Goal: Task Accomplishment & Management: Manage account settings

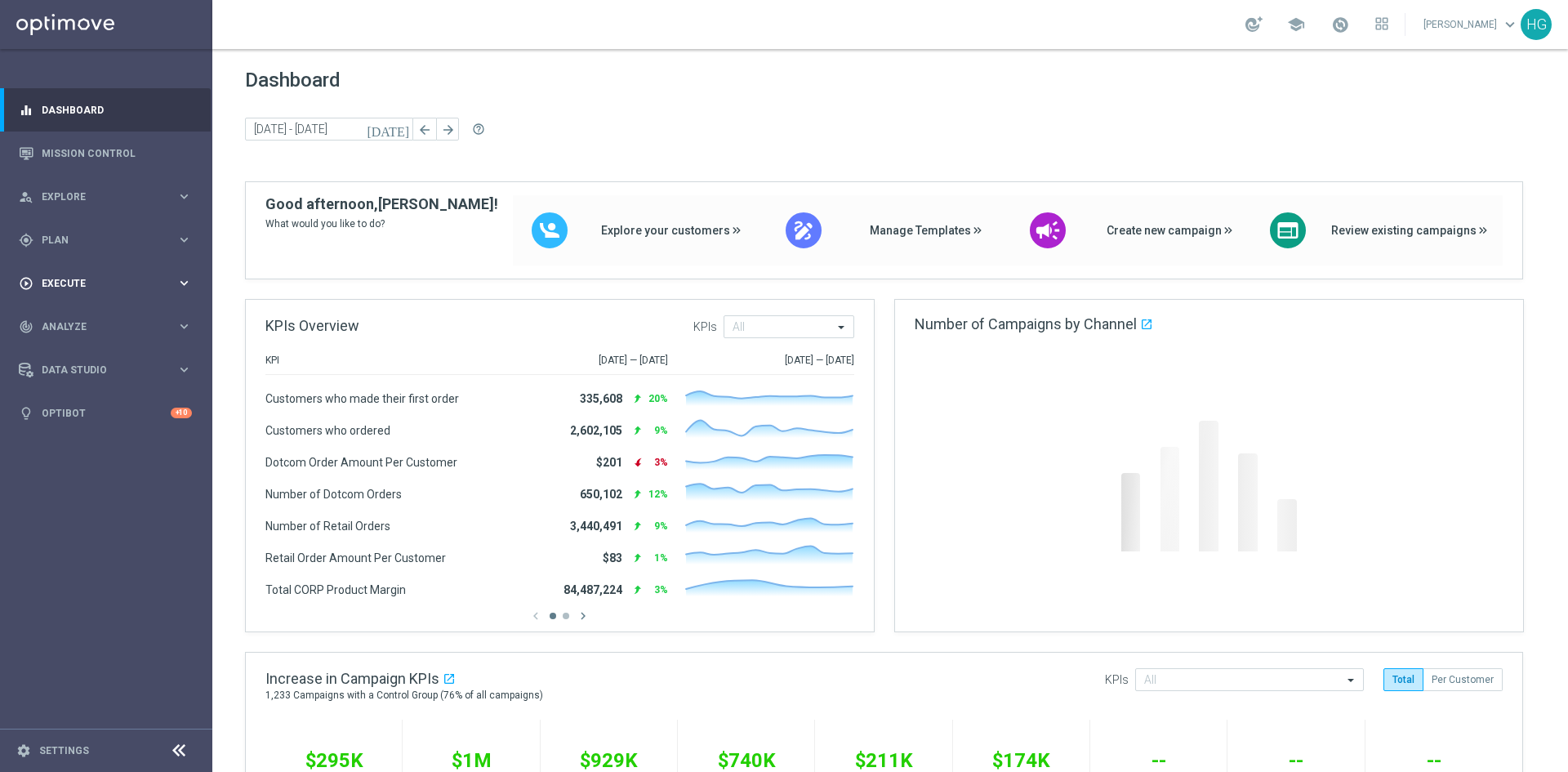
click at [91, 280] on span "Execute" at bounding box center [109, 283] width 134 height 10
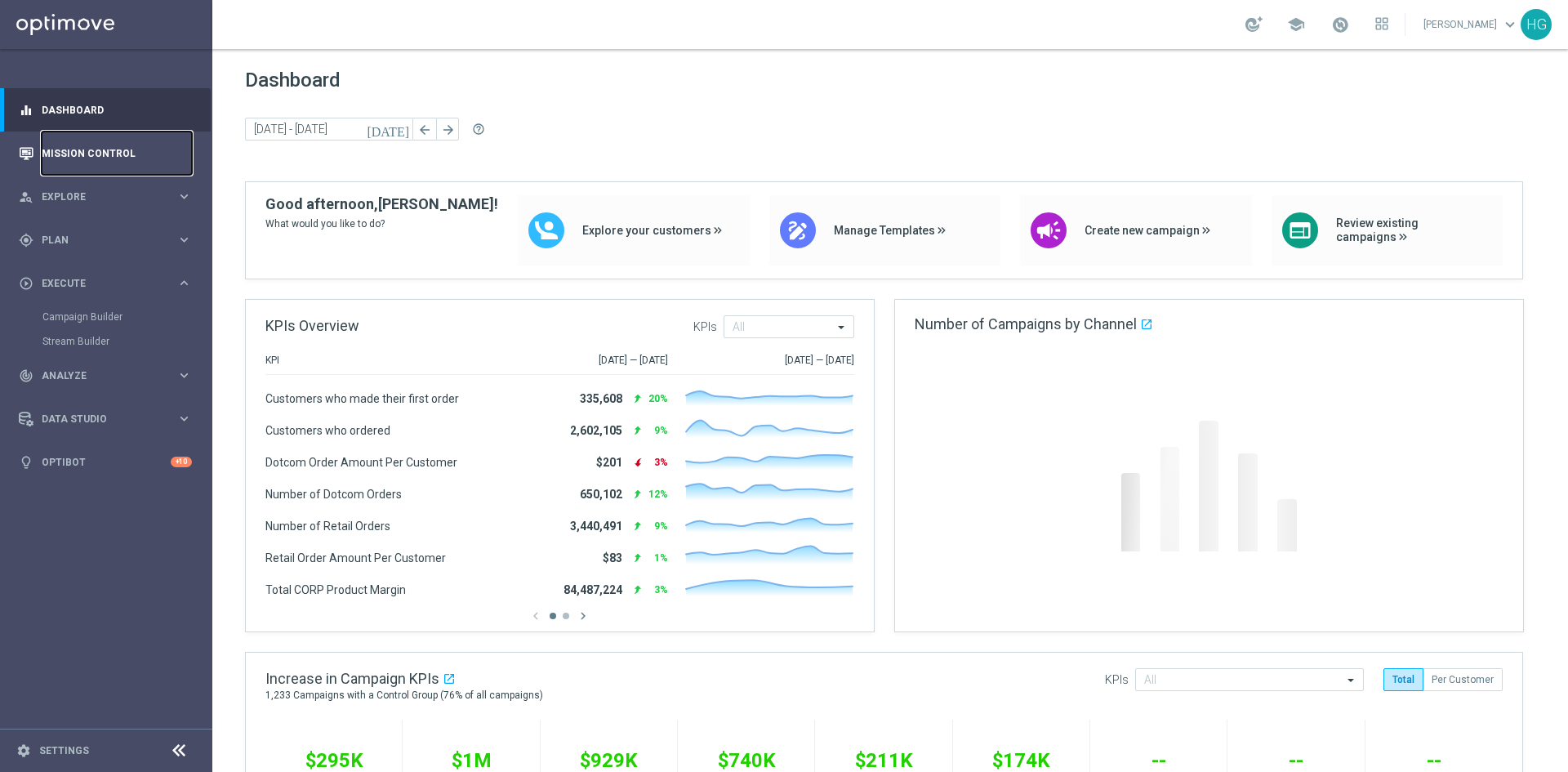
click at [94, 142] on link "Mission Control" at bounding box center [117, 154] width 150 height 44
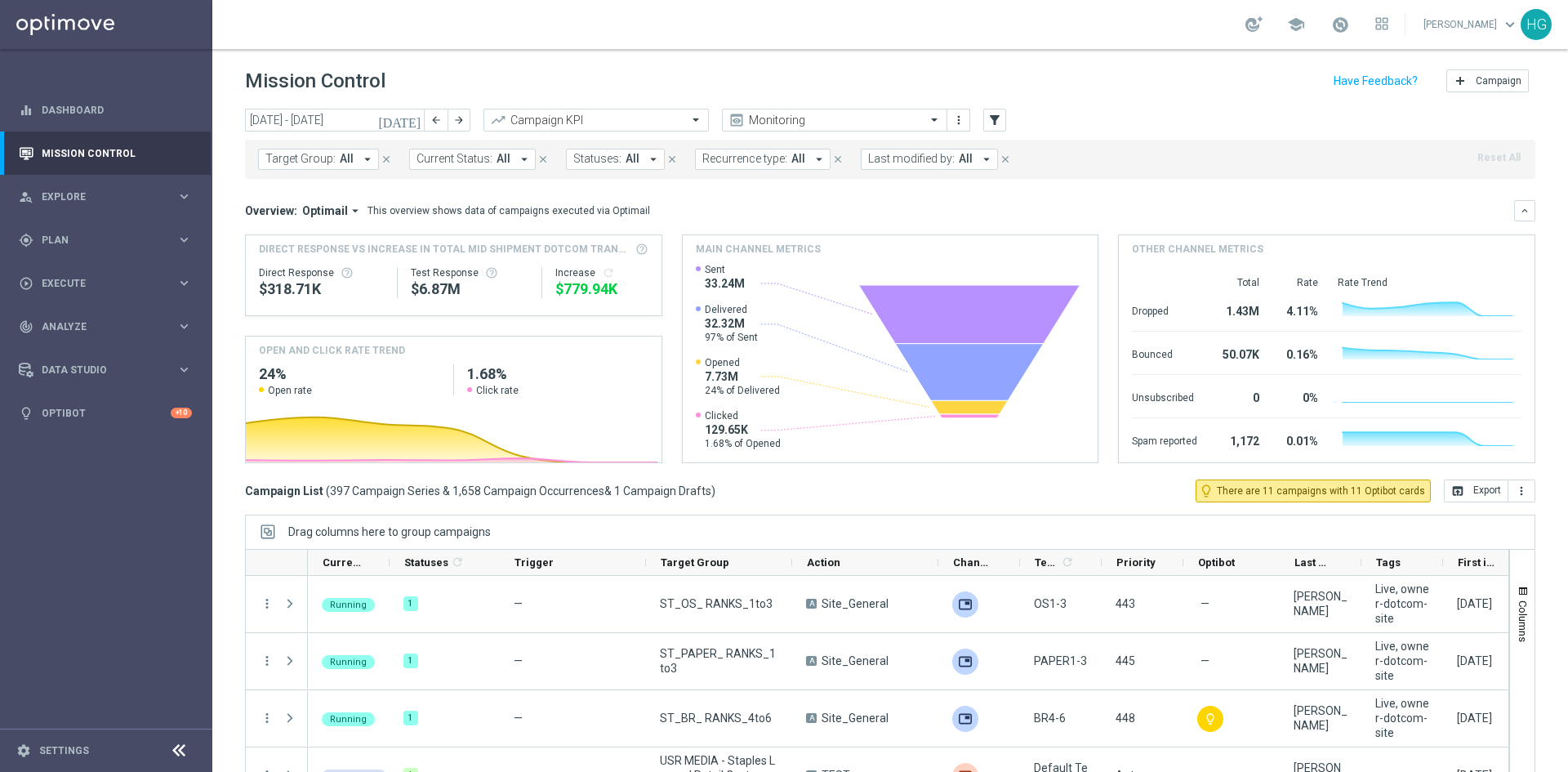
click at [410, 119] on icon "[DATE]" at bounding box center [400, 120] width 45 height 15
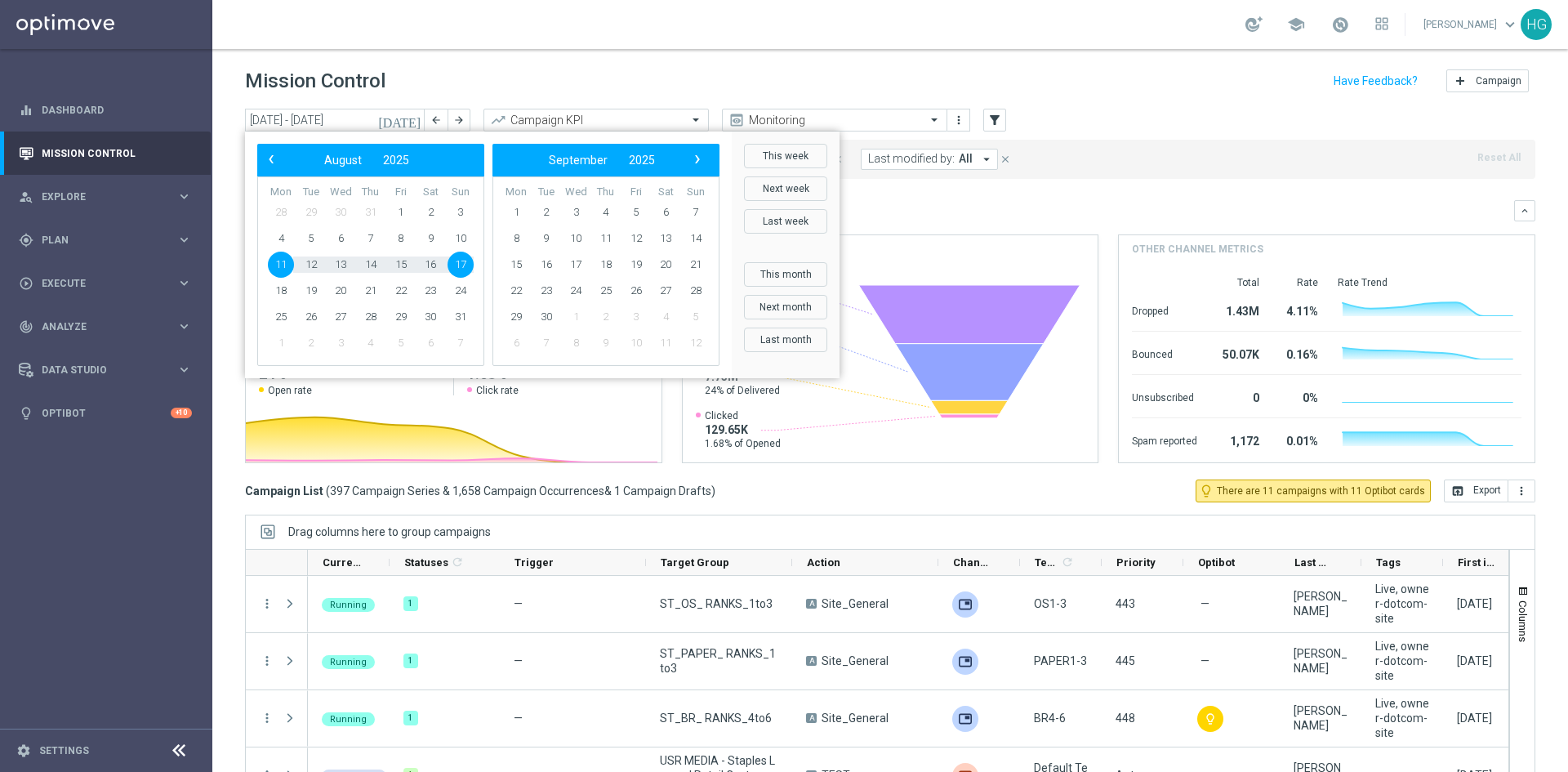
click at [457, 265] on span "17" at bounding box center [461, 265] width 26 height 26
click at [458, 268] on span "17" at bounding box center [461, 265] width 26 height 26
type input "[DATE] - [DATE]"
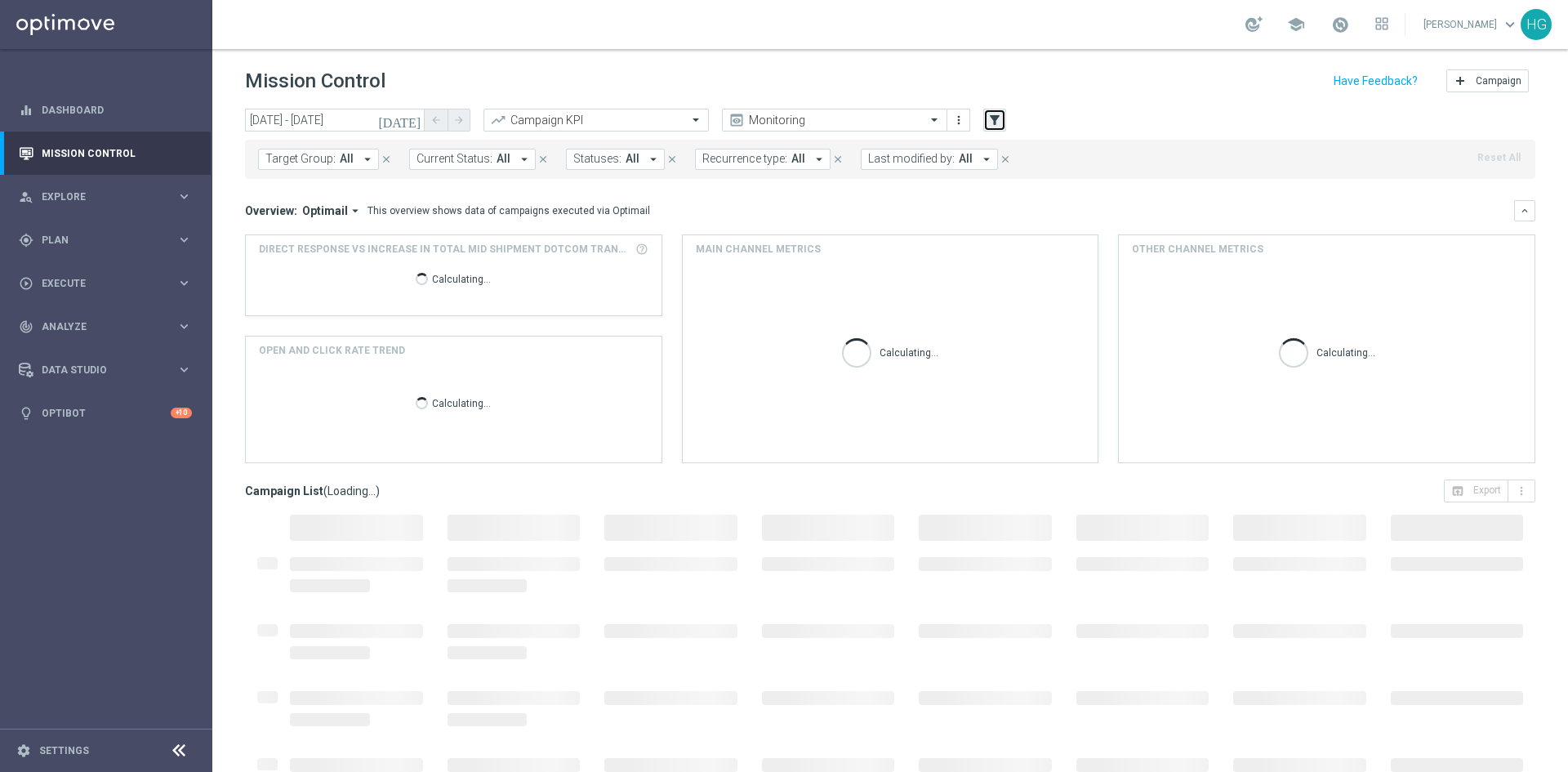
click at [992, 113] on icon "filter_alt" at bounding box center [994, 120] width 15 height 15
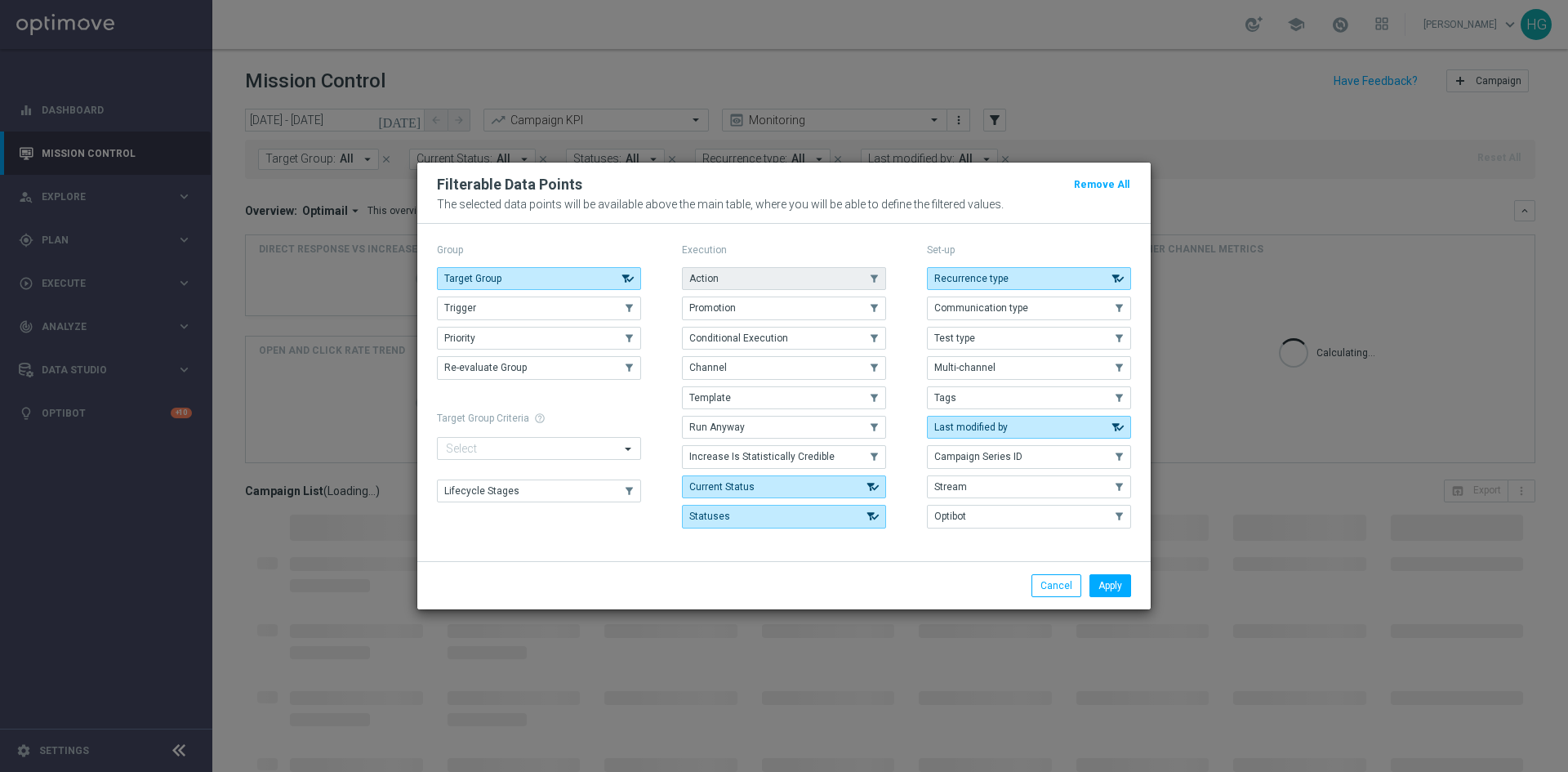
click at [749, 281] on button "Action" at bounding box center [784, 279] width 204 height 23
click at [1092, 579] on button "Apply" at bounding box center [1111, 586] width 42 height 23
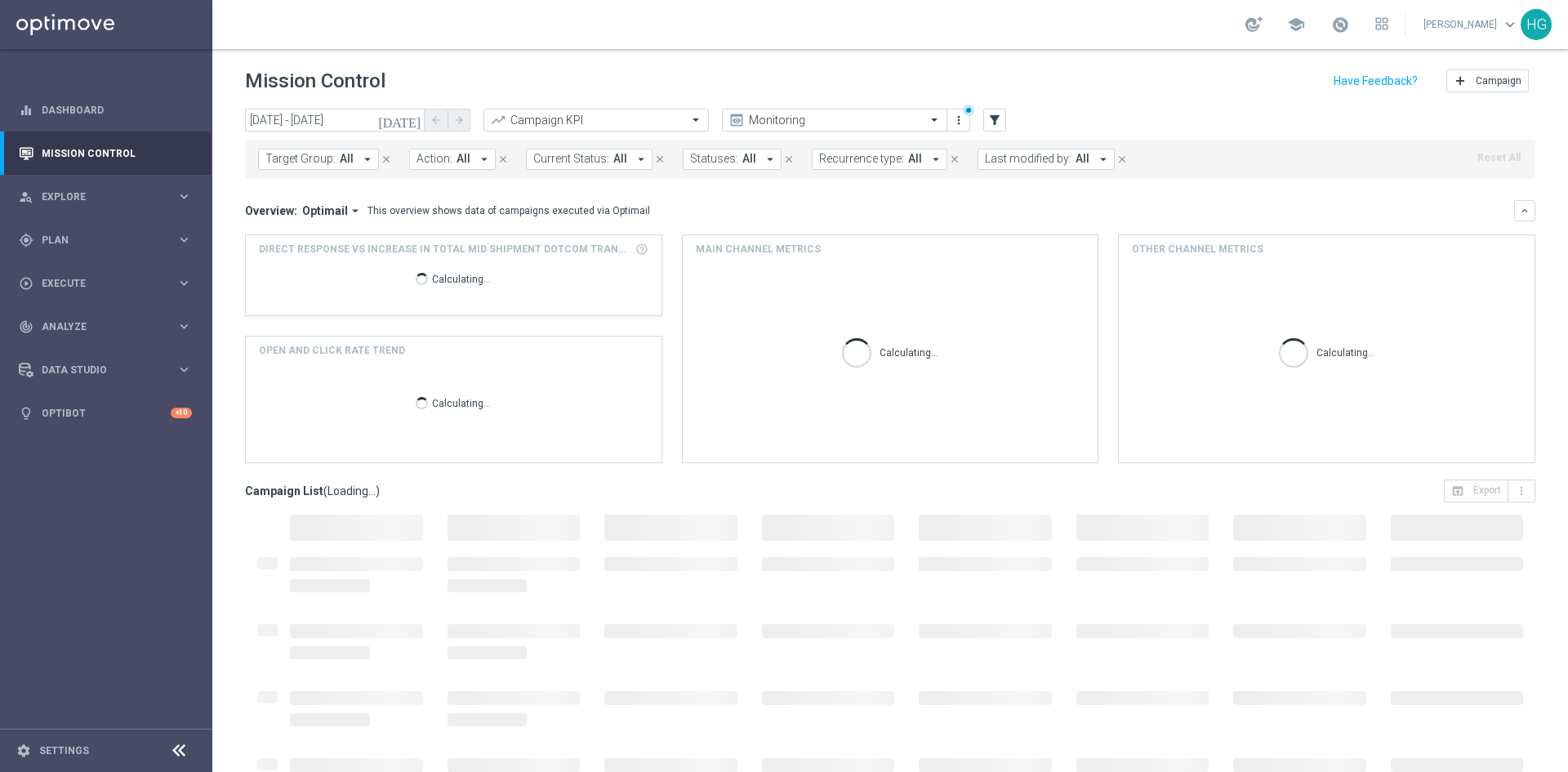
click at [436, 160] on span "Action:" at bounding box center [434, 159] width 36 height 14
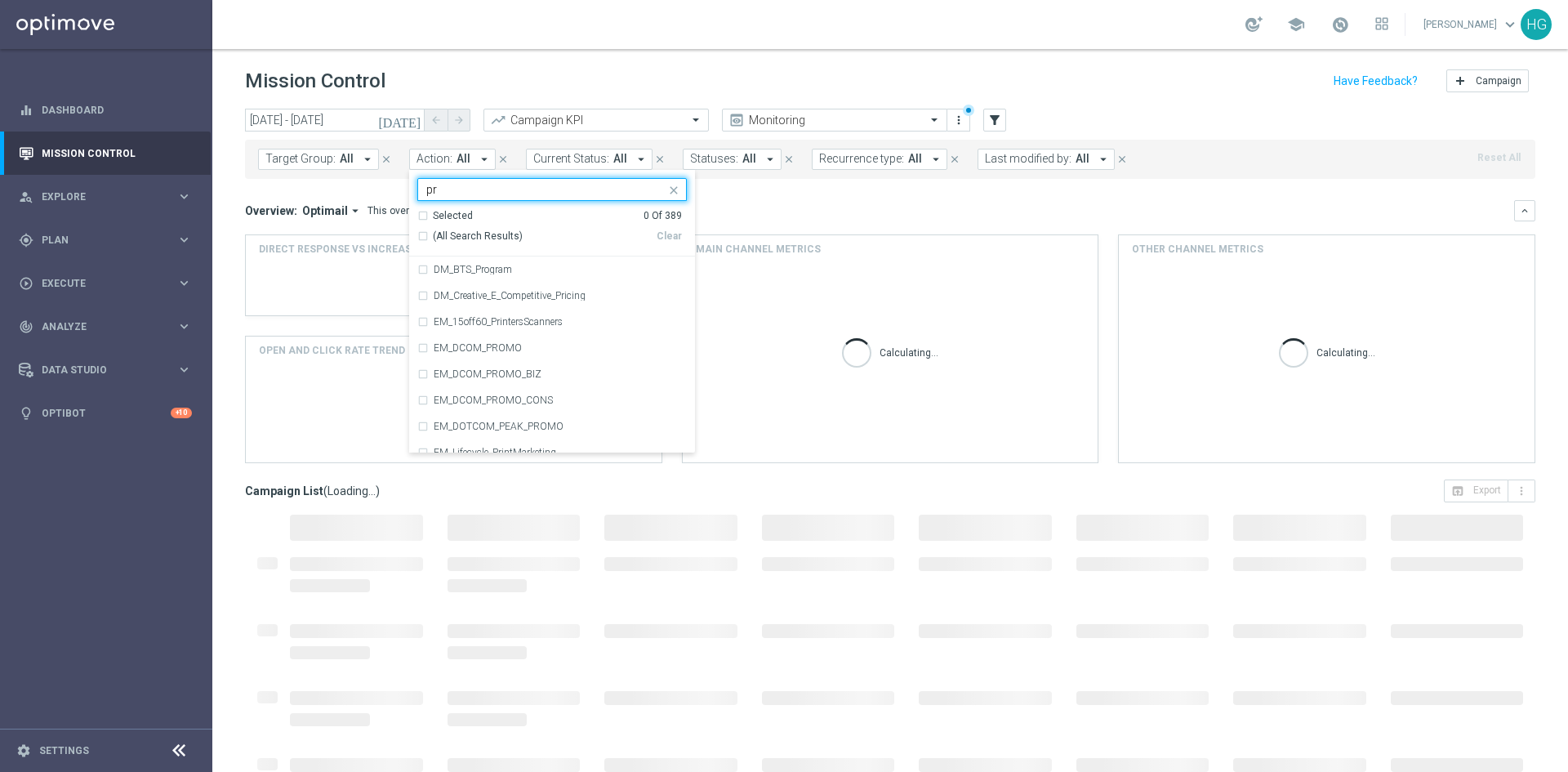
type input "p"
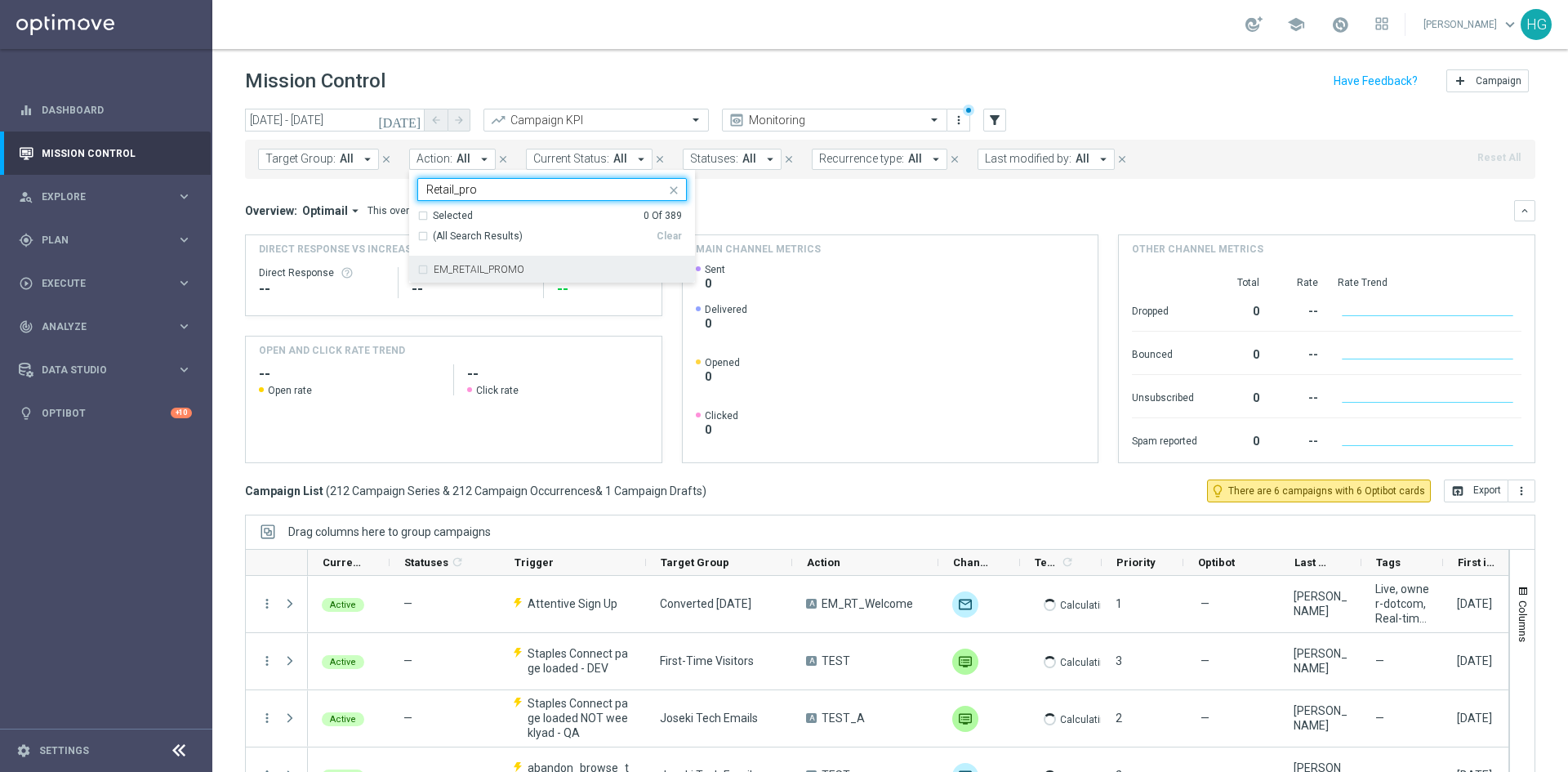
click at [487, 269] on label "EM_RETAIL_PROMO" at bounding box center [479, 269] width 91 height 10
type input "Retail_pro"
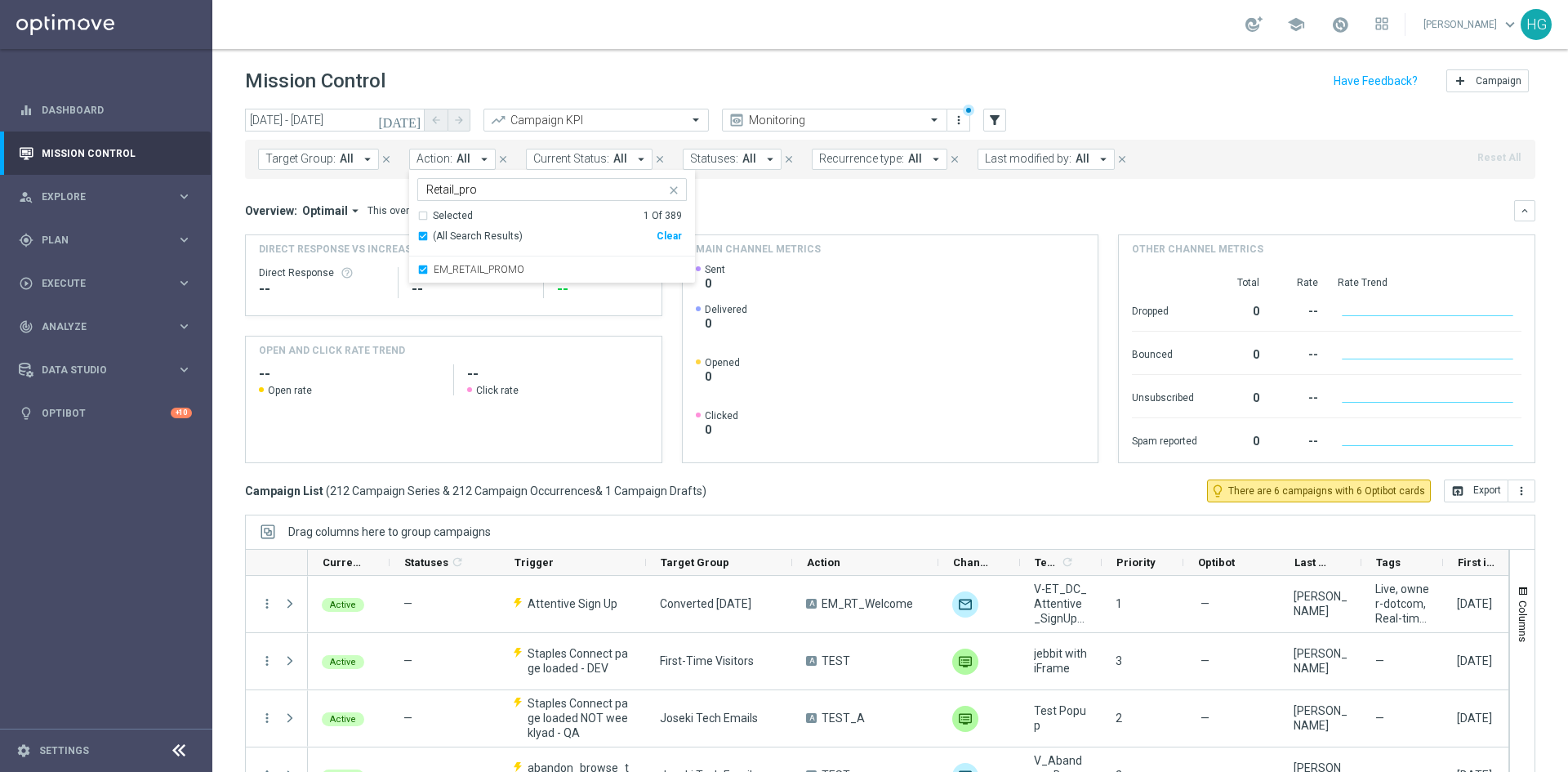
click at [600, 87] on div "Mission Control add Campaign" at bounding box center [891, 81] width 1290 height 31
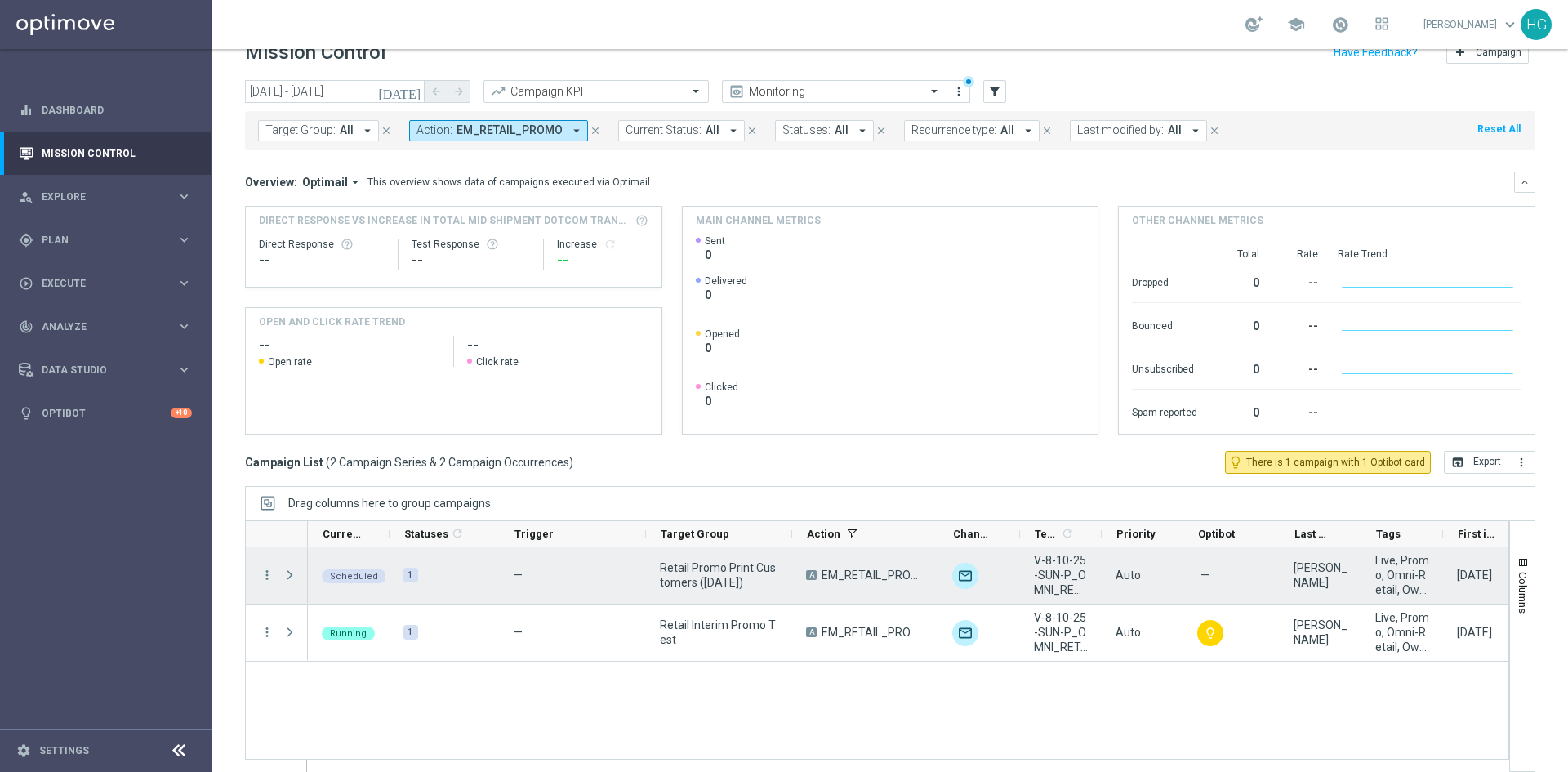
scroll to position [45, 0]
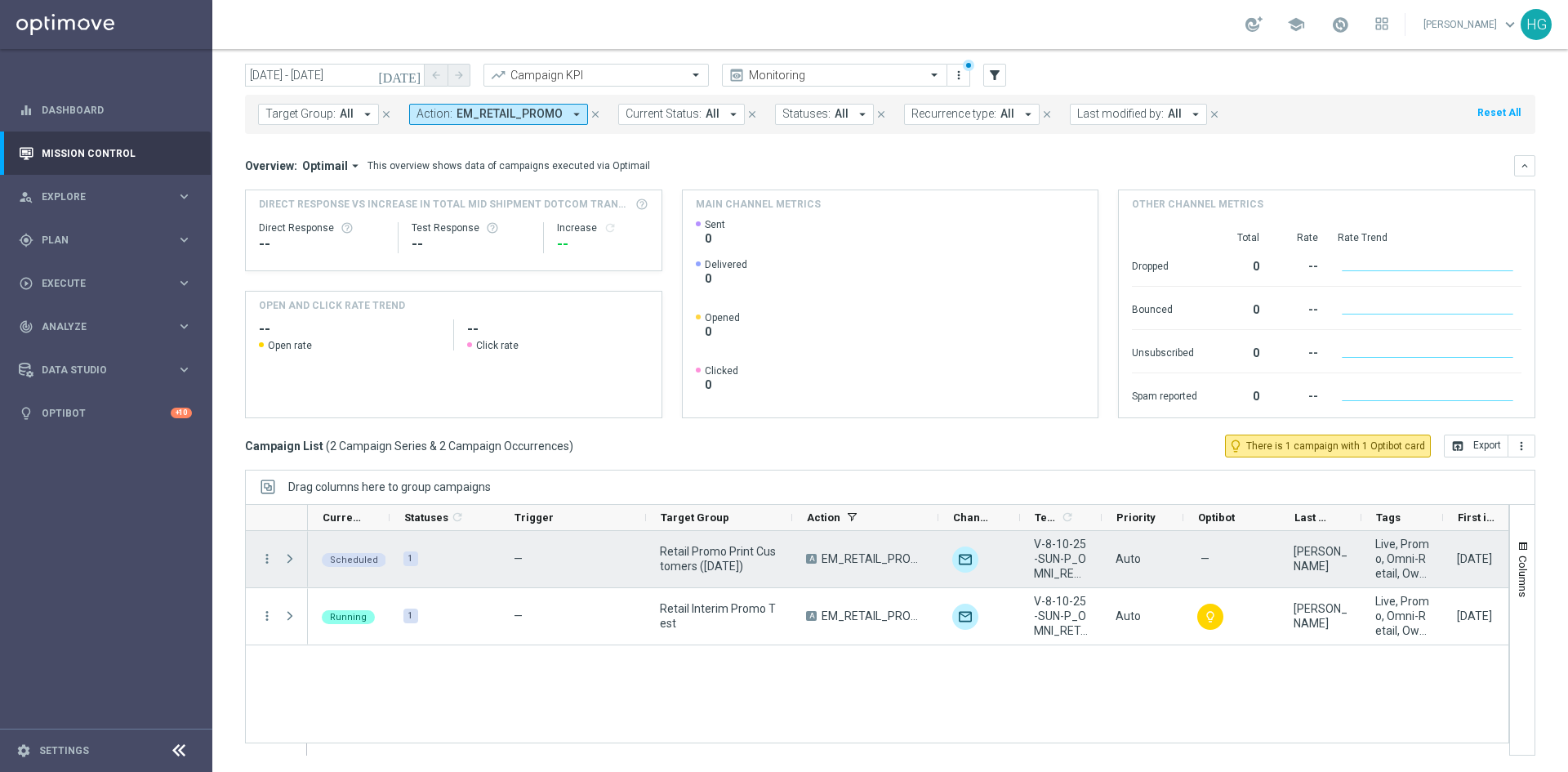
click at [291, 556] on span at bounding box center [290, 558] width 15 height 13
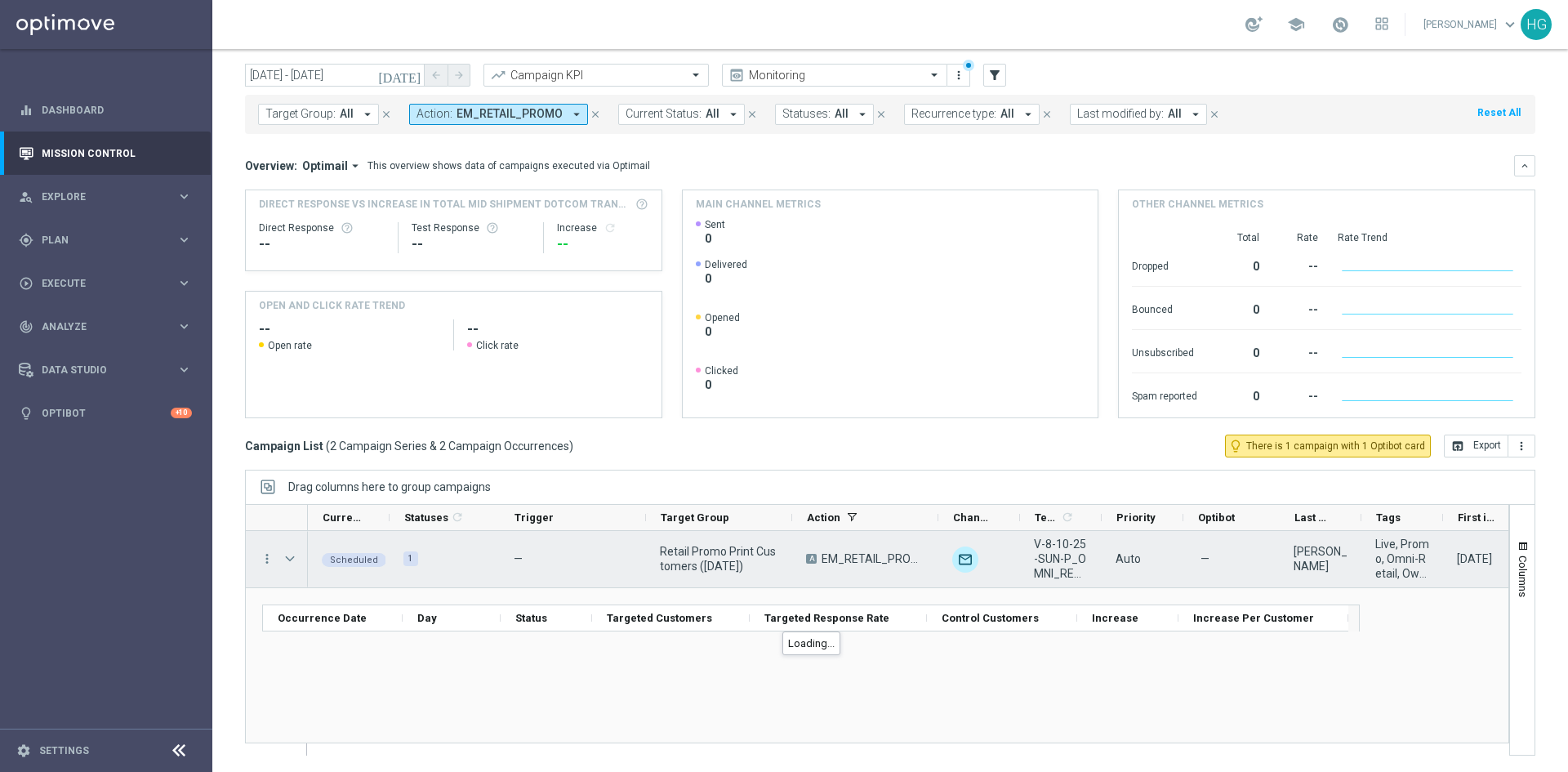
click at [291, 556] on span at bounding box center [290, 558] width 15 height 13
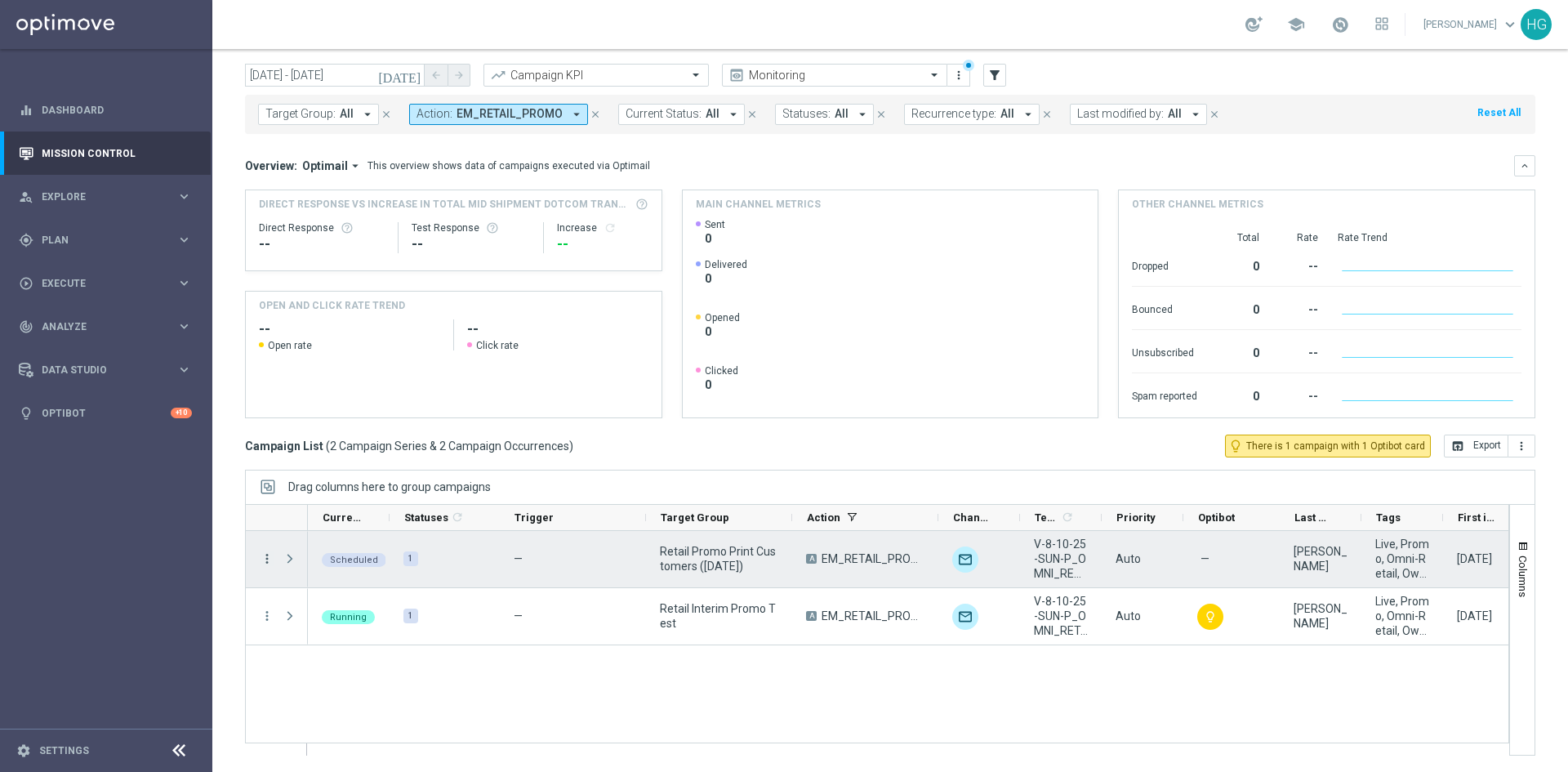
click at [265, 562] on icon "more_vert" at bounding box center [266, 558] width 15 height 15
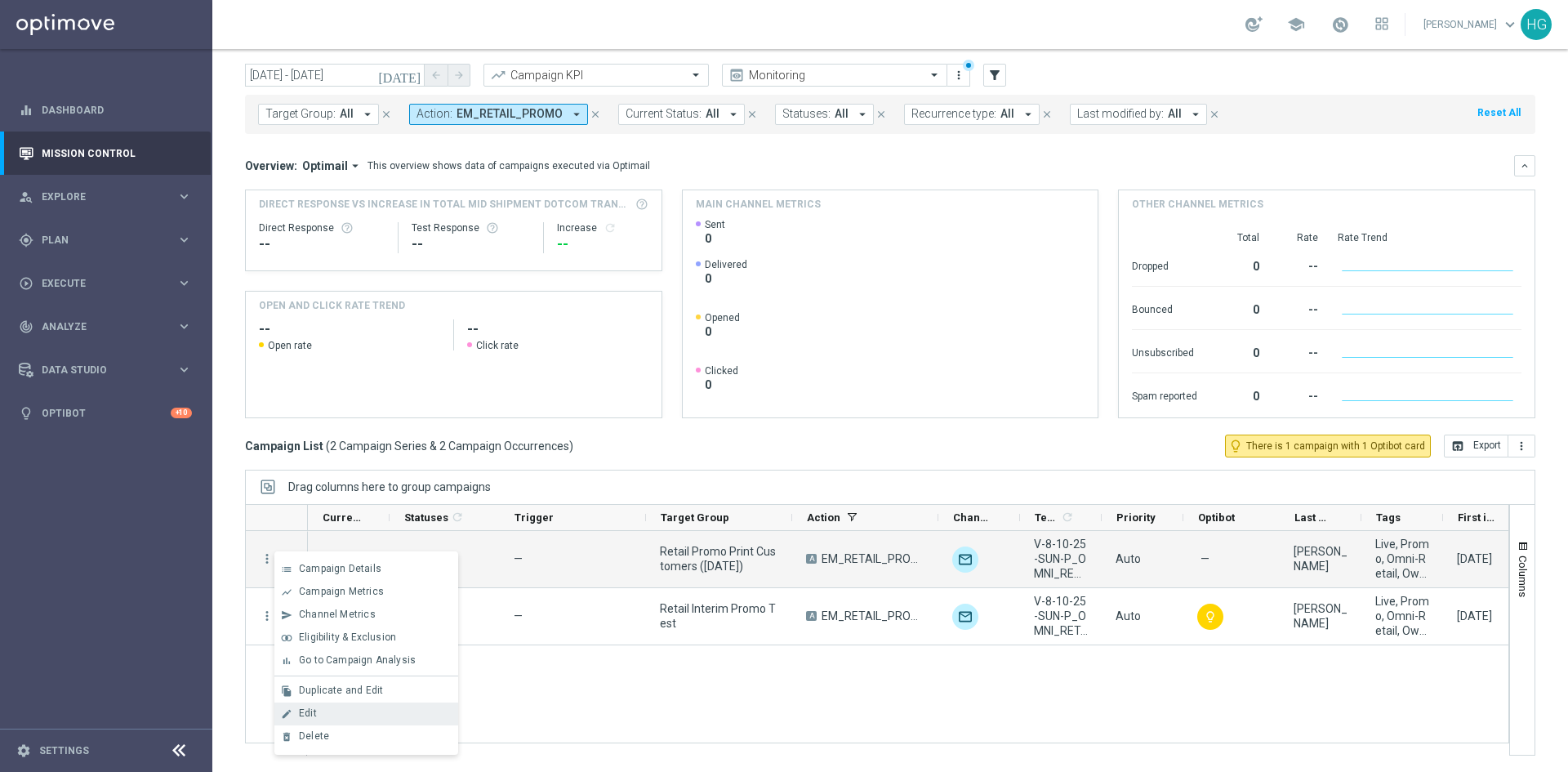
click at [349, 710] on div "Edit" at bounding box center [375, 713] width 152 height 11
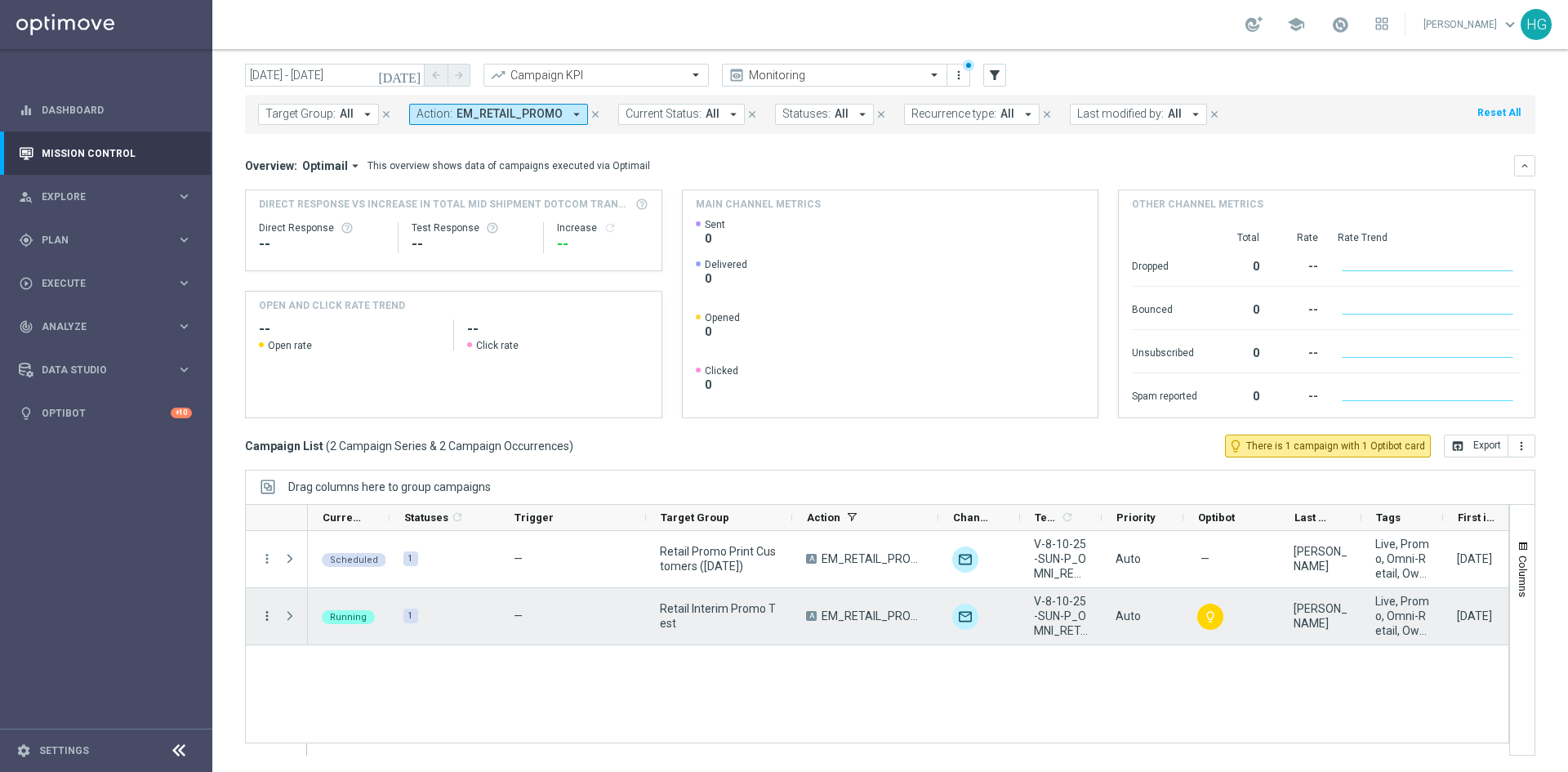
click at [269, 617] on icon "more_vert" at bounding box center [266, 616] width 15 height 15
click at [320, 568] on div "Edit" at bounding box center [375, 567] width 152 height 11
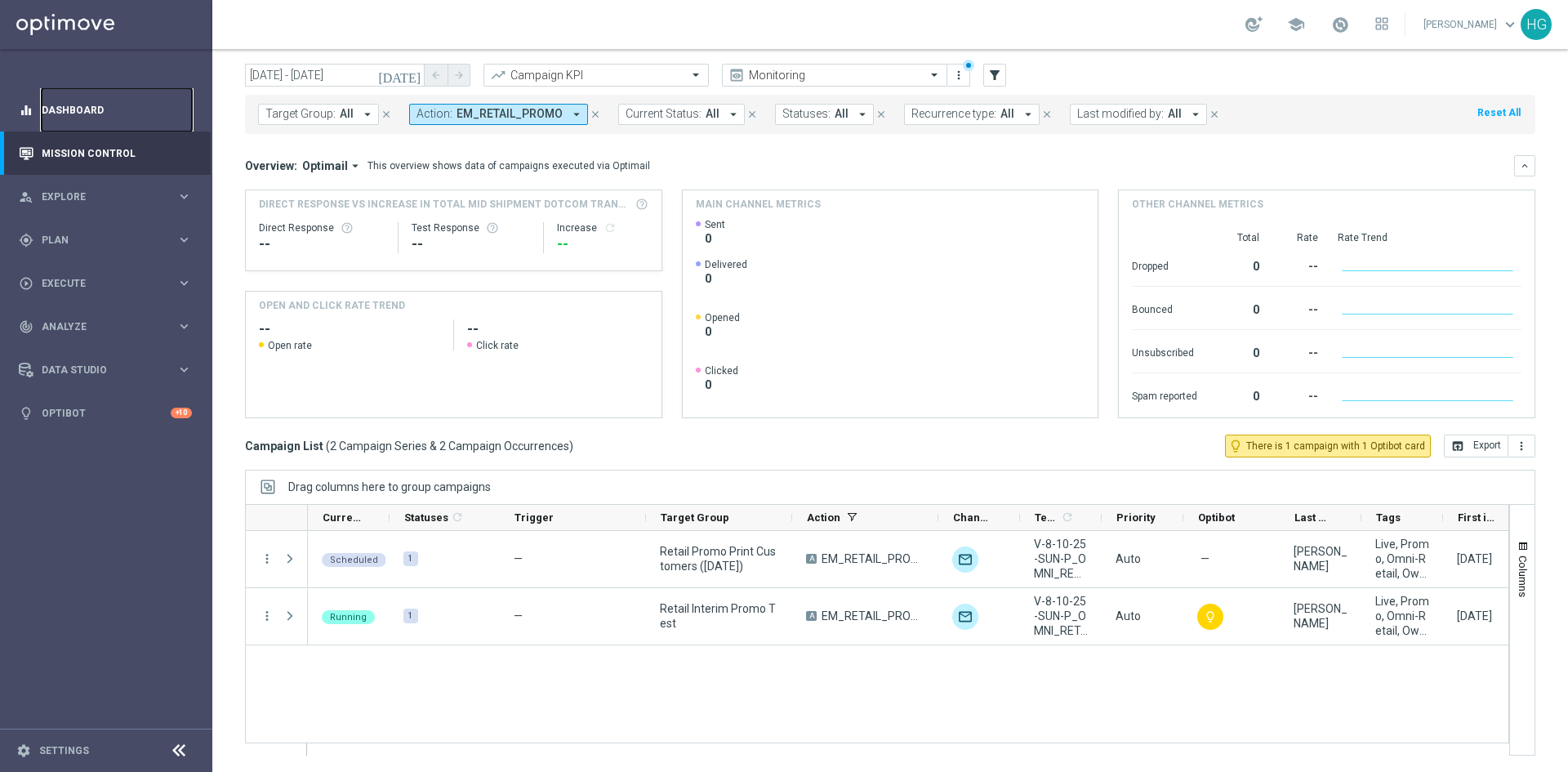
click at [120, 92] on link "Dashboard" at bounding box center [117, 110] width 150 height 44
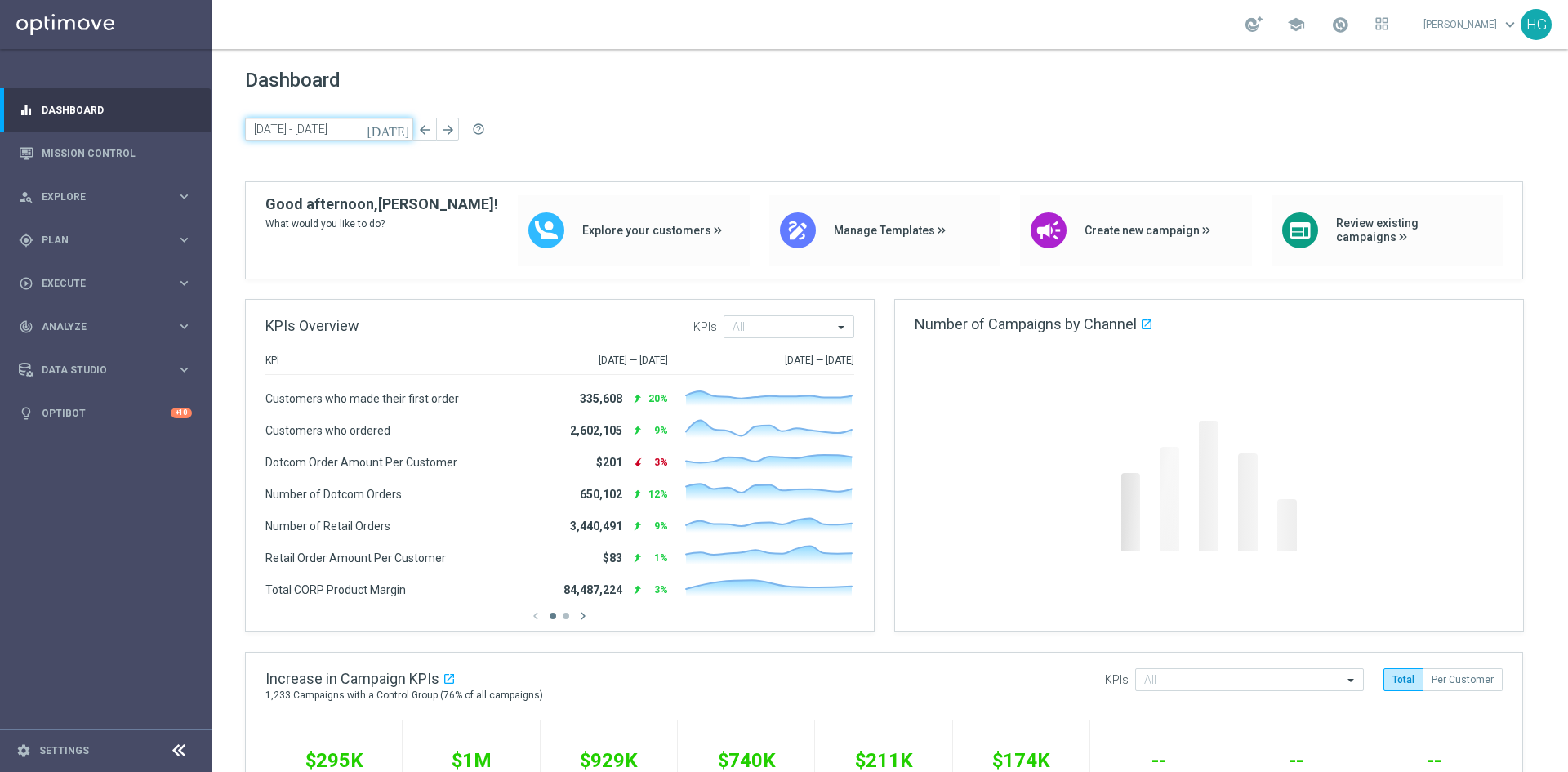
click at [349, 133] on input "[DATE] - [DATE]" at bounding box center [329, 129] width 168 height 23
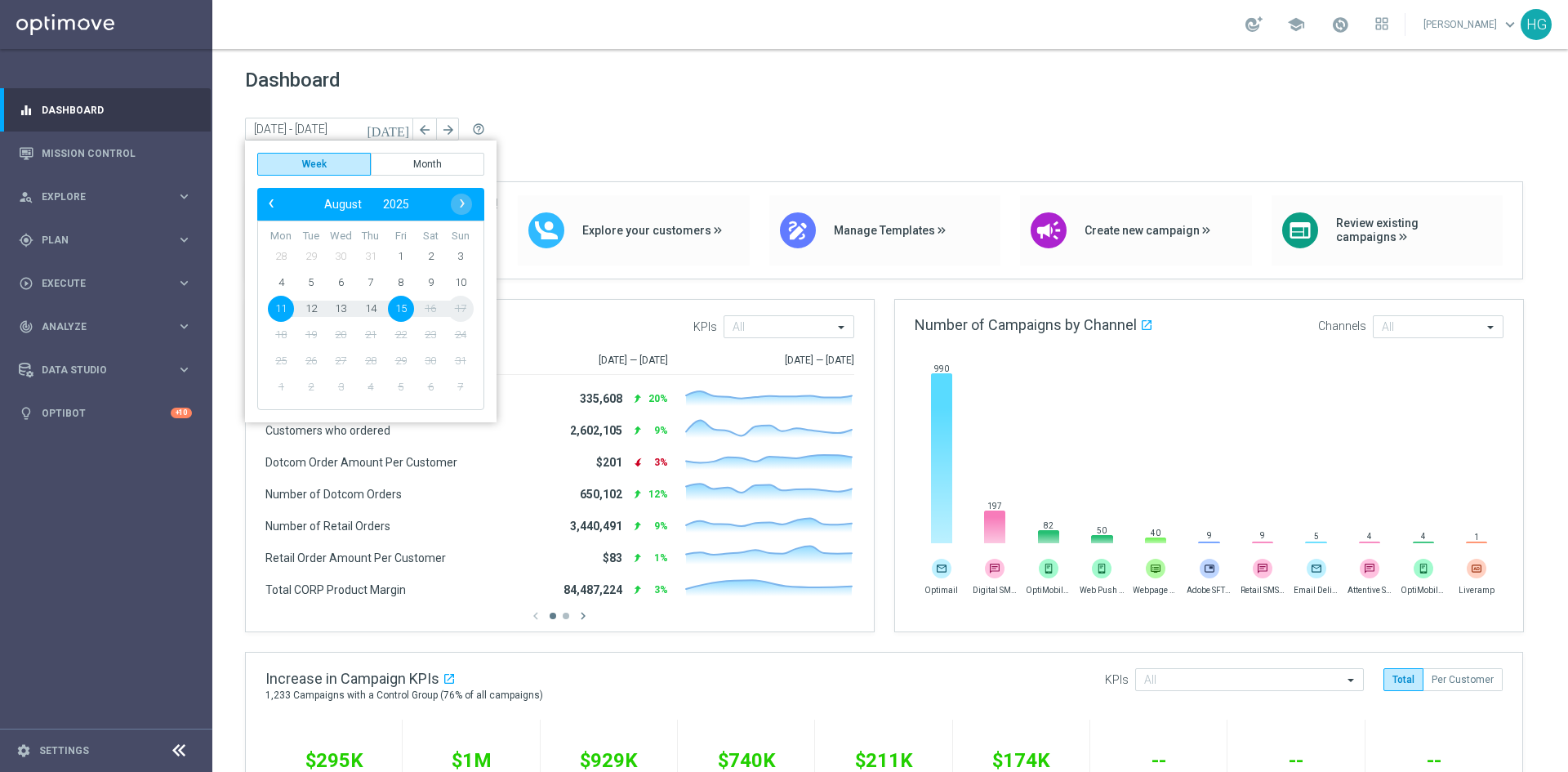
click at [456, 311] on span "17" at bounding box center [461, 309] width 26 height 26
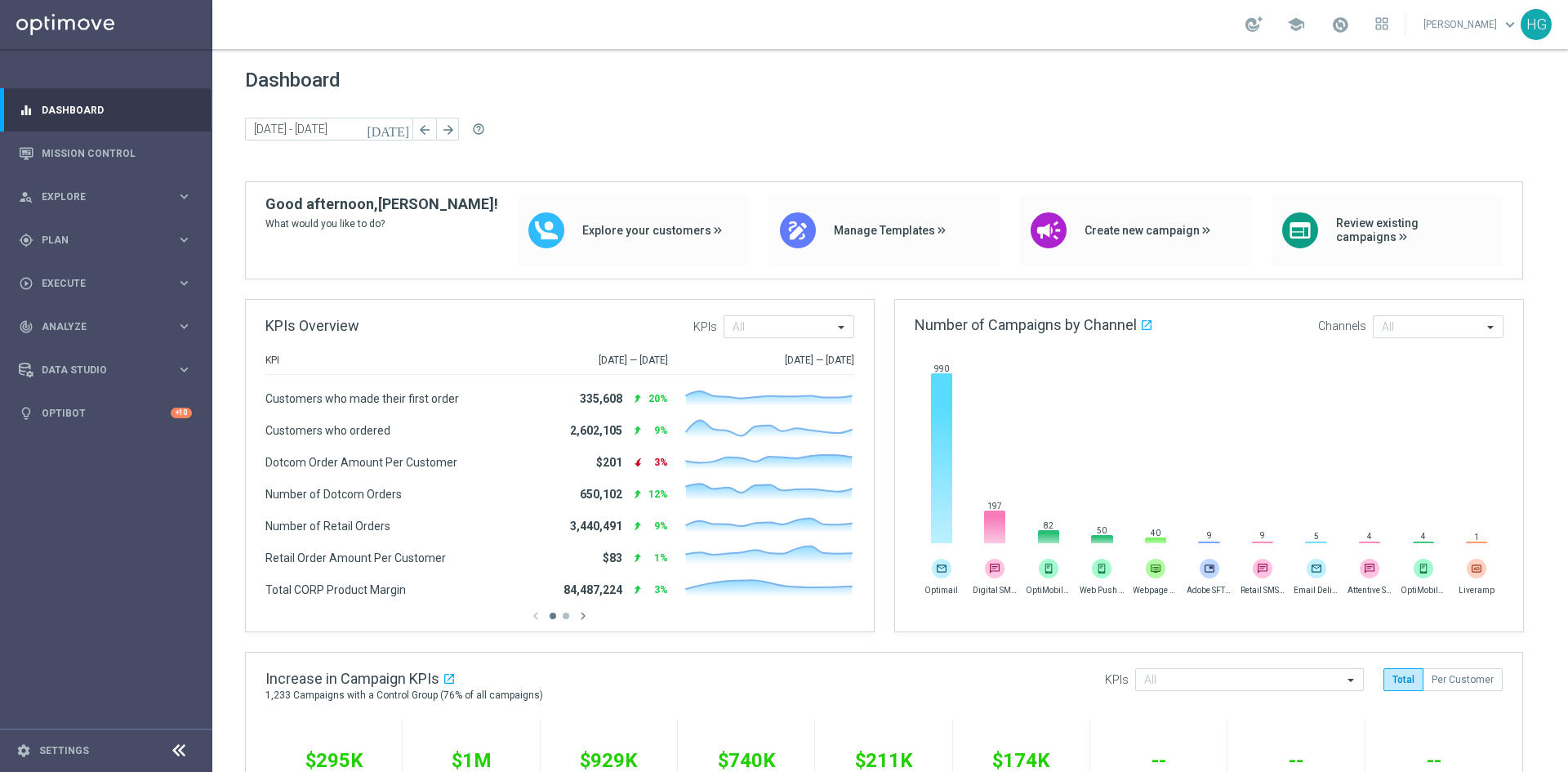
click at [401, 134] on icon "[DATE]" at bounding box center [389, 128] width 45 height 15
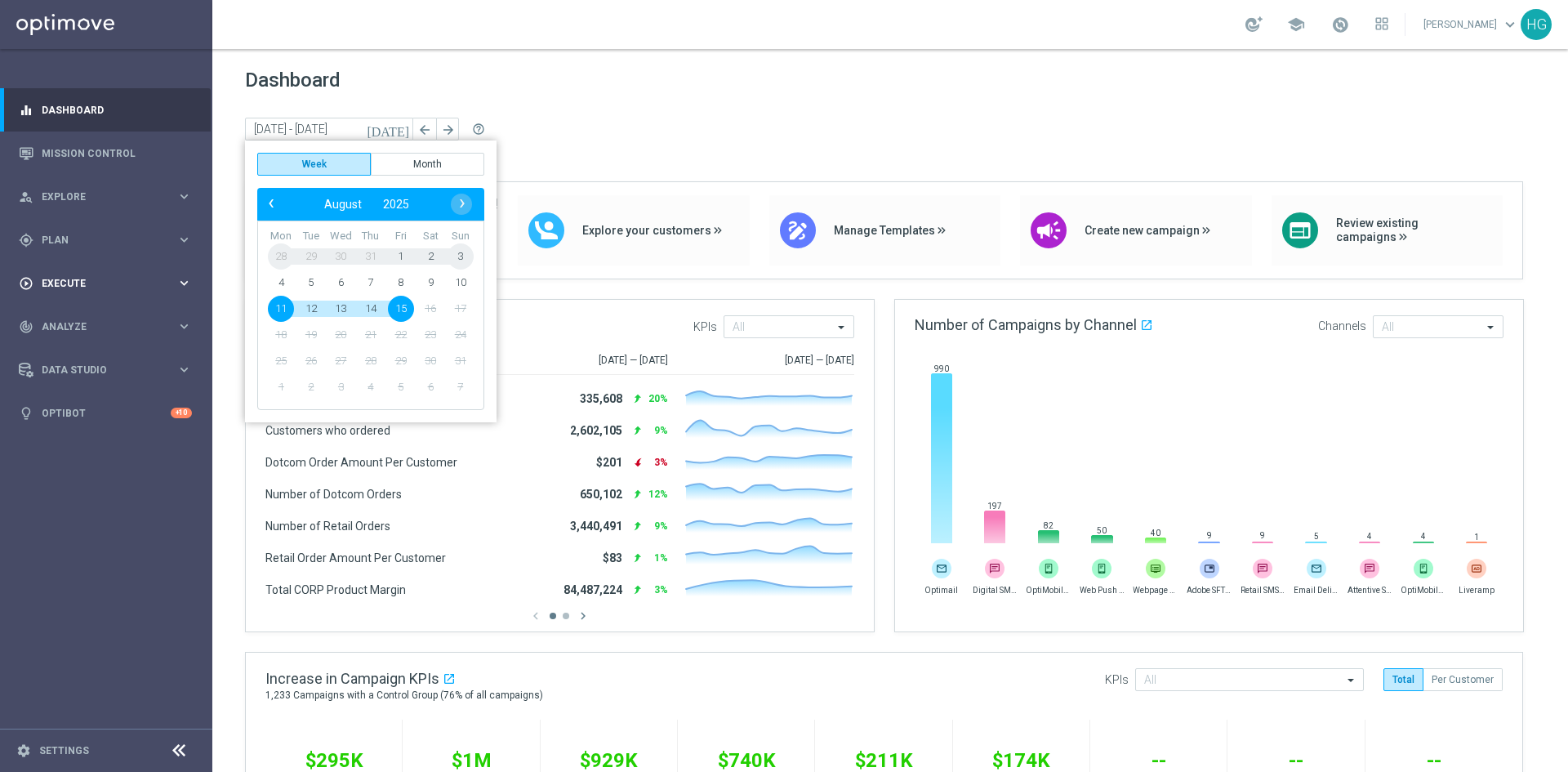
click at [100, 285] on span "Execute" at bounding box center [109, 283] width 134 height 10
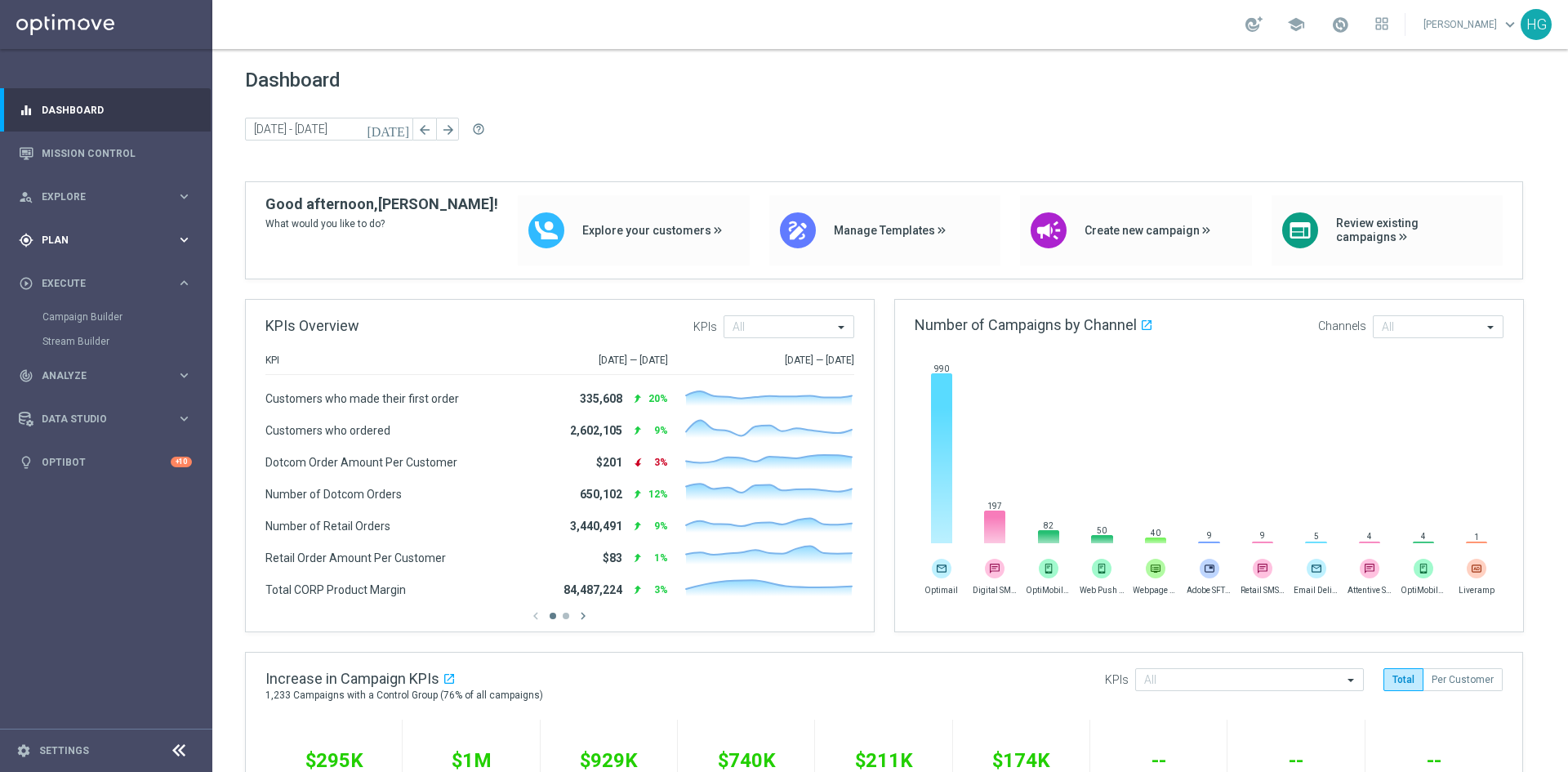
click at [97, 240] on span "Plan" at bounding box center [109, 239] width 134 height 10
click at [90, 151] on link "Mission Control" at bounding box center [117, 154] width 150 height 44
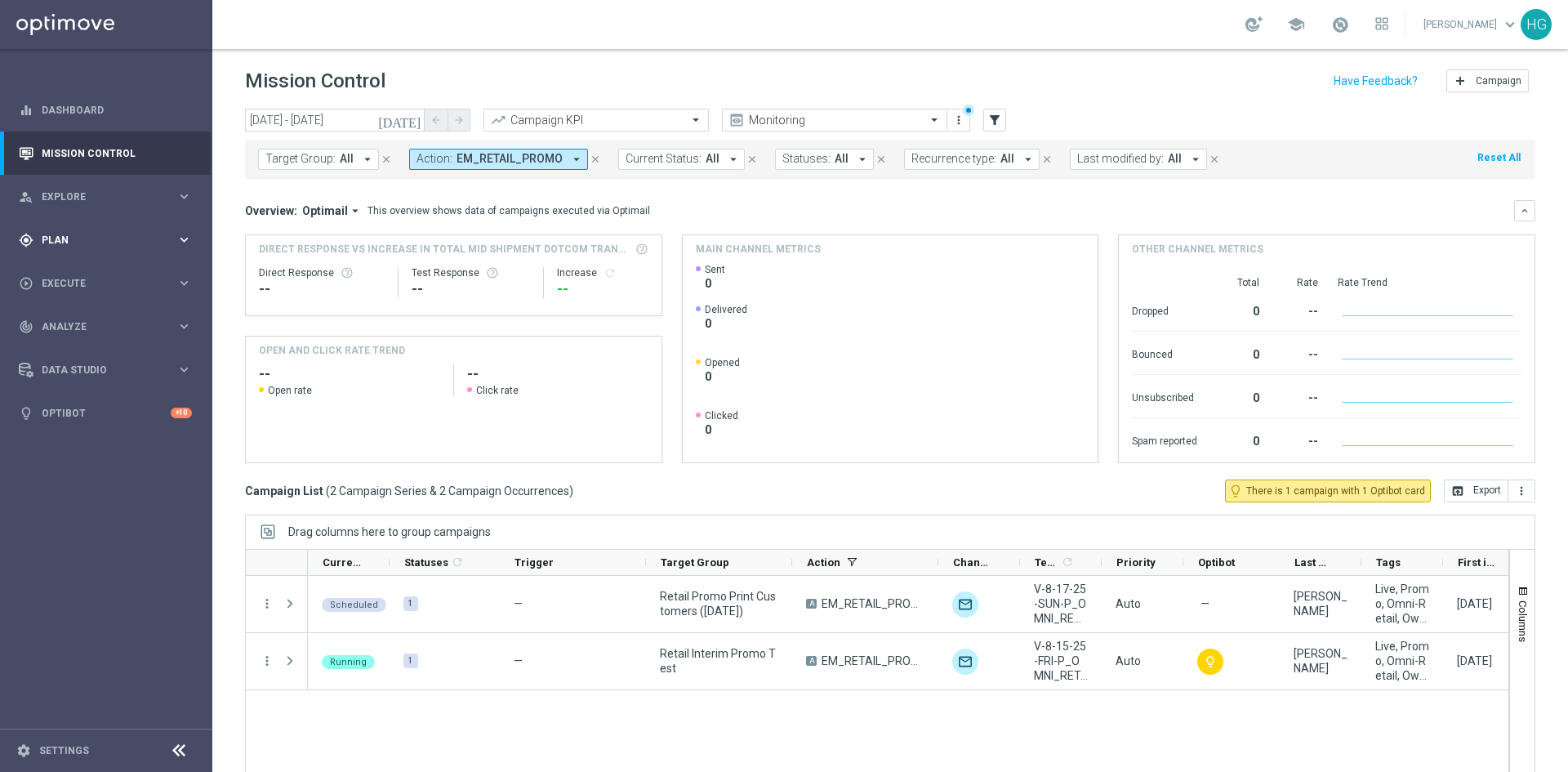
click at [100, 245] on span "Plan" at bounding box center [109, 239] width 134 height 10
click at [79, 319] on span "Templates" at bounding box center [102, 322] width 117 height 10
click at [78, 347] on link "Optimail" at bounding box center [110, 347] width 120 height 13
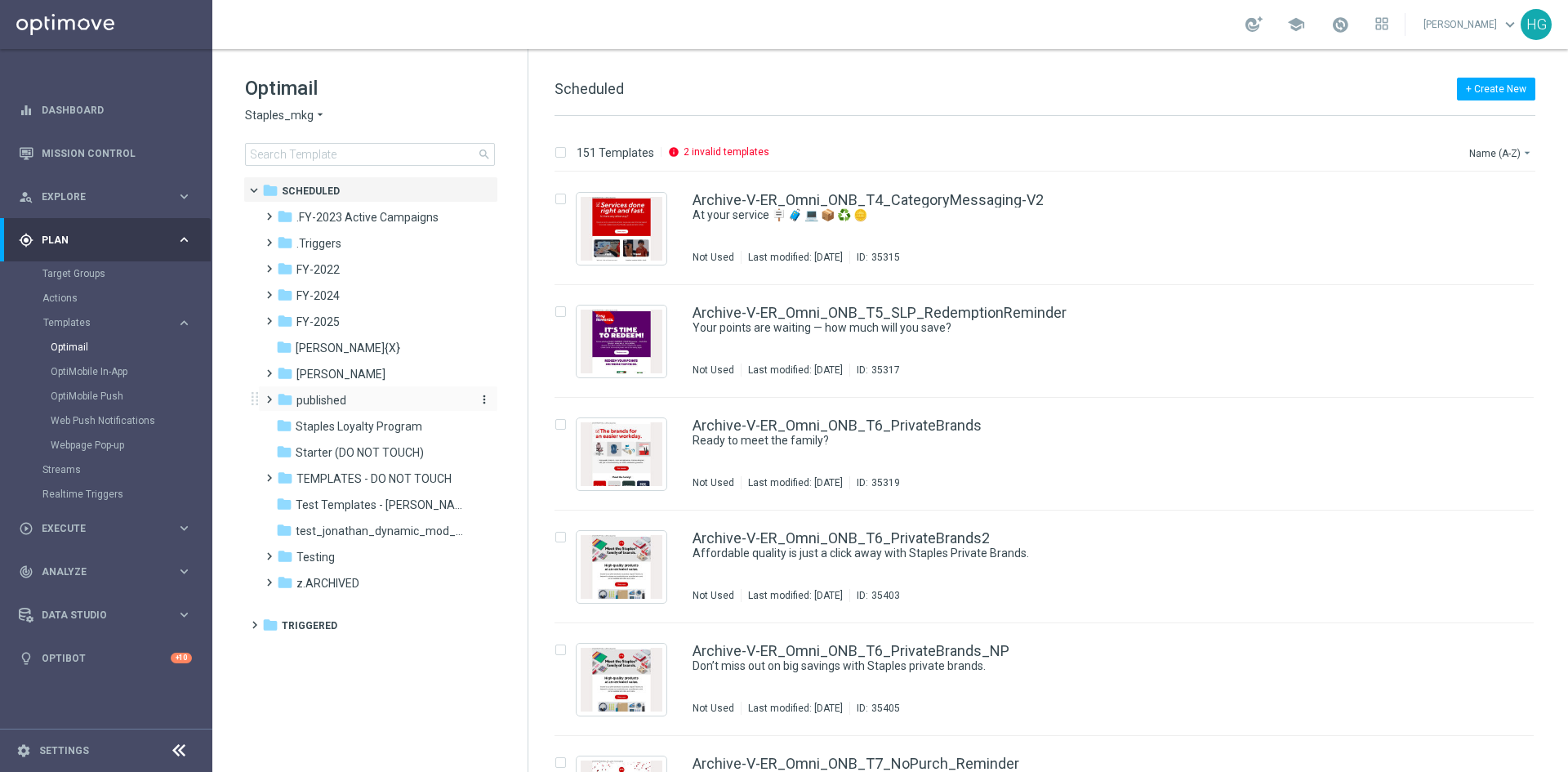
click at [298, 396] on span "published" at bounding box center [321, 400] width 50 height 15
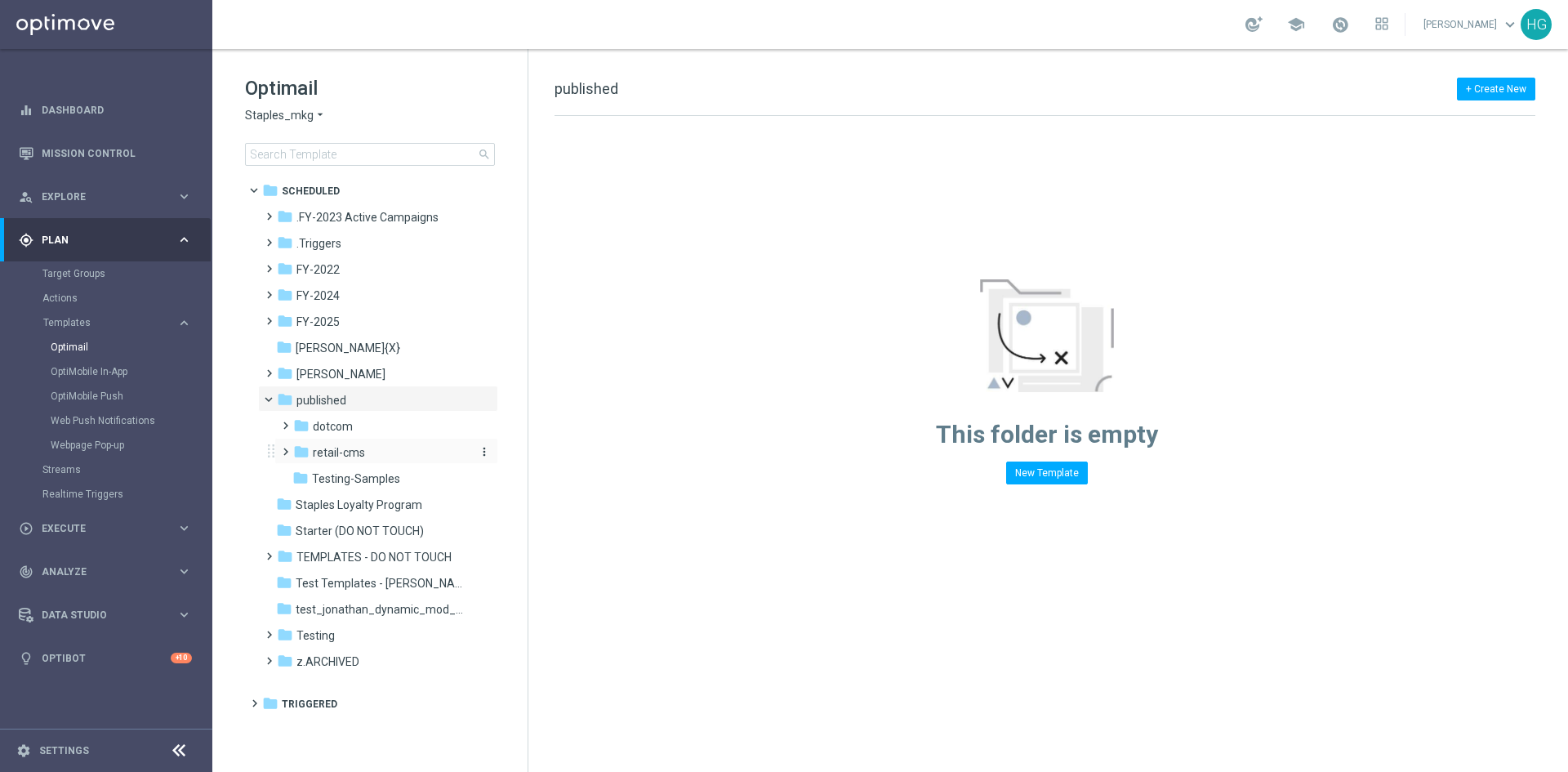
click at [308, 448] on icon "folder" at bounding box center [301, 451] width 17 height 17
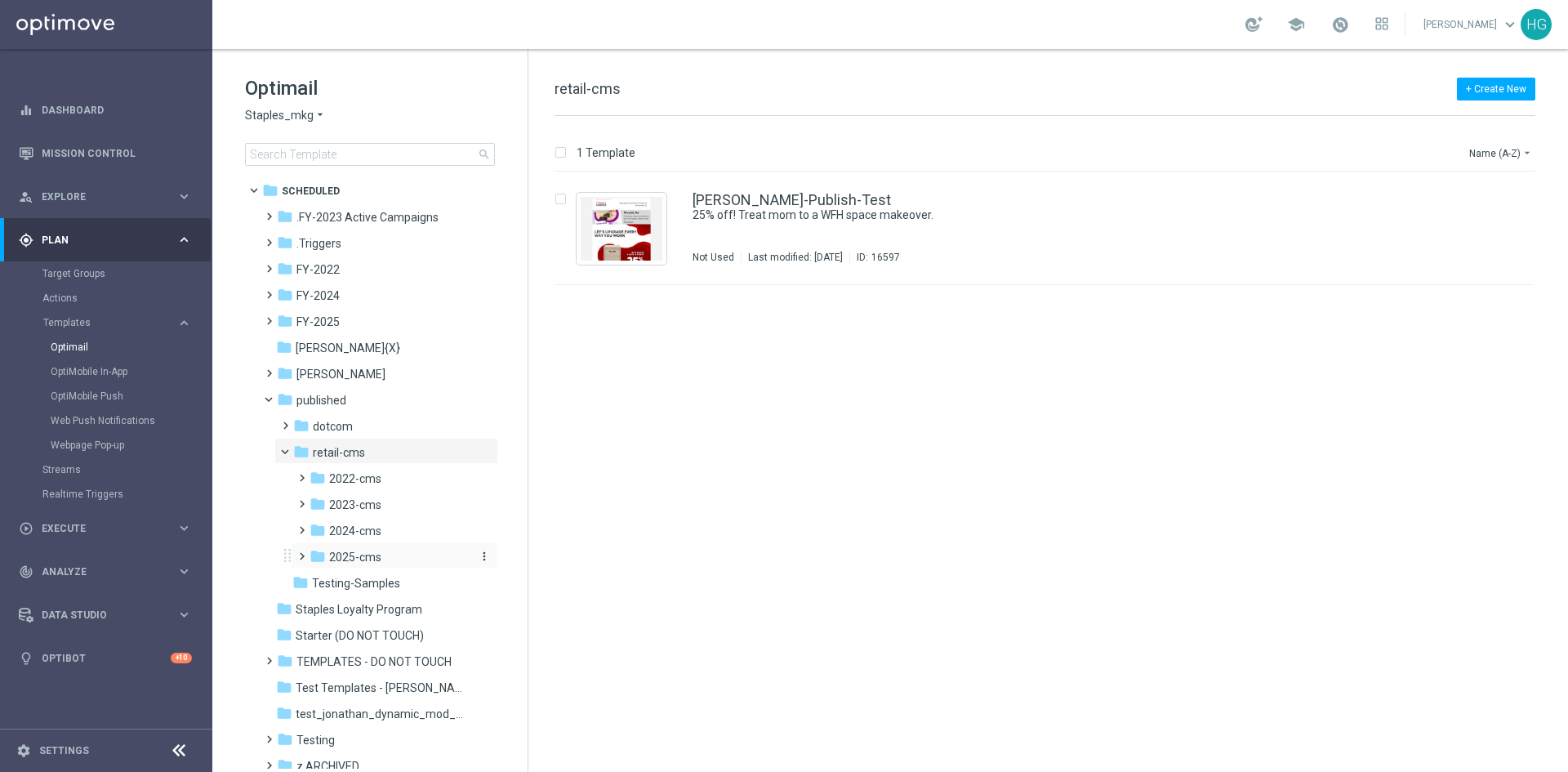
click at [334, 555] on span "2025-cms" at bounding box center [355, 556] width 52 height 15
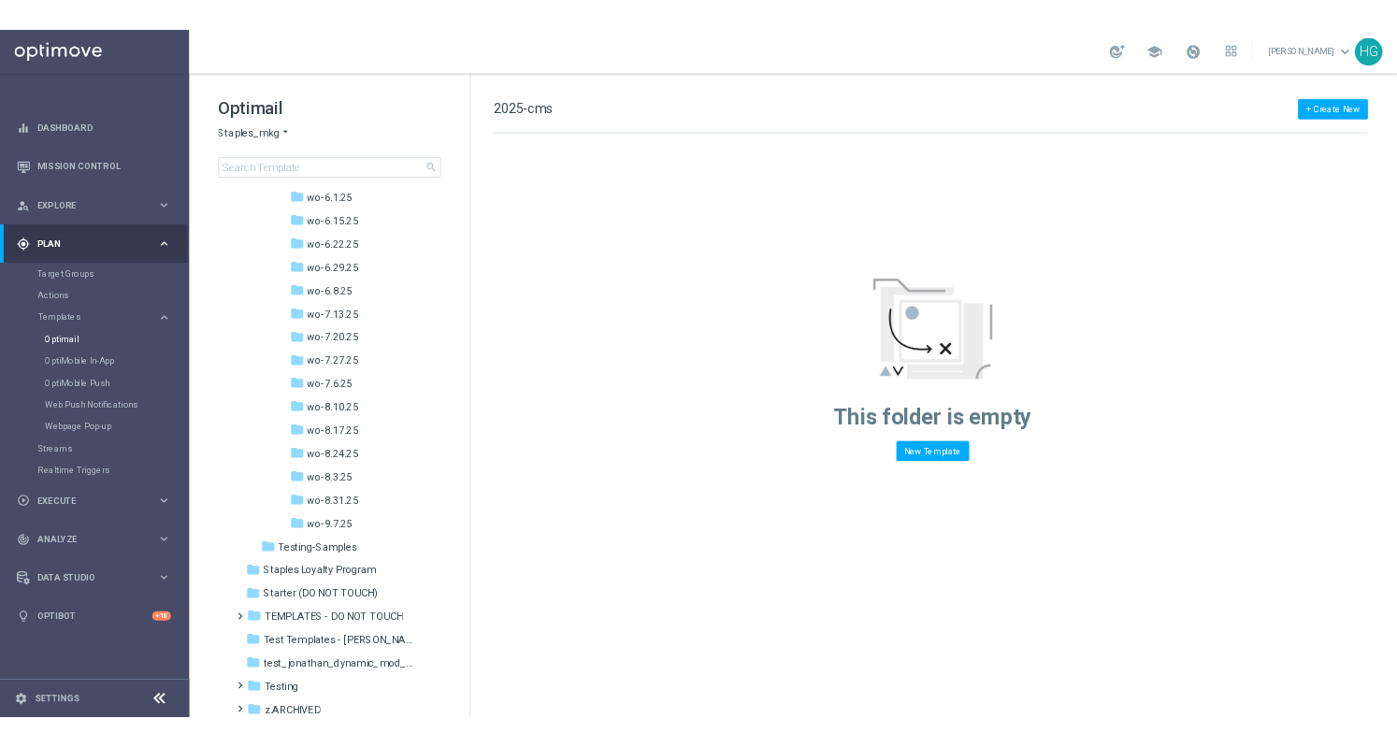
scroll to position [1196, 0]
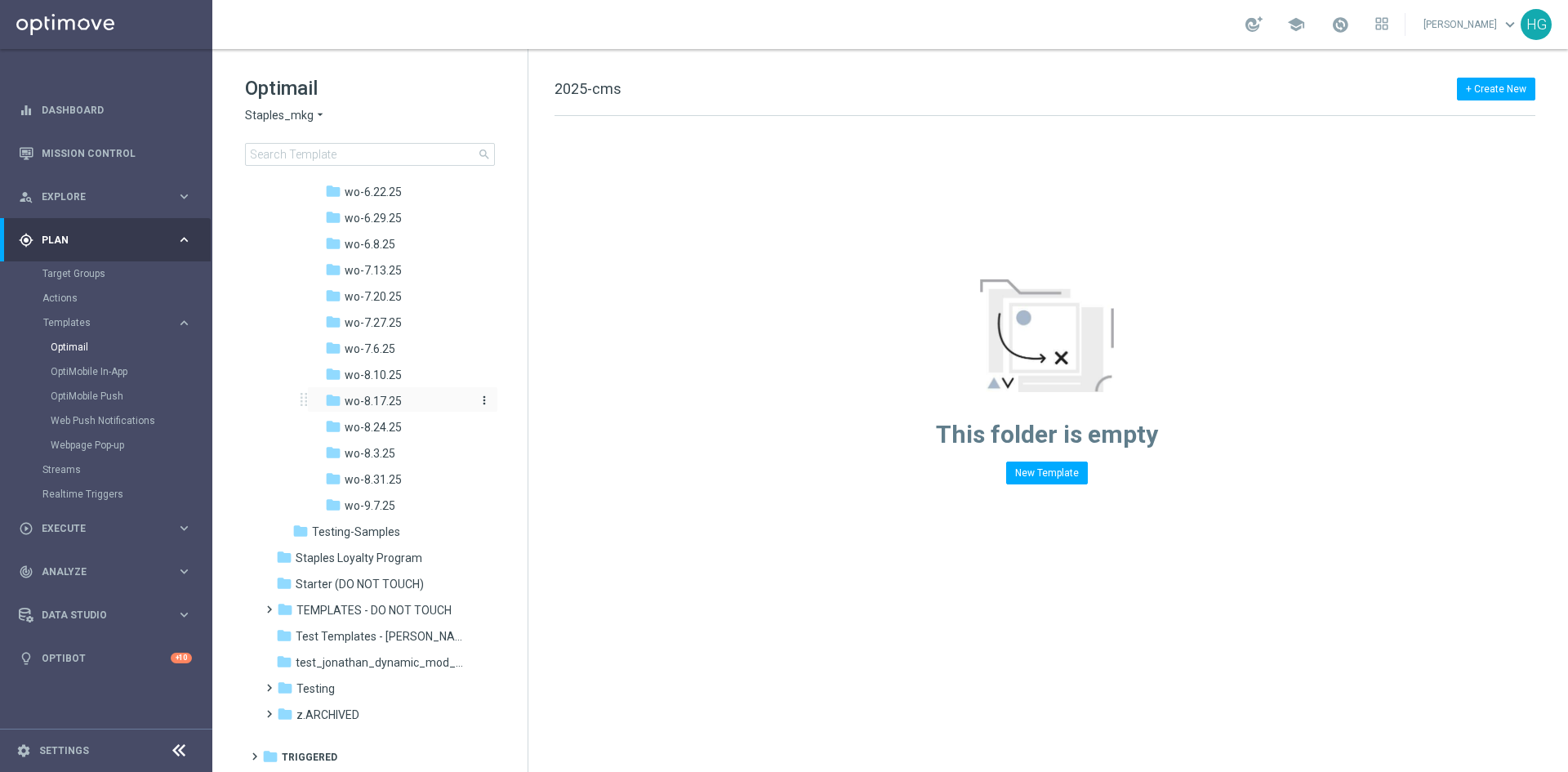
click at [361, 396] on span "wo-8.17.25" at bounding box center [373, 401] width 57 height 15
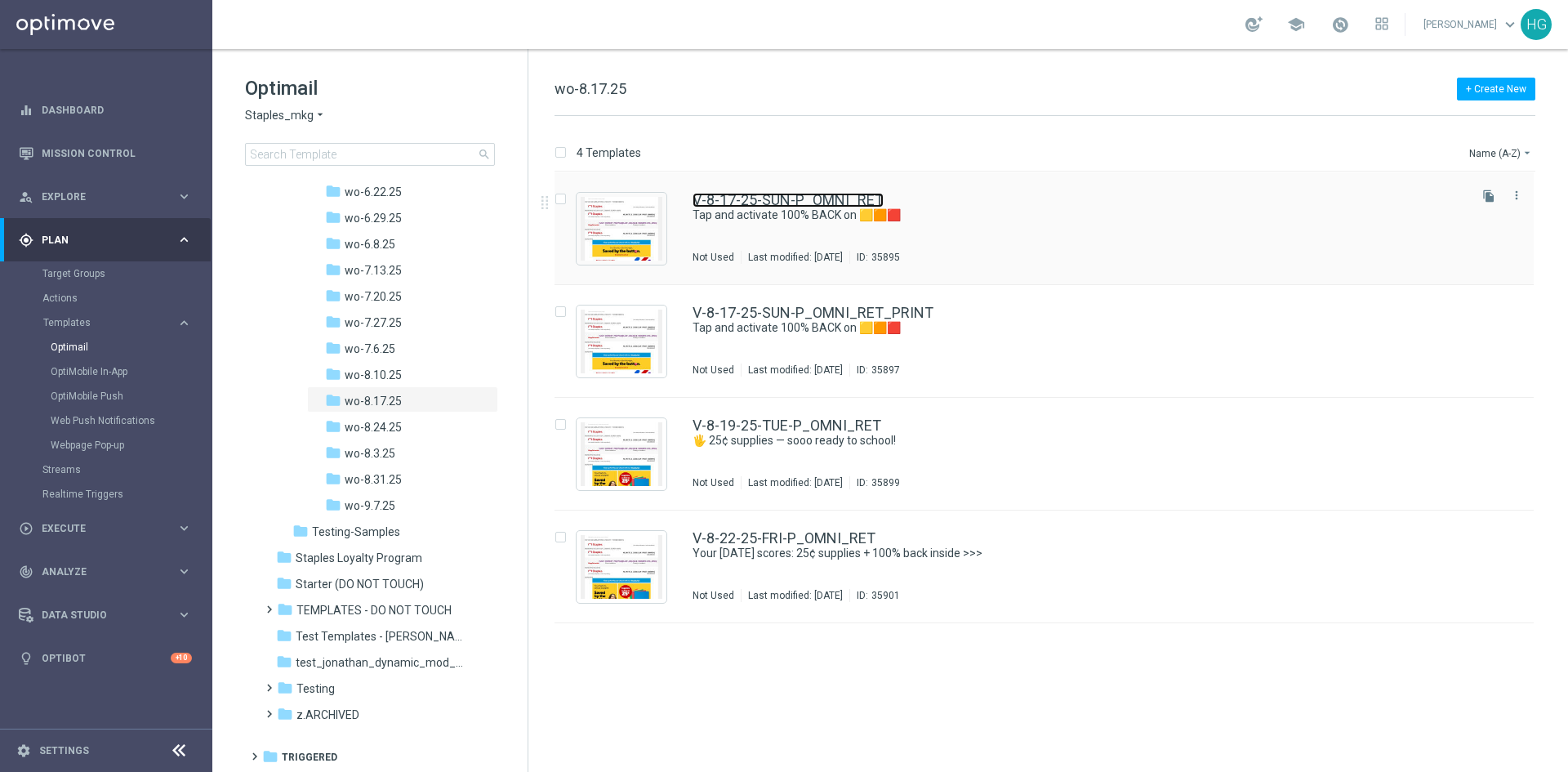
click at [780, 197] on link "V-8-17-25-SUN-P_OMNI_RET" at bounding box center [787, 200] width 191 height 15
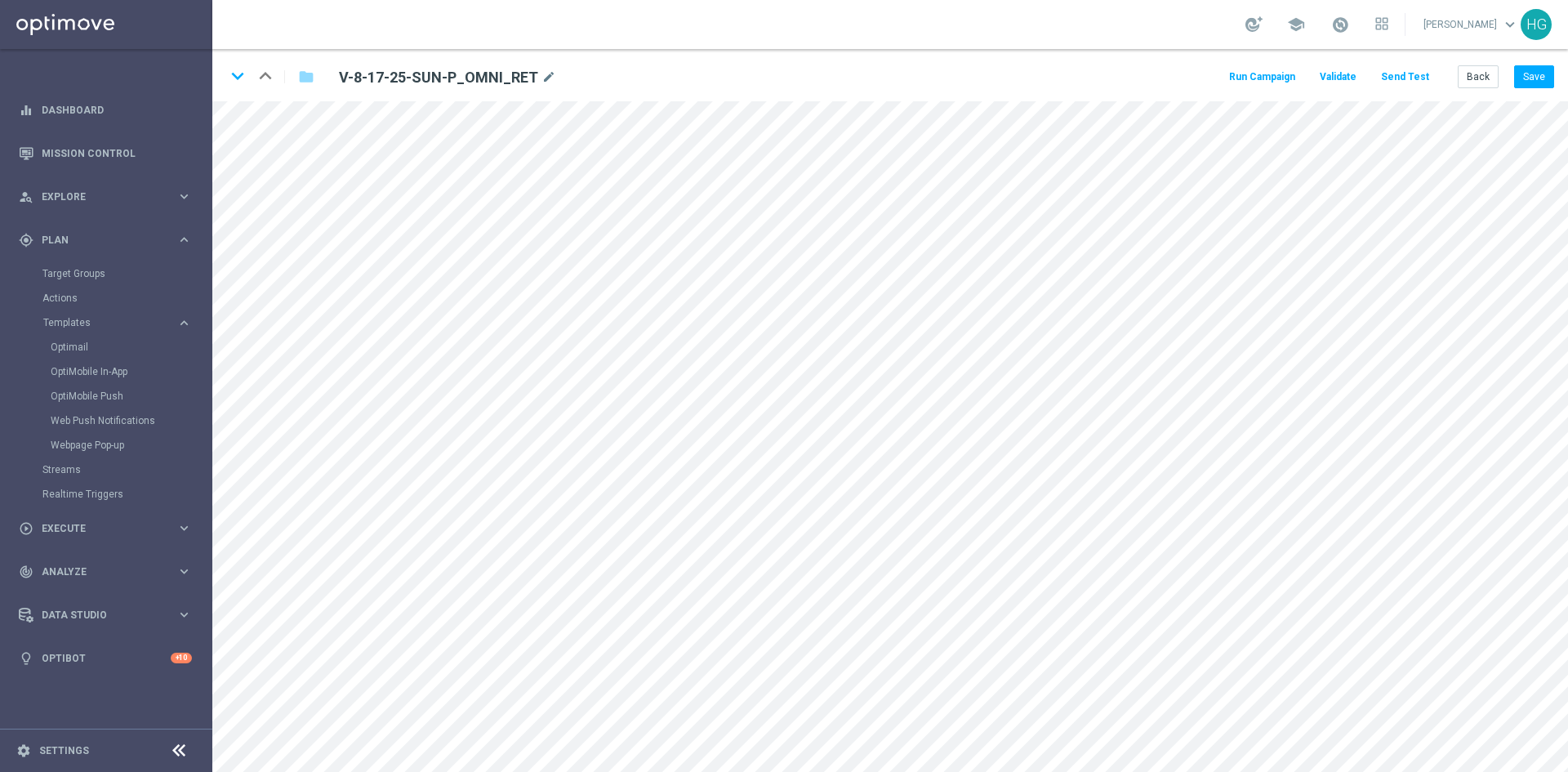
click at [1403, 83] on button "Send Test" at bounding box center [1405, 77] width 53 height 22
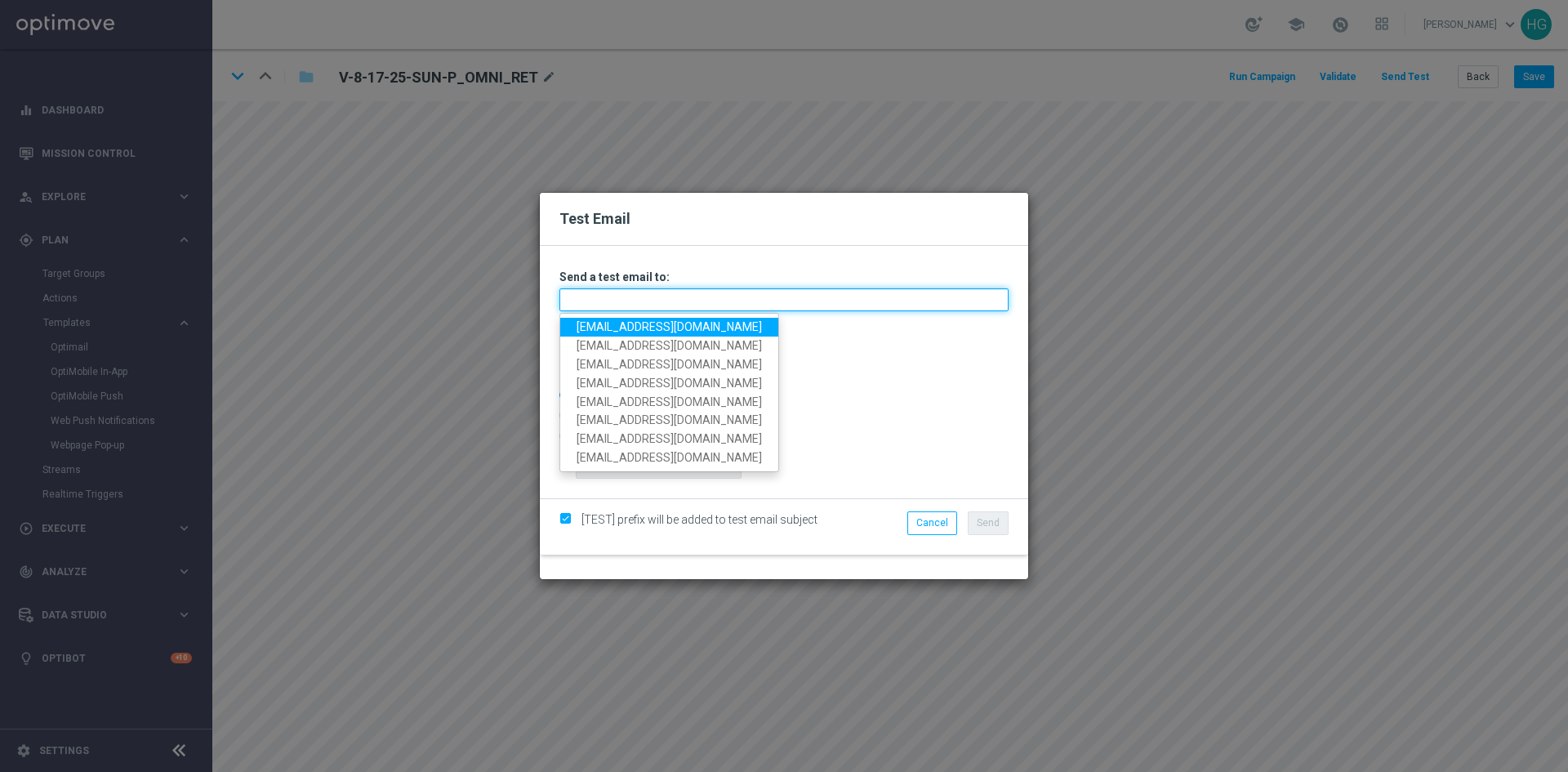
click at [627, 305] on input "text" at bounding box center [784, 300] width 449 height 23
paste input "[EMAIL_ADDRESS][DOMAIN_NAME]"
type input "[EMAIL_ADDRESS][DOMAIN_NAME]"
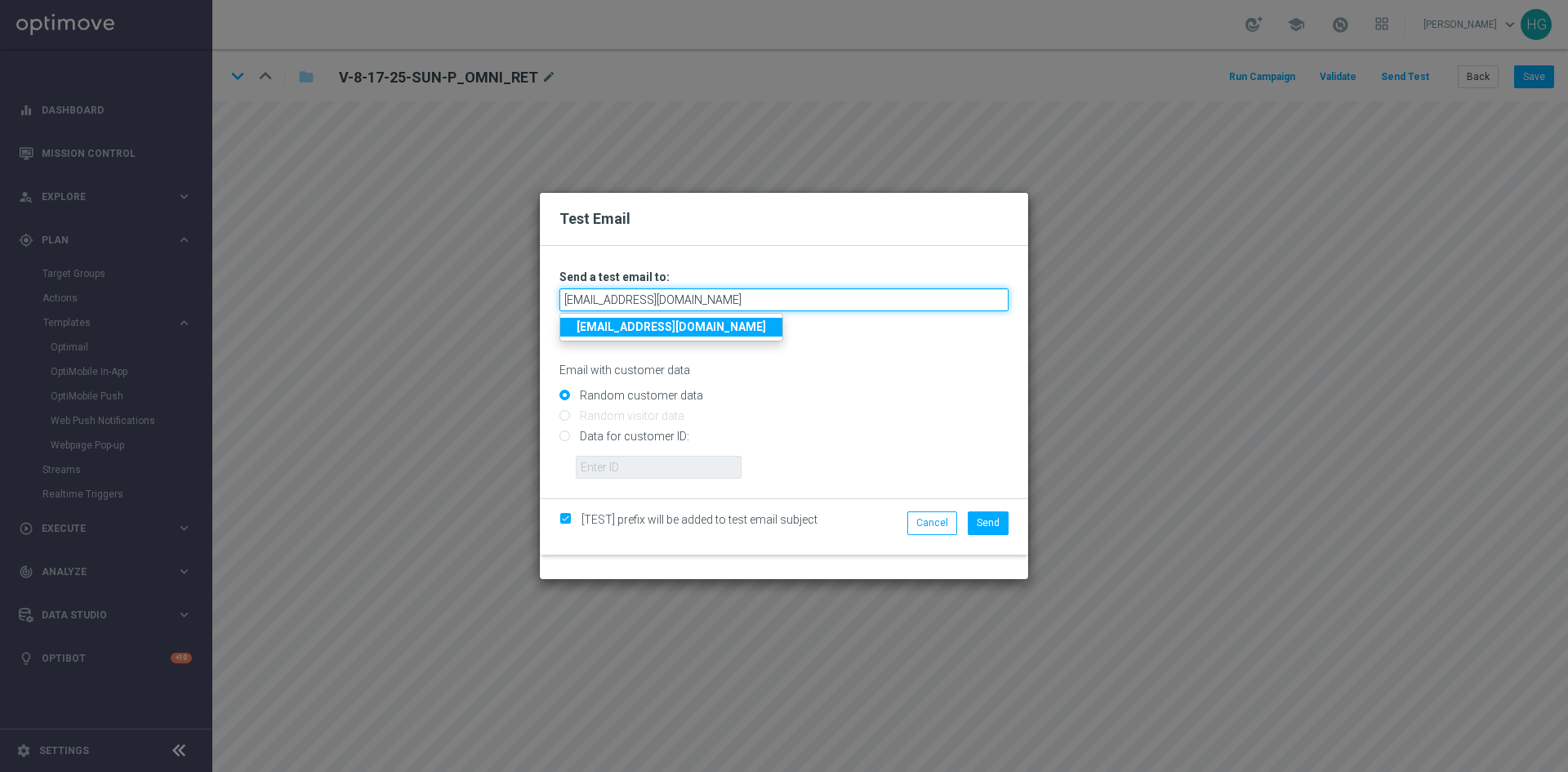
type input "[EMAIL_ADDRESS][DOMAIN_NAME]"
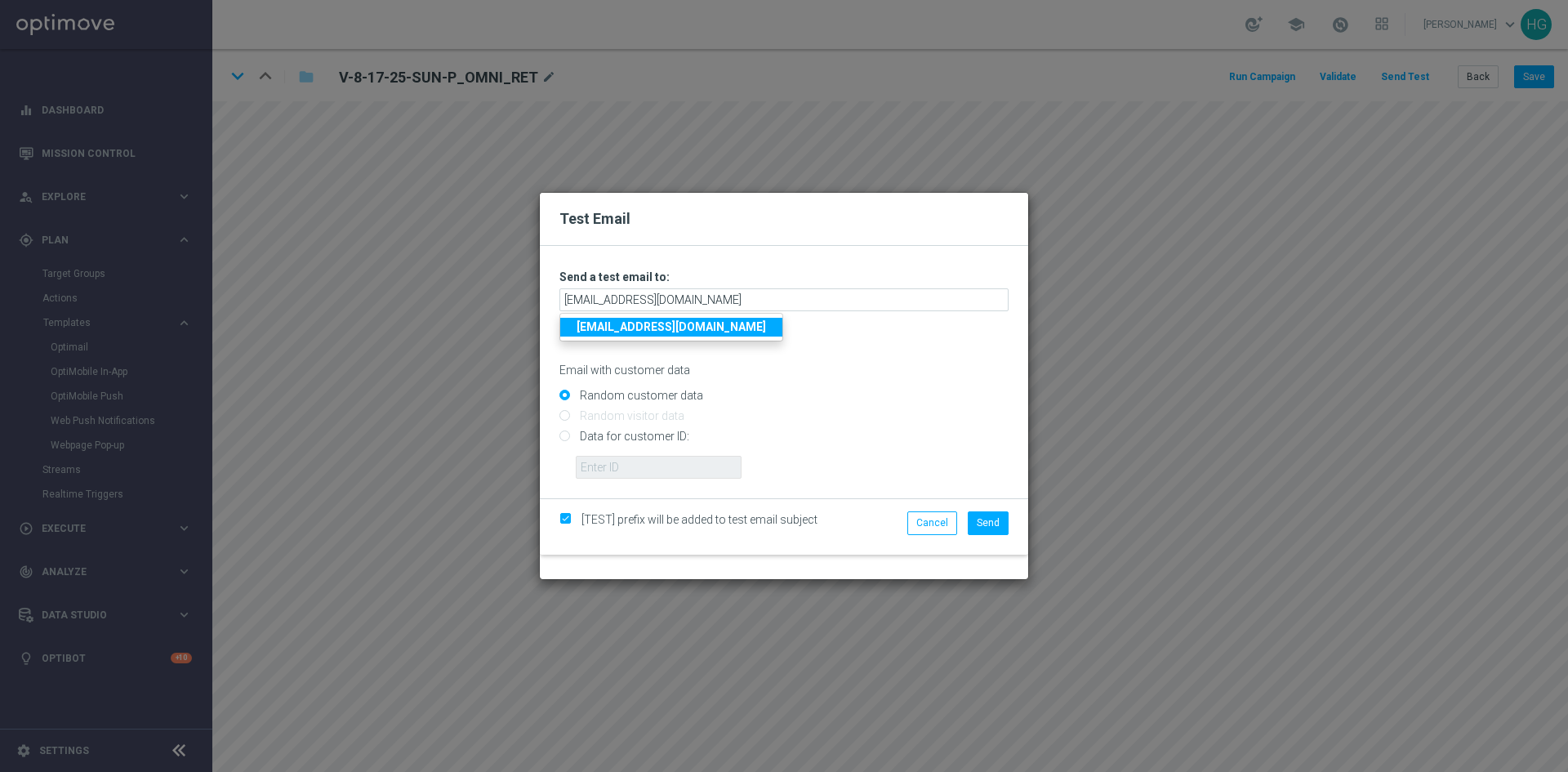
click at [973, 410] on input "Random customer data" at bounding box center [784, 402] width 449 height 23
click at [666, 437] on input "Data for customer ID:" at bounding box center [784, 444] width 449 height 23
radio input "true"
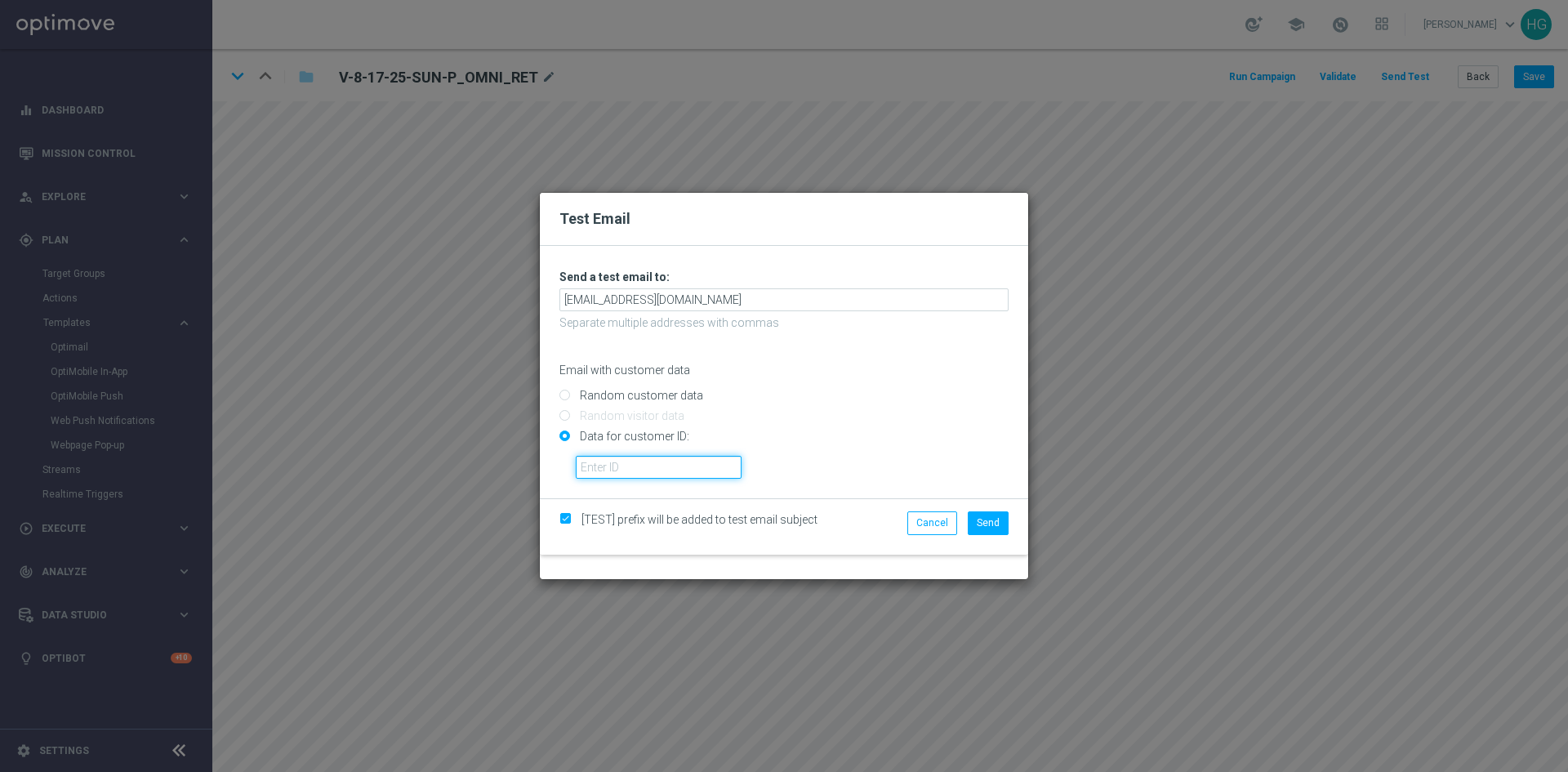
click at [635, 469] on input "text" at bounding box center [658, 467] width 166 height 23
paste input "10002564155"
type input "10002564155"
click at [993, 525] on span "Send" at bounding box center [988, 522] width 23 height 11
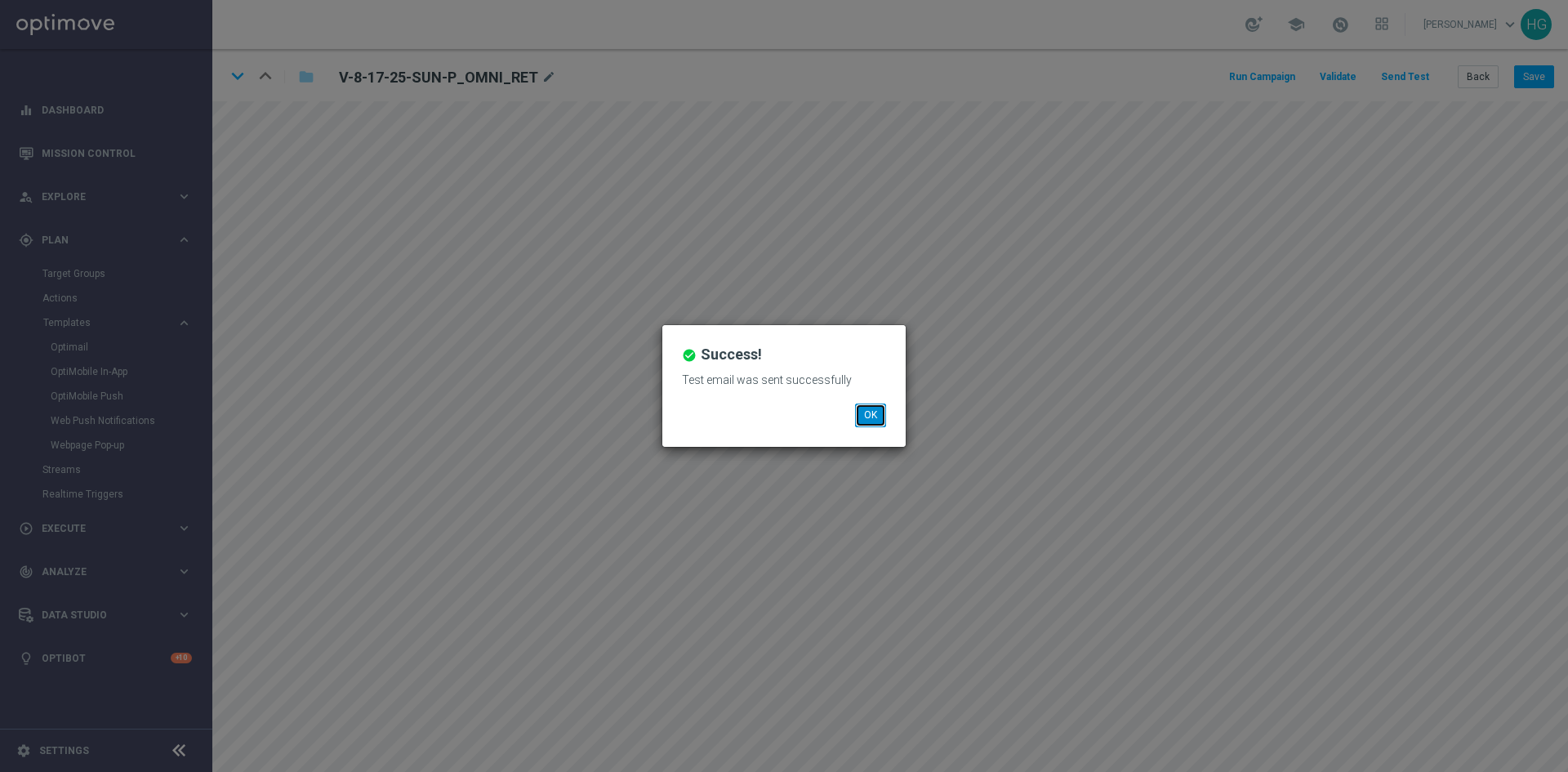
click at [872, 410] on button "OK" at bounding box center [870, 415] width 31 height 23
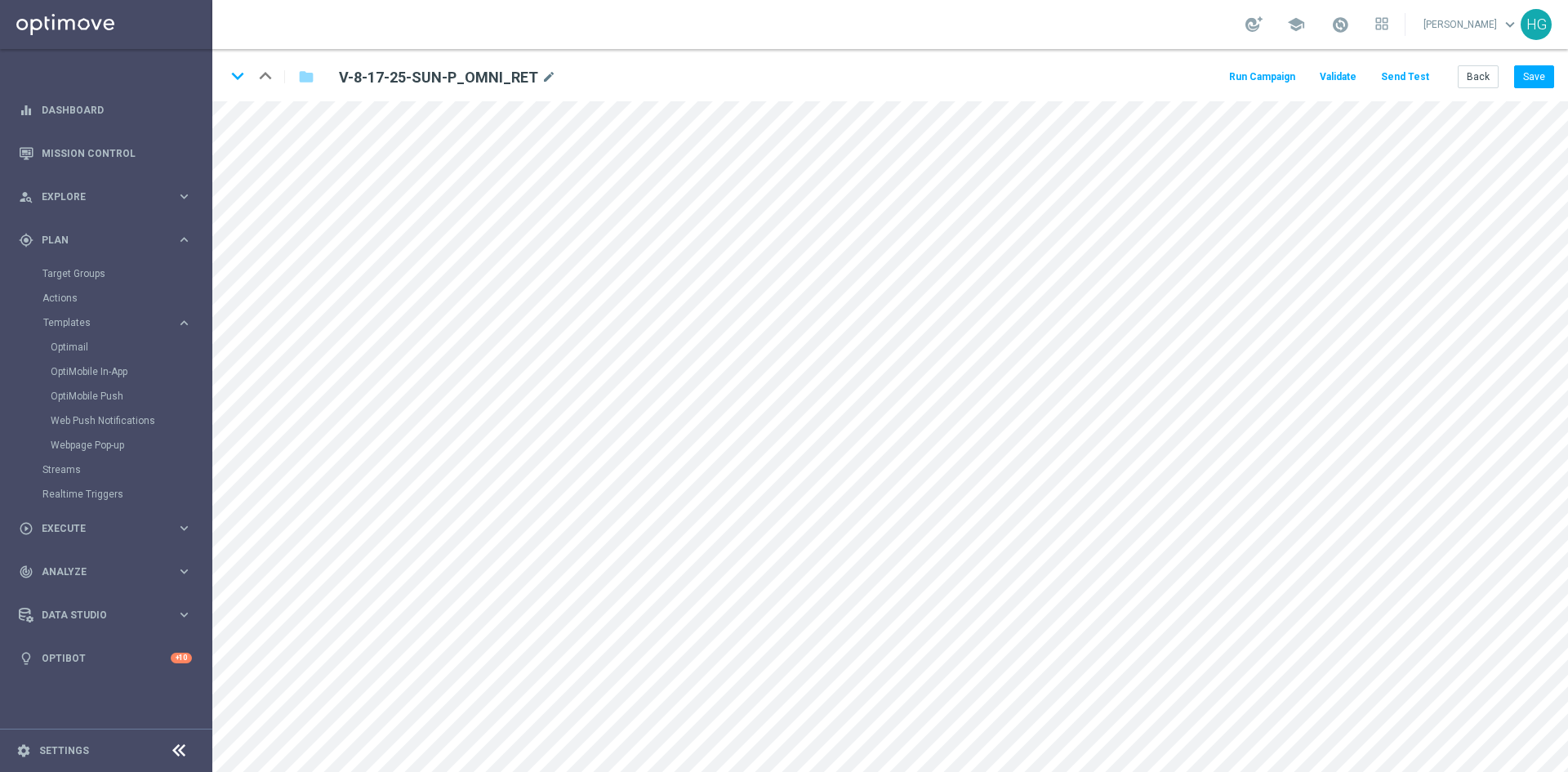
click at [1415, 79] on button "Send Test" at bounding box center [1405, 77] width 53 height 22
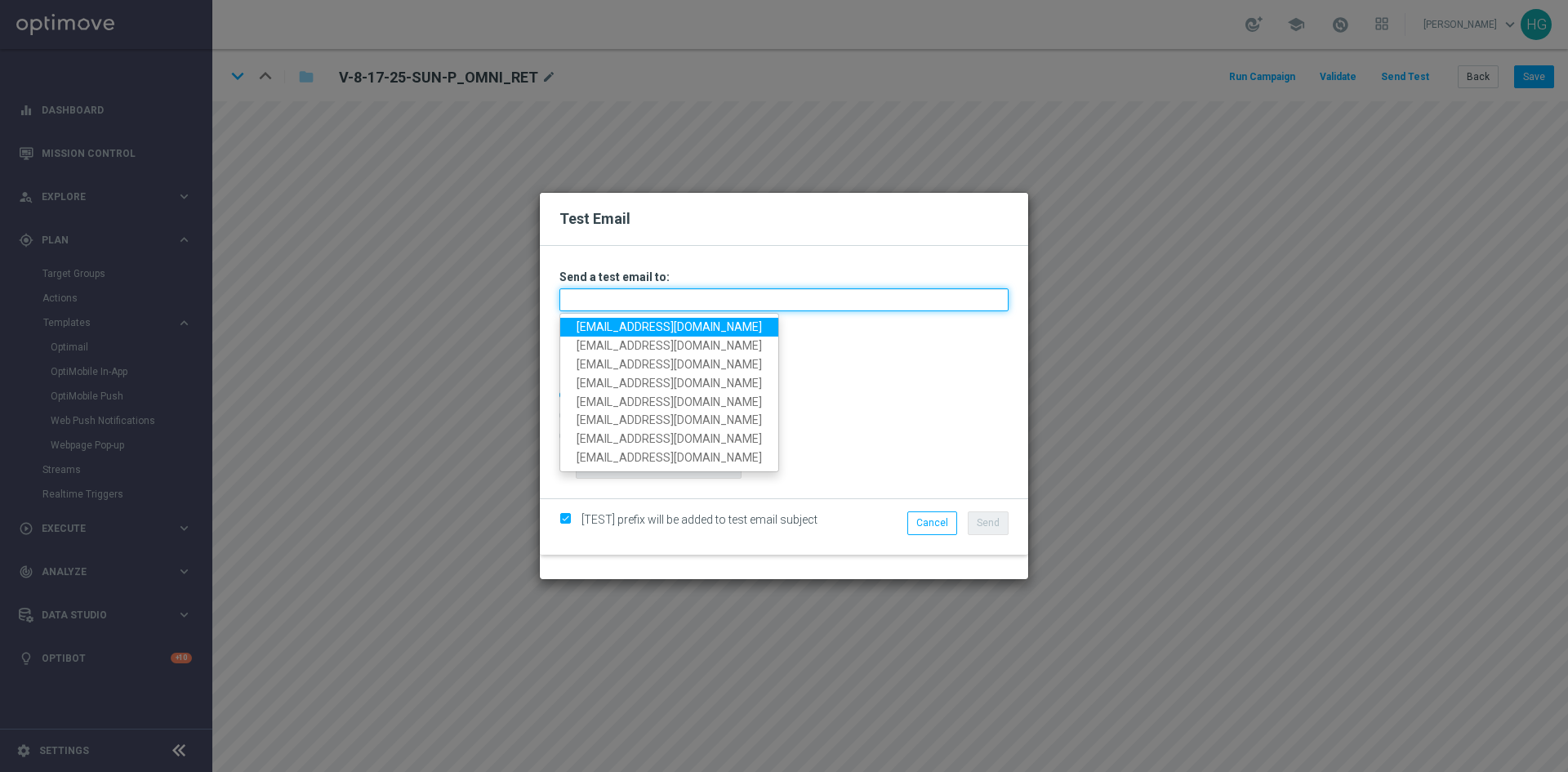
click at [616, 303] on input "text" at bounding box center [784, 300] width 449 height 23
paste input "[EMAIL_ADDRESS][DOMAIN_NAME]"
type input "[EMAIL_ADDRESS][DOMAIN_NAME]"
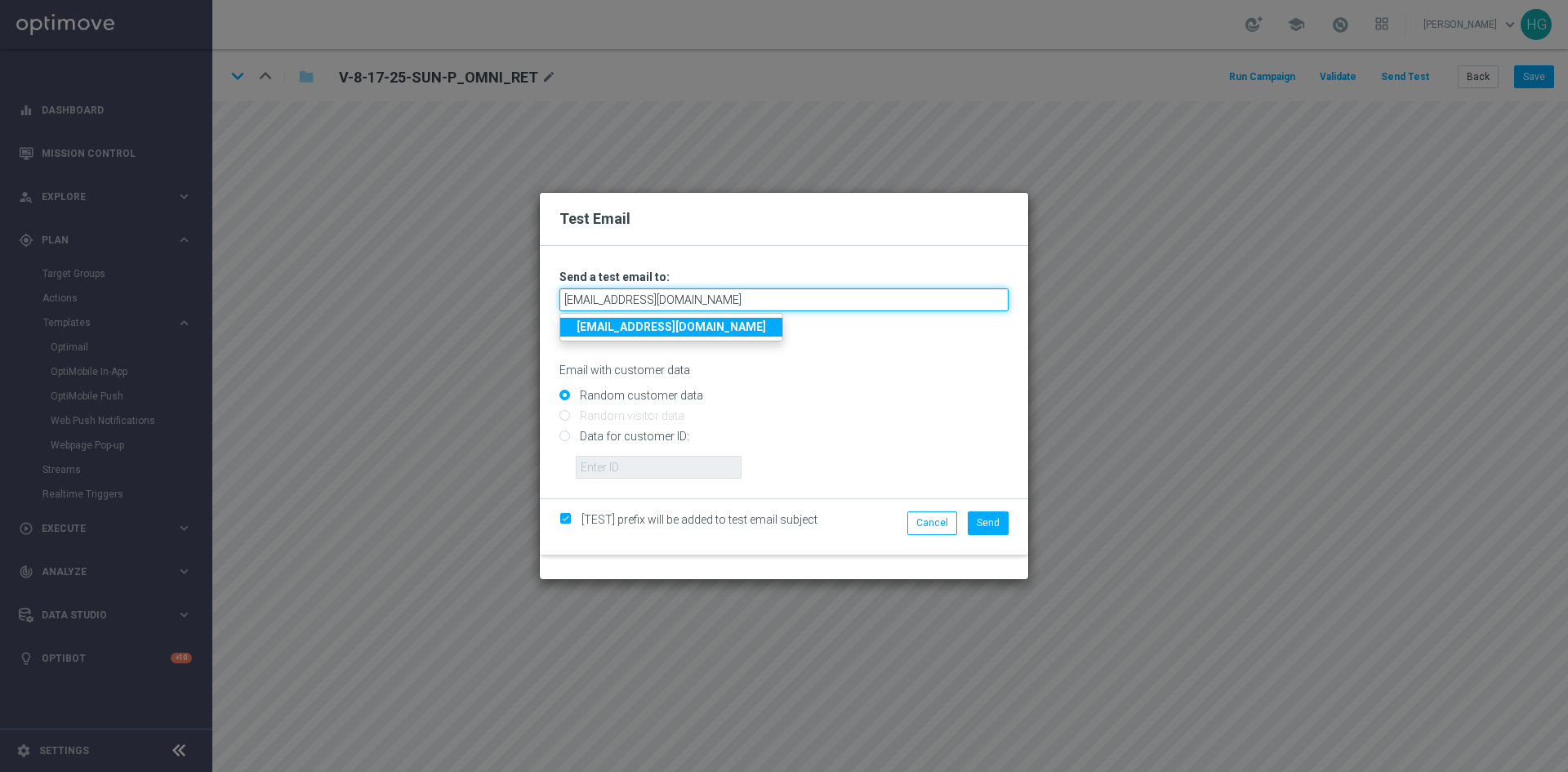
type input "[EMAIL_ADDRESS][DOMAIN_NAME]"
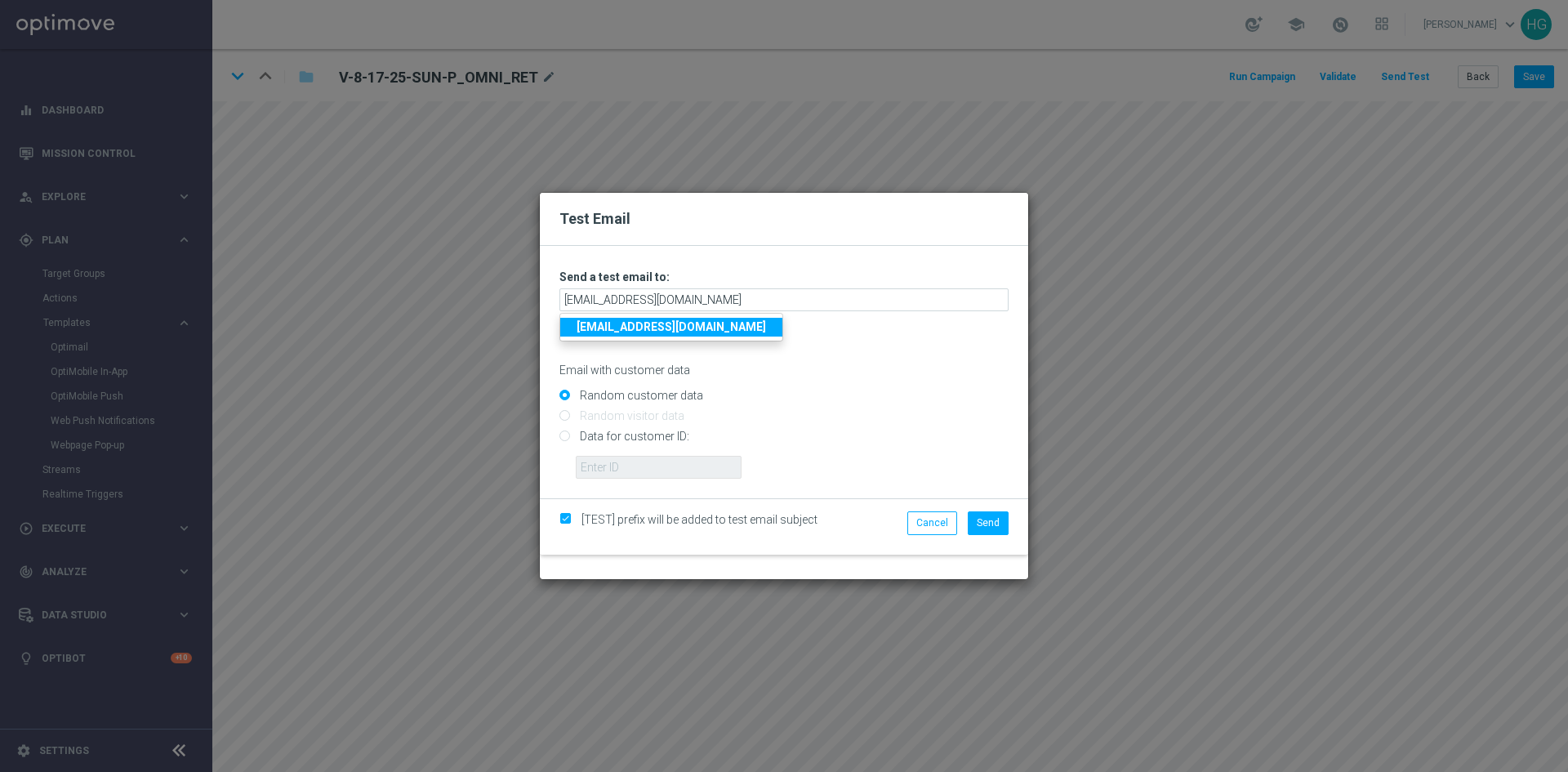
click at [620, 333] on strong "[EMAIL_ADDRESS][DOMAIN_NAME]" at bounding box center [671, 327] width 189 height 13
click at [609, 436] on input "Data for customer ID:" at bounding box center [784, 444] width 449 height 23
radio input "true"
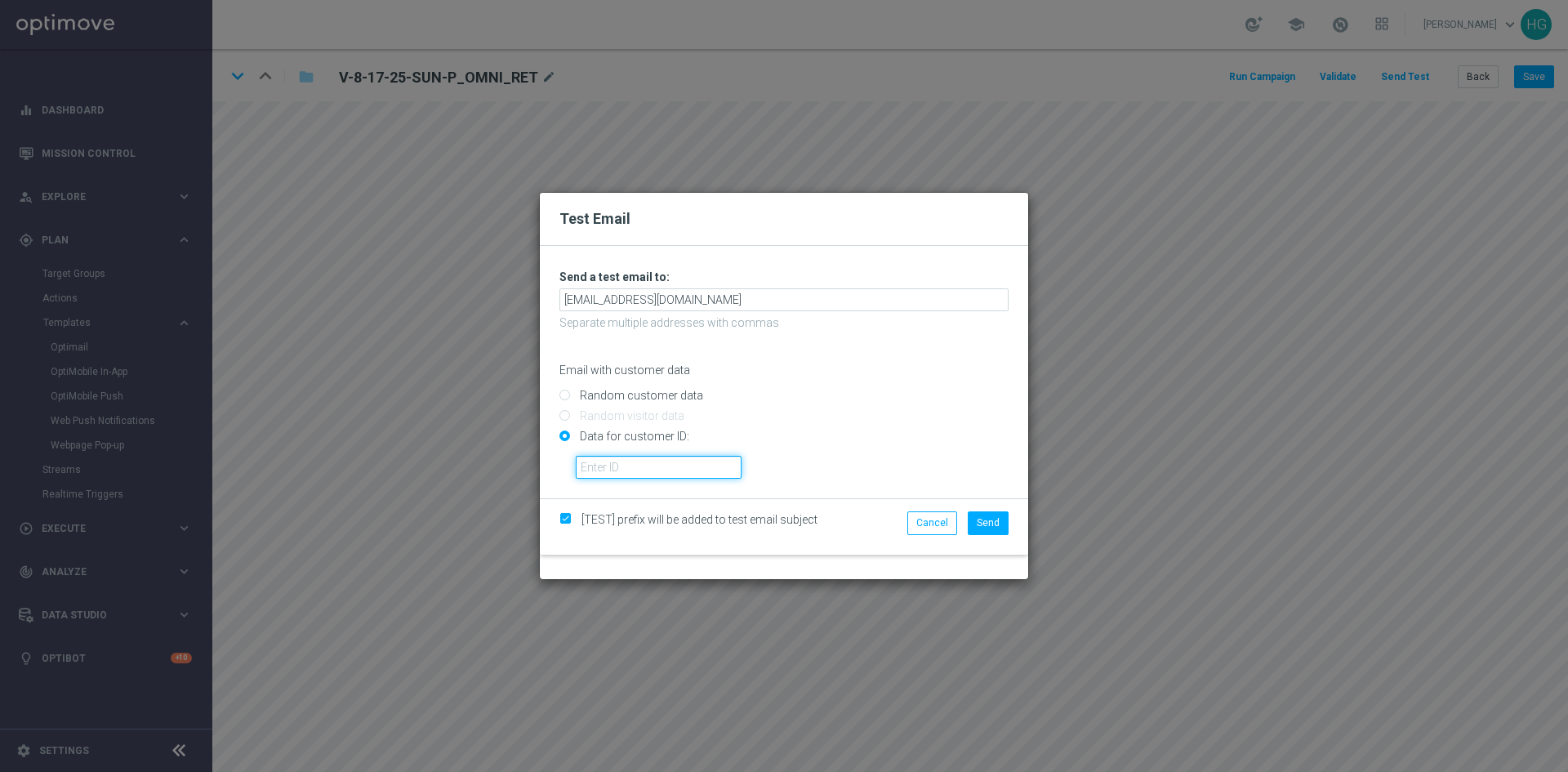
click at [616, 468] on input "text" at bounding box center [658, 467] width 166 height 23
click at [665, 458] on input "text" at bounding box center [658, 467] width 166 height 23
paste input "10000024919"
type input "10000024919"
click at [987, 527] on span "Send" at bounding box center [988, 522] width 23 height 11
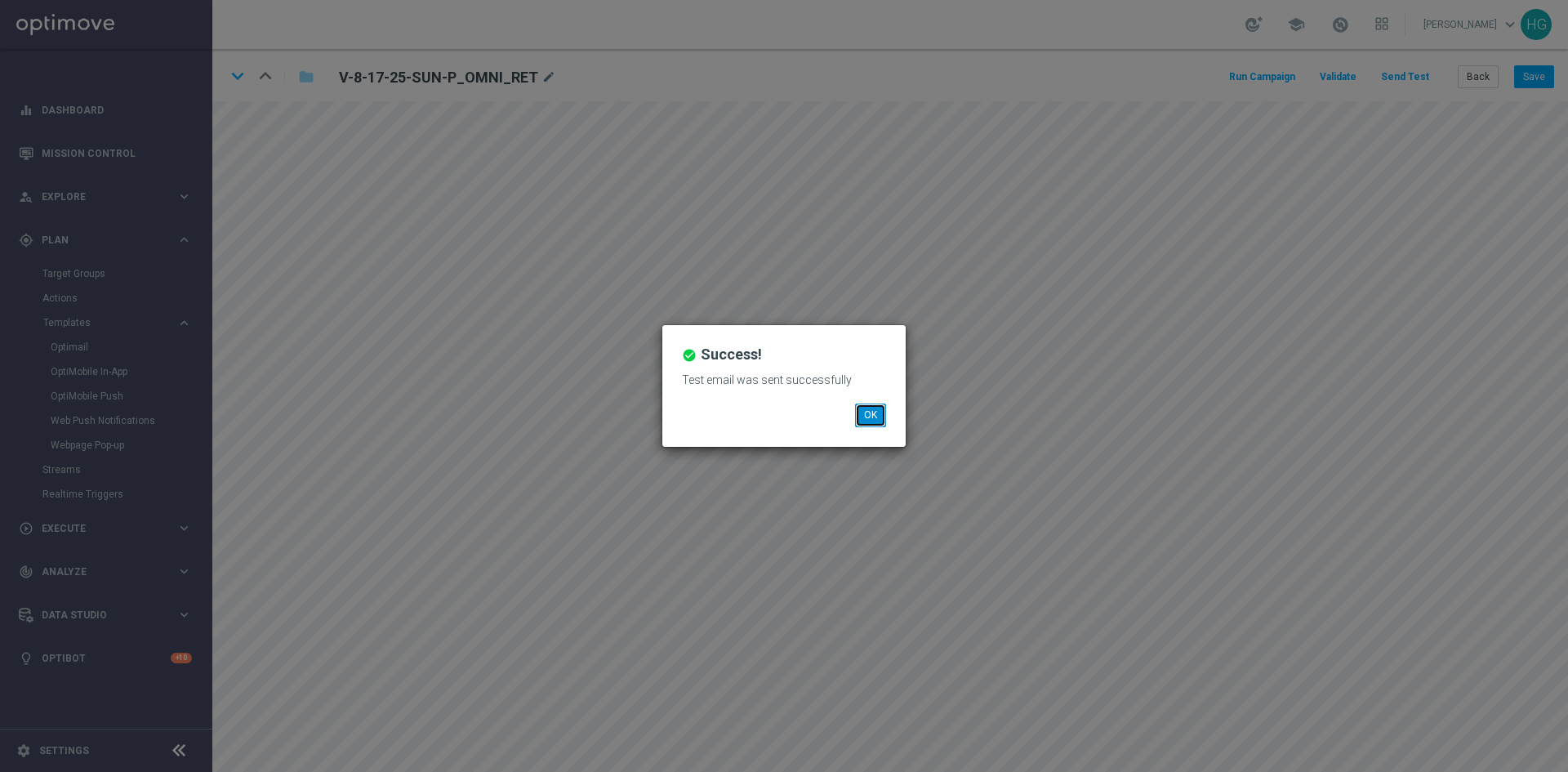
click at [868, 418] on button "OK" at bounding box center [870, 415] width 31 height 23
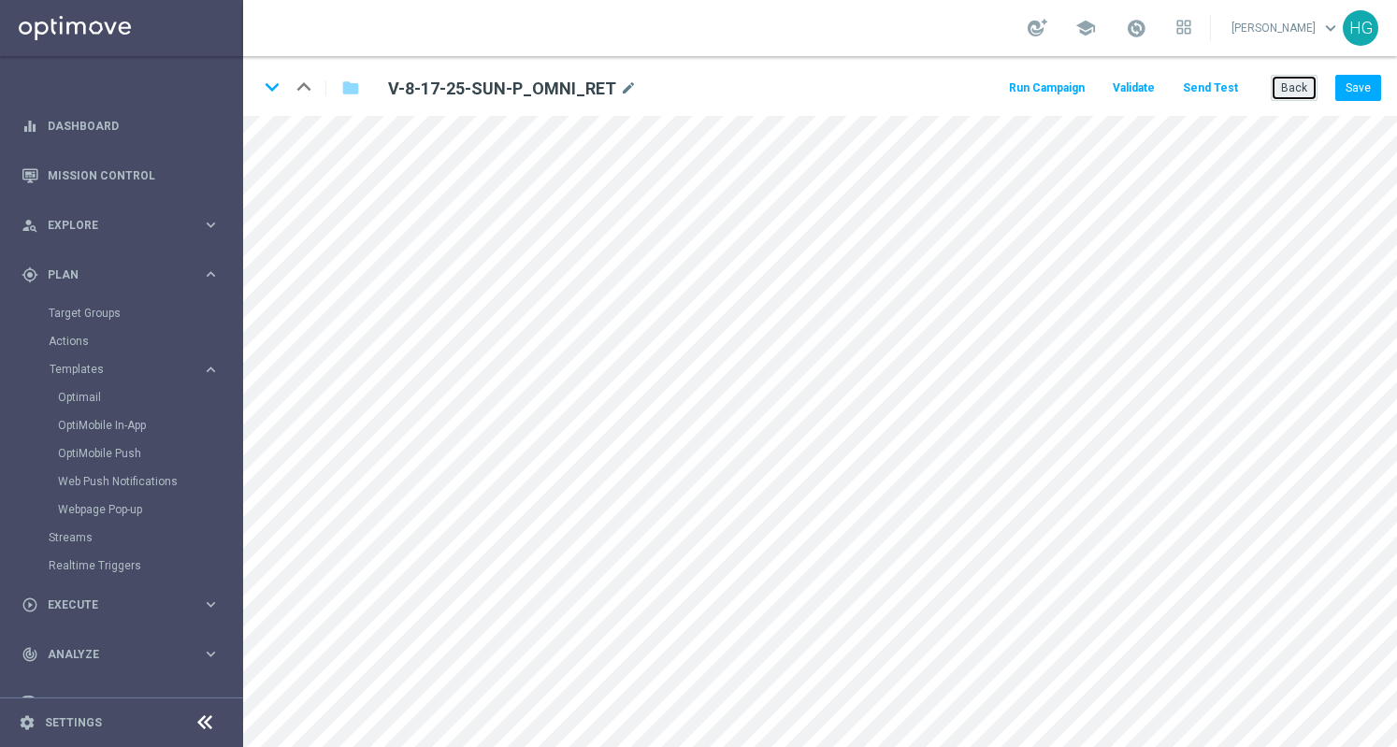
click at [1296, 85] on button "Back" at bounding box center [1294, 88] width 47 height 26
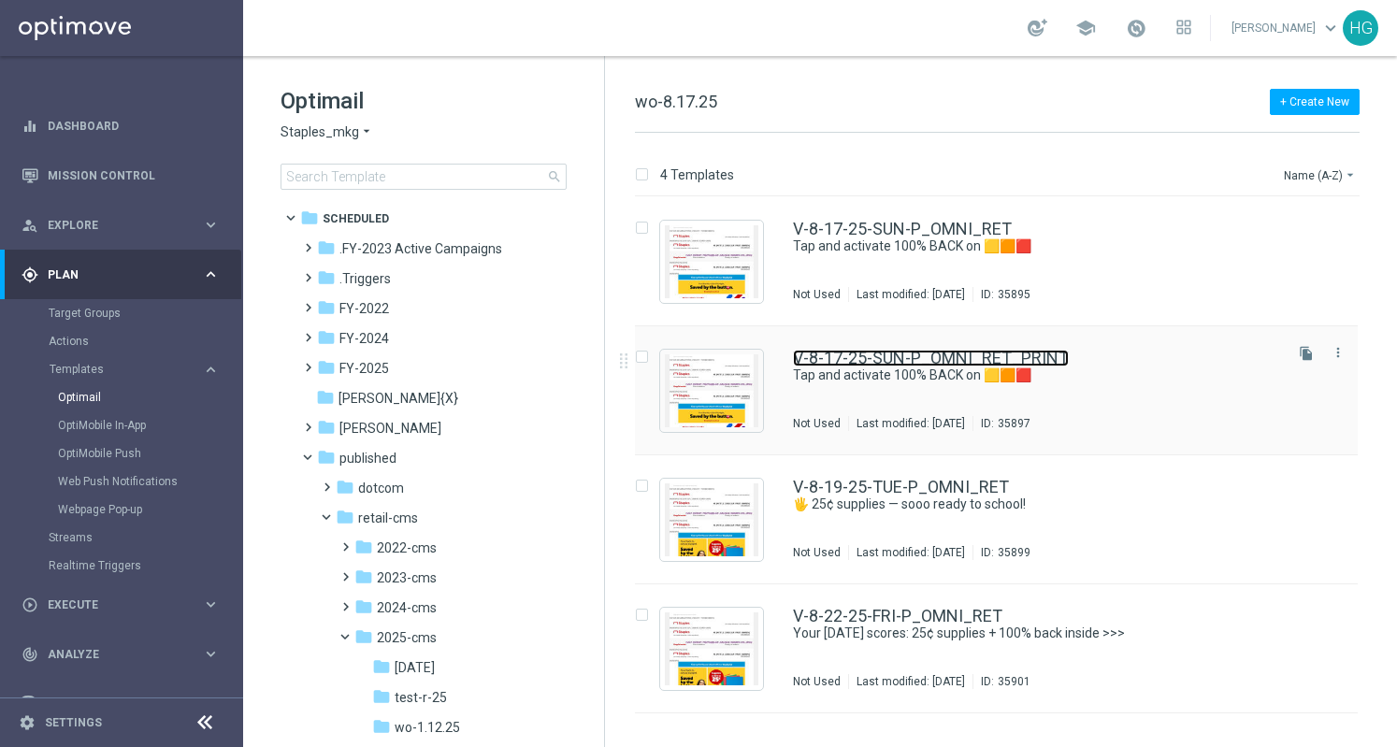
click at [845, 353] on link "V-8-17-25-SUN-P_OMNI_RET_PRINT" at bounding box center [931, 358] width 276 height 17
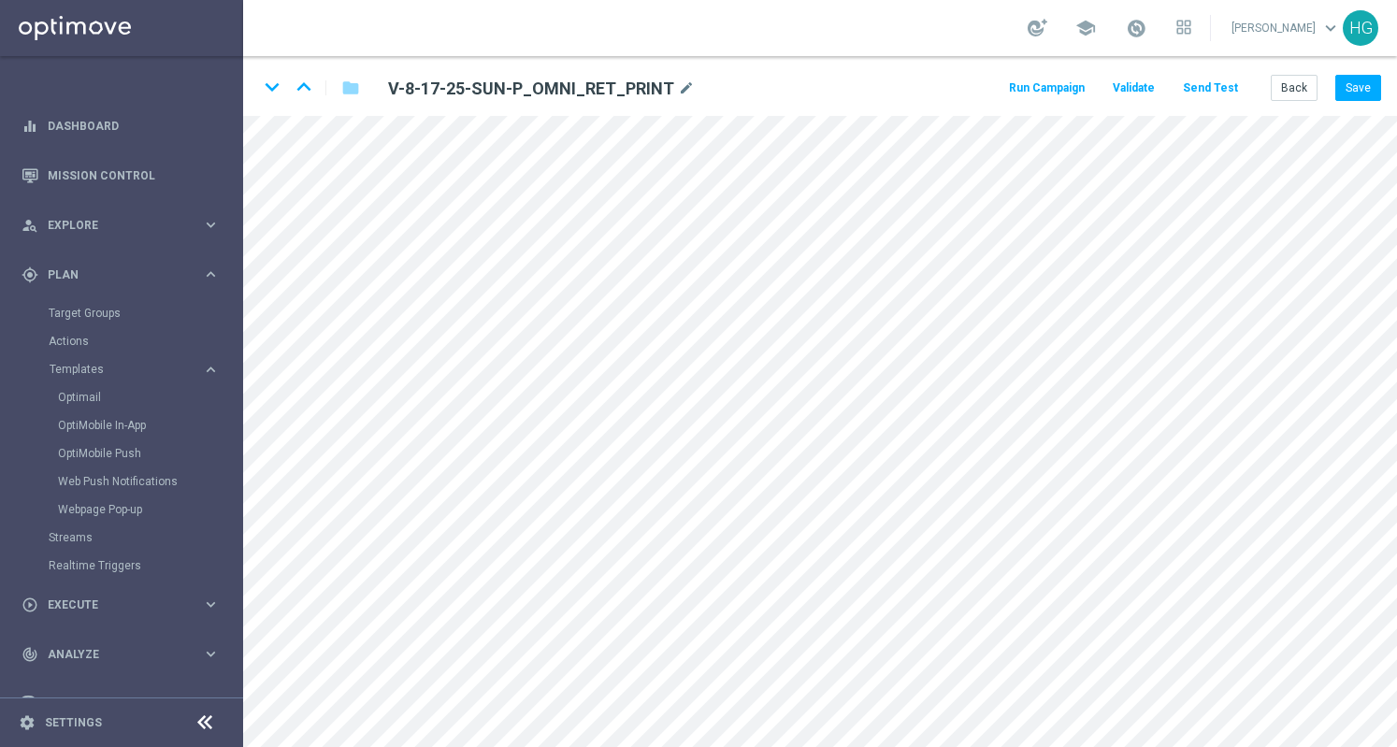
click at [1232, 82] on button "Send Test" at bounding box center [1210, 88] width 61 height 25
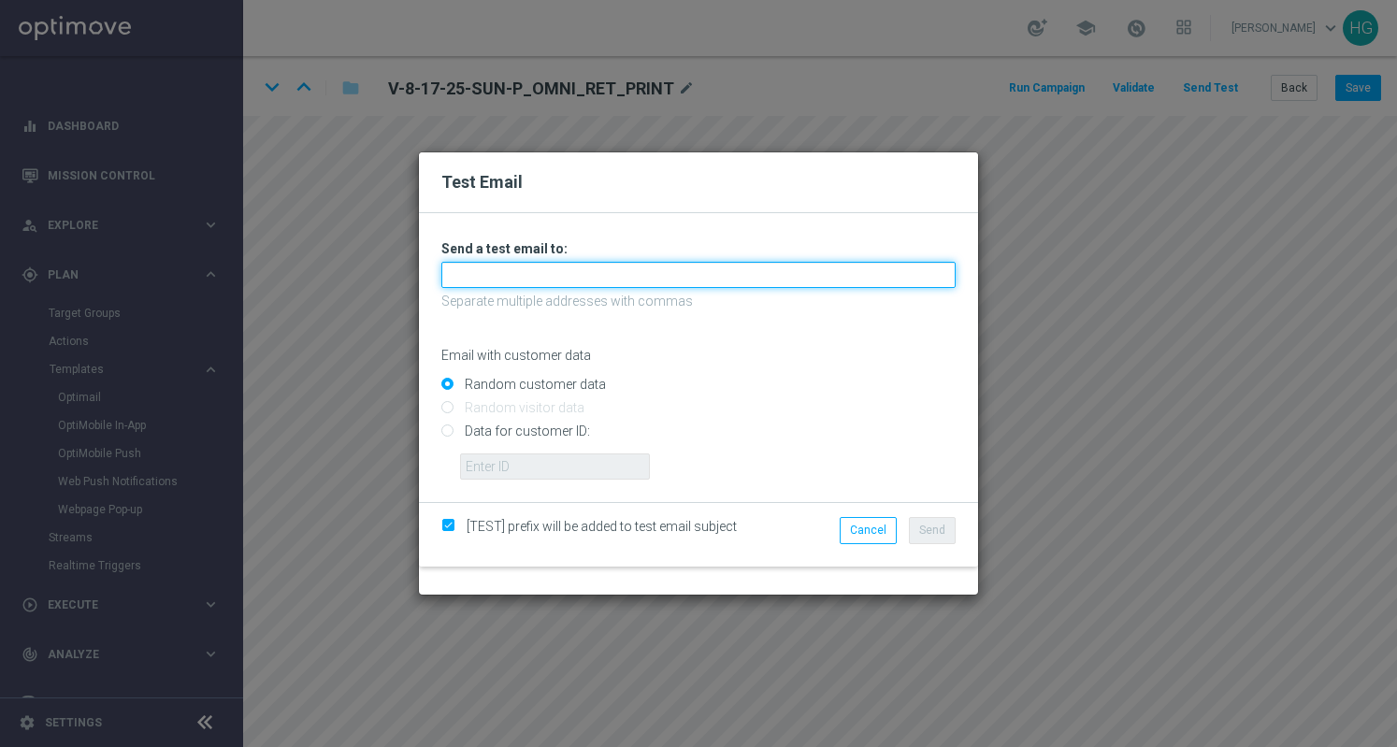
click at [727, 276] on input "text" at bounding box center [698, 275] width 514 height 26
paste input "[EMAIL_ADDRESS][DOMAIN_NAME]"
type input "[EMAIL_ADDRESS][DOMAIN_NAME]"
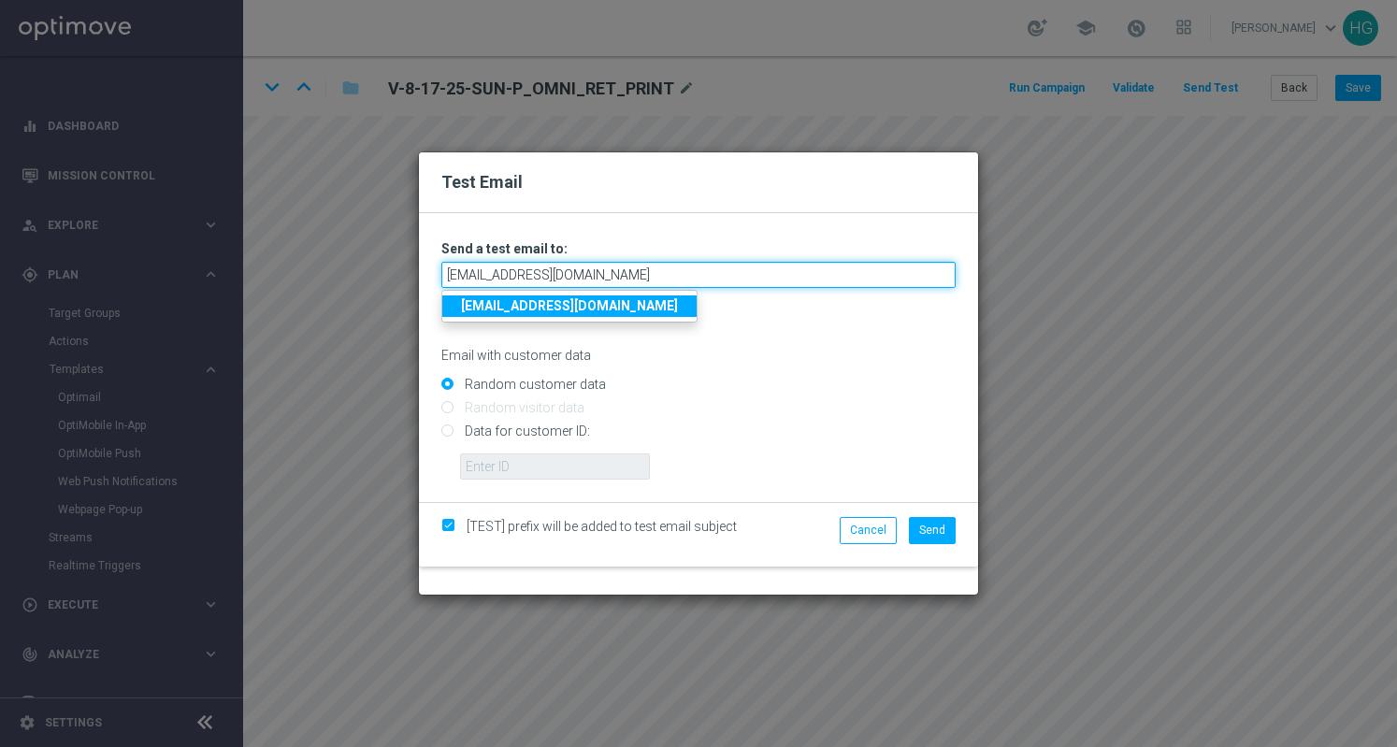
type input "[EMAIL_ADDRESS][DOMAIN_NAME]"
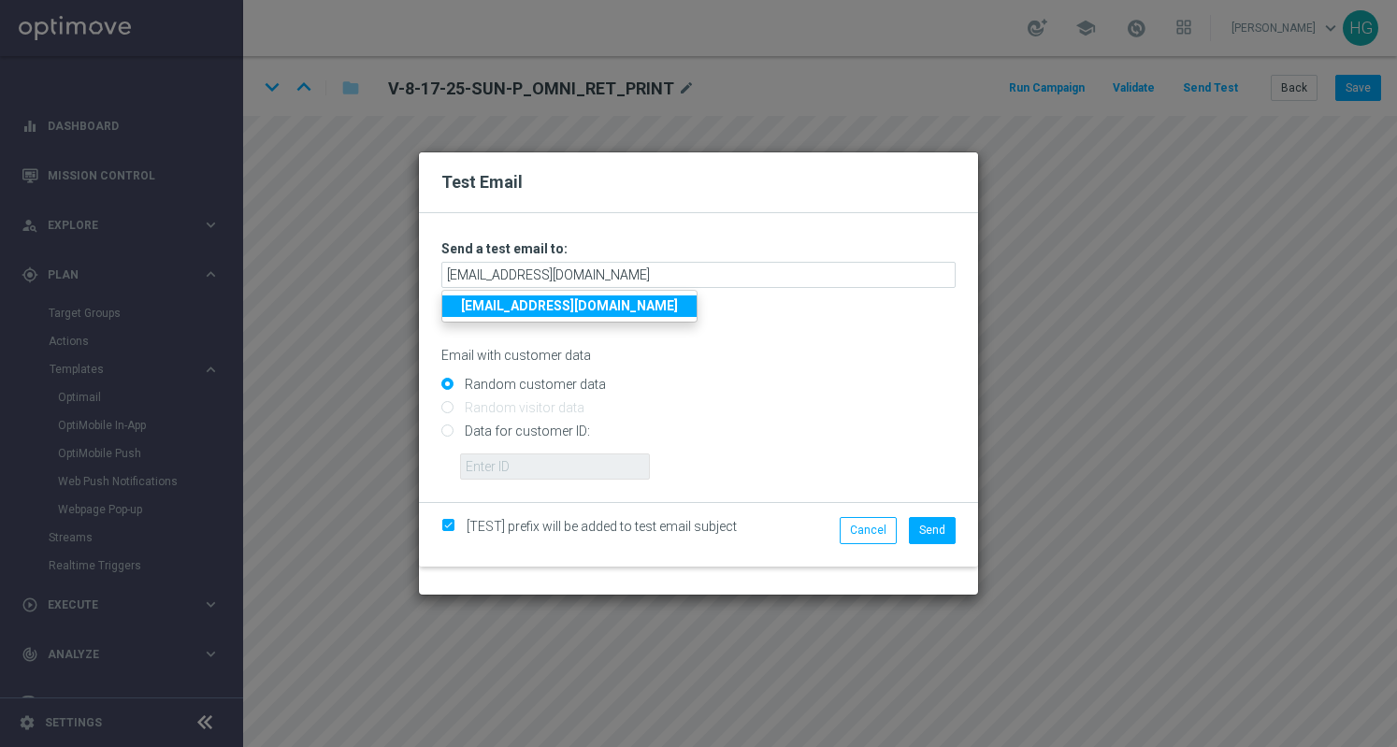
click at [659, 302] on strong "[EMAIL_ADDRESS][DOMAIN_NAME]" at bounding box center [569, 305] width 217 height 15
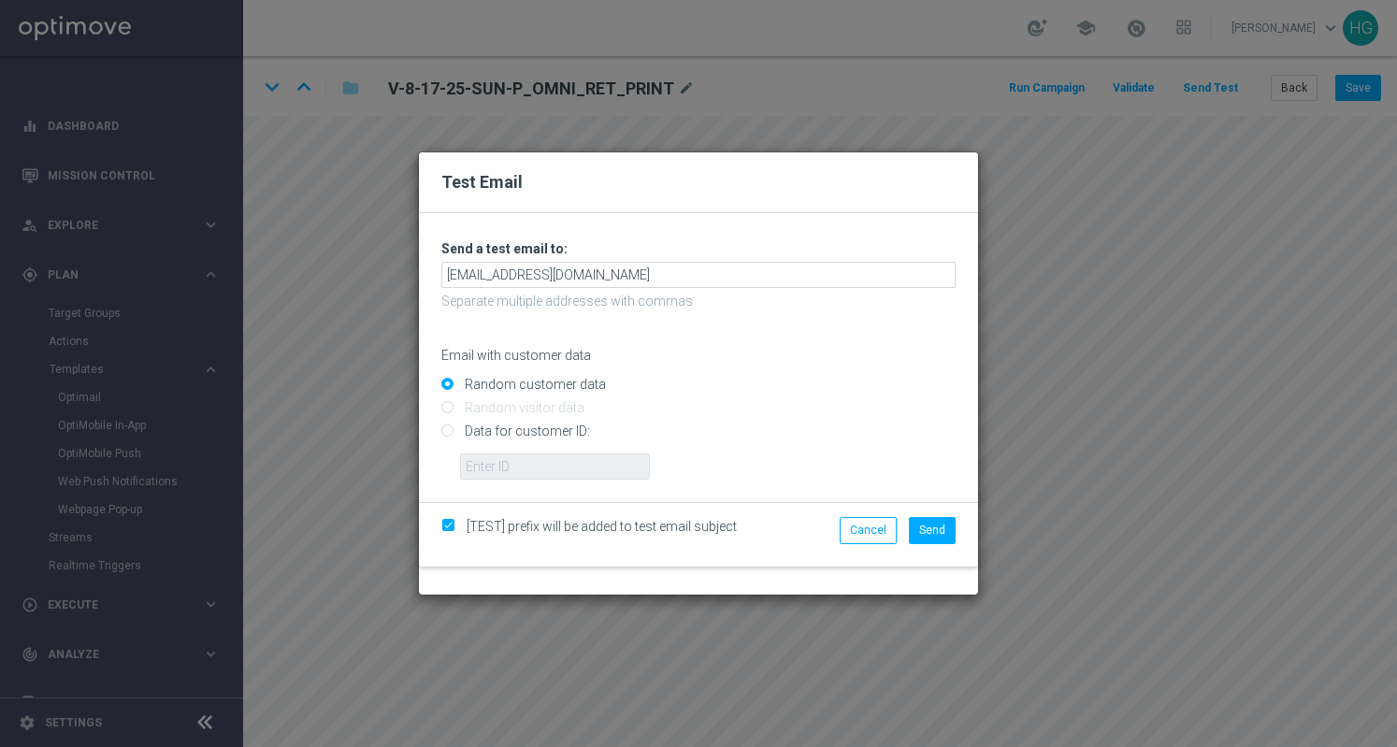
click at [577, 427] on input "Data for customer ID:" at bounding box center [698, 440] width 514 height 26
radio input "true"
click at [573, 461] on input "text" at bounding box center [555, 467] width 190 height 26
click at [571, 472] on input "text" at bounding box center [555, 467] width 190 height 26
paste input "10002564155"
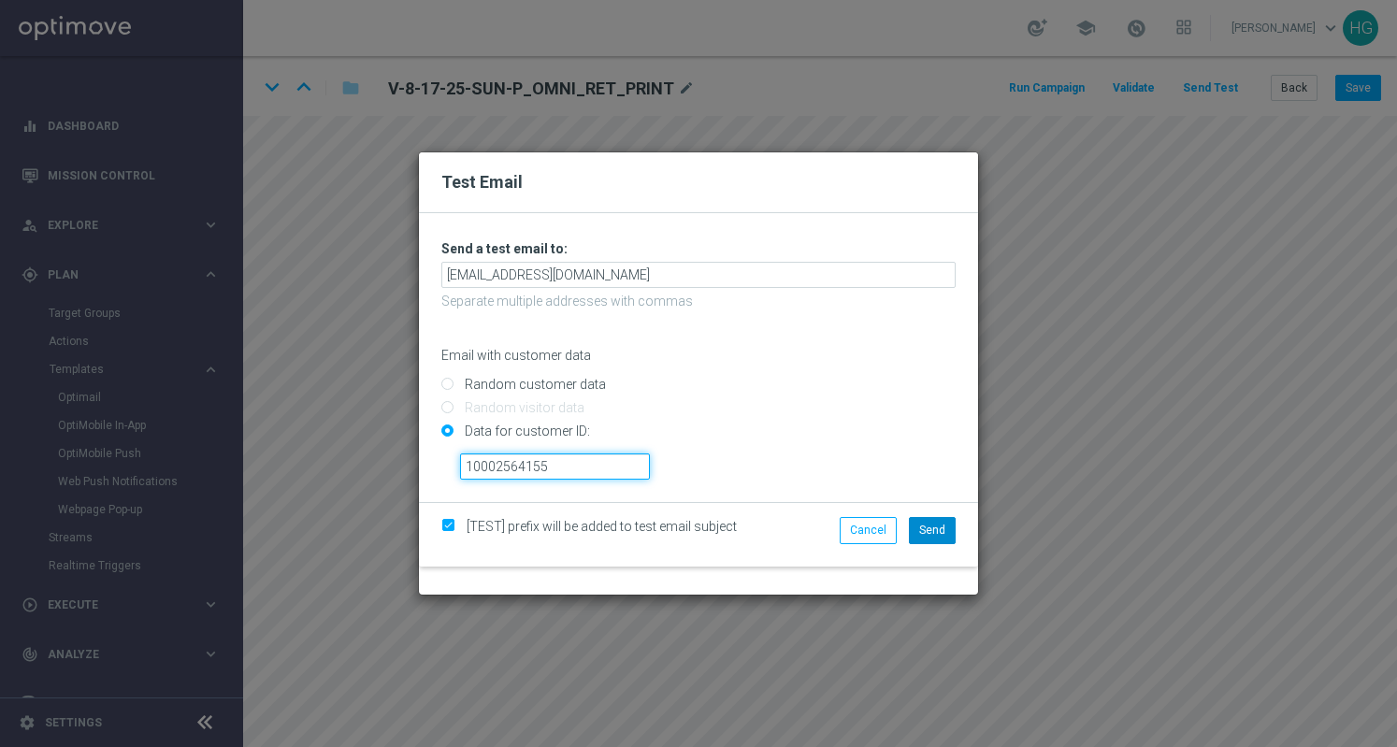
type input "10002564155"
click at [937, 530] on span "Send" at bounding box center [932, 530] width 26 height 13
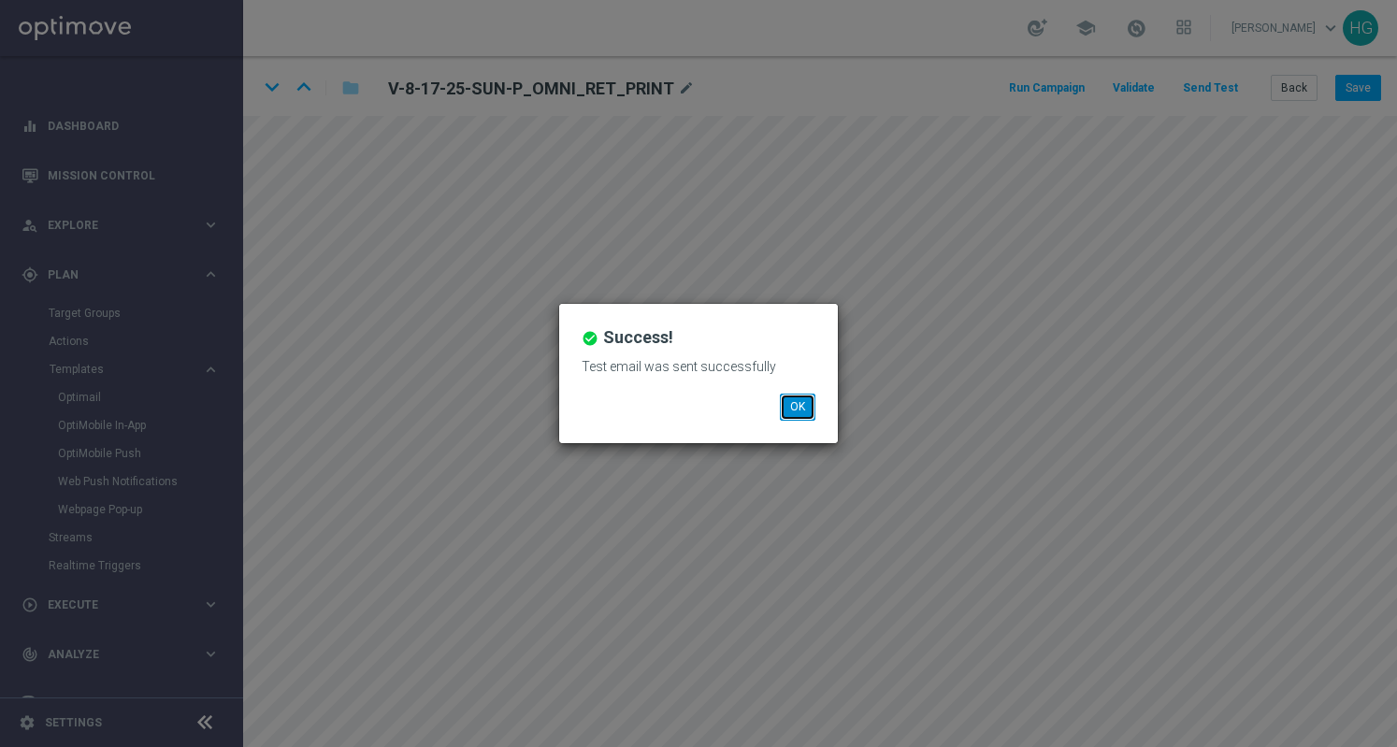
click at [789, 401] on button "OK" at bounding box center [798, 407] width 36 height 26
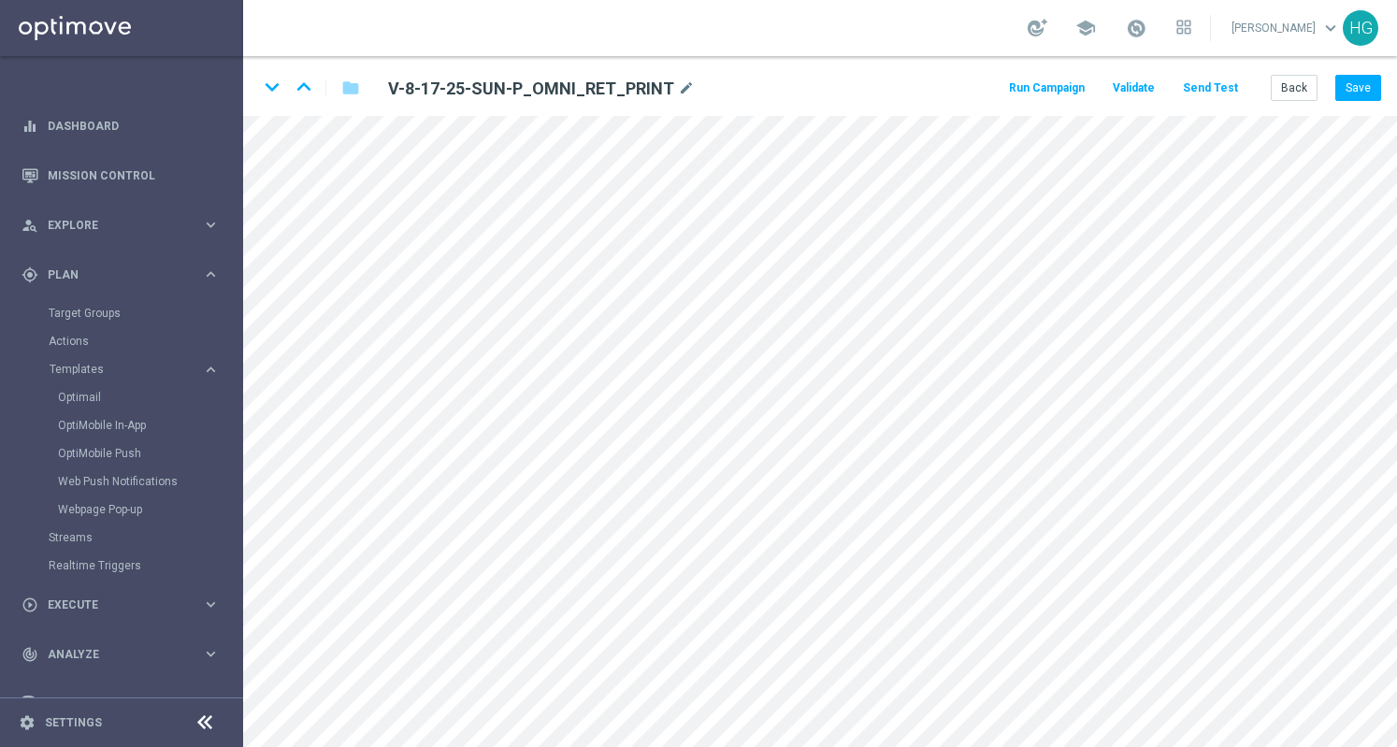
click at [1217, 91] on button "Send Test" at bounding box center [1210, 88] width 61 height 25
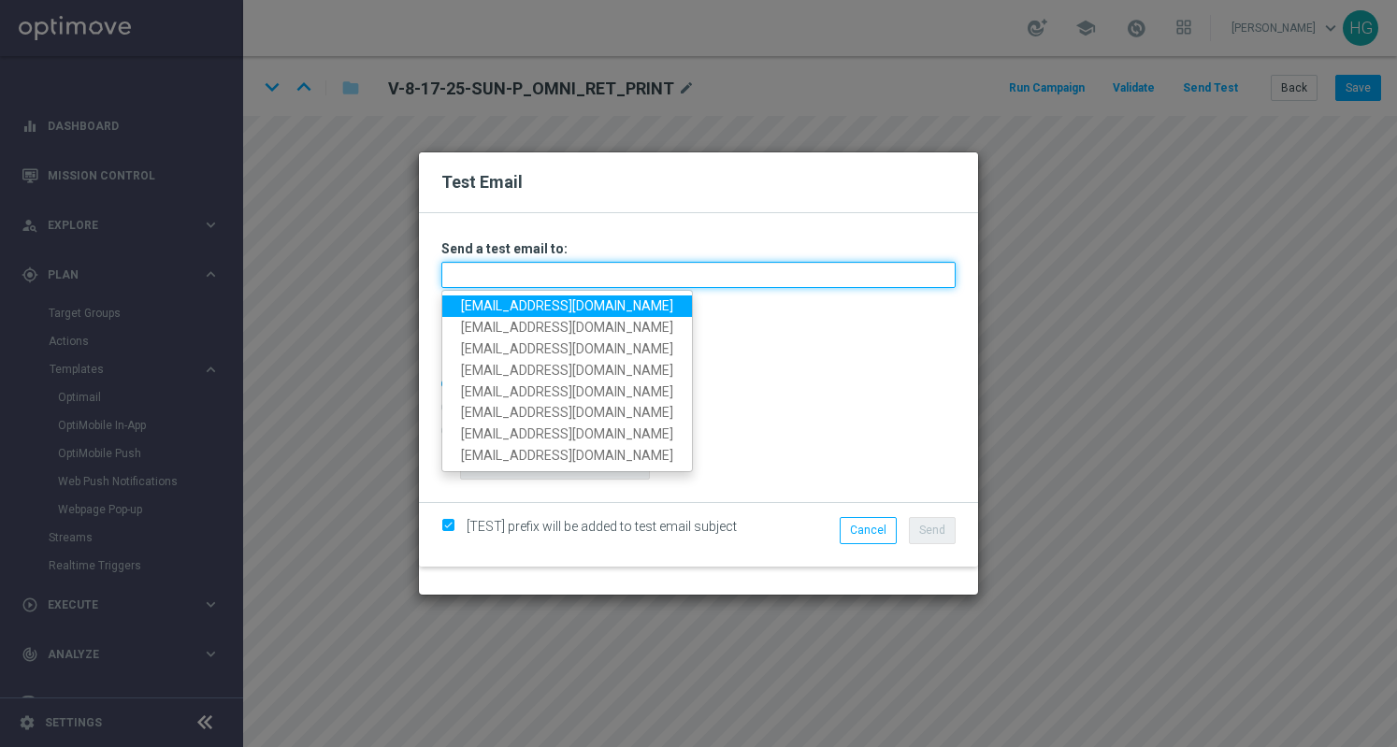
click at [618, 265] on input "text" at bounding box center [698, 275] width 514 height 26
paste input "[EMAIL_ADDRESS][DOMAIN_NAME]"
type input "[EMAIL_ADDRESS][DOMAIN_NAME]"
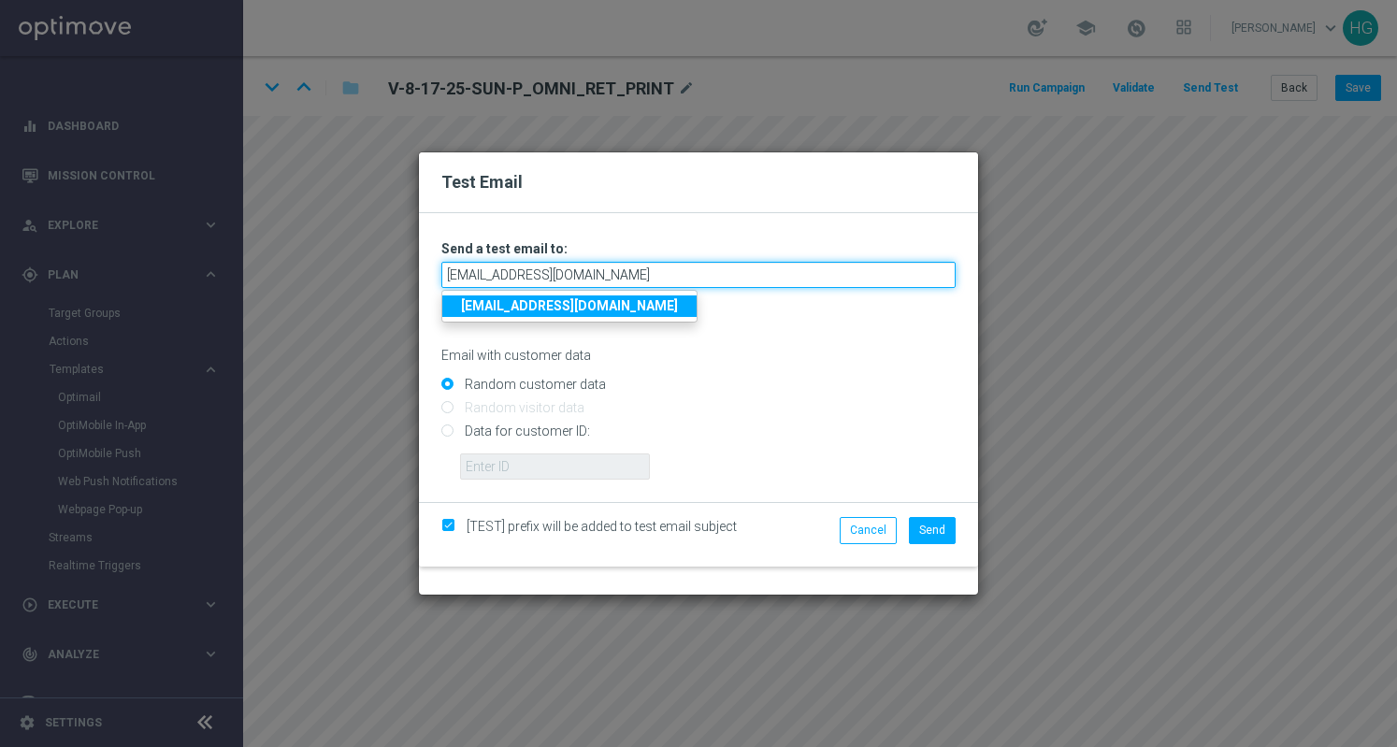
type input "[EMAIL_ADDRESS][DOMAIN_NAME]"
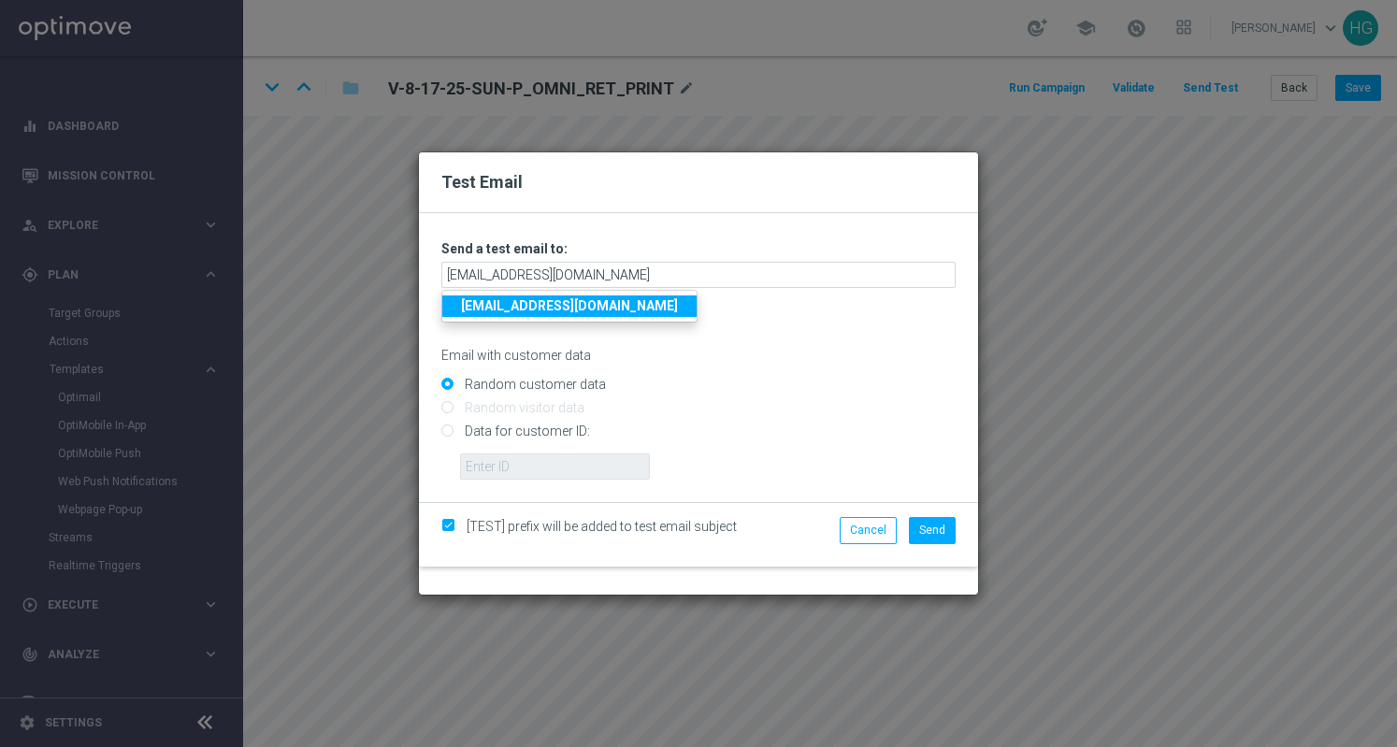
click at [640, 305] on strong "[EMAIL_ADDRESS][DOMAIN_NAME]" at bounding box center [569, 305] width 217 height 15
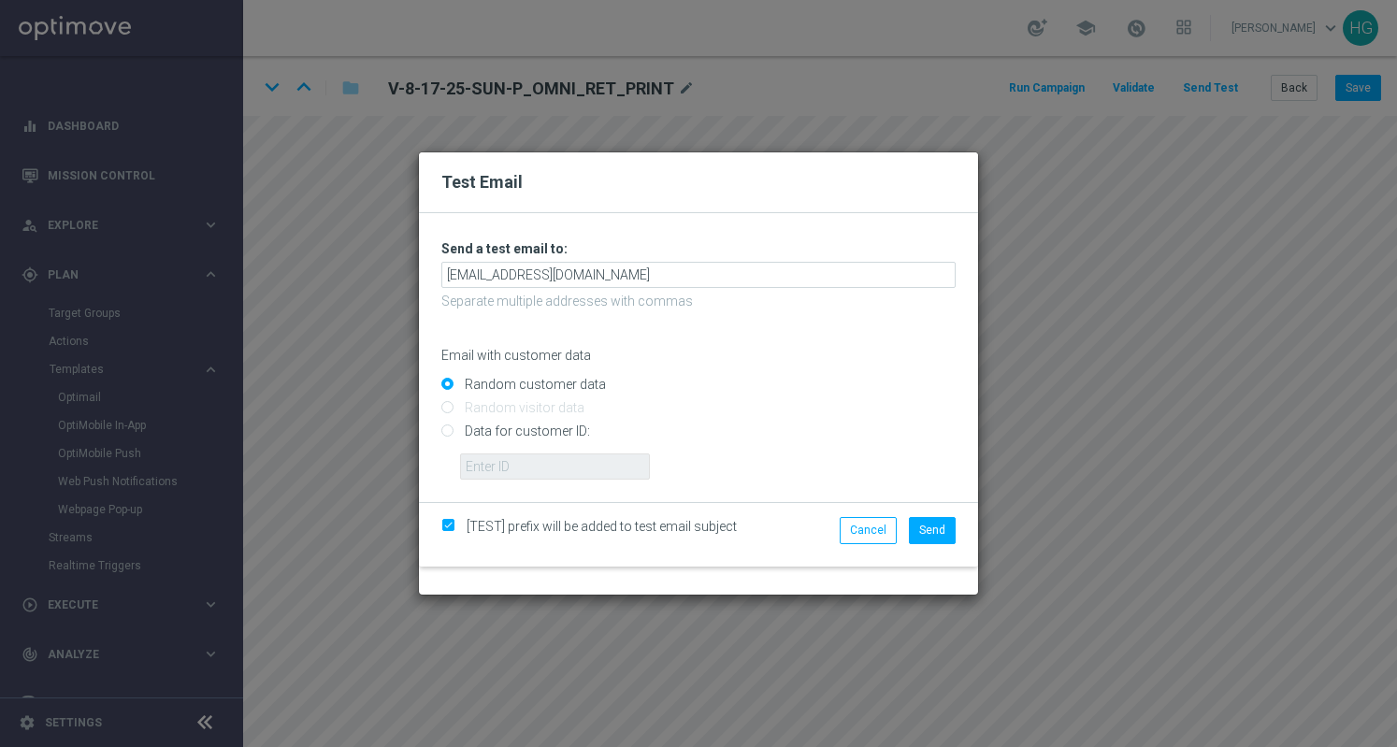
click at [525, 433] on input "Data for customer ID:" at bounding box center [698, 440] width 514 height 26
radio input "true"
click at [526, 472] on input "text" at bounding box center [555, 467] width 190 height 26
paste input "10000024919"
type input "10000024919"
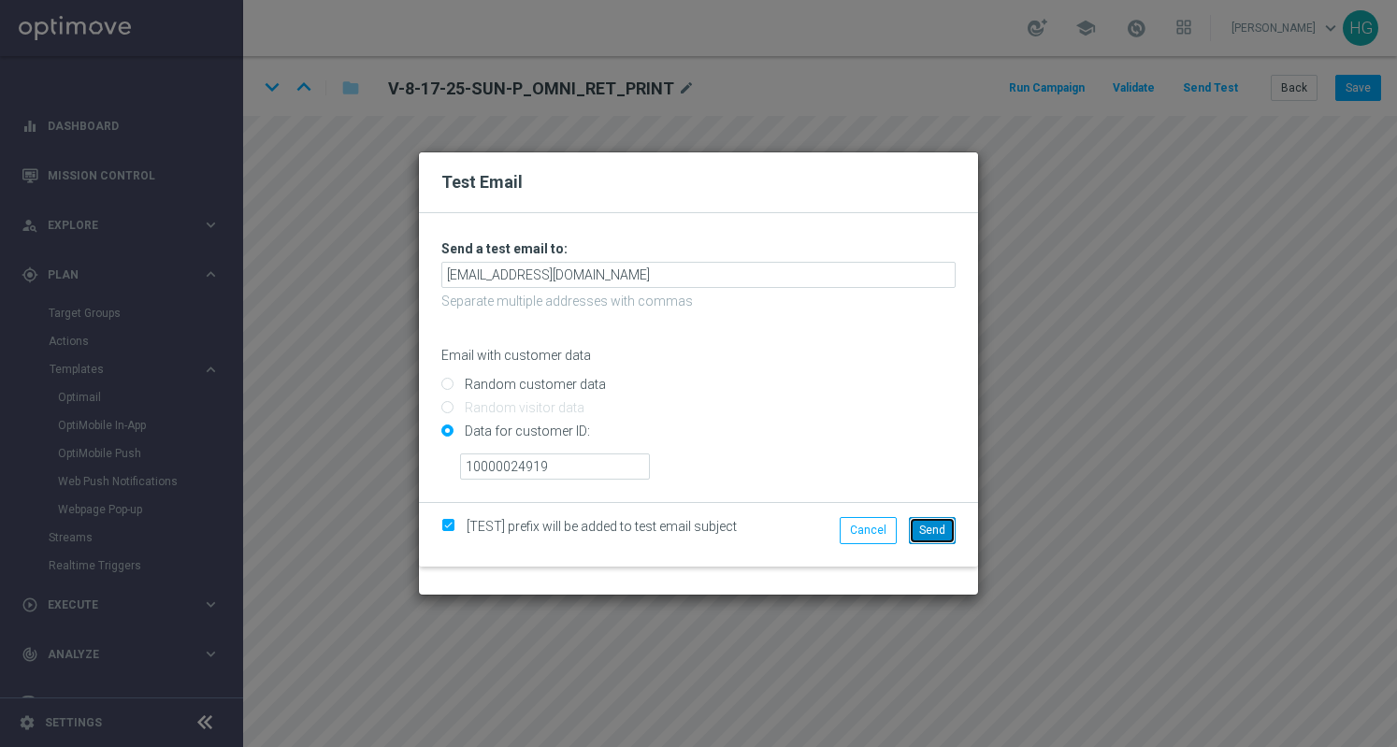
click at [930, 534] on span "Send" at bounding box center [932, 530] width 26 height 13
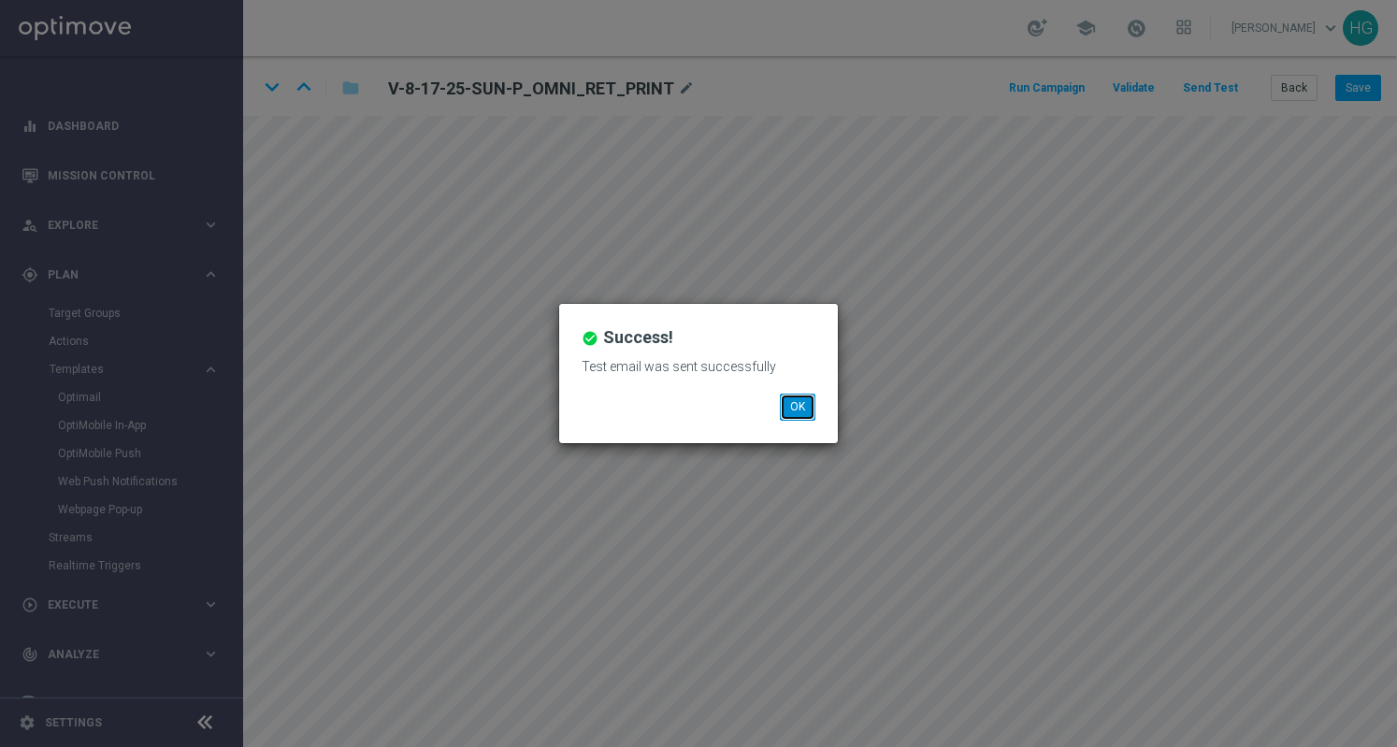
click at [803, 411] on button "OK" at bounding box center [798, 407] width 36 height 26
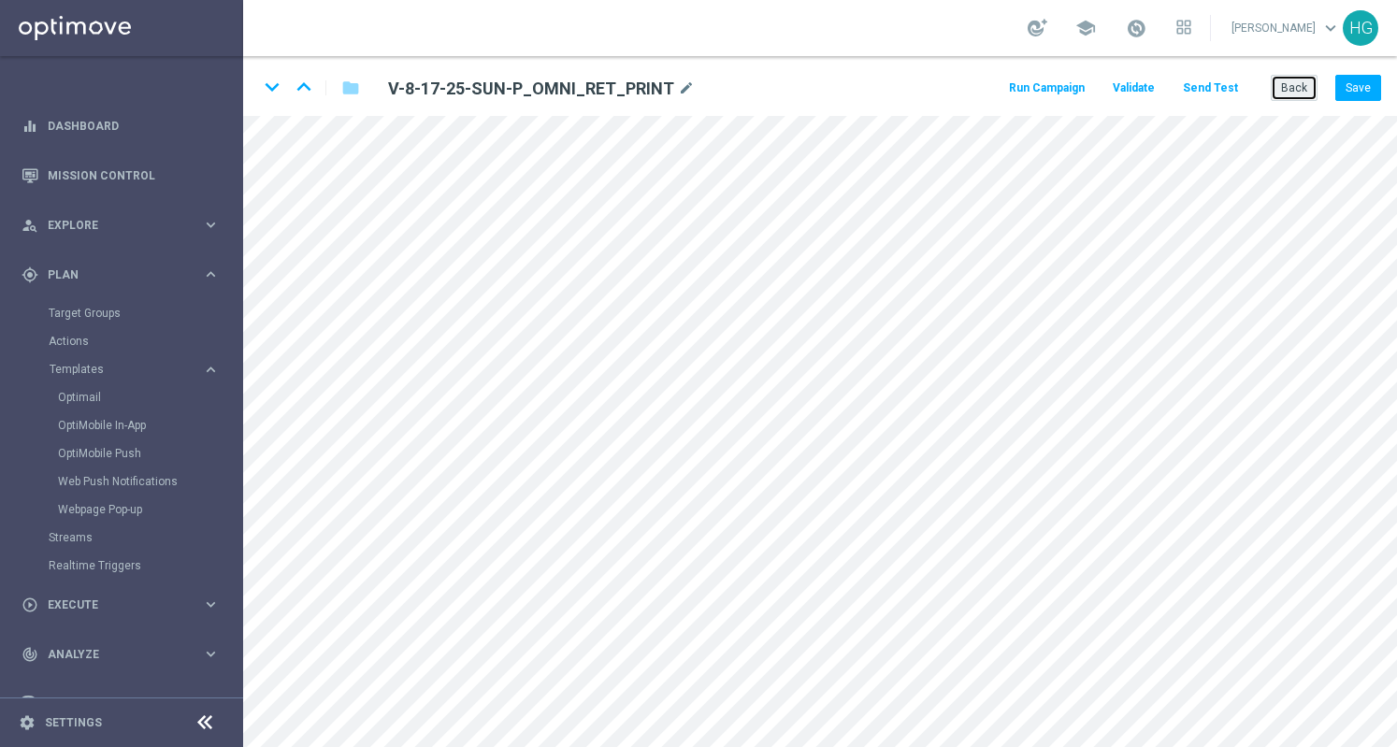
click at [1293, 91] on button "Back" at bounding box center [1294, 88] width 47 height 26
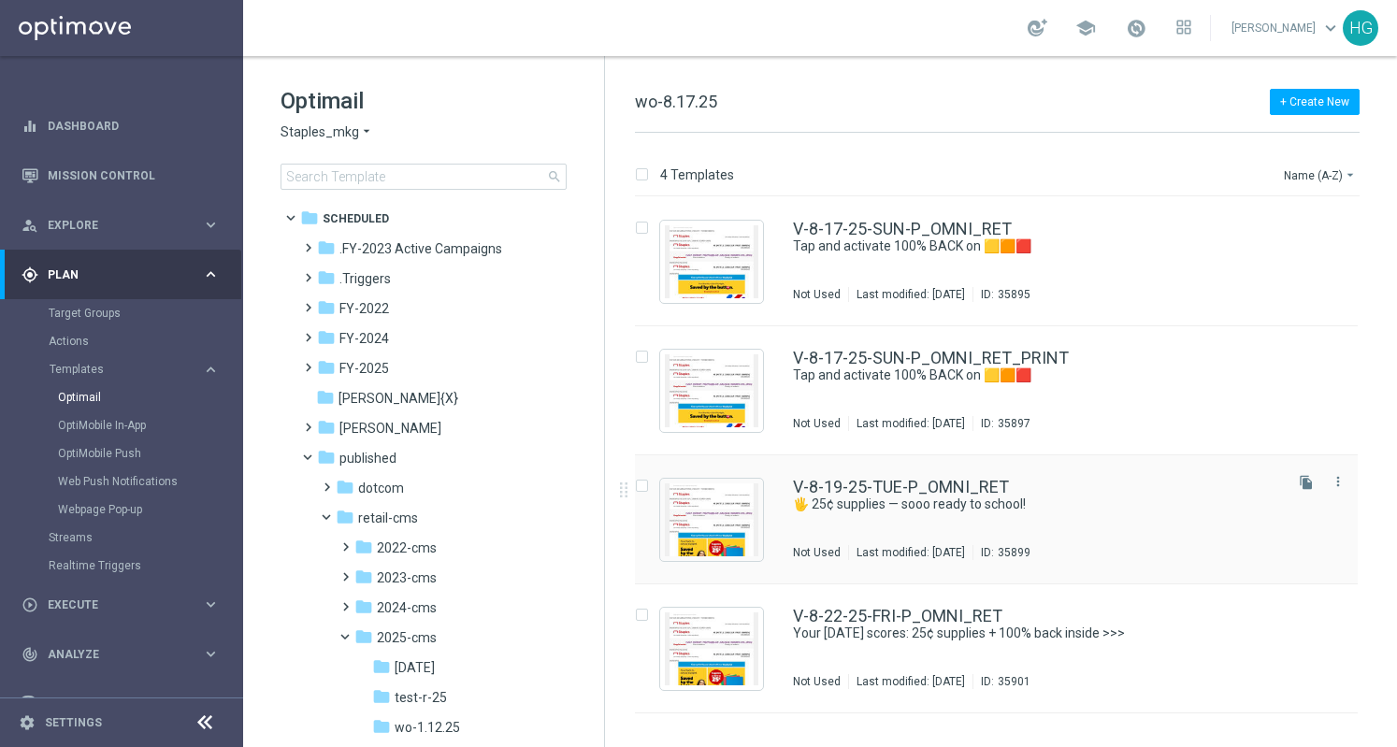
click at [1128, 484] on div "V-8-19-25-TUE-P_OMNI_RET" at bounding box center [1036, 487] width 486 height 17
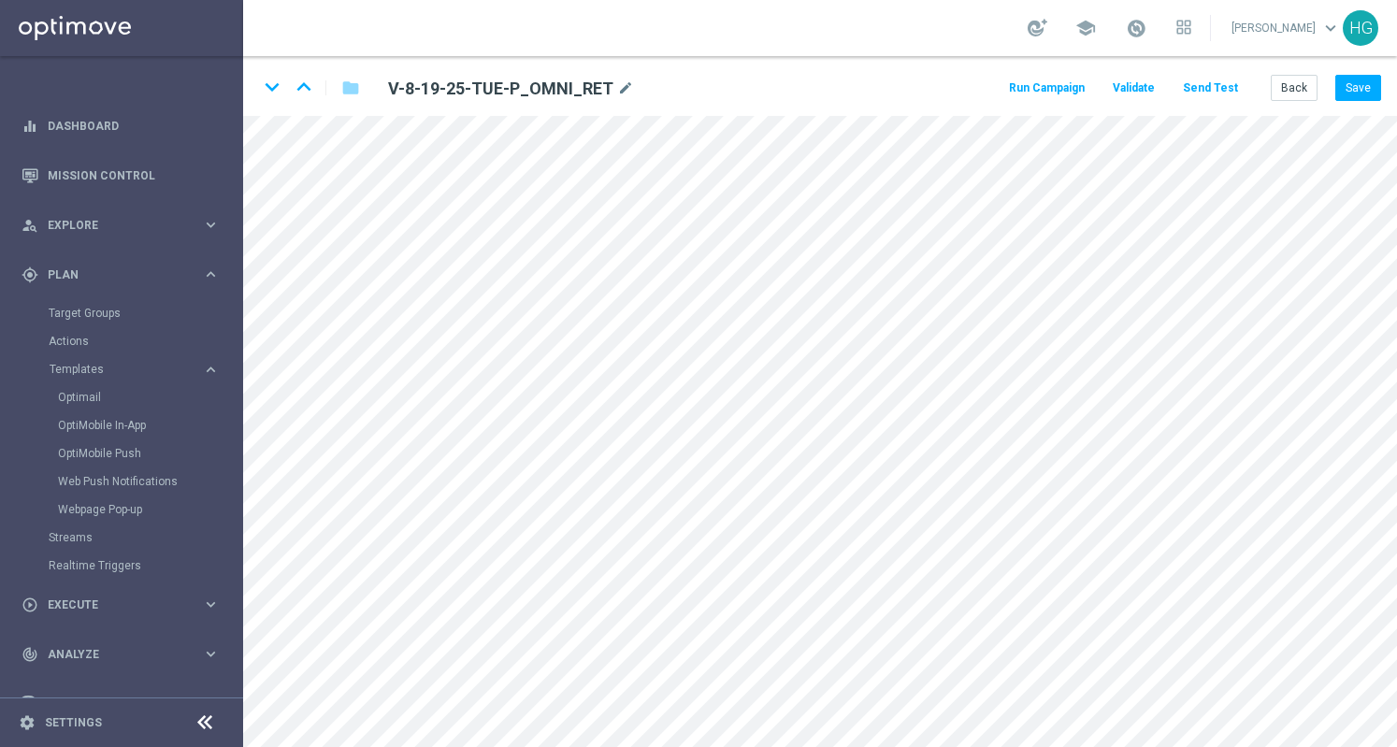
click at [1235, 85] on button "Send Test" at bounding box center [1210, 88] width 61 height 25
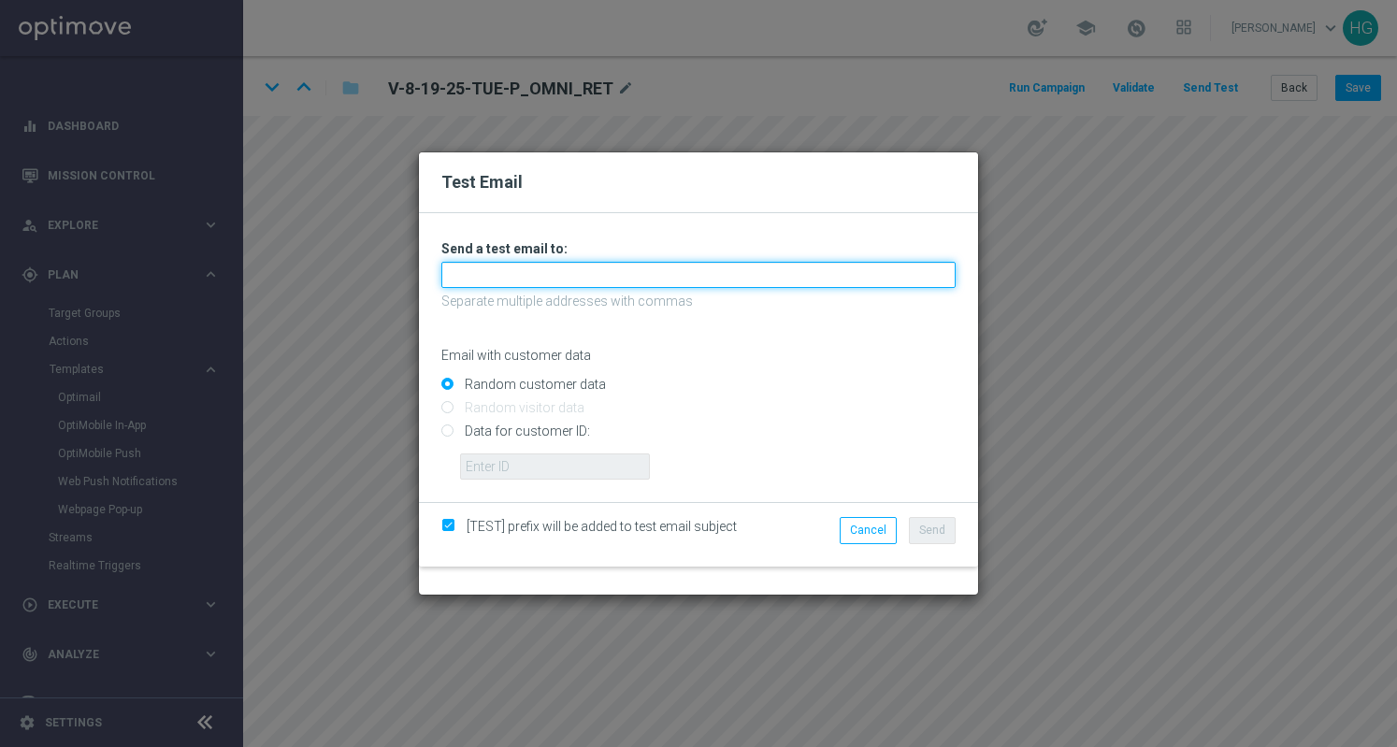
click at [726, 274] on input "text" at bounding box center [698, 275] width 514 height 26
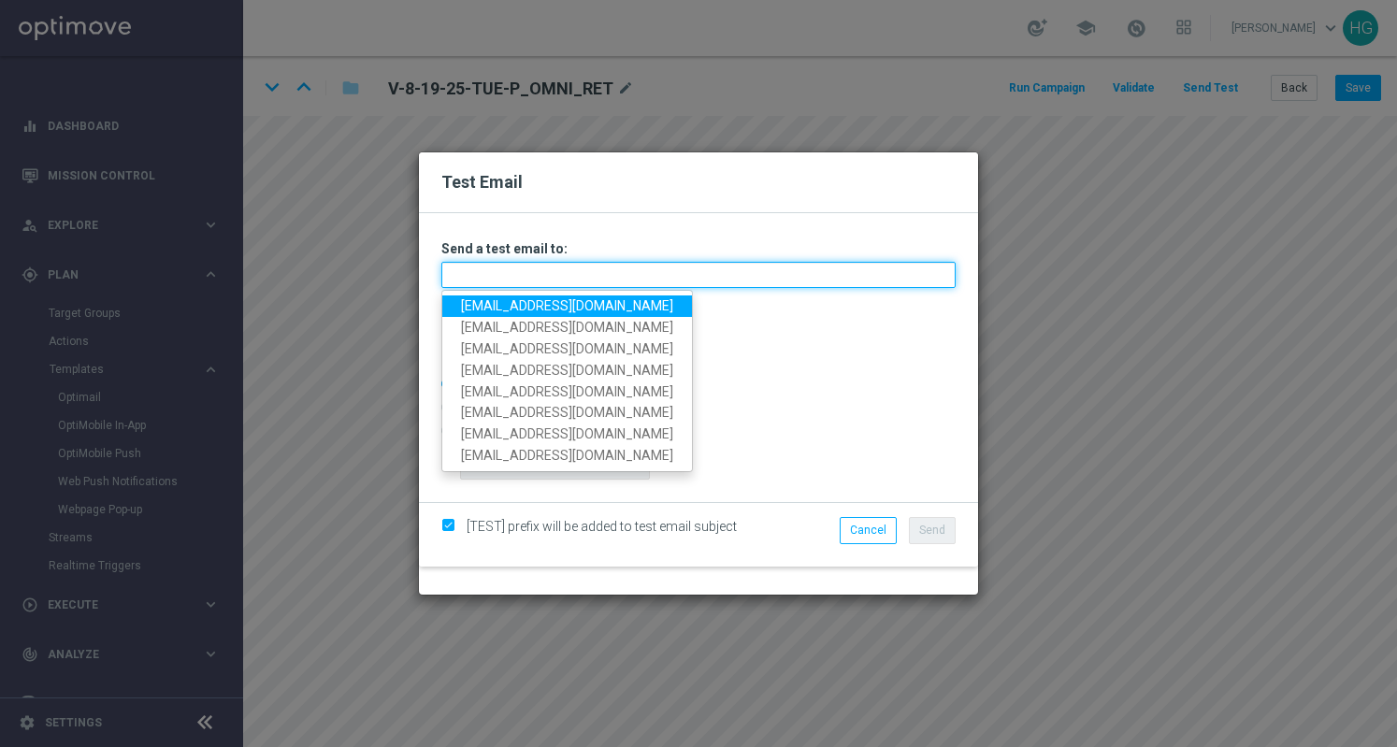
paste input "[EMAIL_ADDRESS][DOMAIN_NAME]"
type input "[EMAIL_ADDRESS][DOMAIN_NAME]"
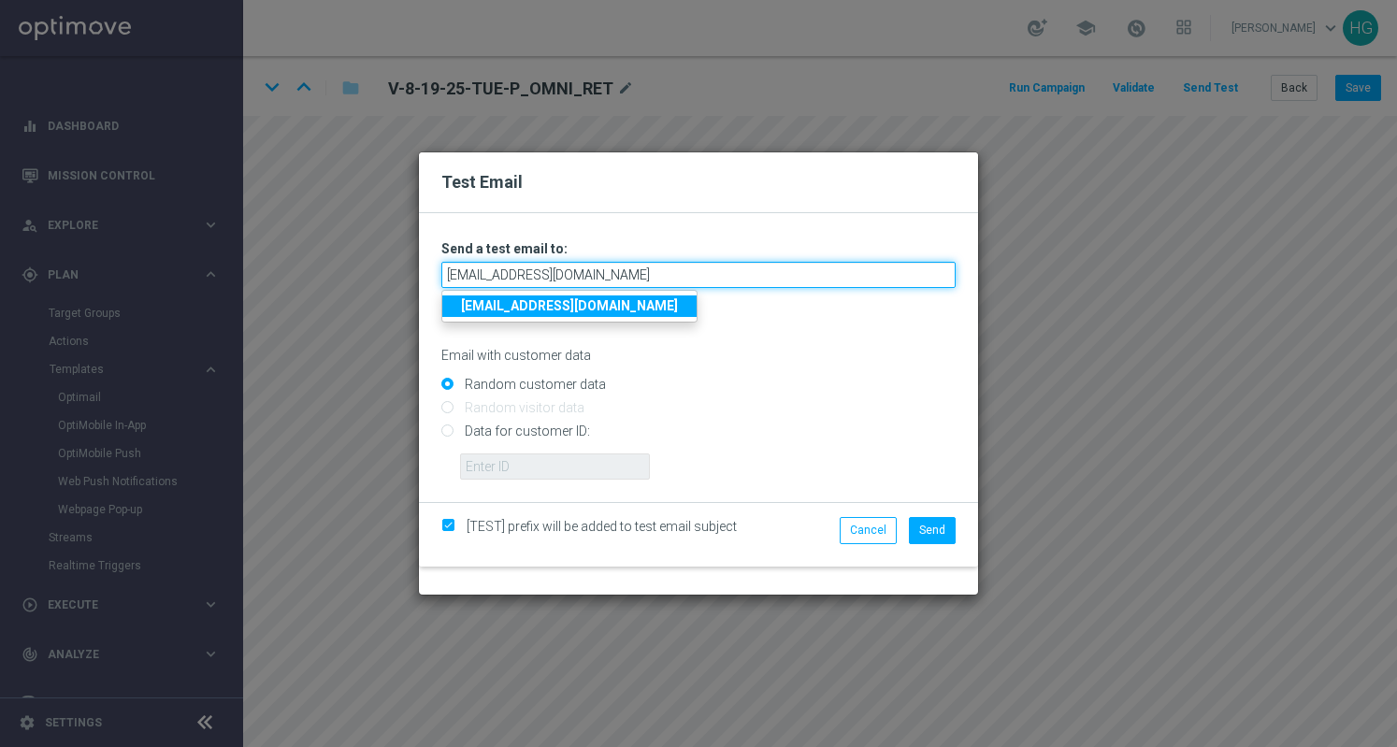
type input "[EMAIL_ADDRESS][DOMAIN_NAME]"
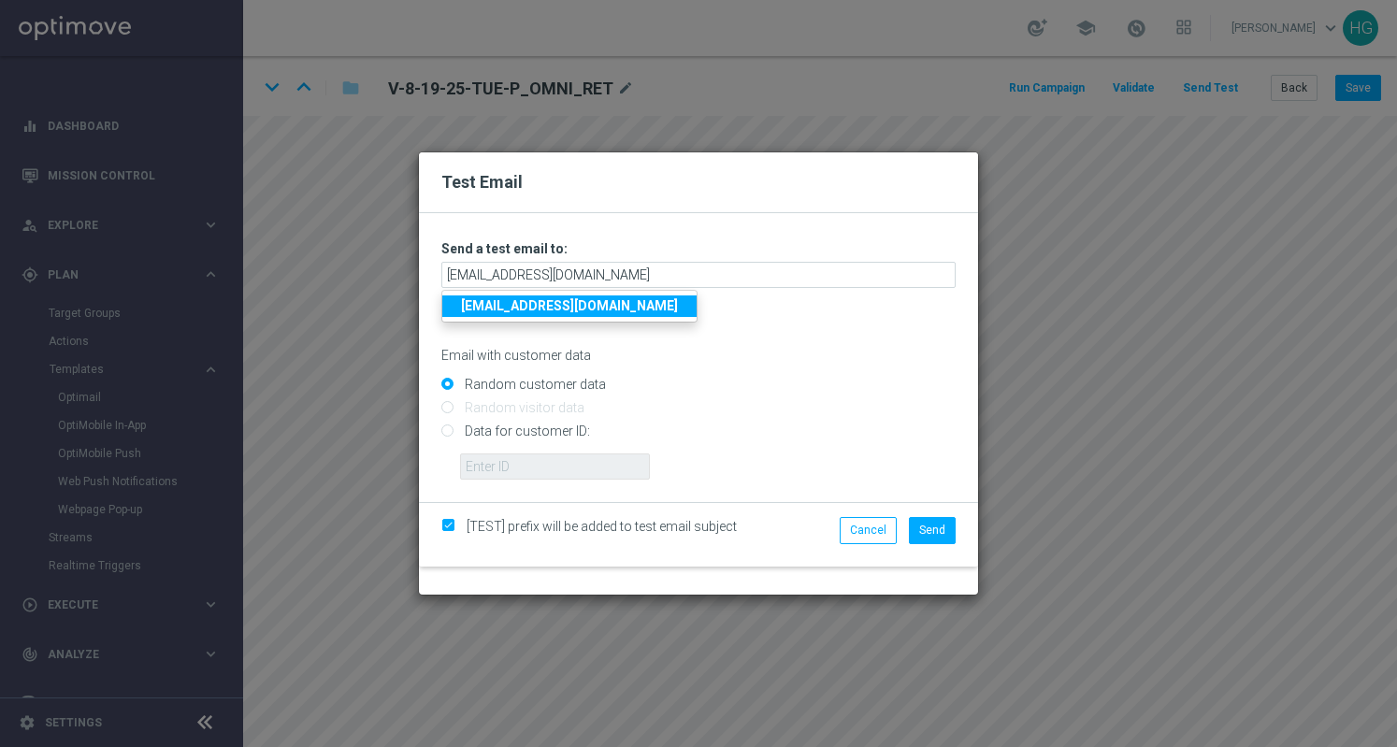
click at [674, 308] on strong "[EMAIL_ADDRESS][DOMAIN_NAME]" at bounding box center [569, 305] width 217 height 15
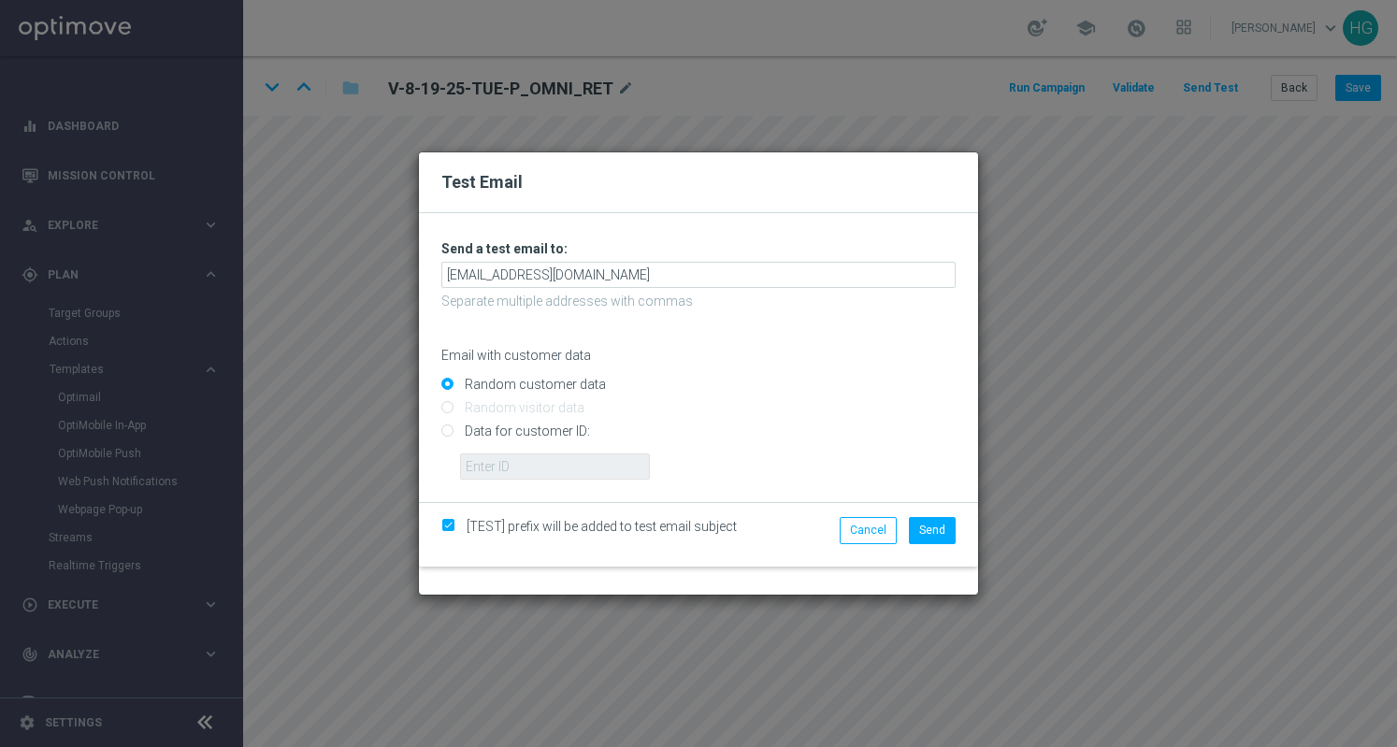
click at [518, 430] on input "Data for customer ID:" at bounding box center [698, 440] width 514 height 26
radio input "true"
click at [526, 463] on input "text" at bounding box center [555, 467] width 190 height 26
paste input "10002564155"
type input "10002564155"
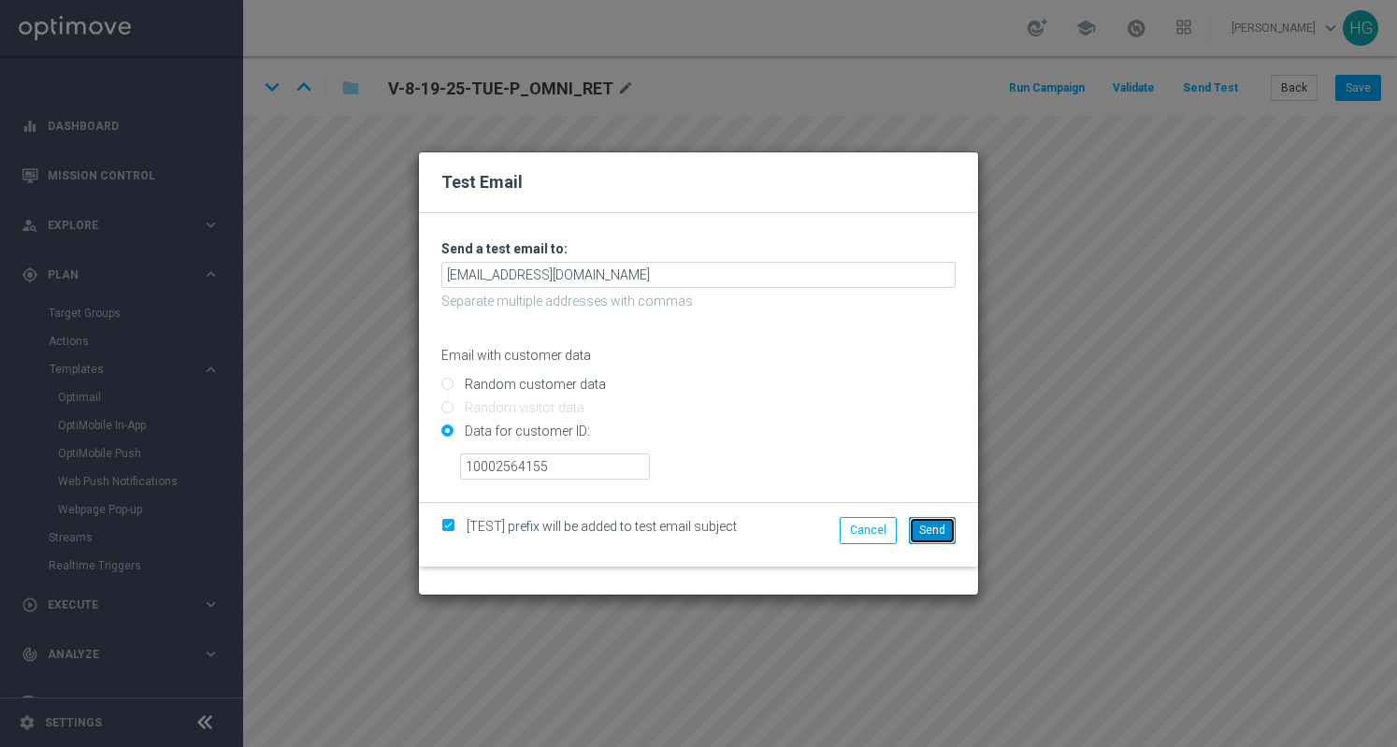
click at [943, 527] on span "Send" at bounding box center [932, 530] width 26 height 13
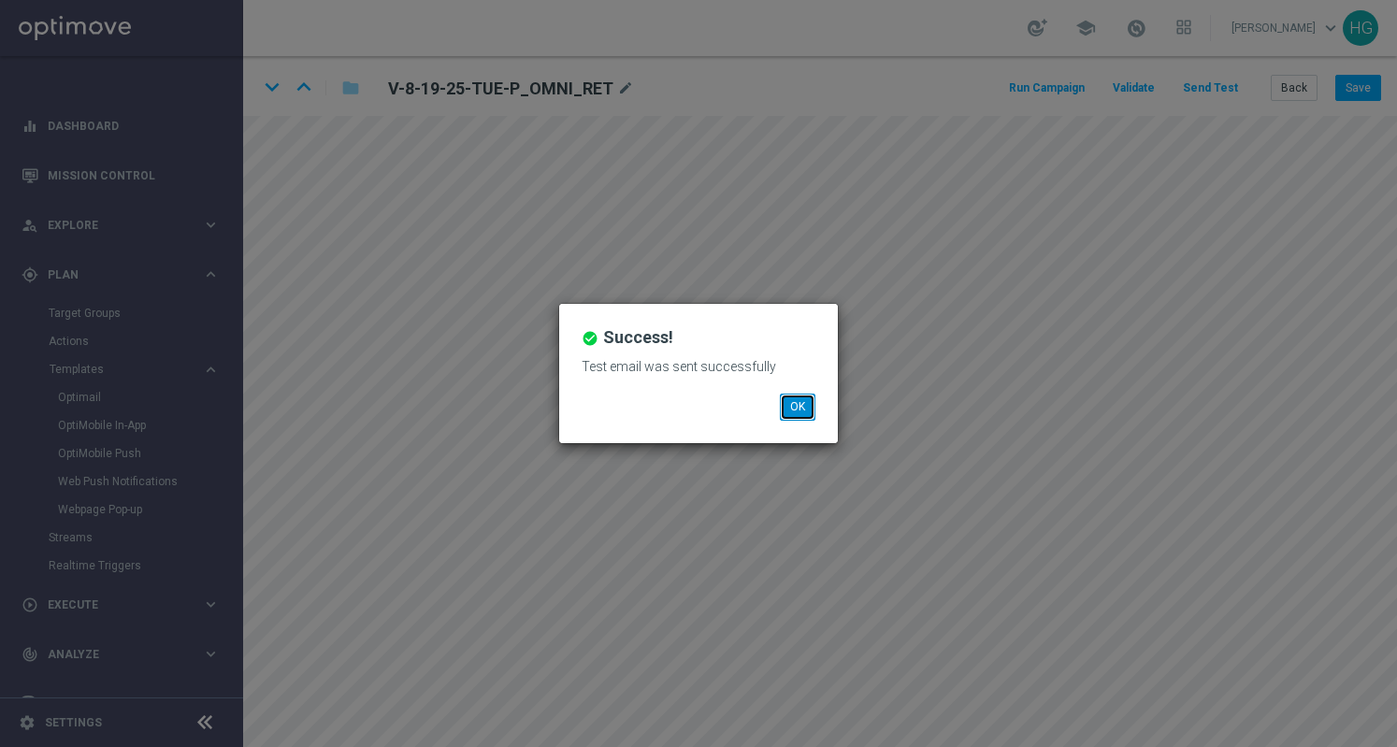
click at [802, 406] on button "OK" at bounding box center [798, 407] width 36 height 26
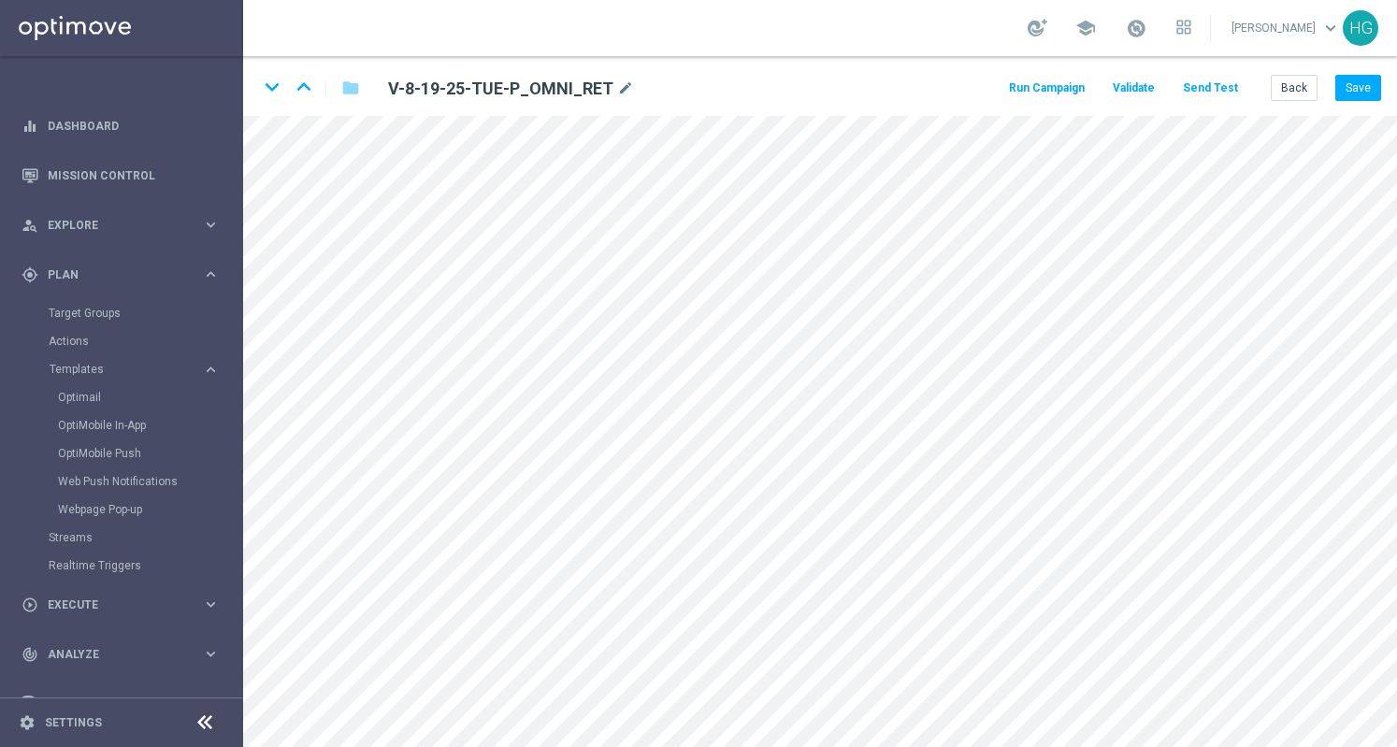
click at [1223, 87] on button "Send Test" at bounding box center [1210, 88] width 61 height 25
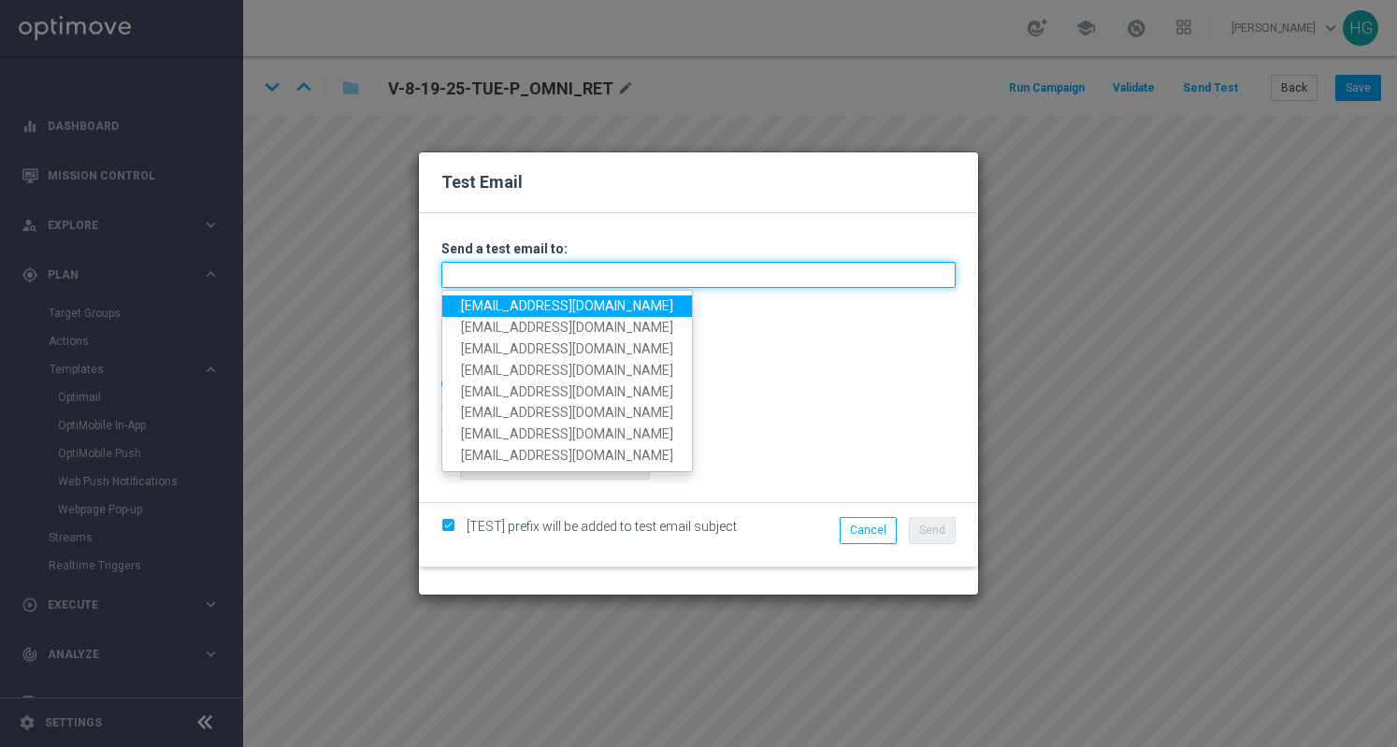
click at [670, 275] on input "text" at bounding box center [698, 275] width 514 height 26
paste input "[EMAIL_ADDRESS][DOMAIN_NAME]"
type input "[EMAIL_ADDRESS][DOMAIN_NAME]"
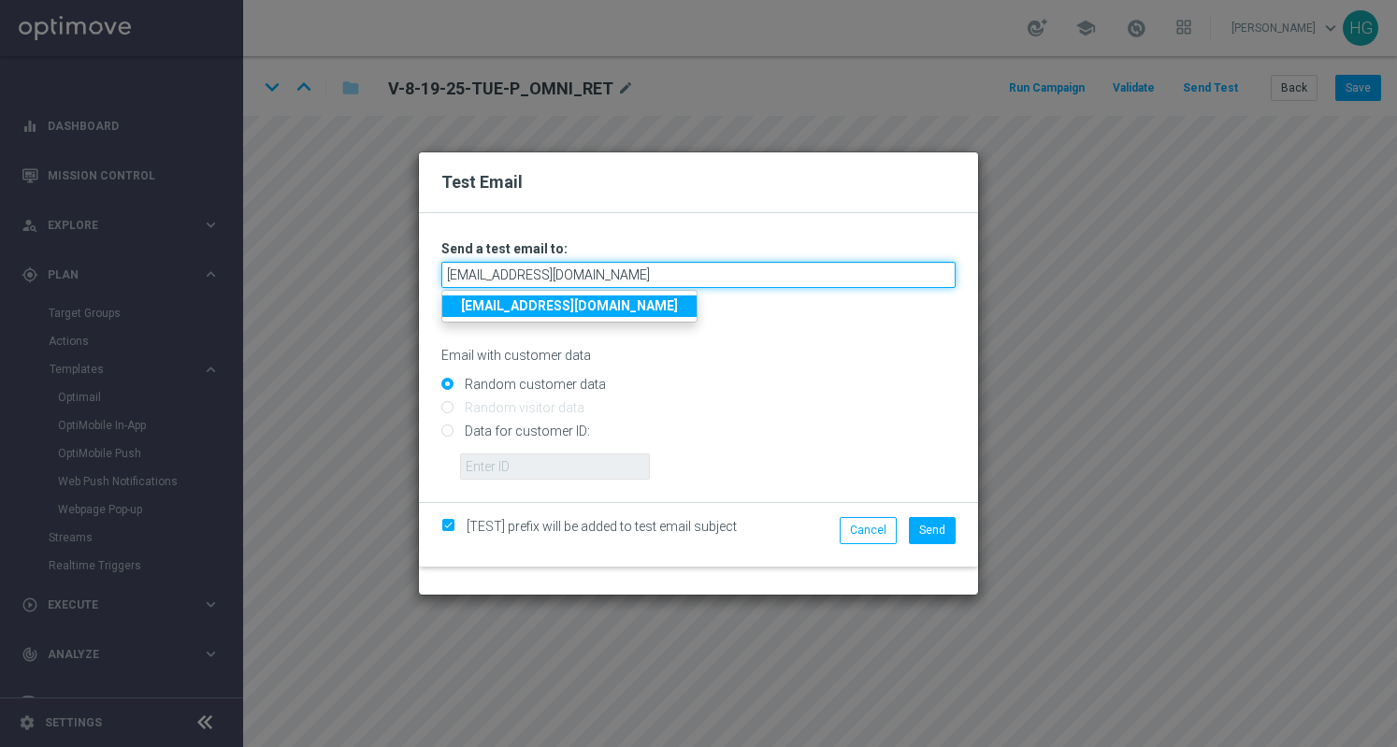
type input "[EMAIL_ADDRESS][DOMAIN_NAME]"
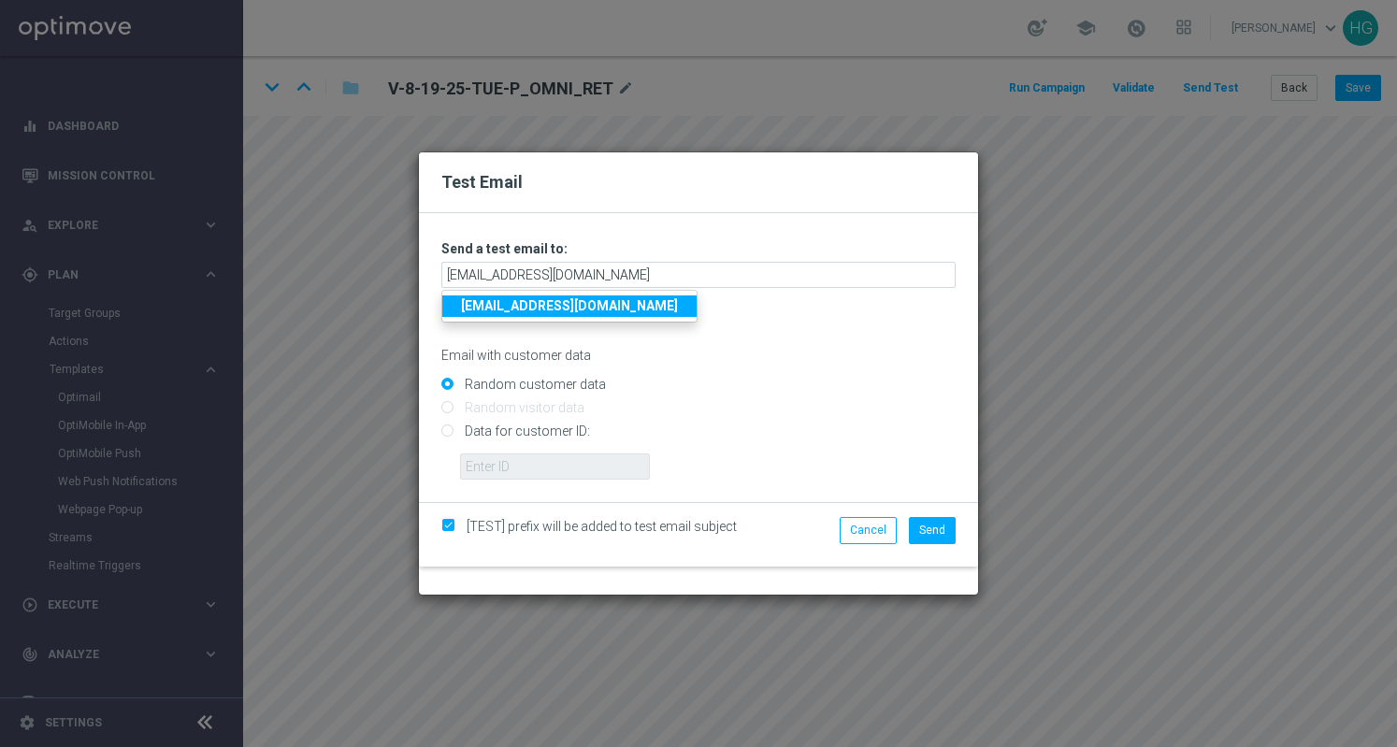
click at [658, 310] on strong "[EMAIL_ADDRESS][DOMAIN_NAME]" at bounding box center [569, 305] width 217 height 15
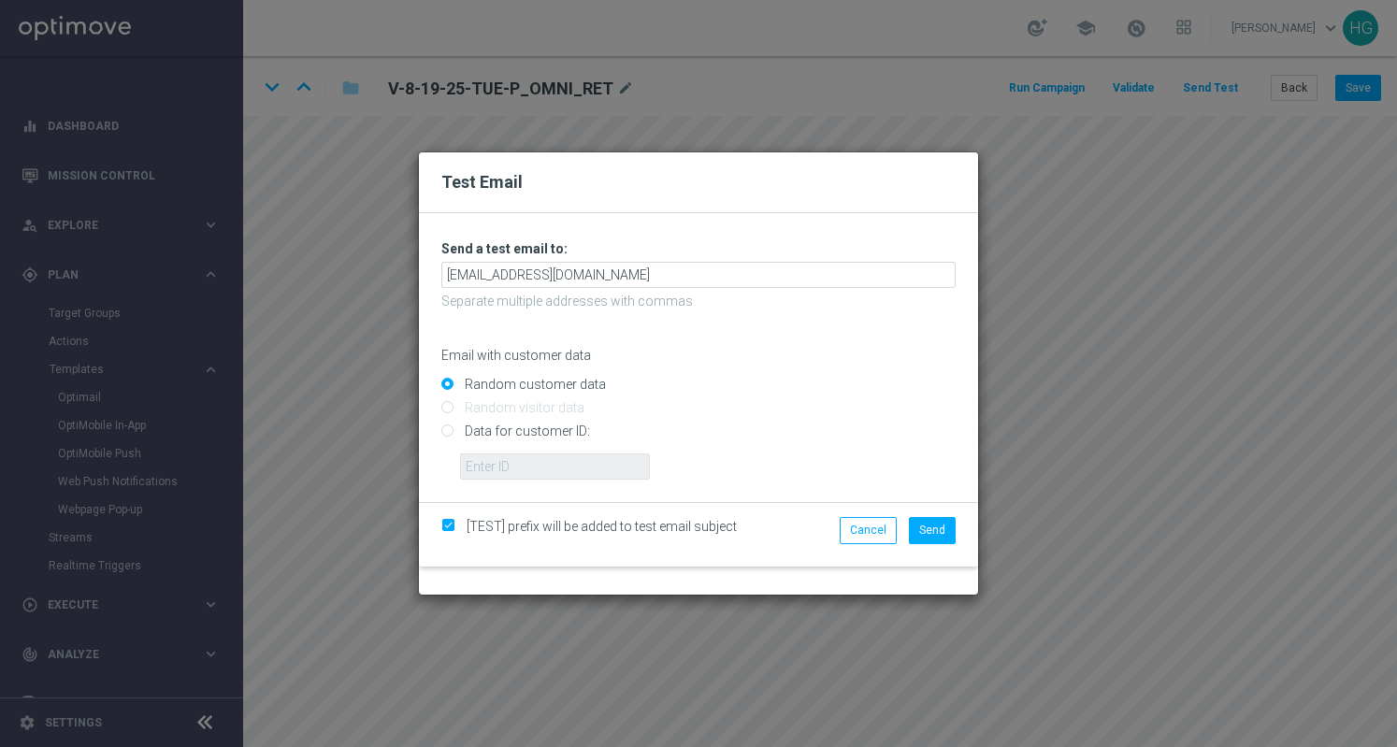
click at [561, 445] on input "Data for customer ID:" at bounding box center [698, 440] width 514 height 26
radio input "true"
click at [612, 463] on input "text" at bounding box center [555, 467] width 190 height 26
paste input "10000024919"
type input "10000024919"
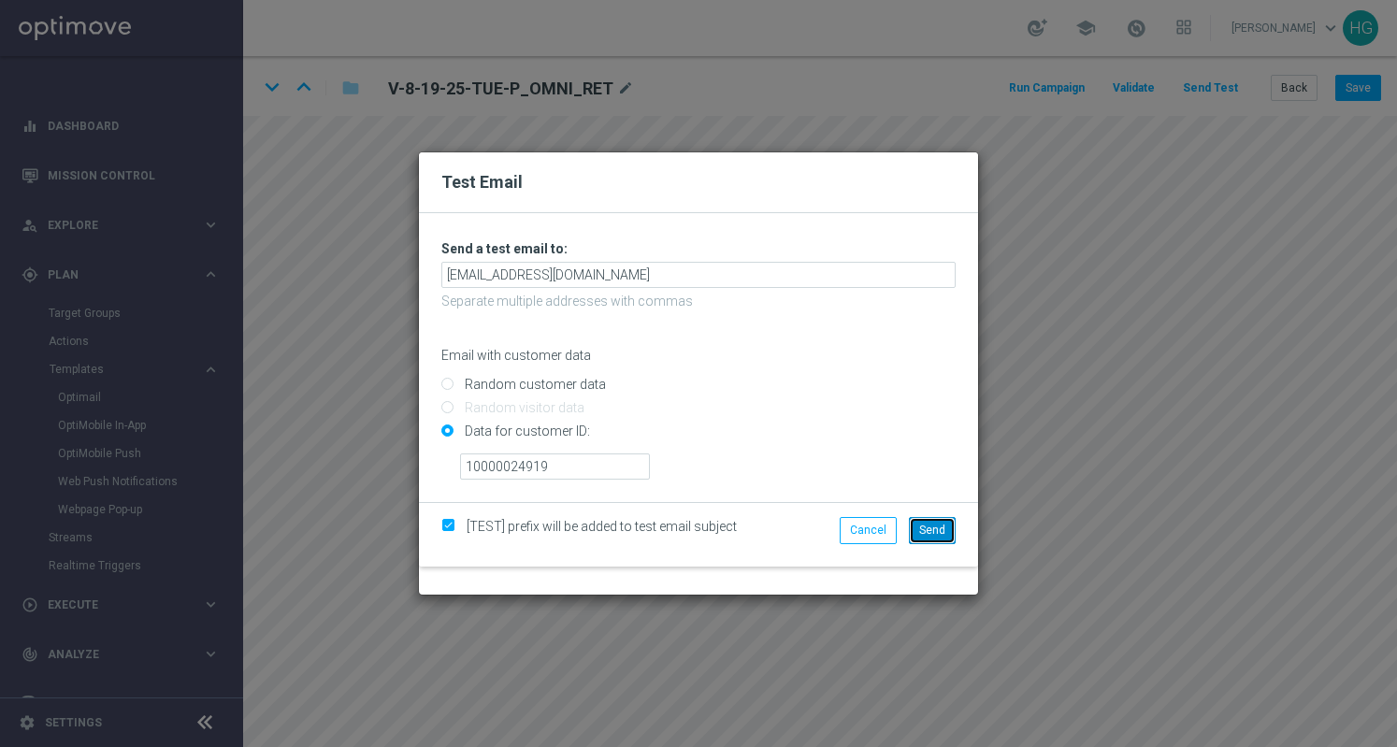
click at [933, 529] on span "Send" at bounding box center [932, 530] width 26 height 13
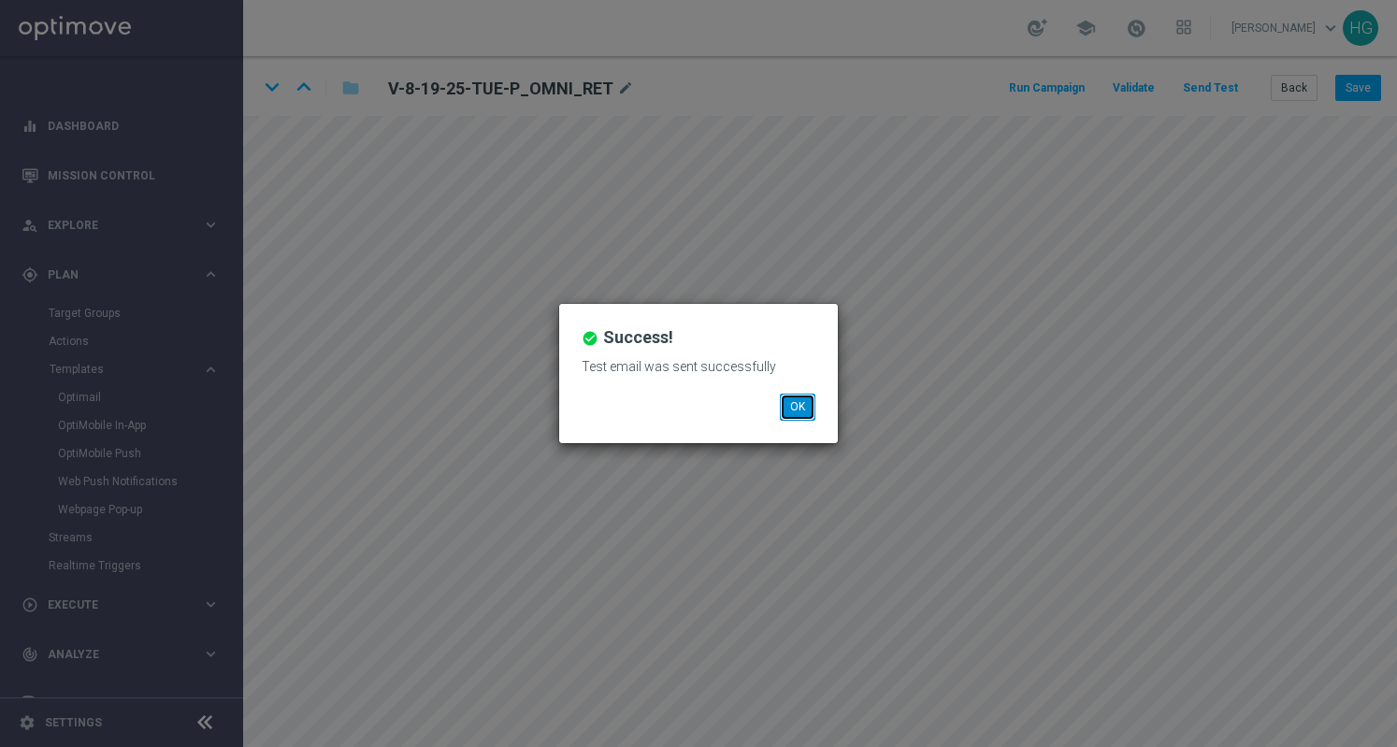
click at [799, 409] on button "OK" at bounding box center [798, 407] width 36 height 26
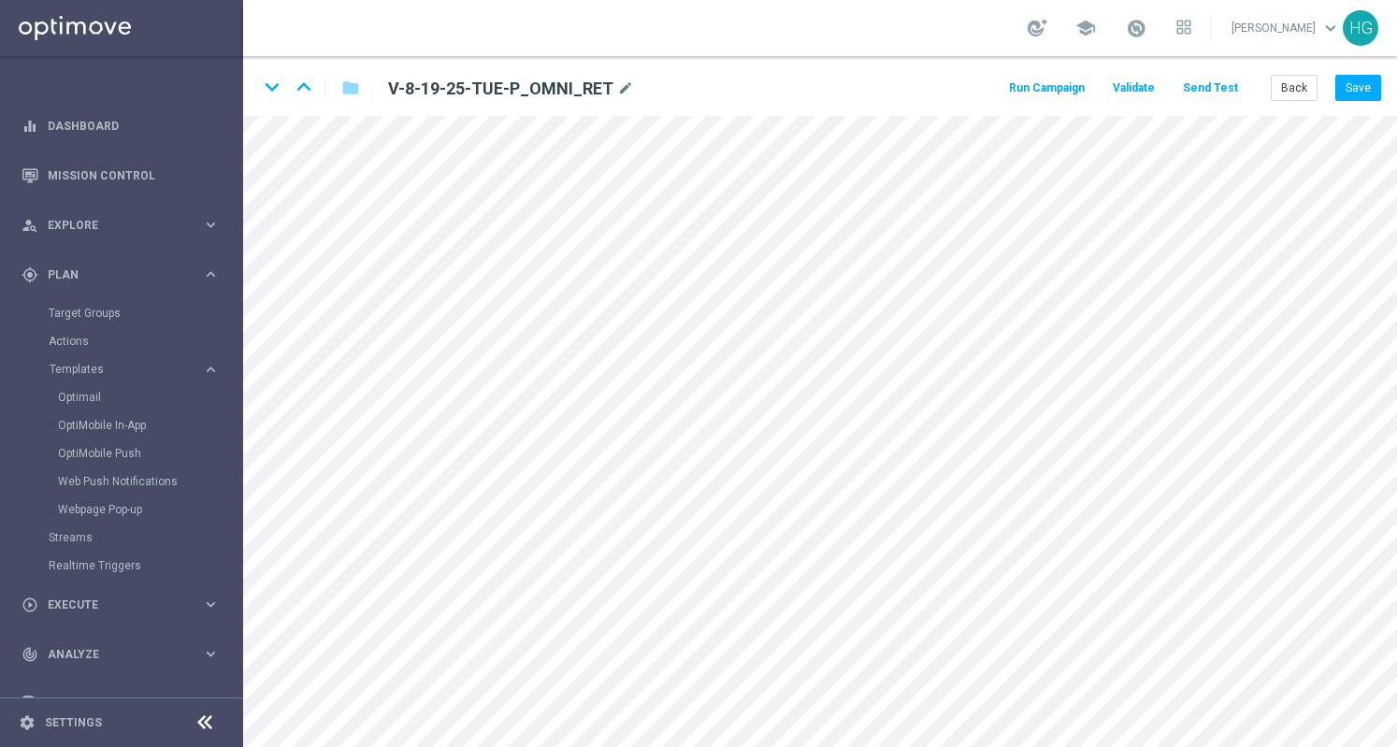
click at [1317, 73] on div "keyboard_arrow_down keyboard_arrow_up folder V-8-19-25-TUE-P_OMNI_RET mode_edit…" at bounding box center [820, 86] width 1154 height 60
click at [1294, 83] on button "Back" at bounding box center [1294, 88] width 47 height 26
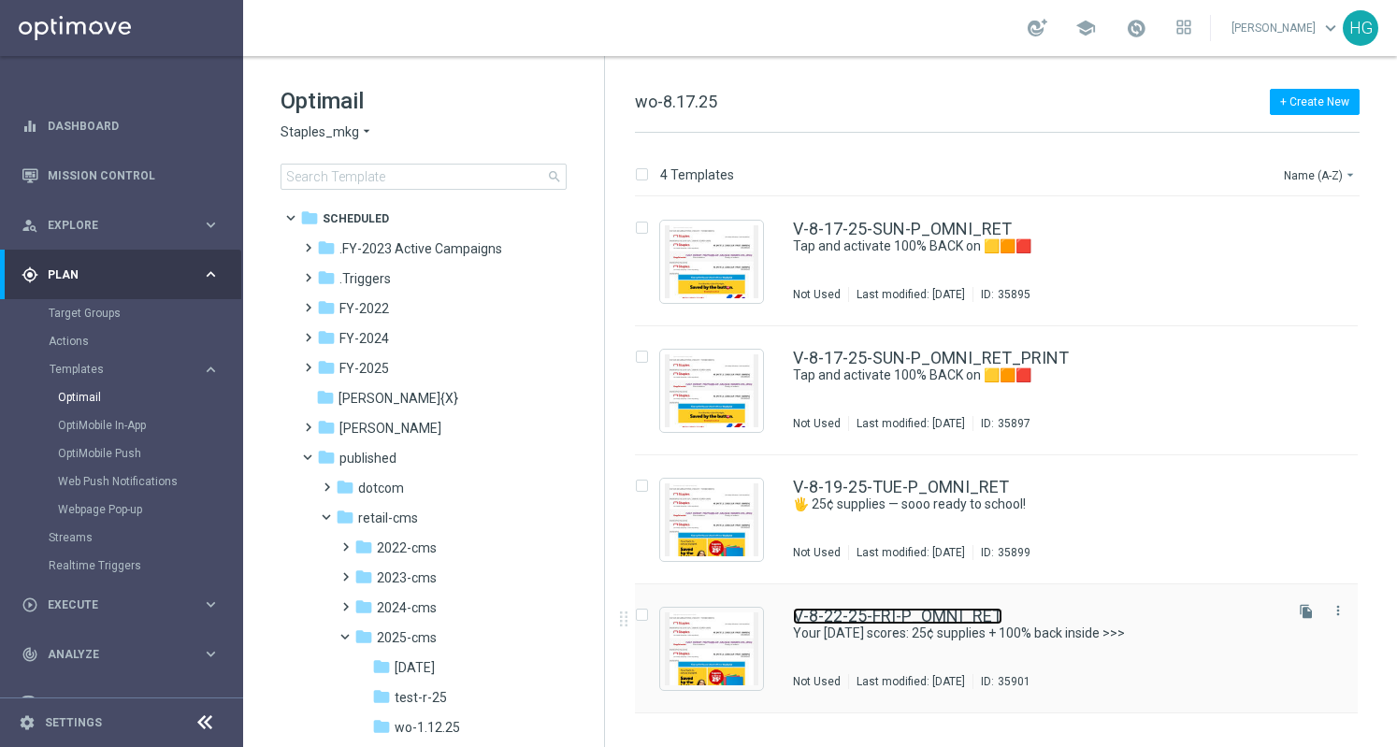
click at [862, 620] on link "V-8-22-25-FRI-P_OMNI_RET" at bounding box center [898, 616] width 210 height 17
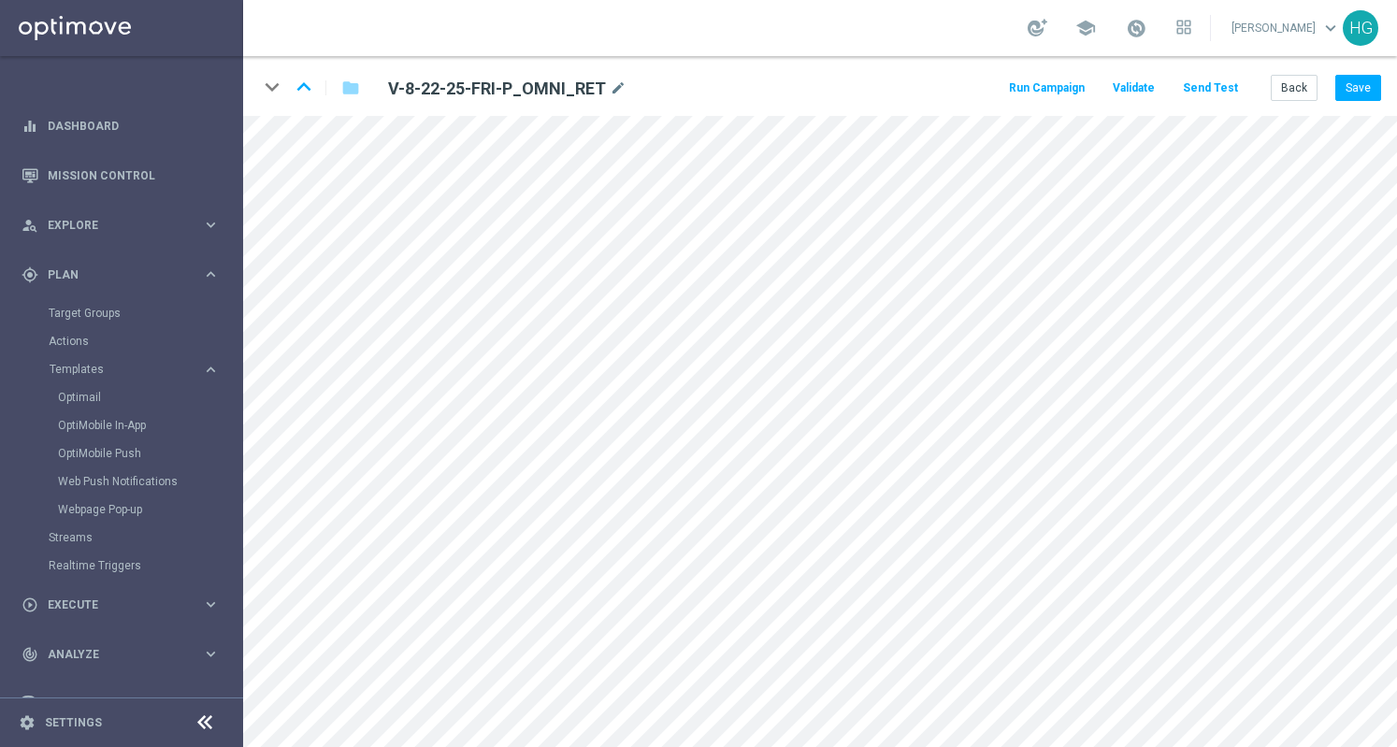
click at [1218, 82] on button "Send Test" at bounding box center [1210, 88] width 61 height 25
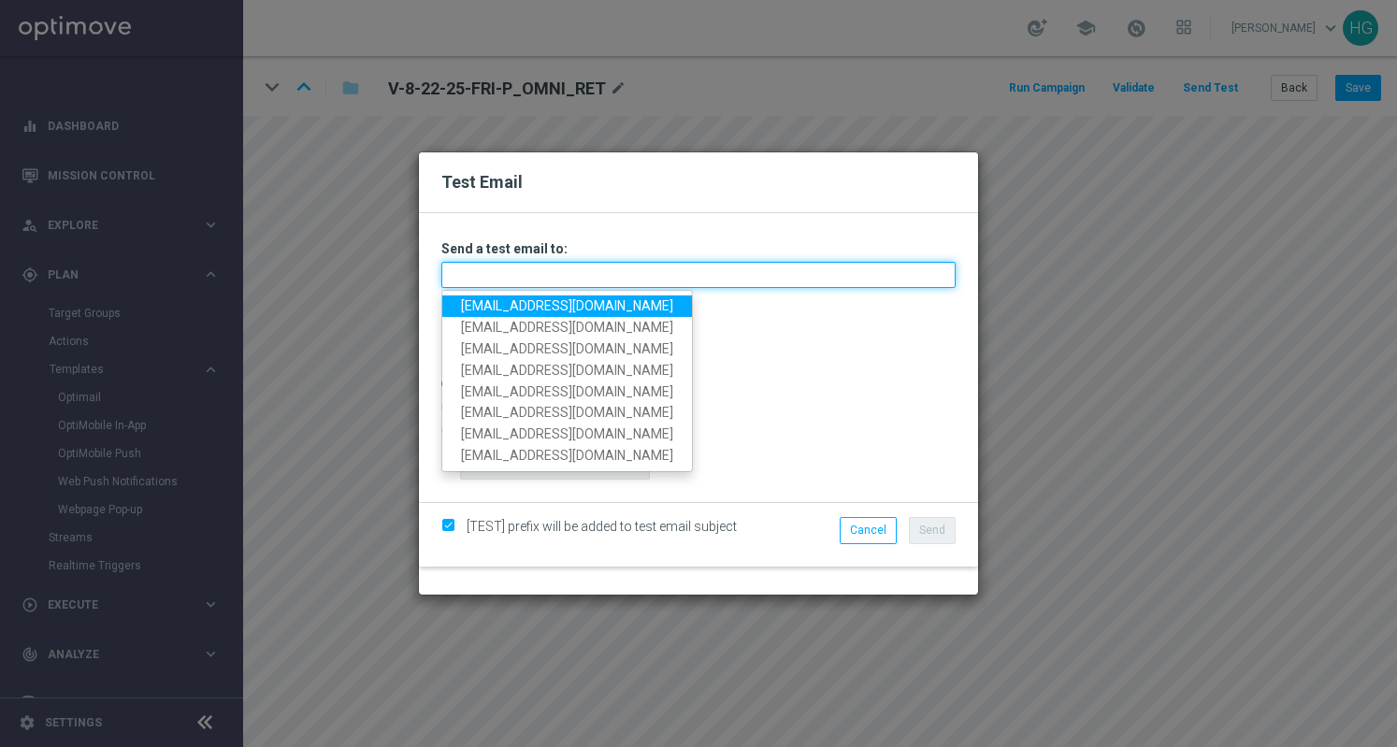
click at [564, 277] on input "text" at bounding box center [698, 275] width 514 height 26
paste input "[EMAIL_ADDRESS][DOMAIN_NAME]"
type input "[EMAIL_ADDRESS][DOMAIN_NAME]"
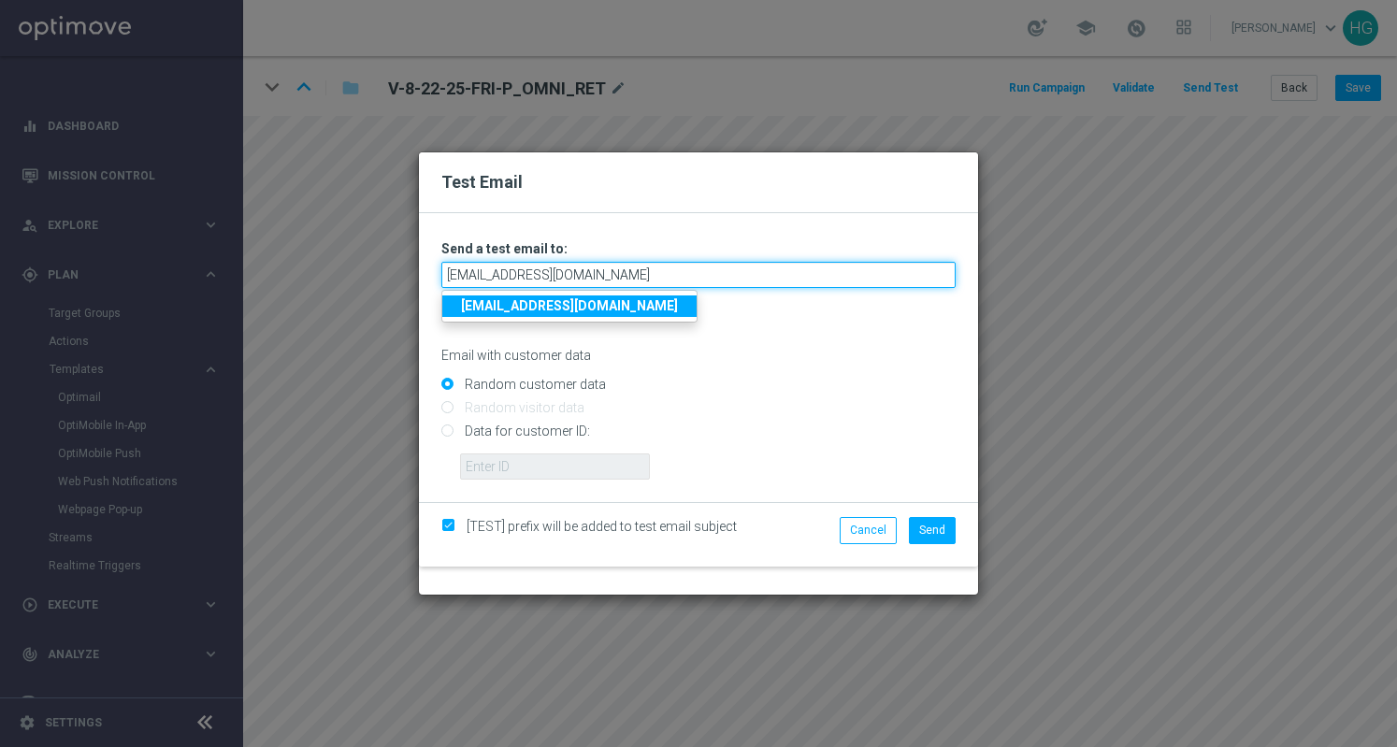
type input "[EMAIL_ADDRESS][DOMAIN_NAME]"
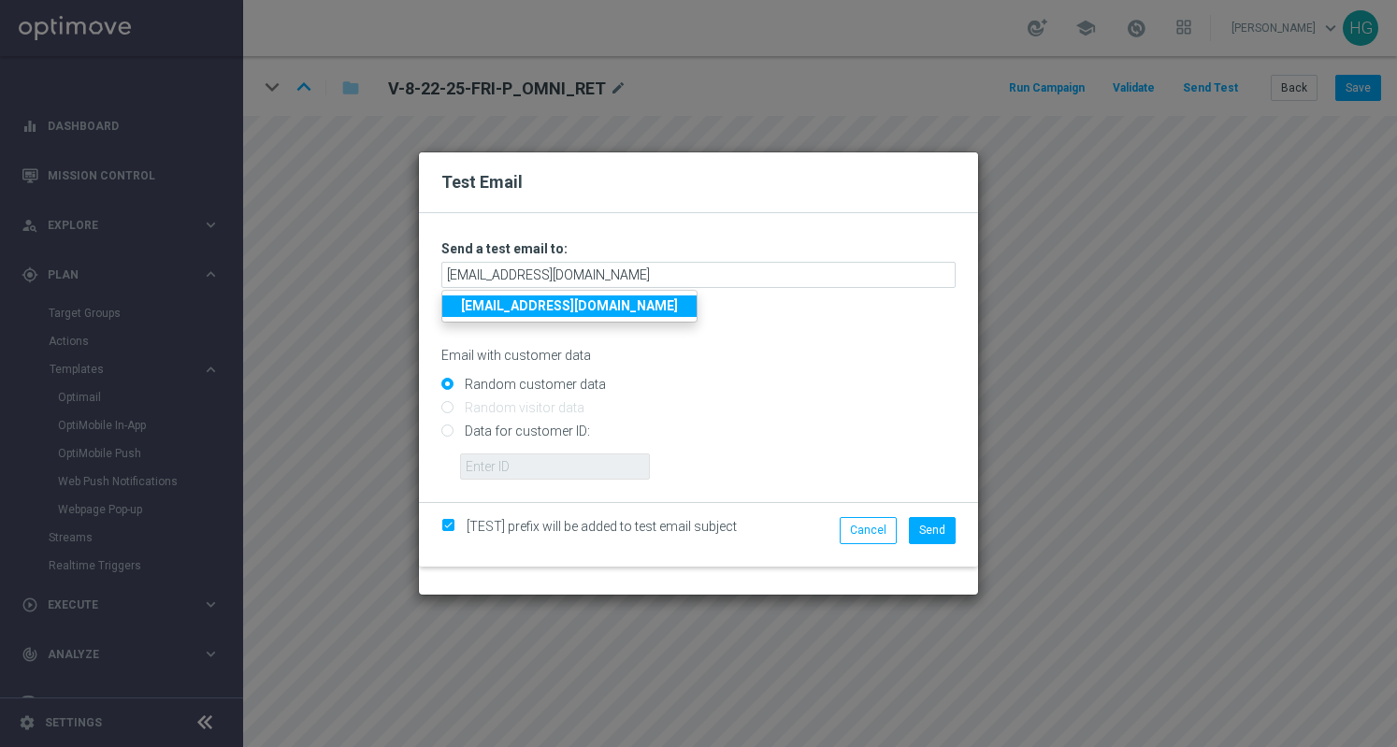
click at [579, 311] on strong "[EMAIL_ADDRESS][DOMAIN_NAME]" at bounding box center [569, 305] width 217 height 15
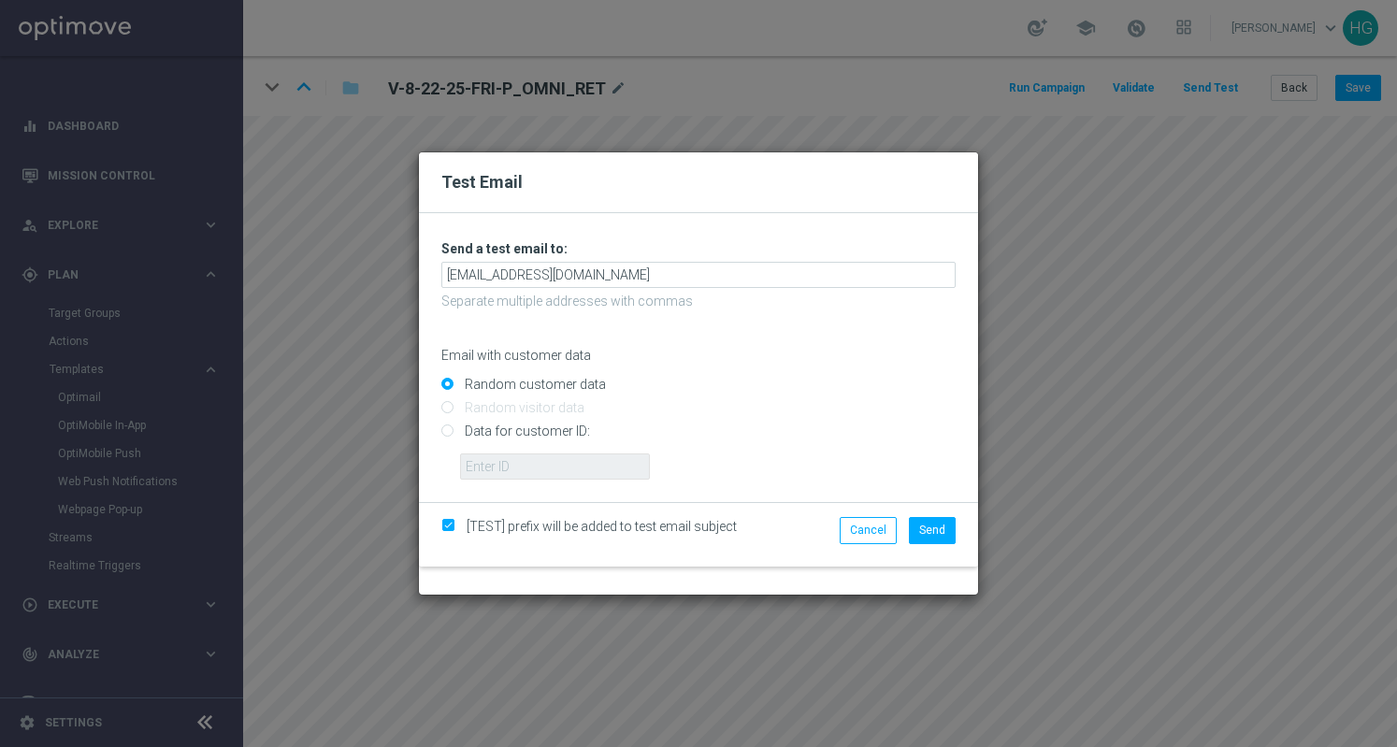
click at [562, 433] on input "Data for customer ID:" at bounding box center [698, 440] width 514 height 26
radio input "true"
click at [539, 470] on input "text" at bounding box center [555, 467] width 190 height 26
paste input "10002564155"
type input "10002564155"
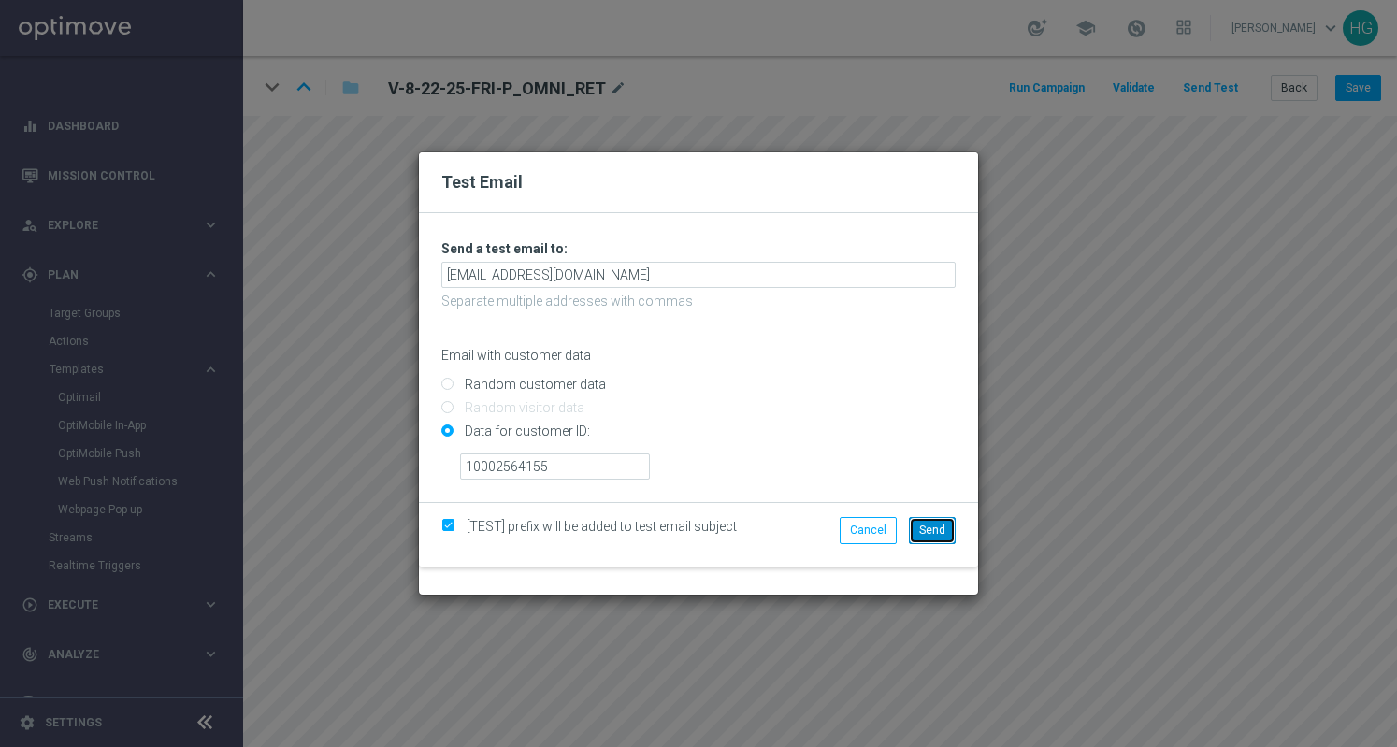
click at [935, 536] on span "Send" at bounding box center [932, 530] width 26 height 13
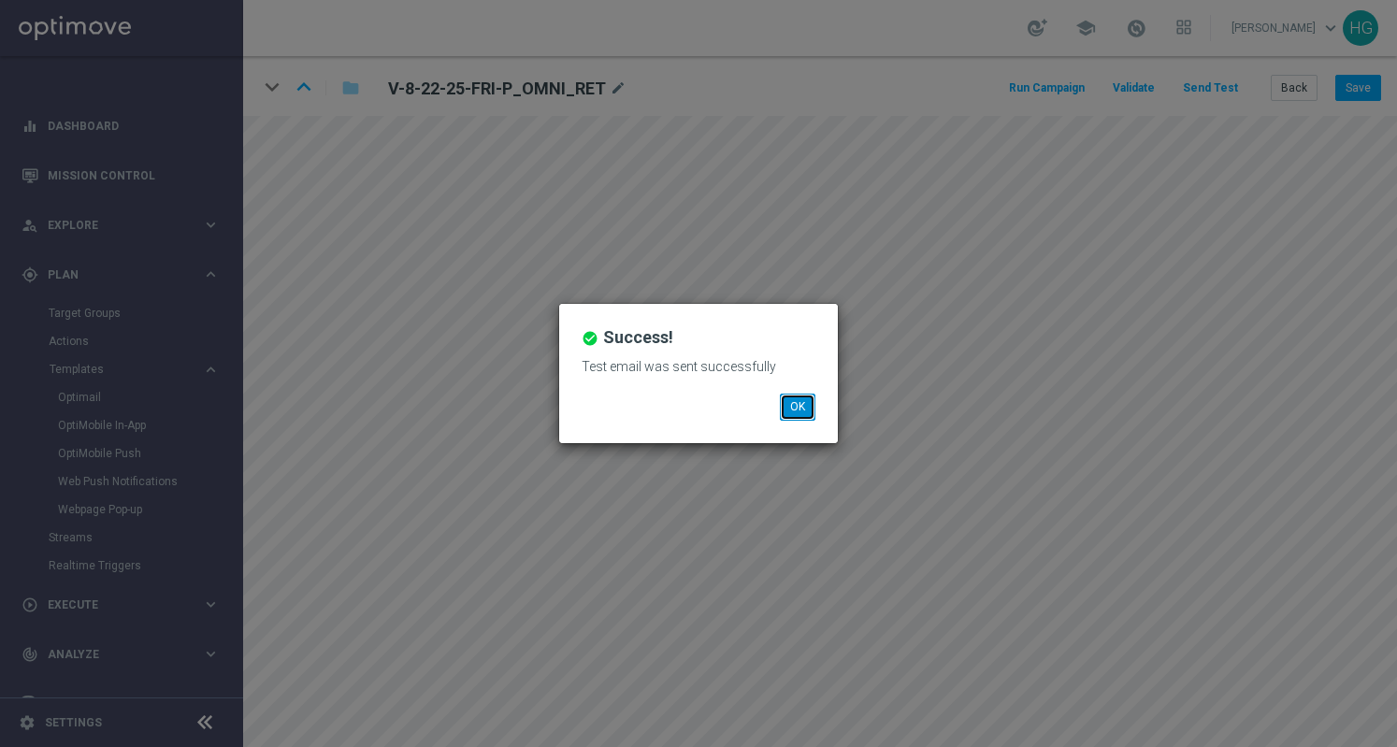
click at [803, 401] on button "OK" at bounding box center [798, 407] width 36 height 26
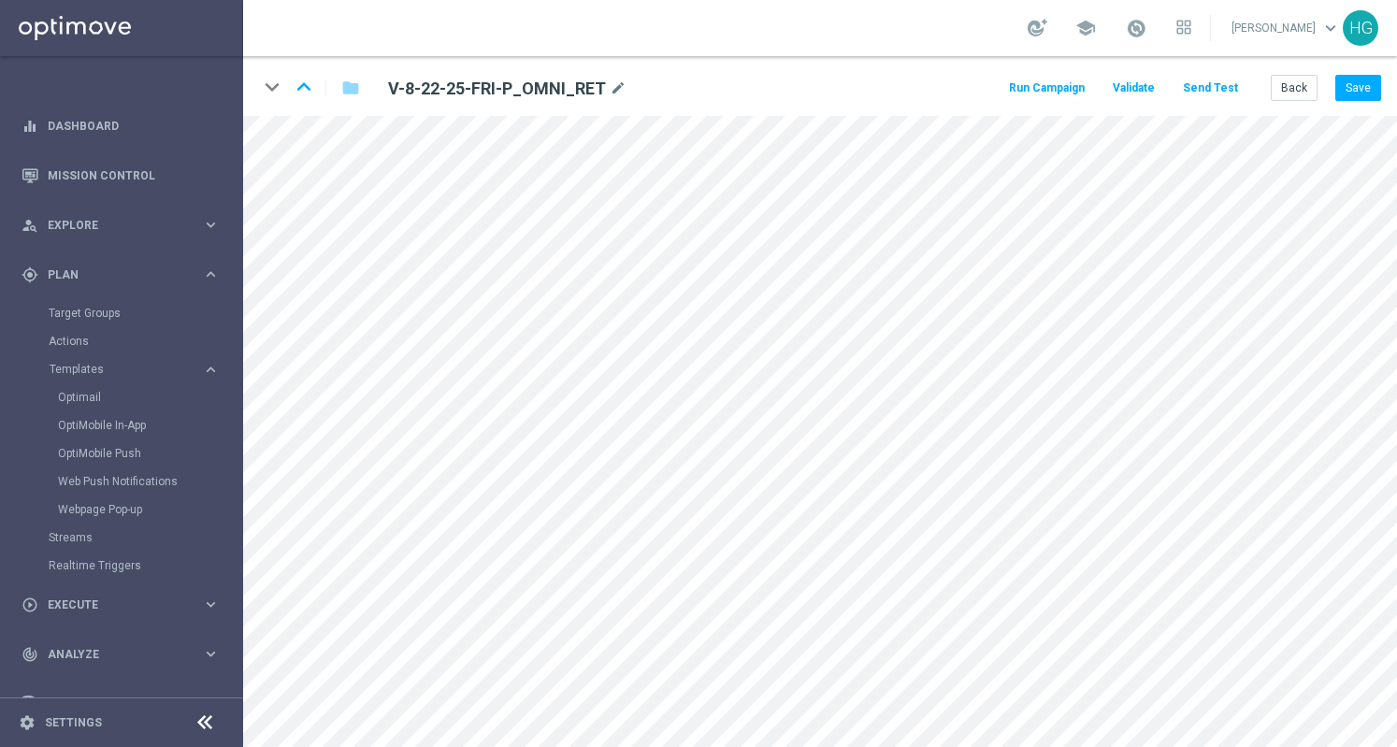
click at [1211, 87] on button "Send Test" at bounding box center [1210, 88] width 61 height 25
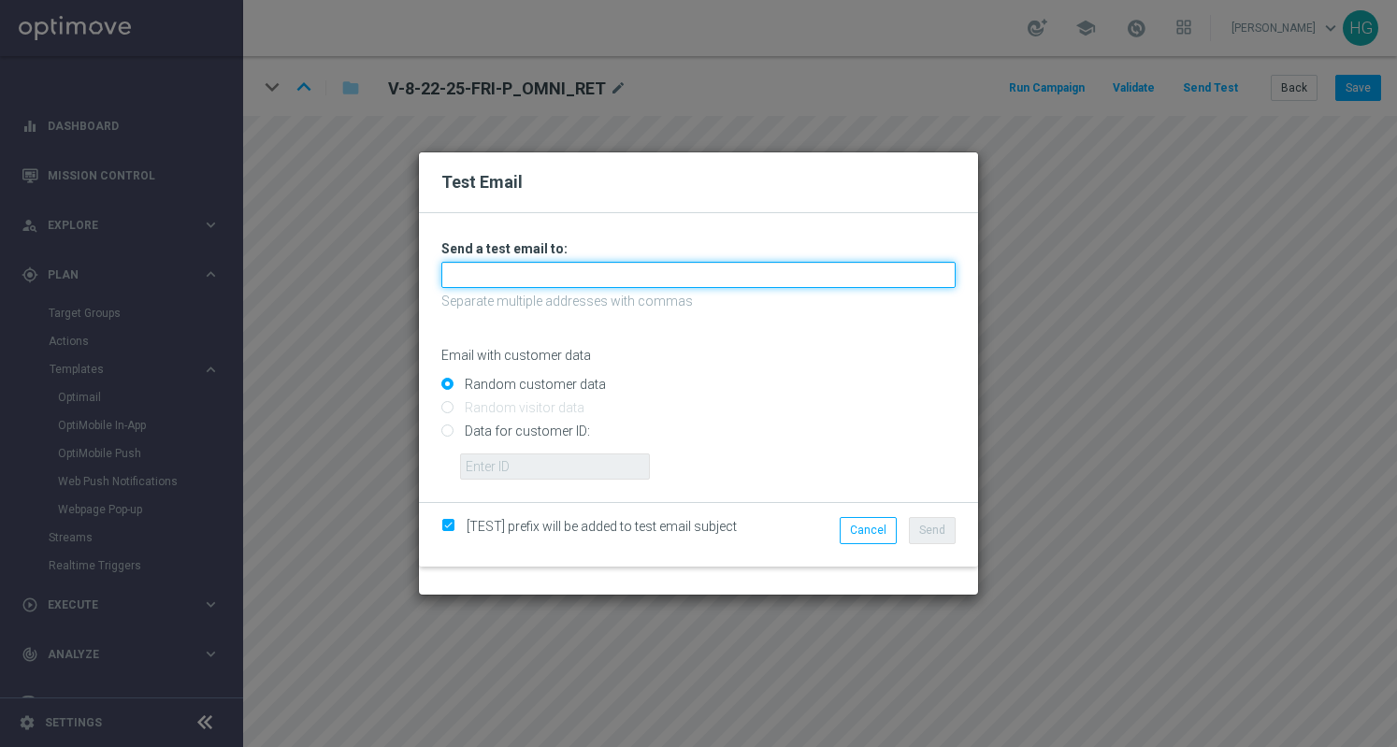
click at [671, 265] on input "text" at bounding box center [698, 275] width 514 height 26
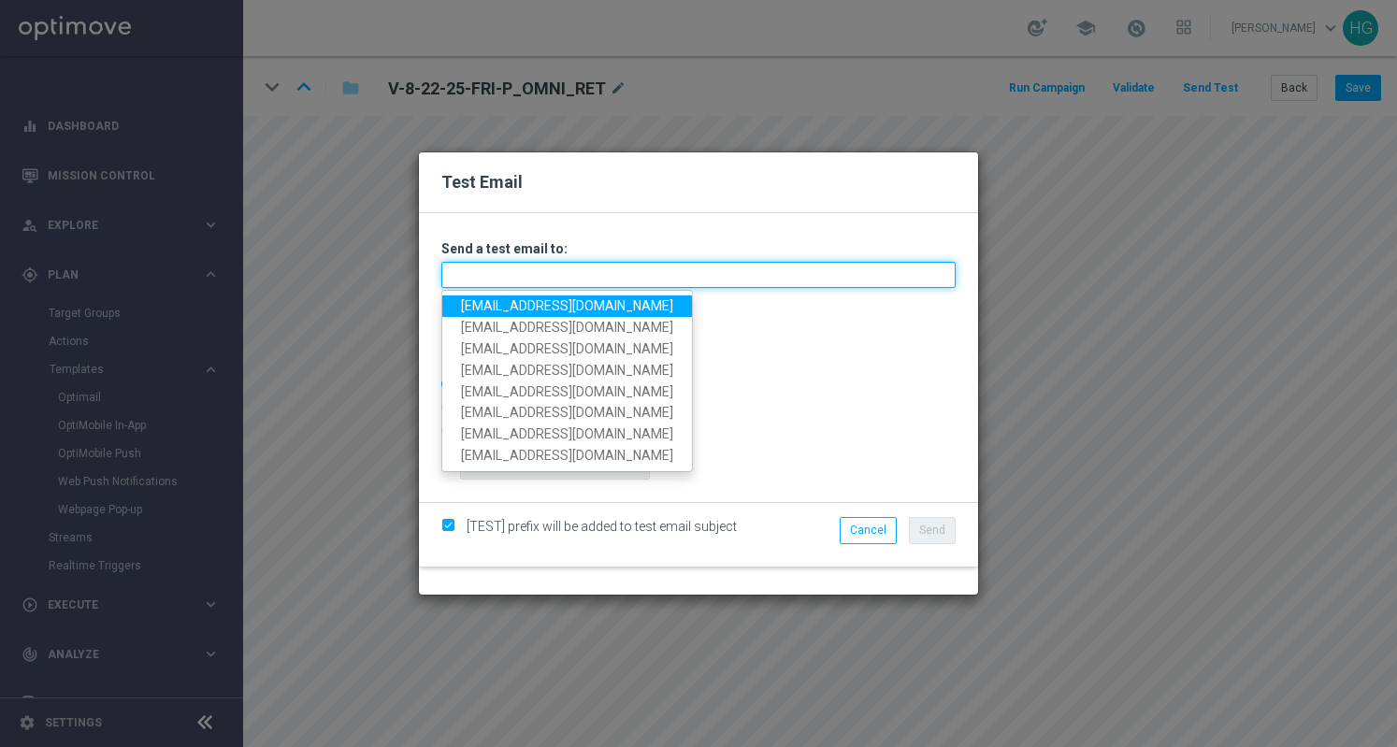
paste input "[EMAIL_ADDRESS][DOMAIN_NAME]"
type input "[EMAIL_ADDRESS][DOMAIN_NAME]"
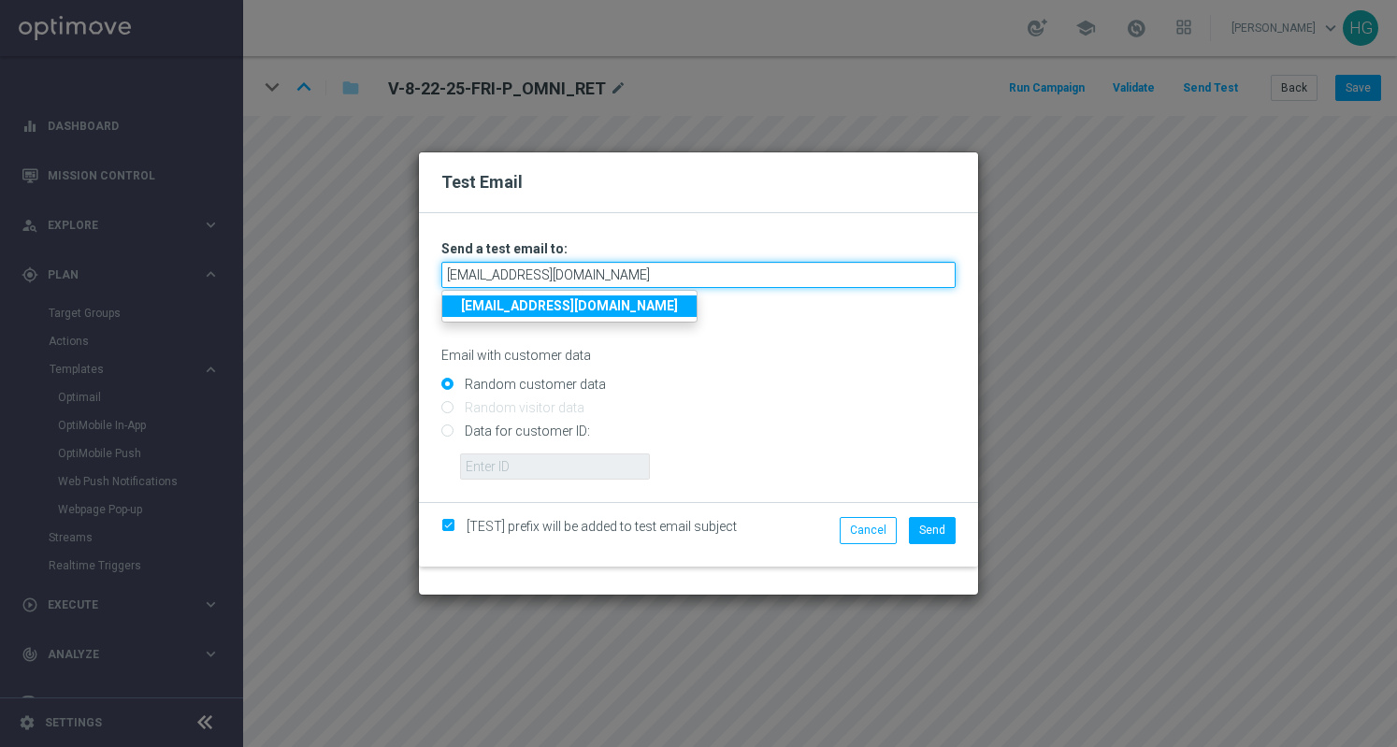
type input "[EMAIL_ADDRESS][DOMAIN_NAME]"
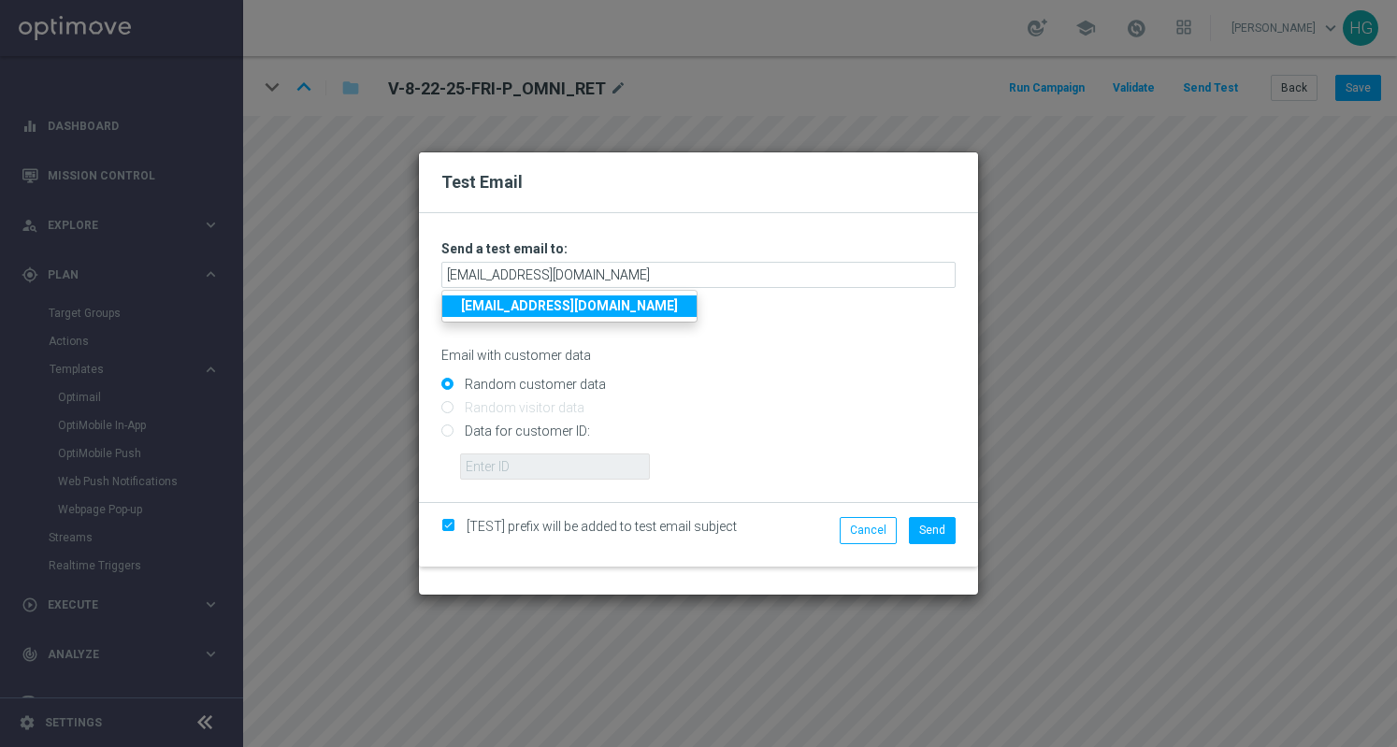
click at [654, 309] on strong "[EMAIL_ADDRESS][DOMAIN_NAME]" at bounding box center [569, 305] width 217 height 15
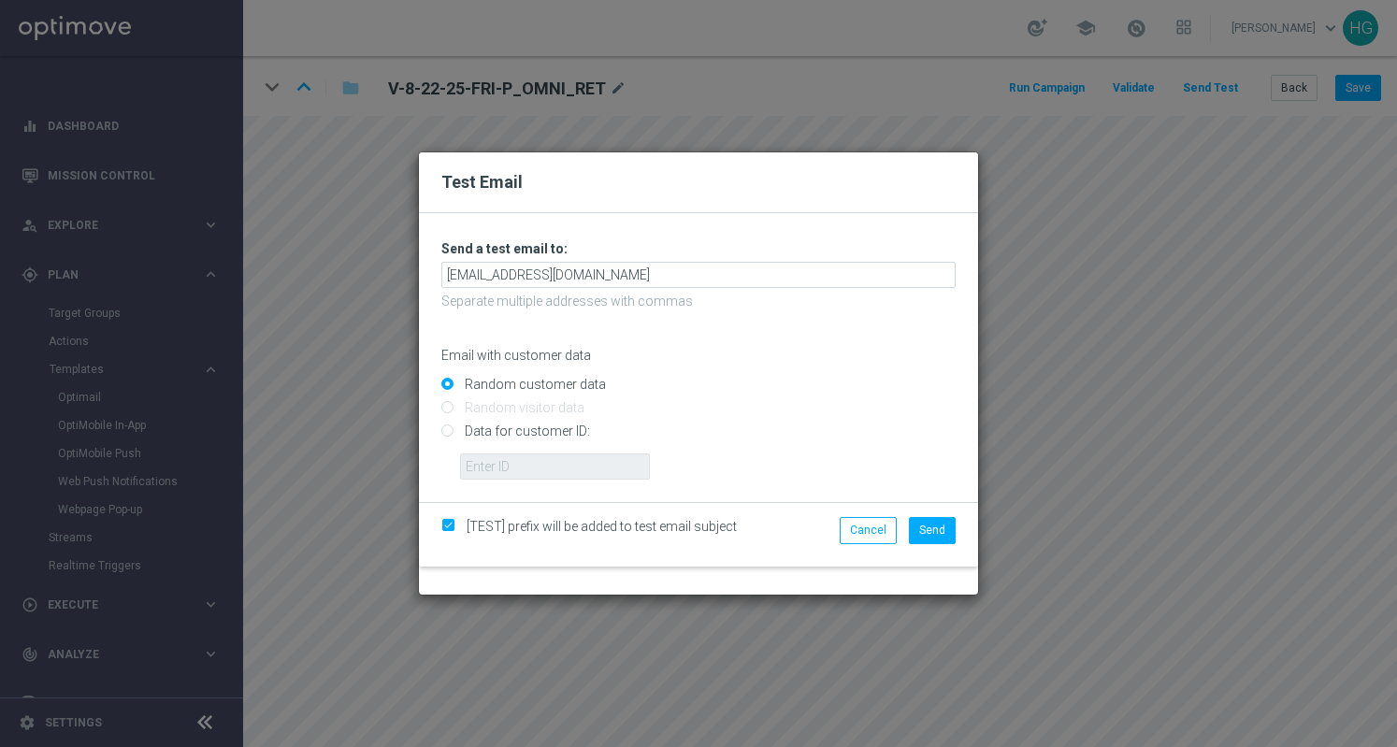
click at [542, 431] on input "Data for customer ID:" at bounding box center [698, 440] width 514 height 26
radio input "true"
click at [542, 463] on input "text" at bounding box center [555, 467] width 190 height 26
paste input "10000024919"
type input "10000024919"
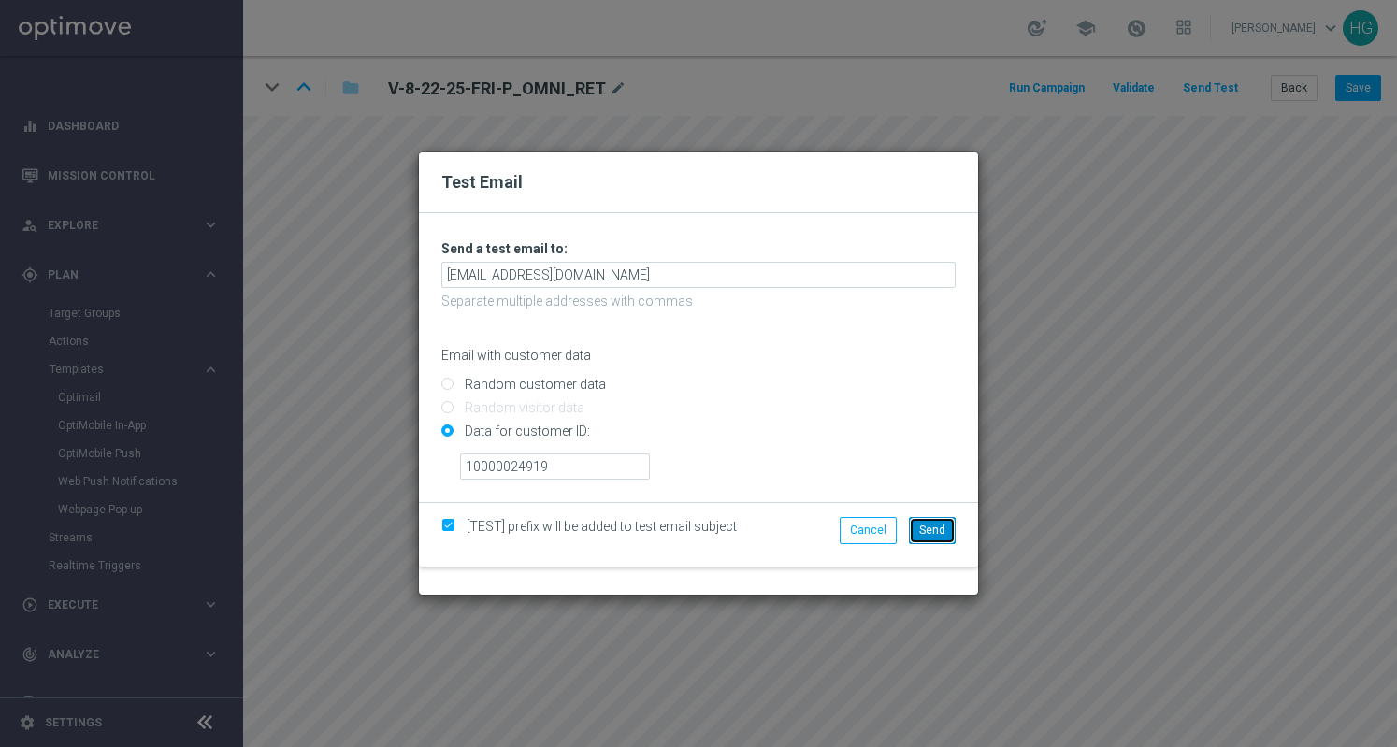
click at [939, 529] on span "Send" at bounding box center [932, 530] width 26 height 13
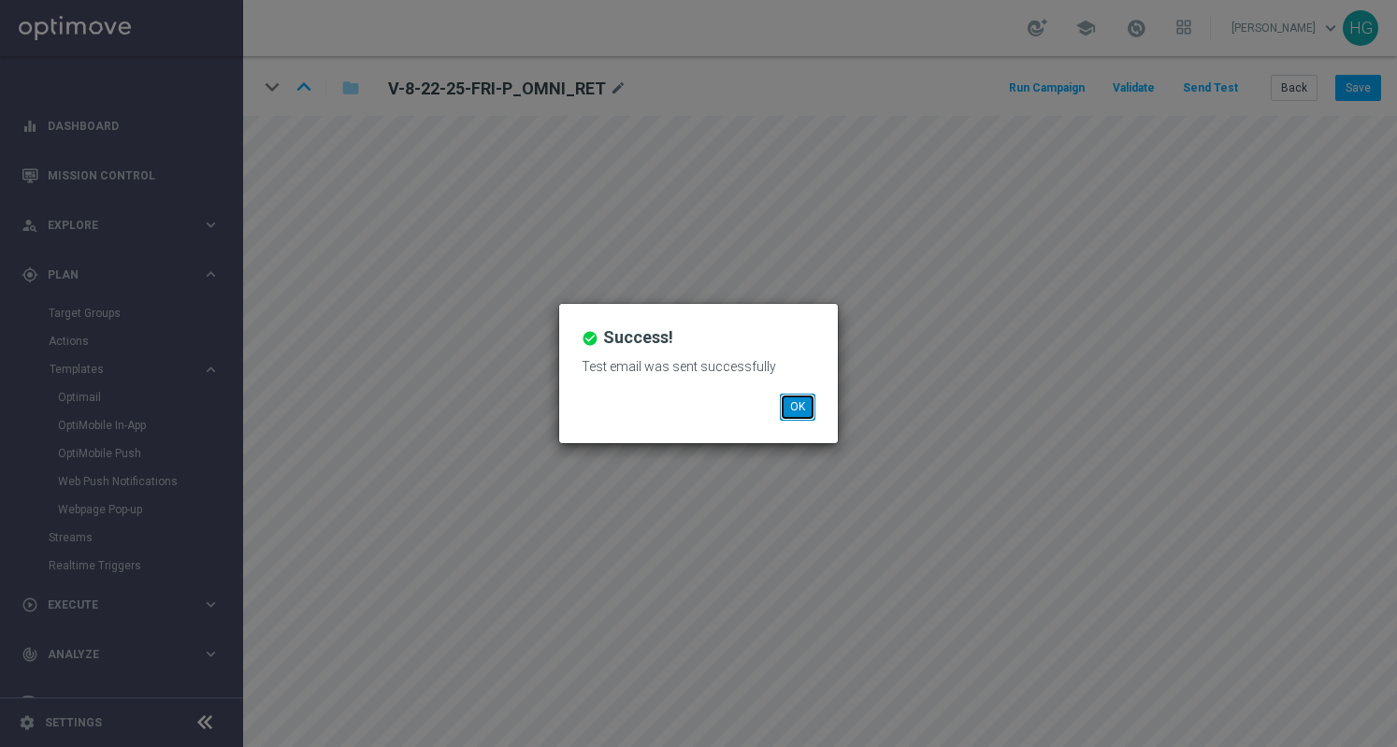
click at [797, 401] on button "OK" at bounding box center [798, 407] width 36 height 26
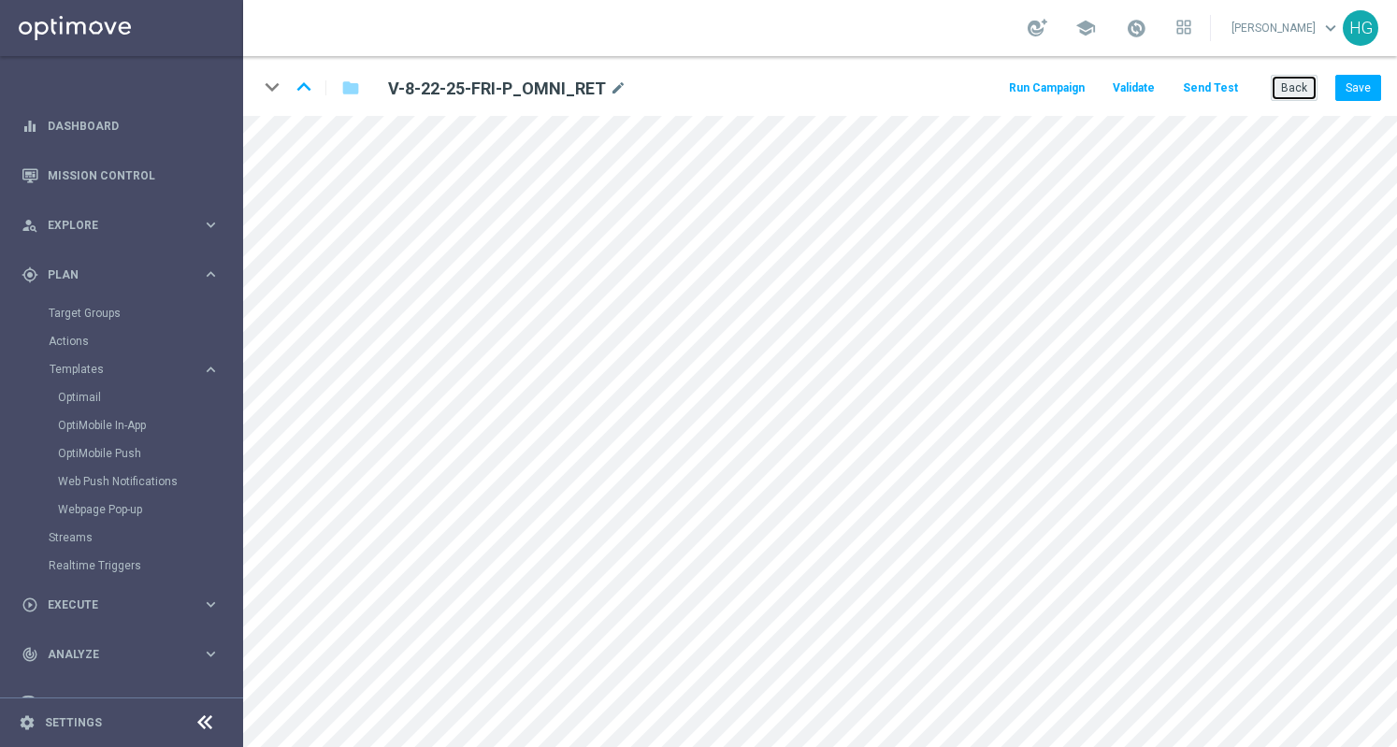
click at [1289, 87] on button "Back" at bounding box center [1294, 88] width 47 height 26
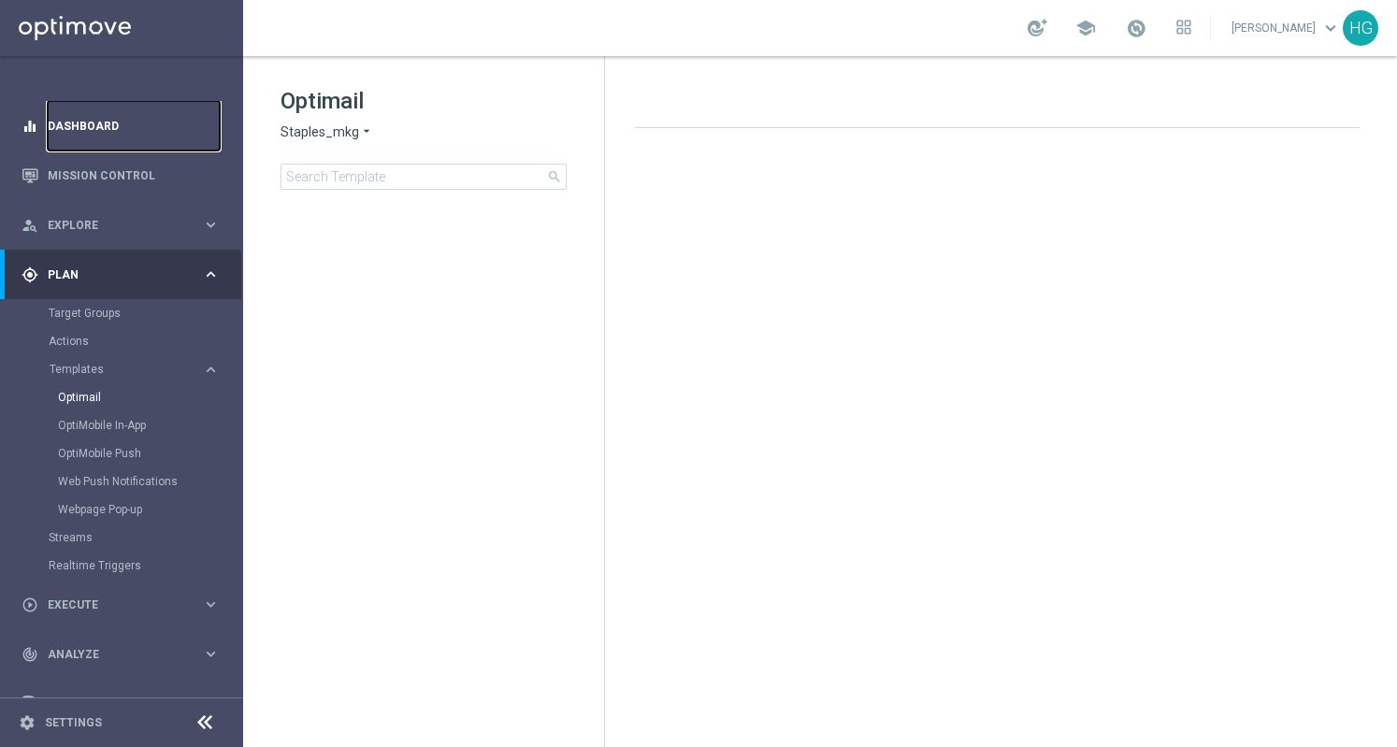
click at [140, 123] on link "Dashboard" at bounding box center [134, 126] width 172 height 50
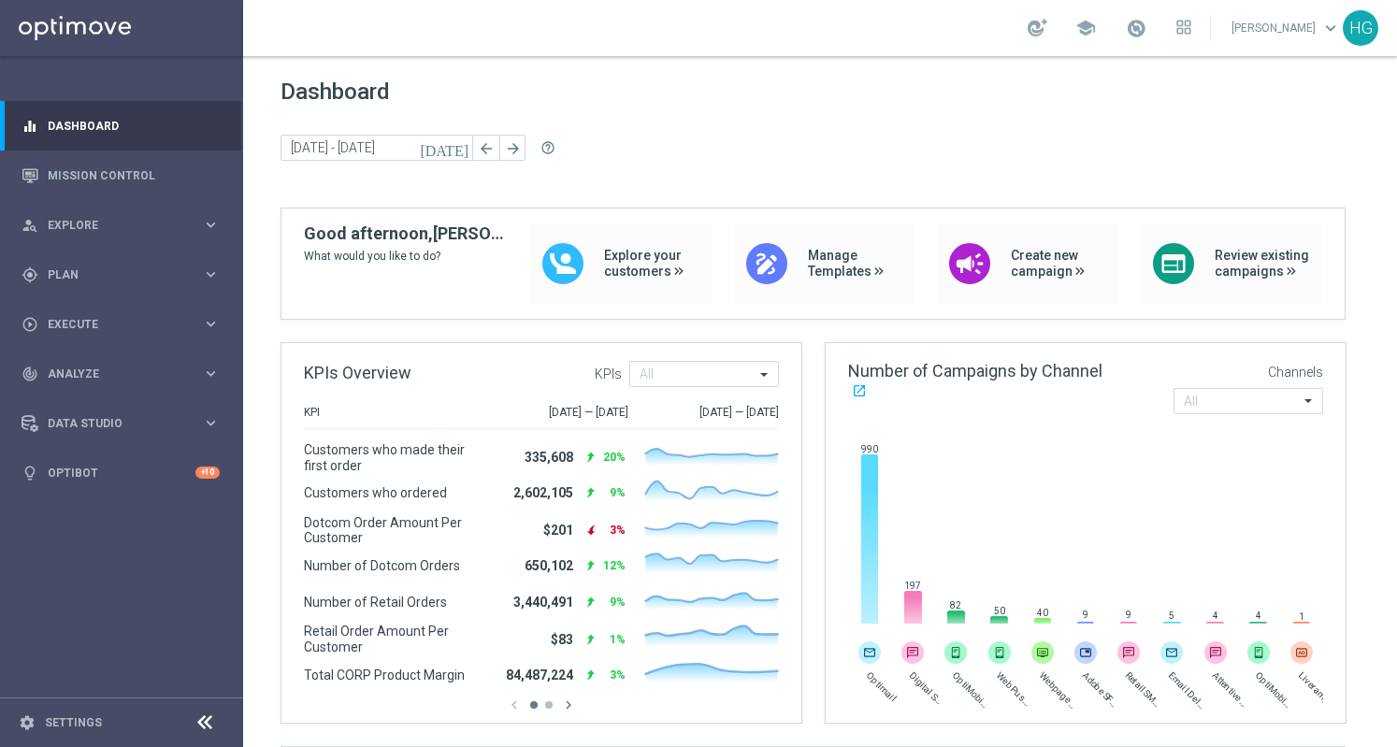
drag, startPoint x: 786, startPoint y: 704, endPoint x: 849, endPoint y: 790, distance: 107.0
click at [849, 747] on html "equalizer Dashboard Mission Control" at bounding box center [698, 373] width 1397 height 747
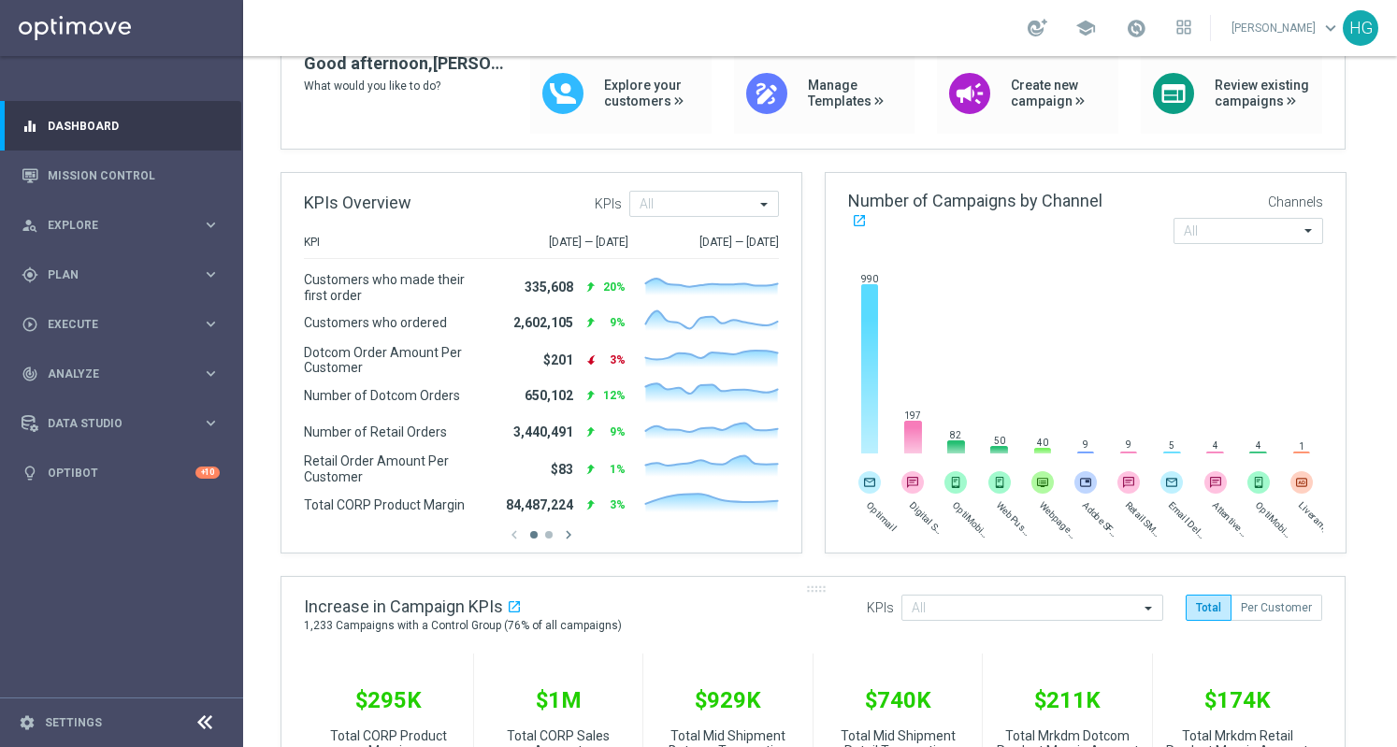
click at [775, 580] on div at bounding box center [813, 581] width 1063 height 9
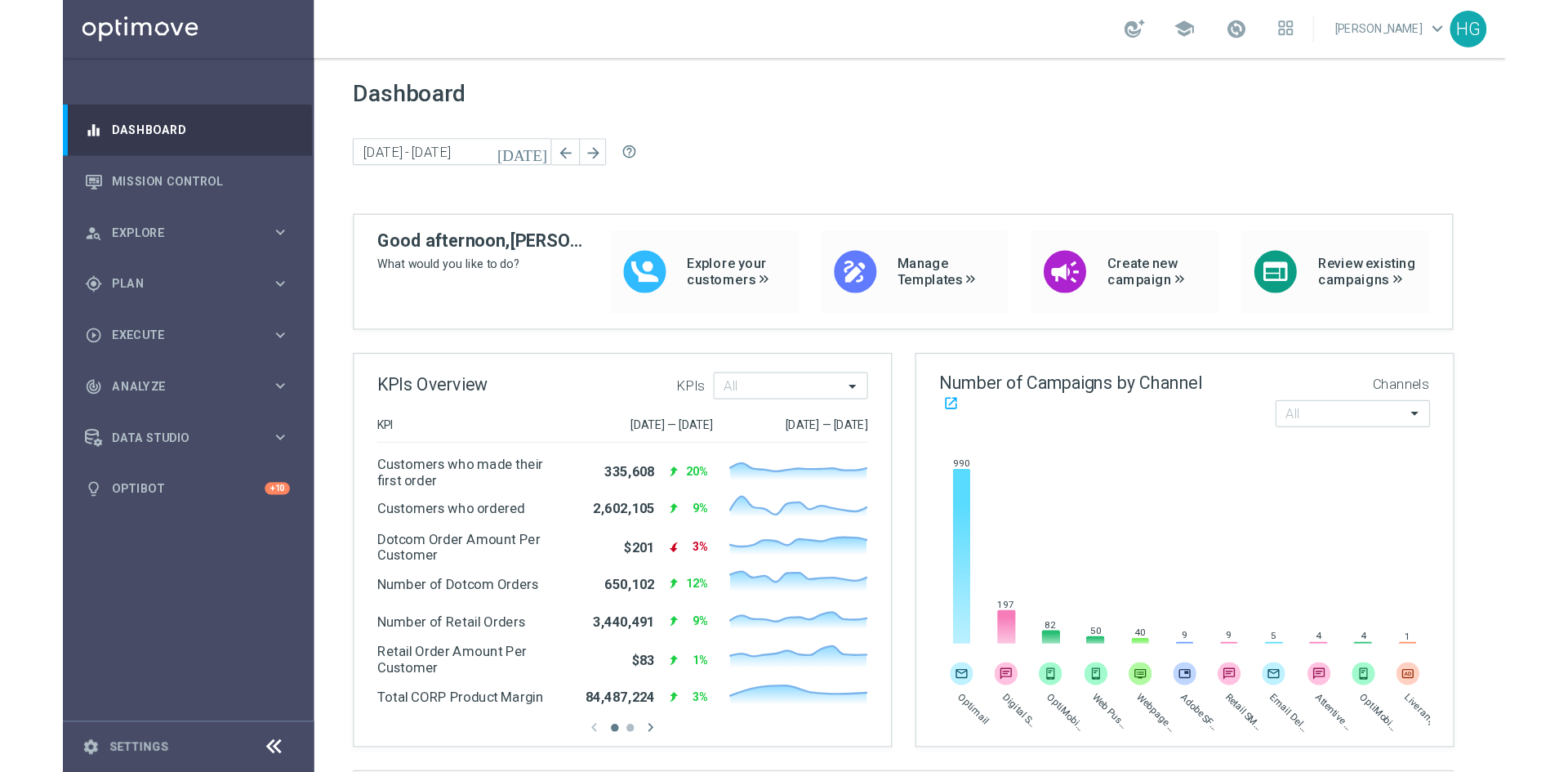
scroll to position [0, 0]
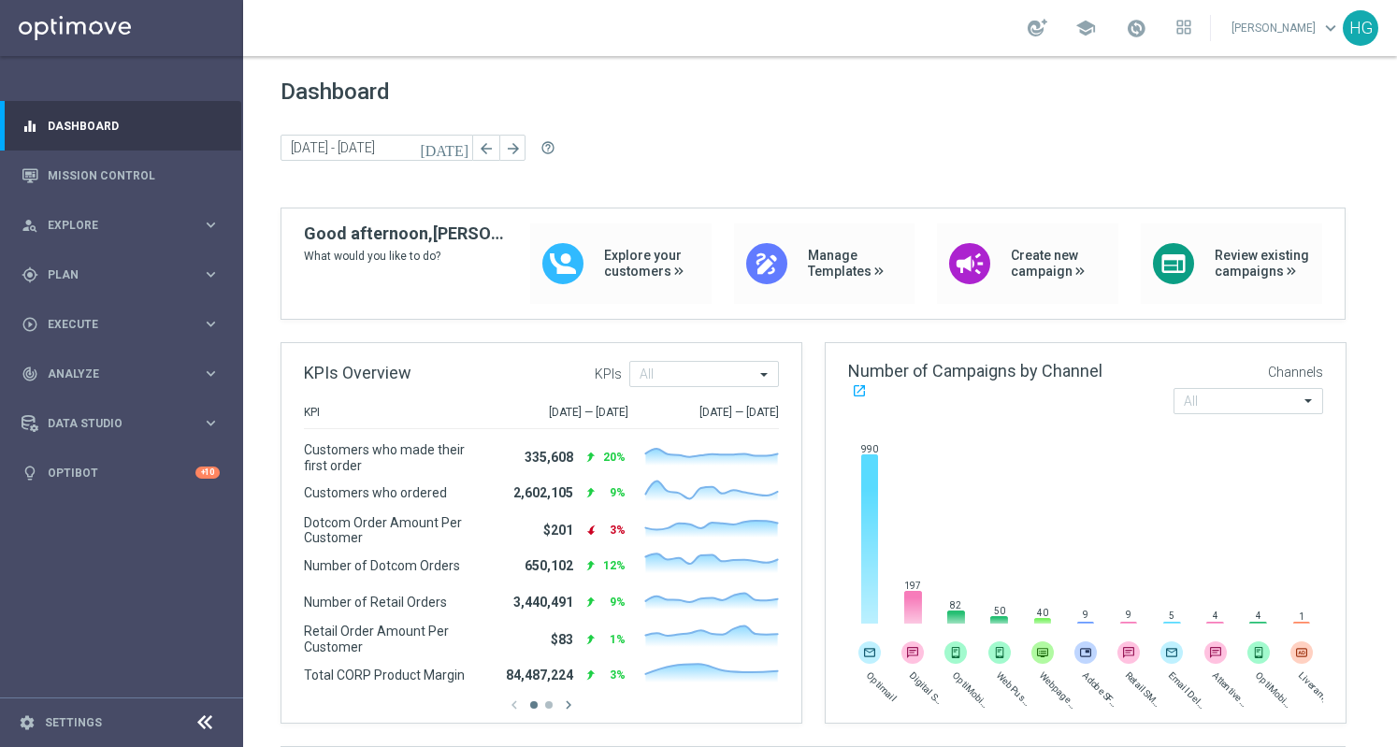
click at [905, 40] on div "school [PERSON_NAME] keyboard_arrow_down HG" at bounding box center [820, 28] width 1154 height 56
click at [801, 120] on div "Dashboard [DATE] [DATE] - [DATE] arrow_back arrow_forward help_outline" at bounding box center [820, 143] width 1079 height 129
click at [693, 177] on div "Dashboard [DATE] [DATE] - [DATE] arrow_back arrow_forward help_outline" at bounding box center [820, 143] width 1079 height 129
click at [456, 268] on div "Good afternoon, [PERSON_NAME]! What would you like to do?" at bounding box center [406, 264] width 204 height 80
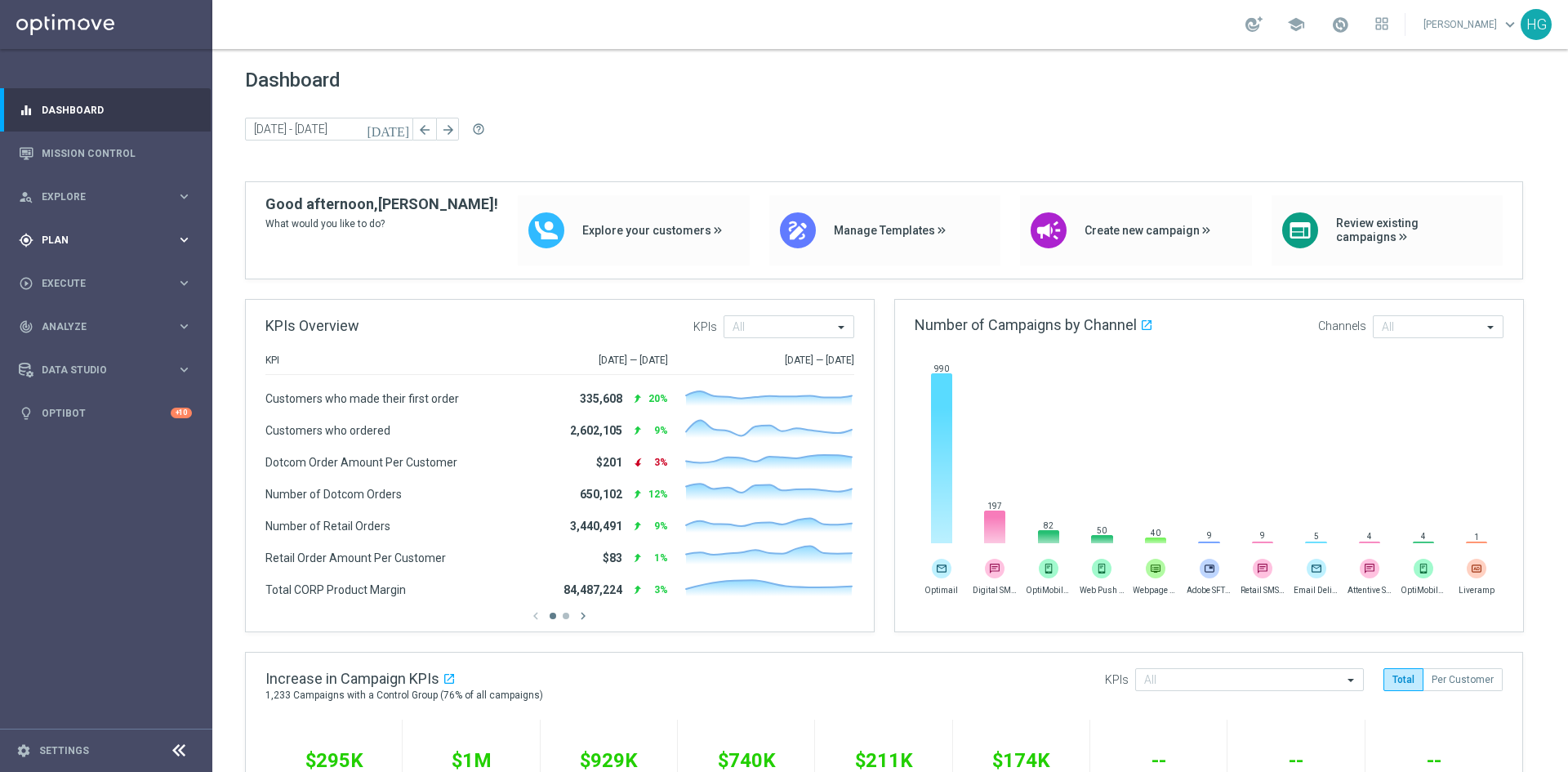
click at [95, 244] on span "Plan" at bounding box center [109, 239] width 134 height 10
click at [78, 348] on link "Optimail" at bounding box center [110, 347] width 120 height 13
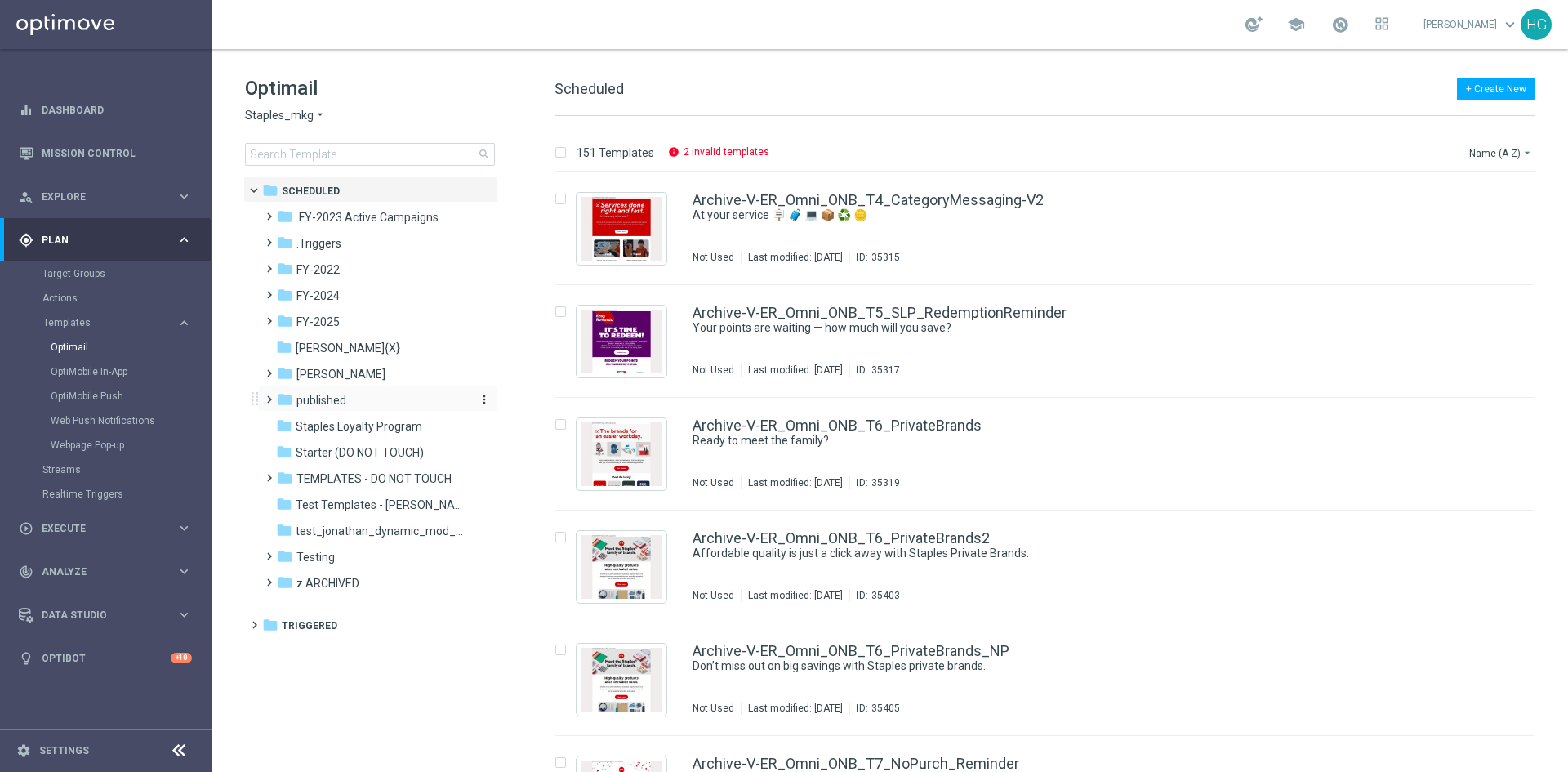
click at [310, 398] on span "published" at bounding box center [321, 400] width 50 height 15
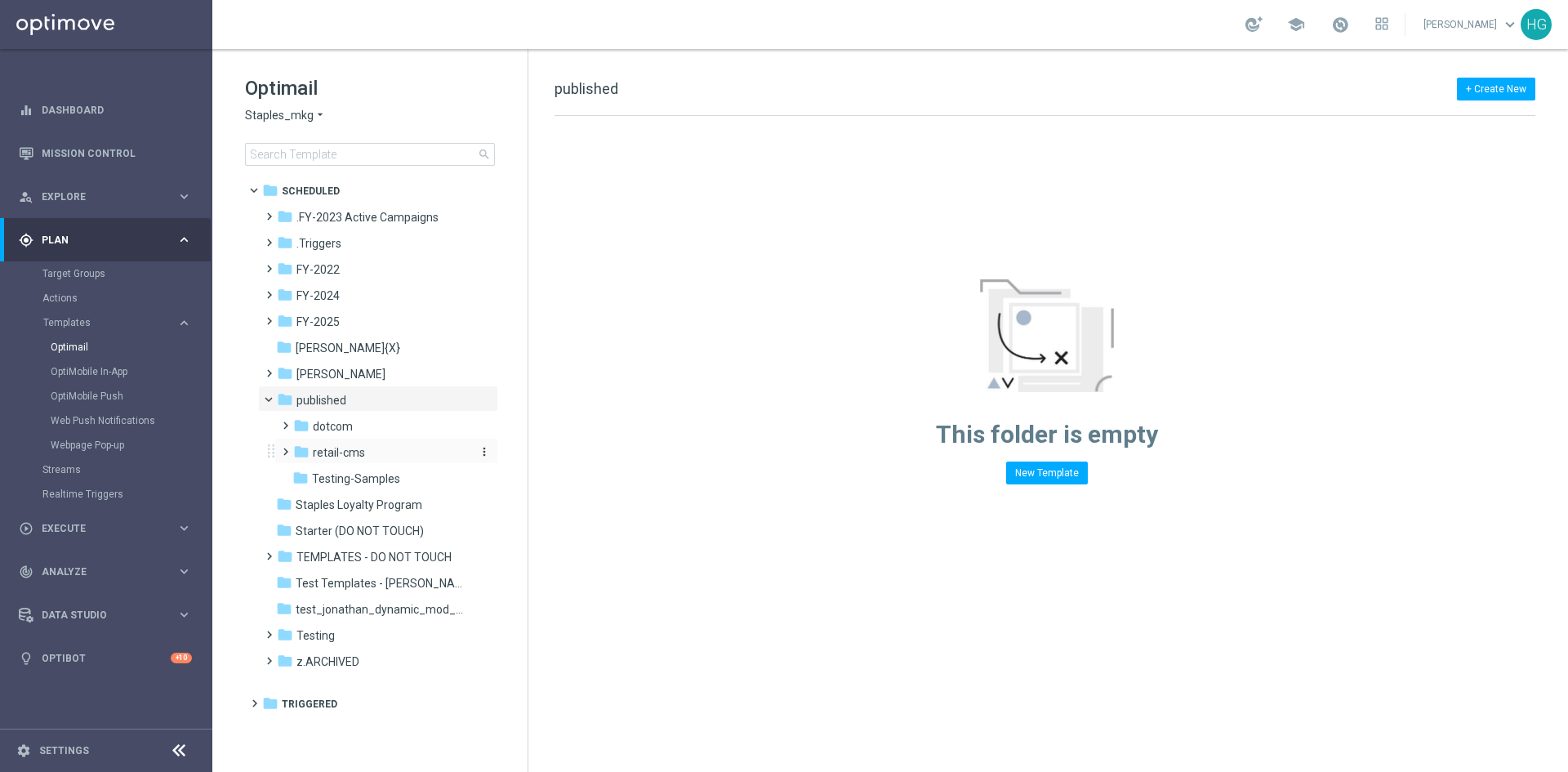
click at [308, 451] on icon "folder" at bounding box center [301, 451] width 17 height 17
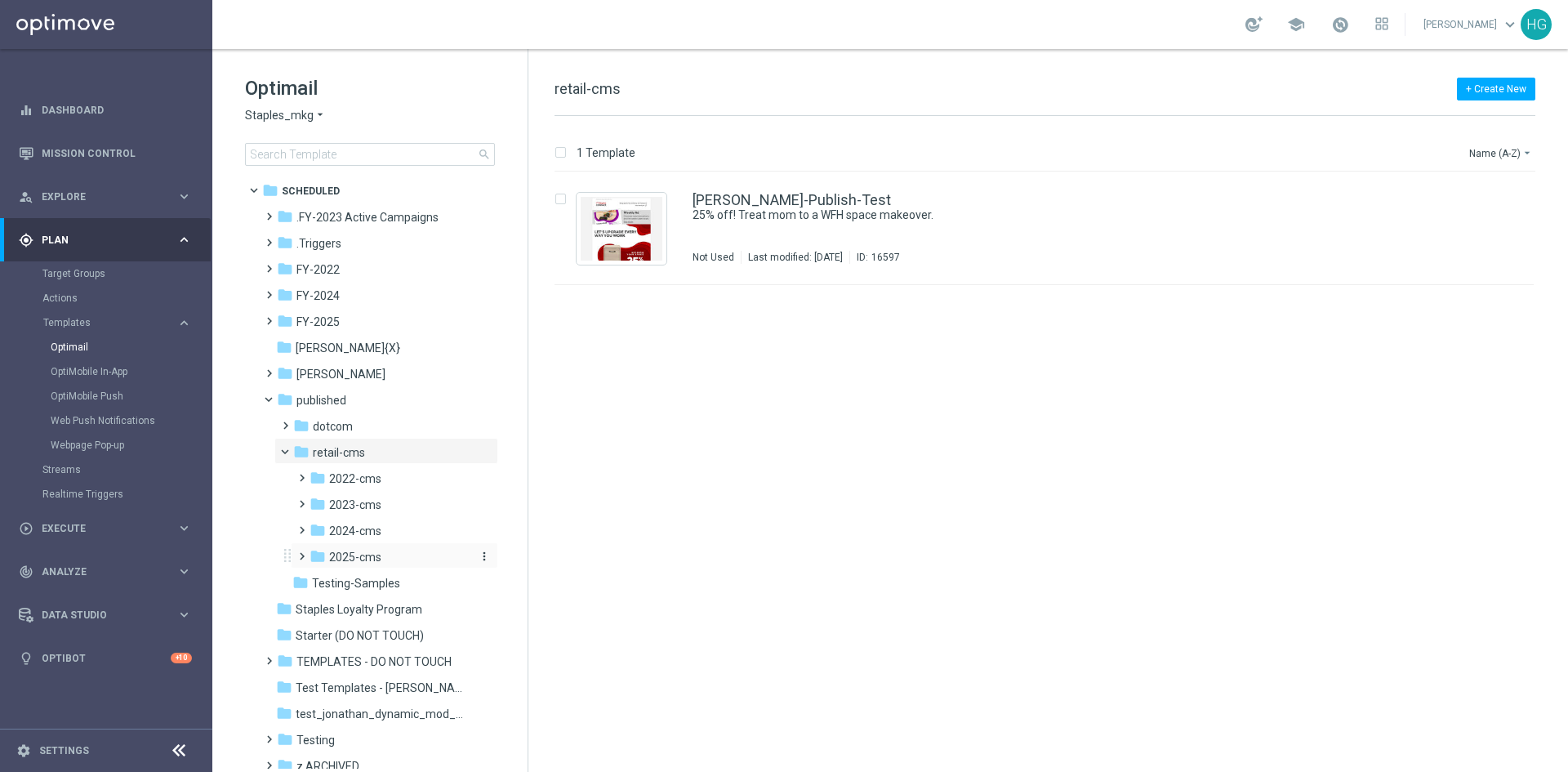
click at [340, 554] on span "2025-cms" at bounding box center [355, 556] width 52 height 15
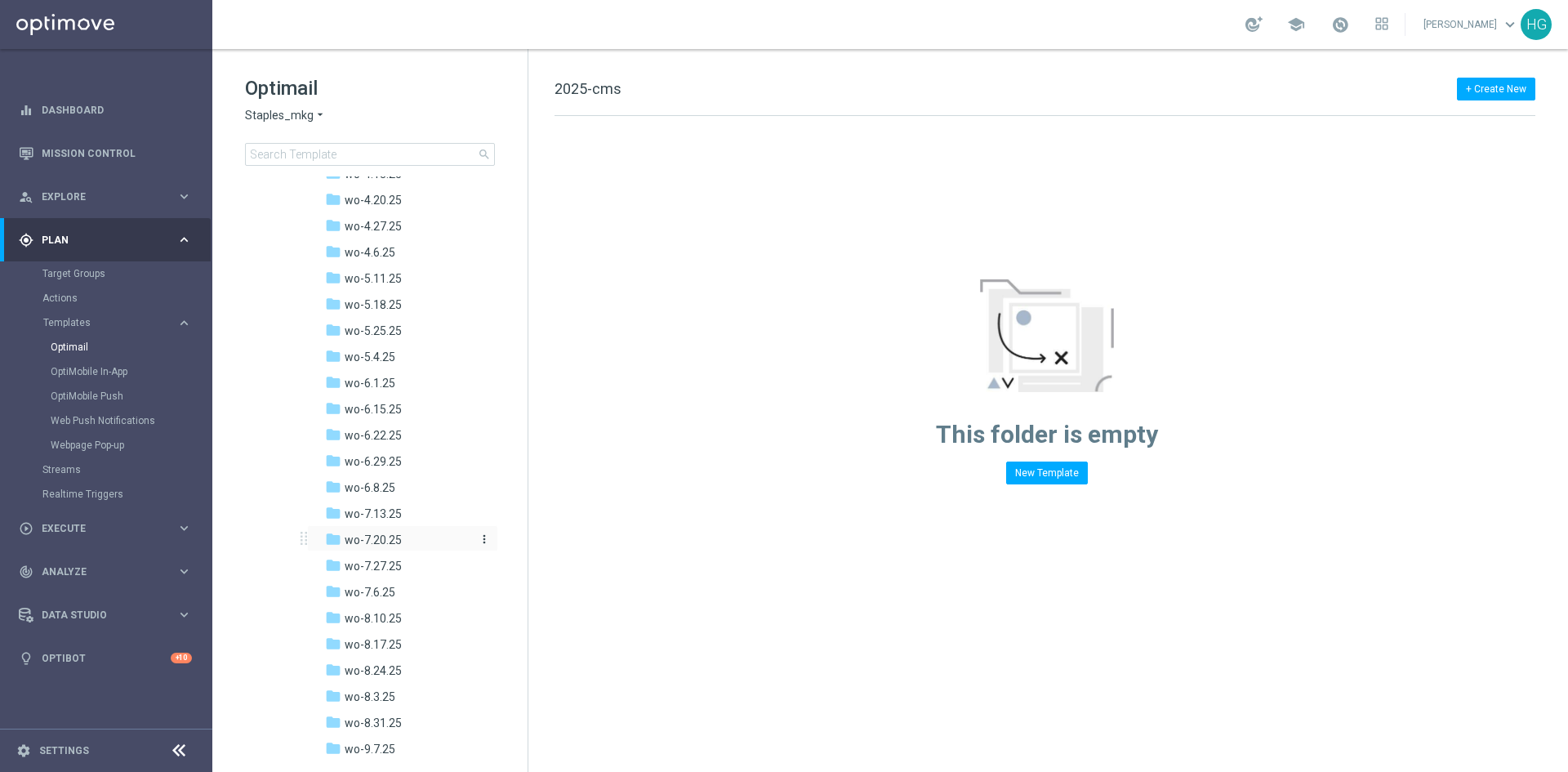
scroll to position [899, 0]
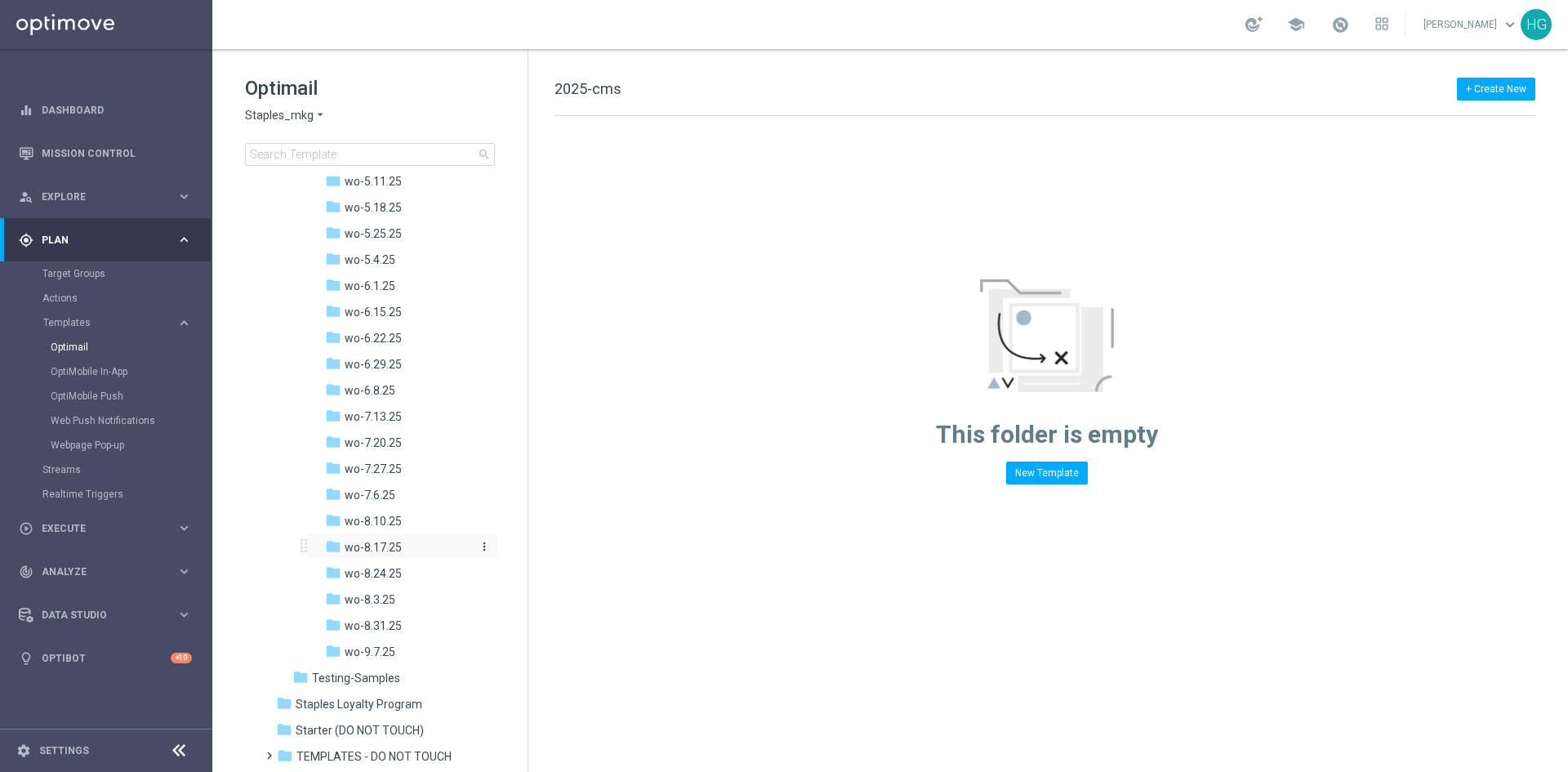
click at [380, 546] on span "wo-8.17.25" at bounding box center [373, 547] width 57 height 15
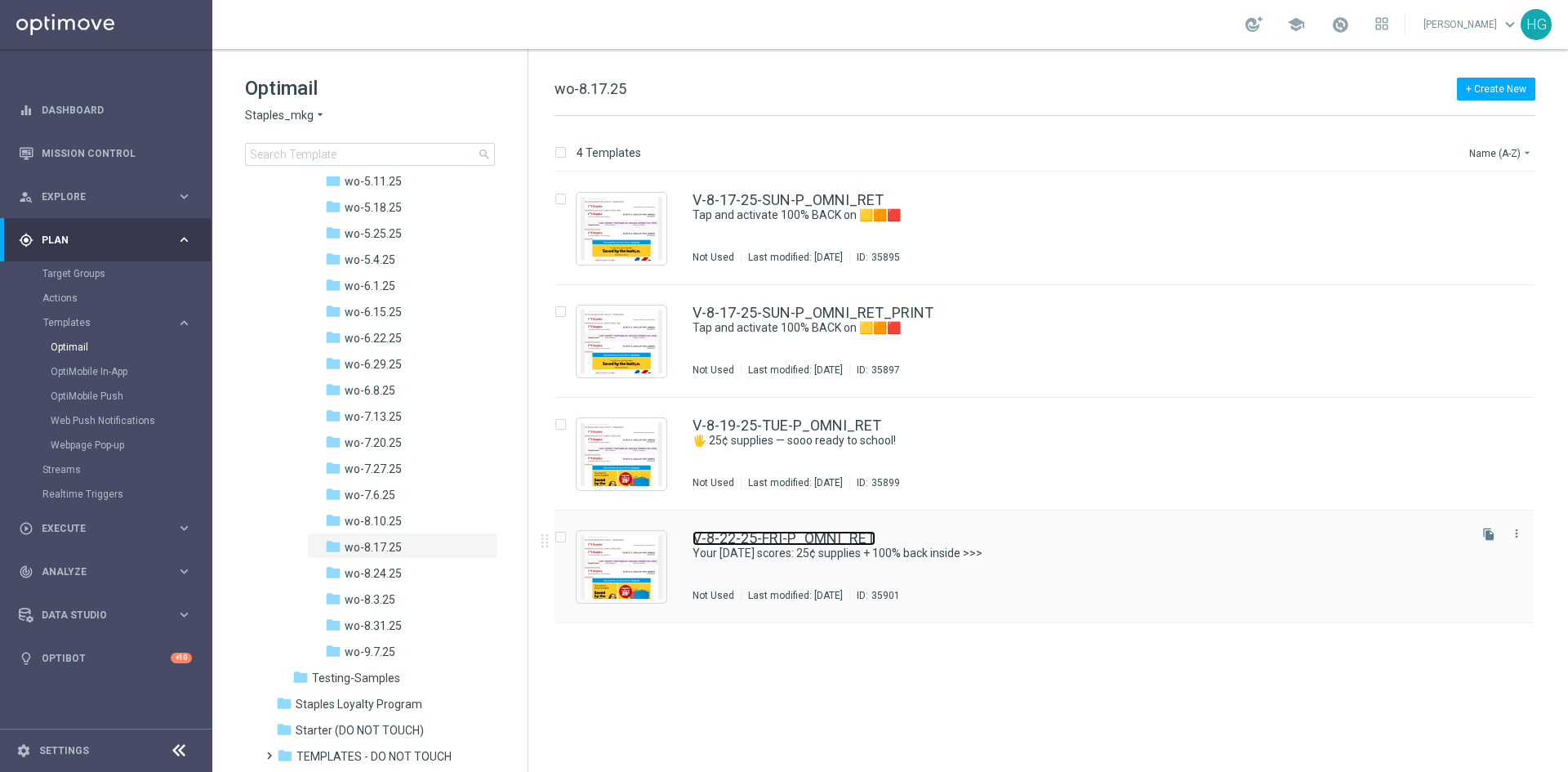
click at [802, 535] on link "V-8-22-25-FRI-P_OMNI_RET" at bounding box center [784, 538] width 183 height 15
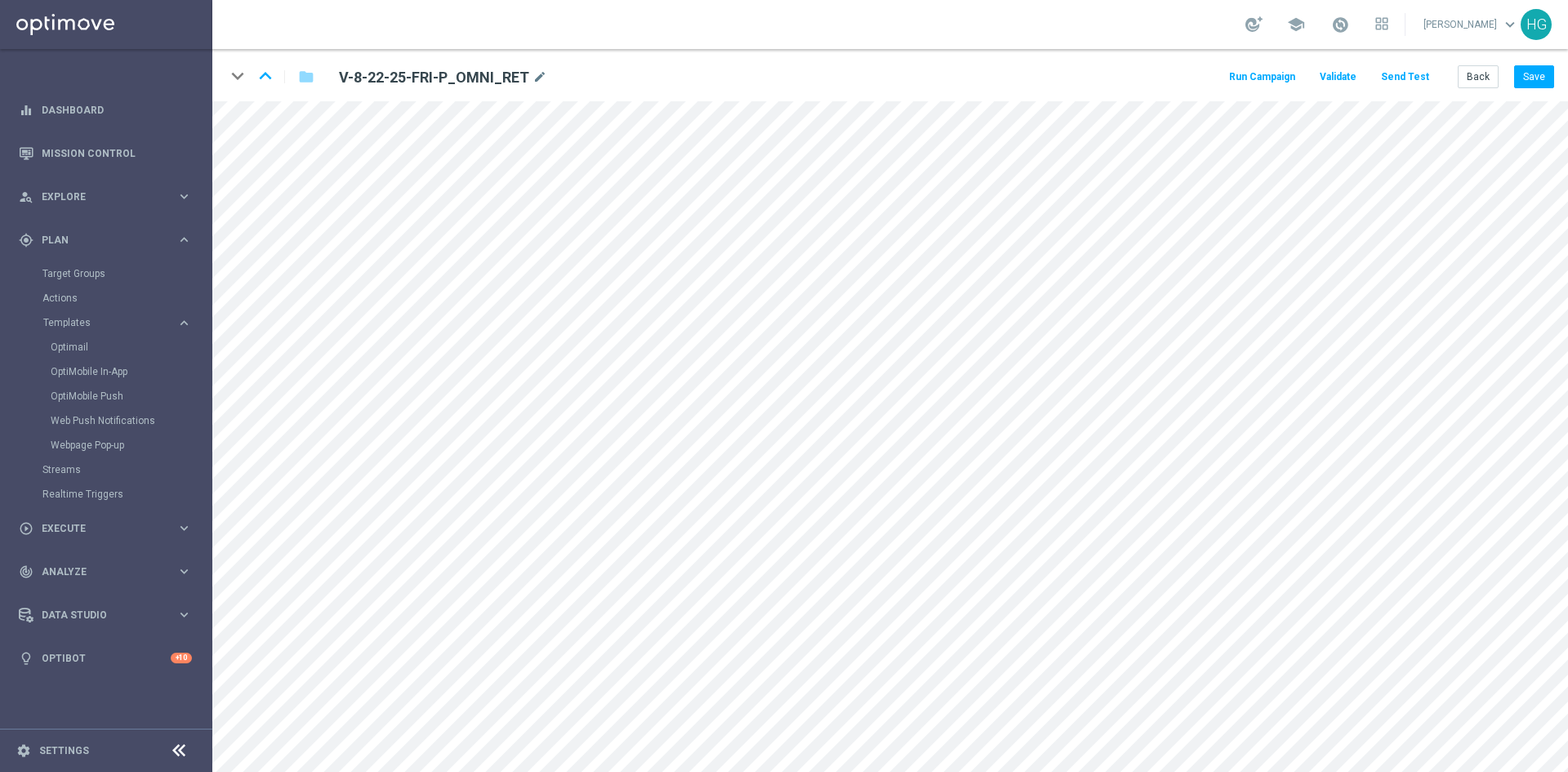
click at [1414, 80] on button "Send Test" at bounding box center [1405, 77] width 53 height 22
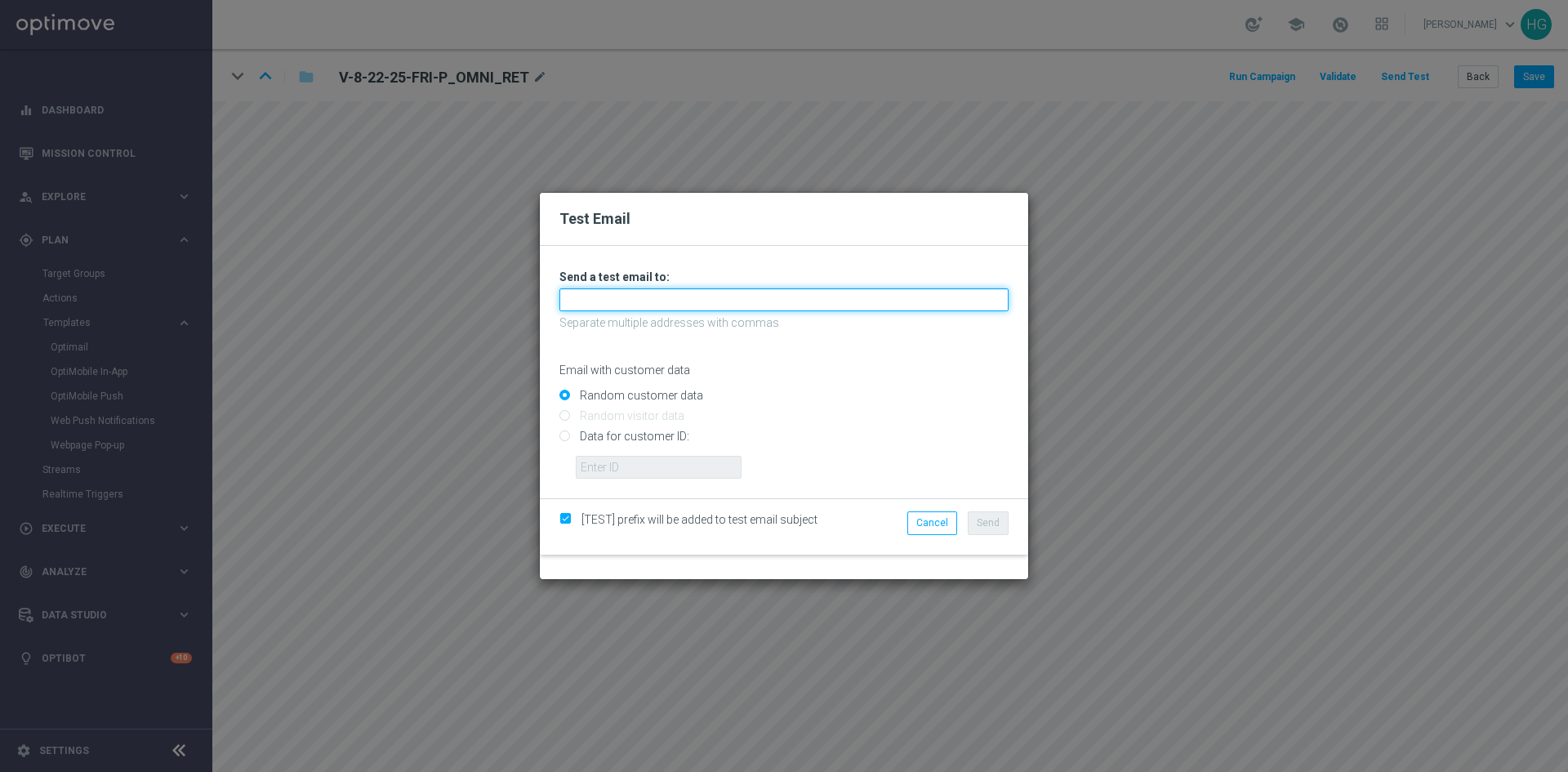
click at [570, 304] on input "text" at bounding box center [784, 300] width 449 height 23
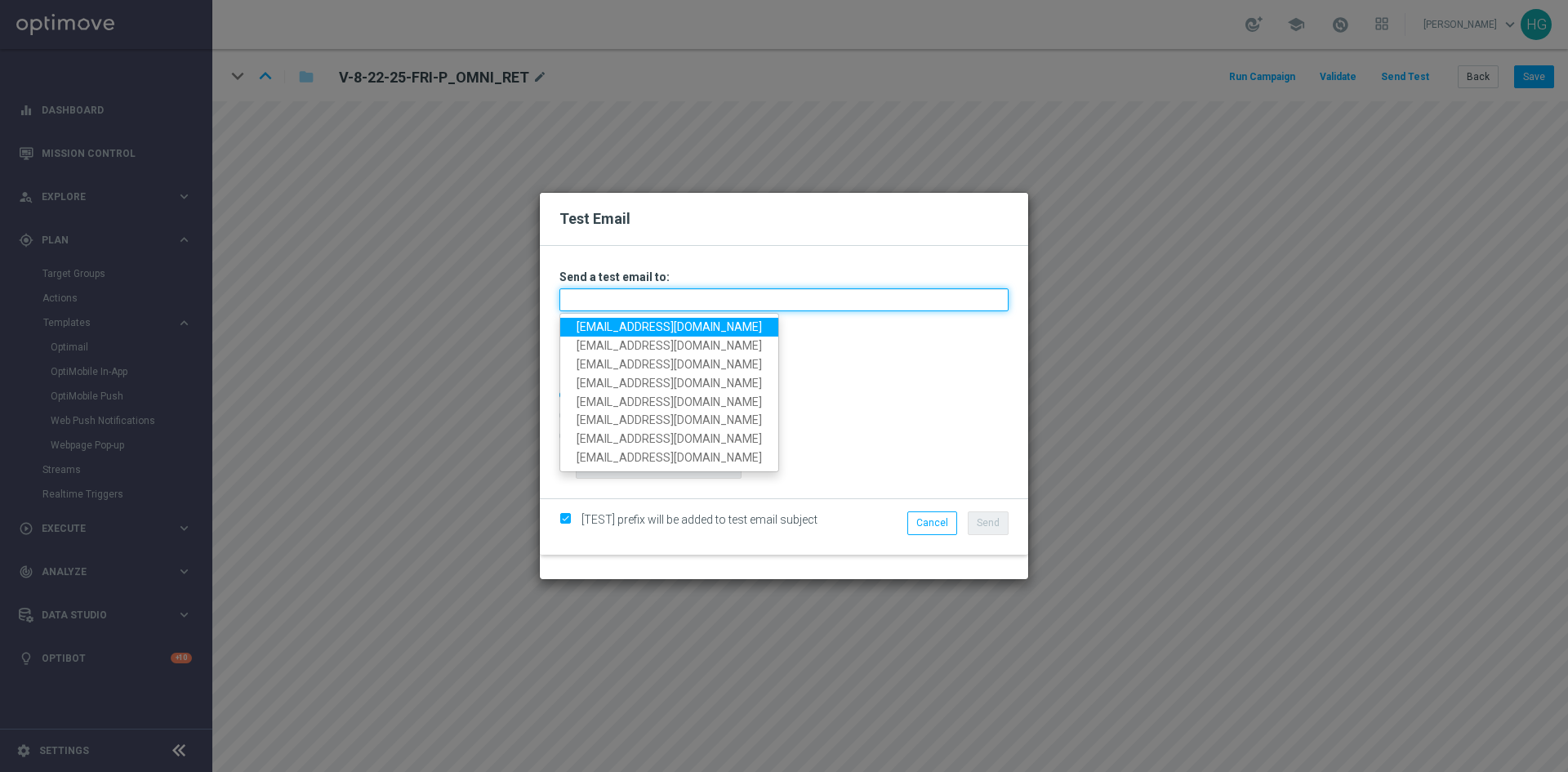
paste input "[EMAIL_ADDRESS][DOMAIN_NAME]"
type input "[EMAIL_ADDRESS][DOMAIN_NAME]"
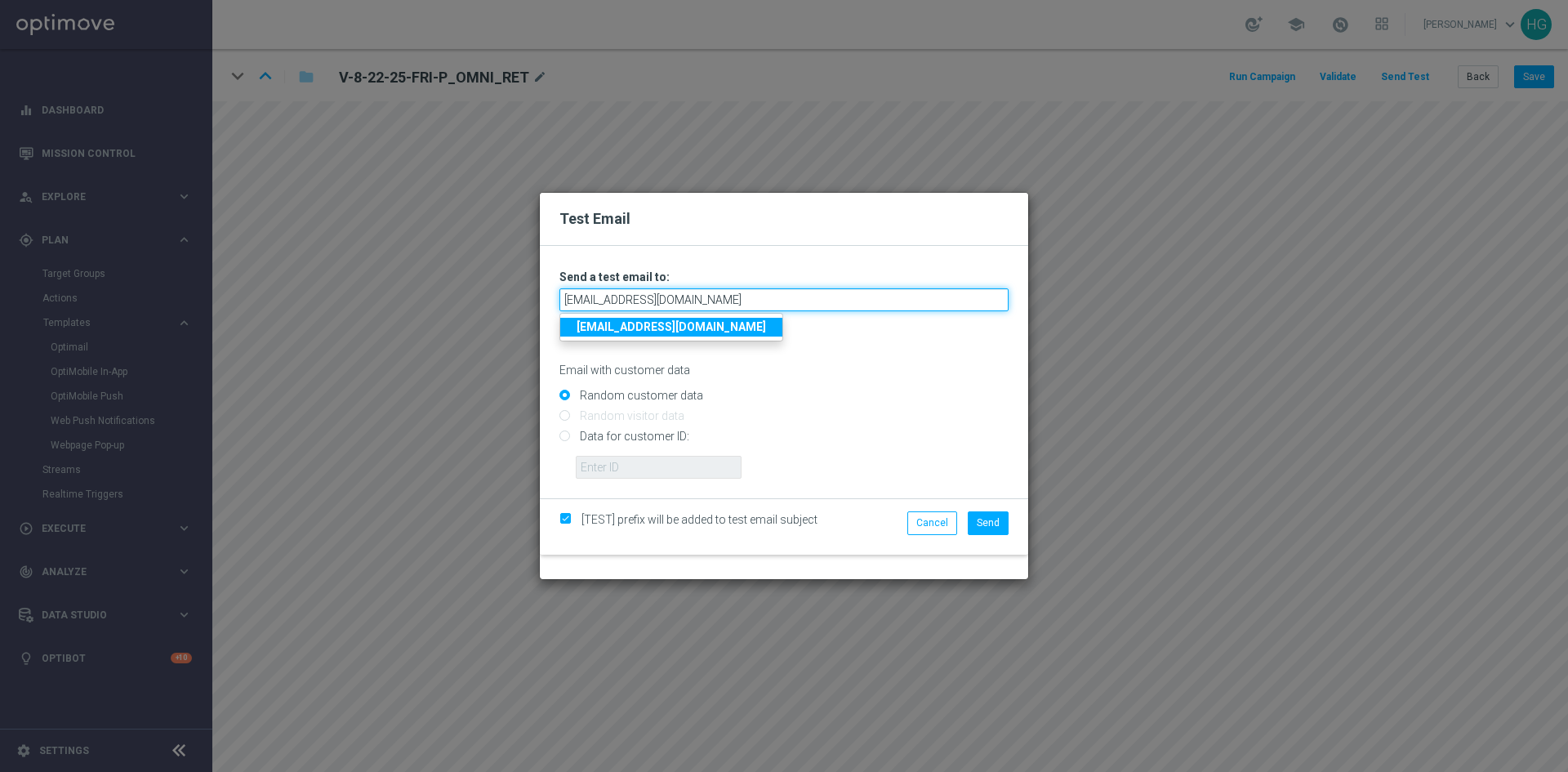
type input "[EMAIL_ADDRESS][DOMAIN_NAME]"
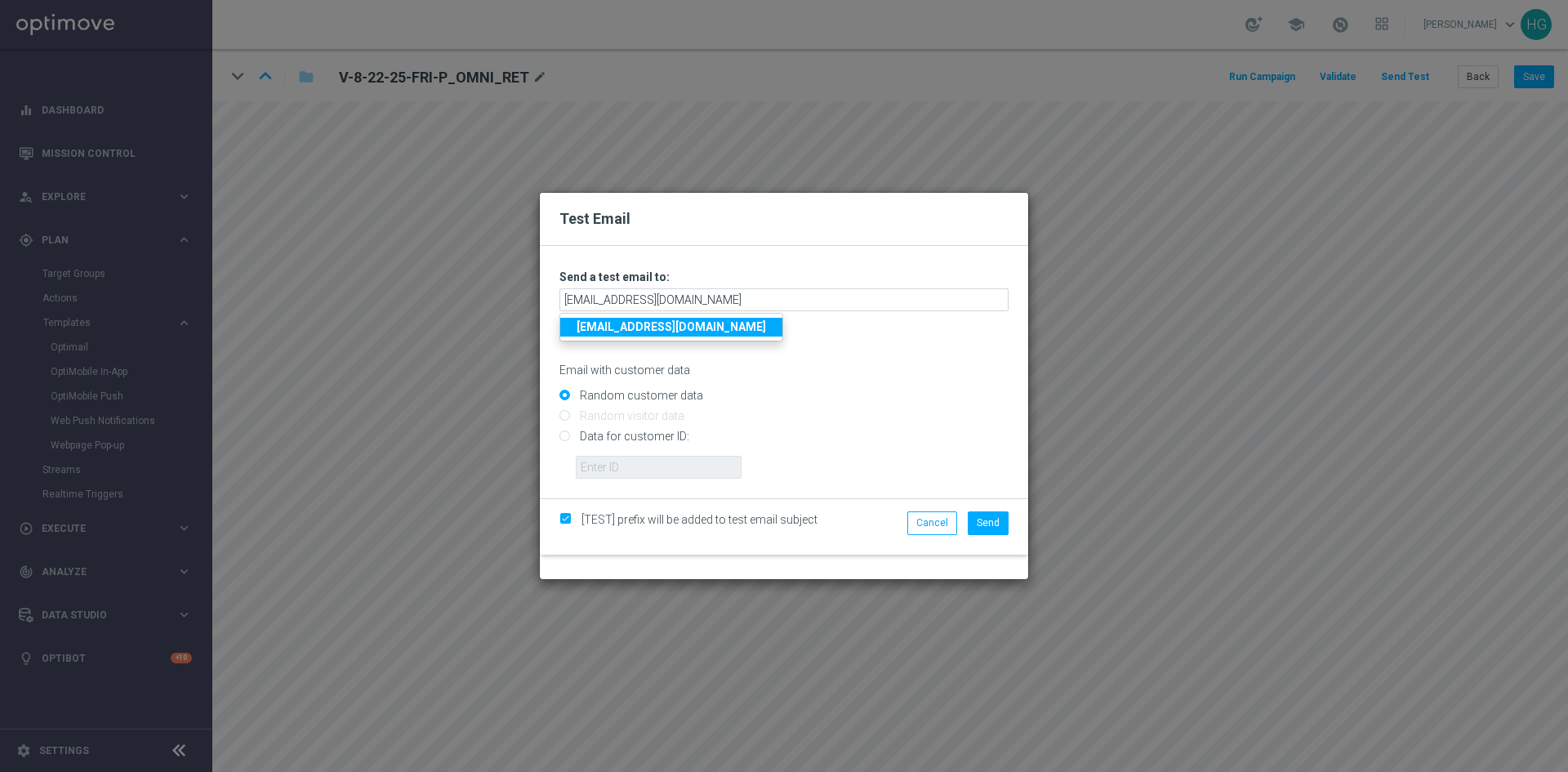
click at [680, 334] on link "[EMAIL_ADDRESS][DOMAIN_NAME]" at bounding box center [671, 327] width 222 height 19
click at [638, 451] on input "Data for customer ID:" at bounding box center [784, 444] width 449 height 23
radio input "true"
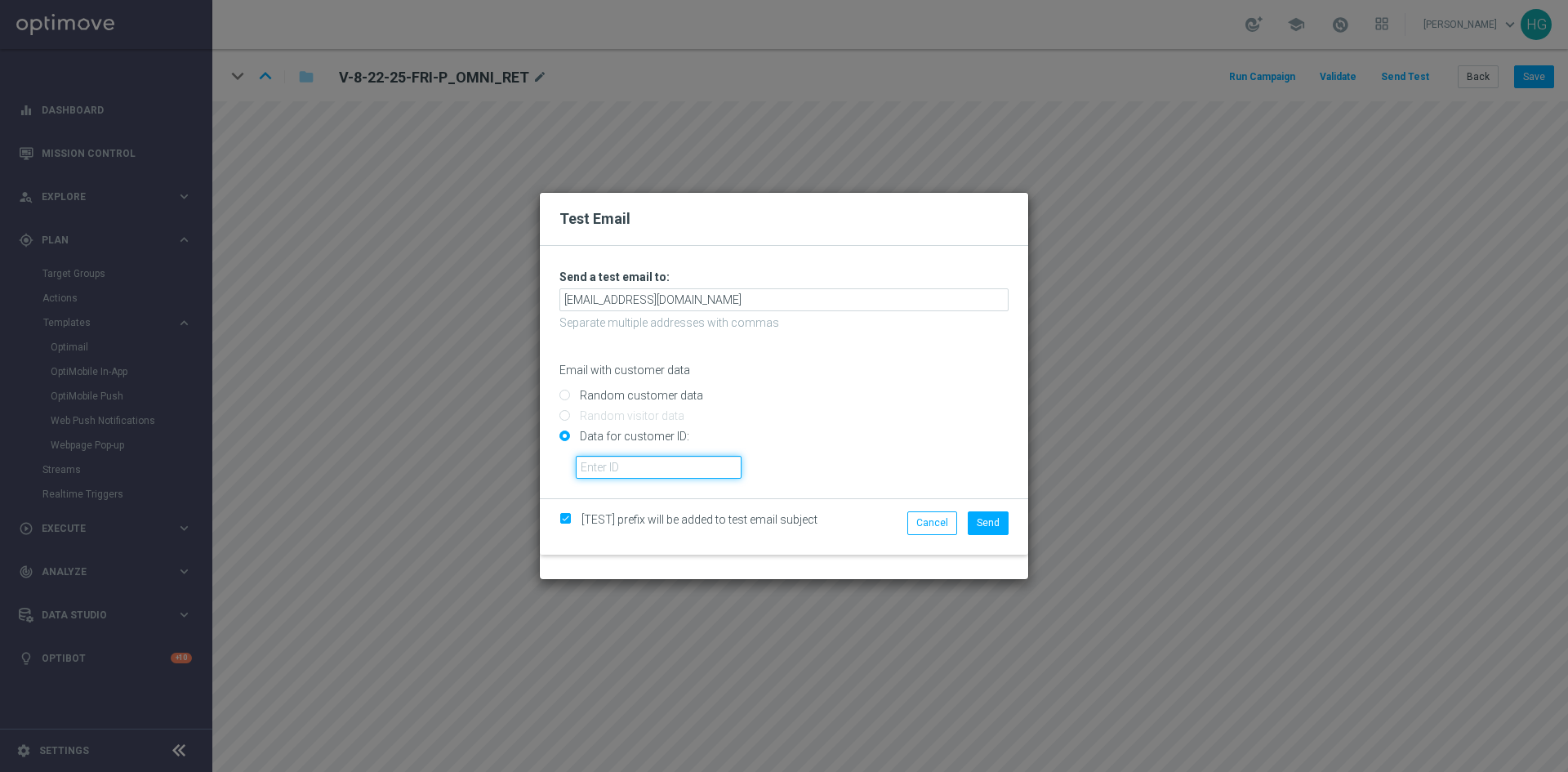
click at [639, 461] on input "text" at bounding box center [658, 467] width 166 height 23
paste input "10002564155"
type input "10002564155"
click at [991, 514] on button "Send" at bounding box center [987, 523] width 41 height 23
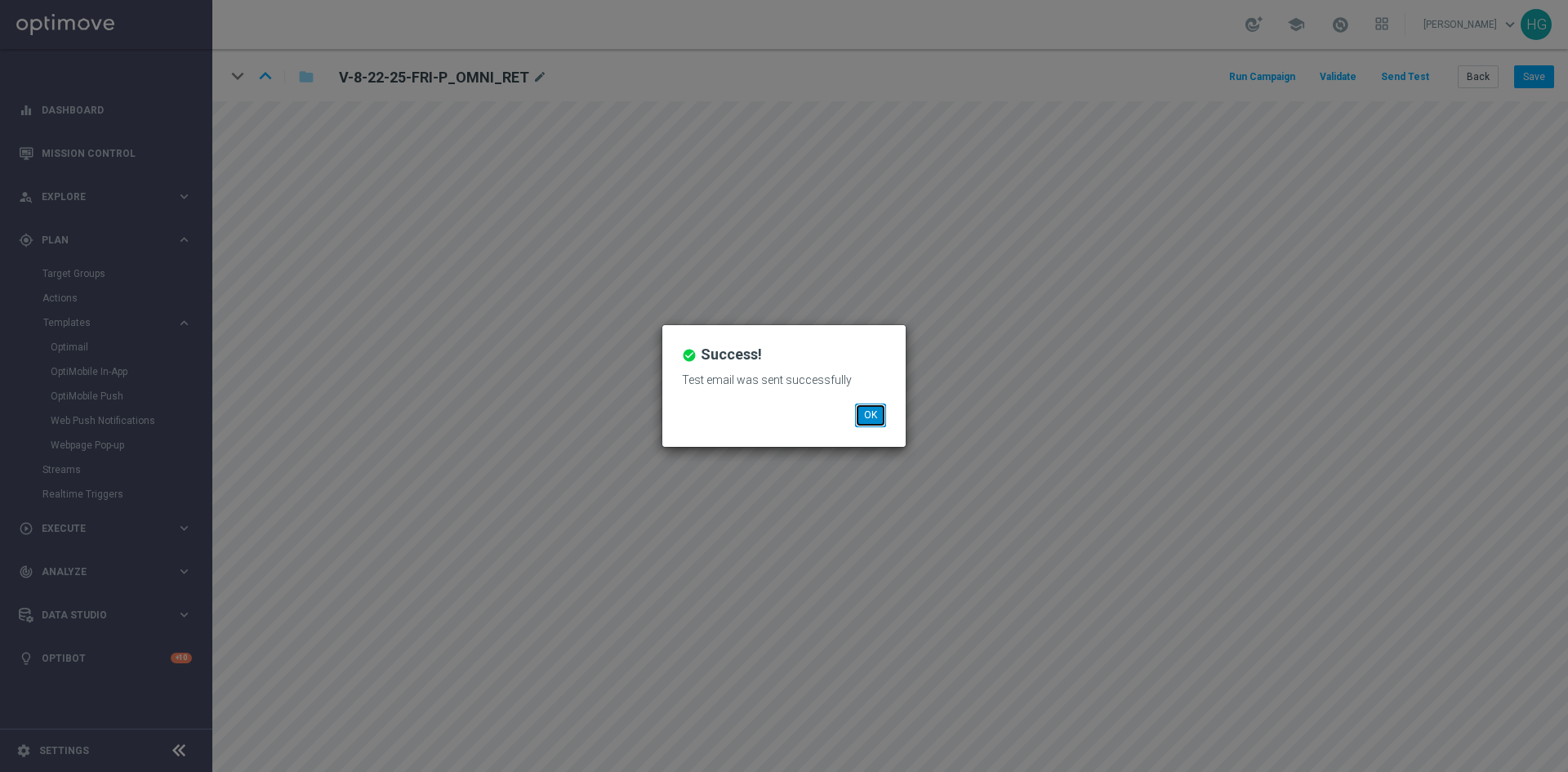
click at [878, 417] on button "OK" at bounding box center [870, 415] width 31 height 23
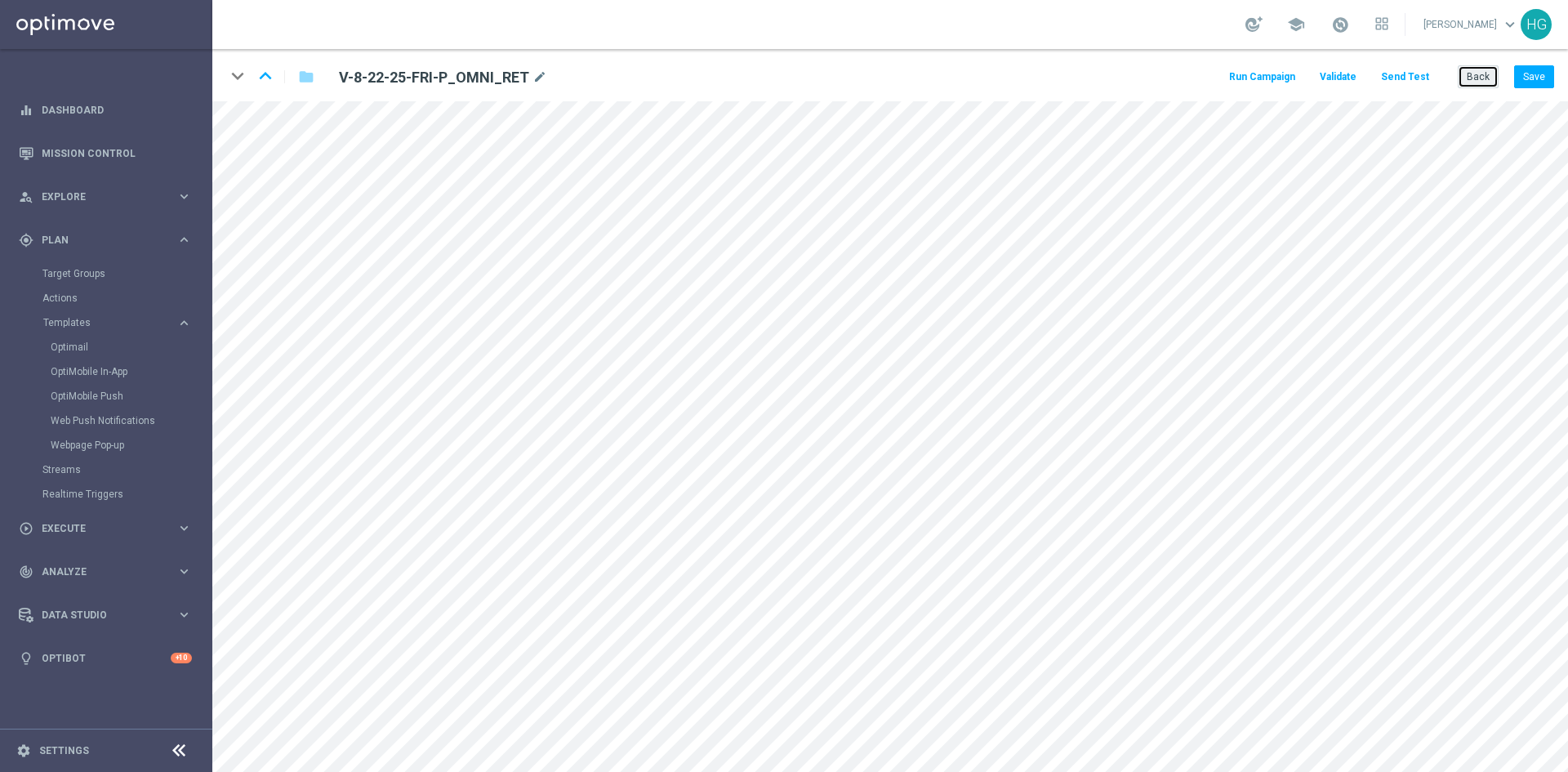
click at [1470, 77] on button "Back" at bounding box center [1478, 77] width 41 height 23
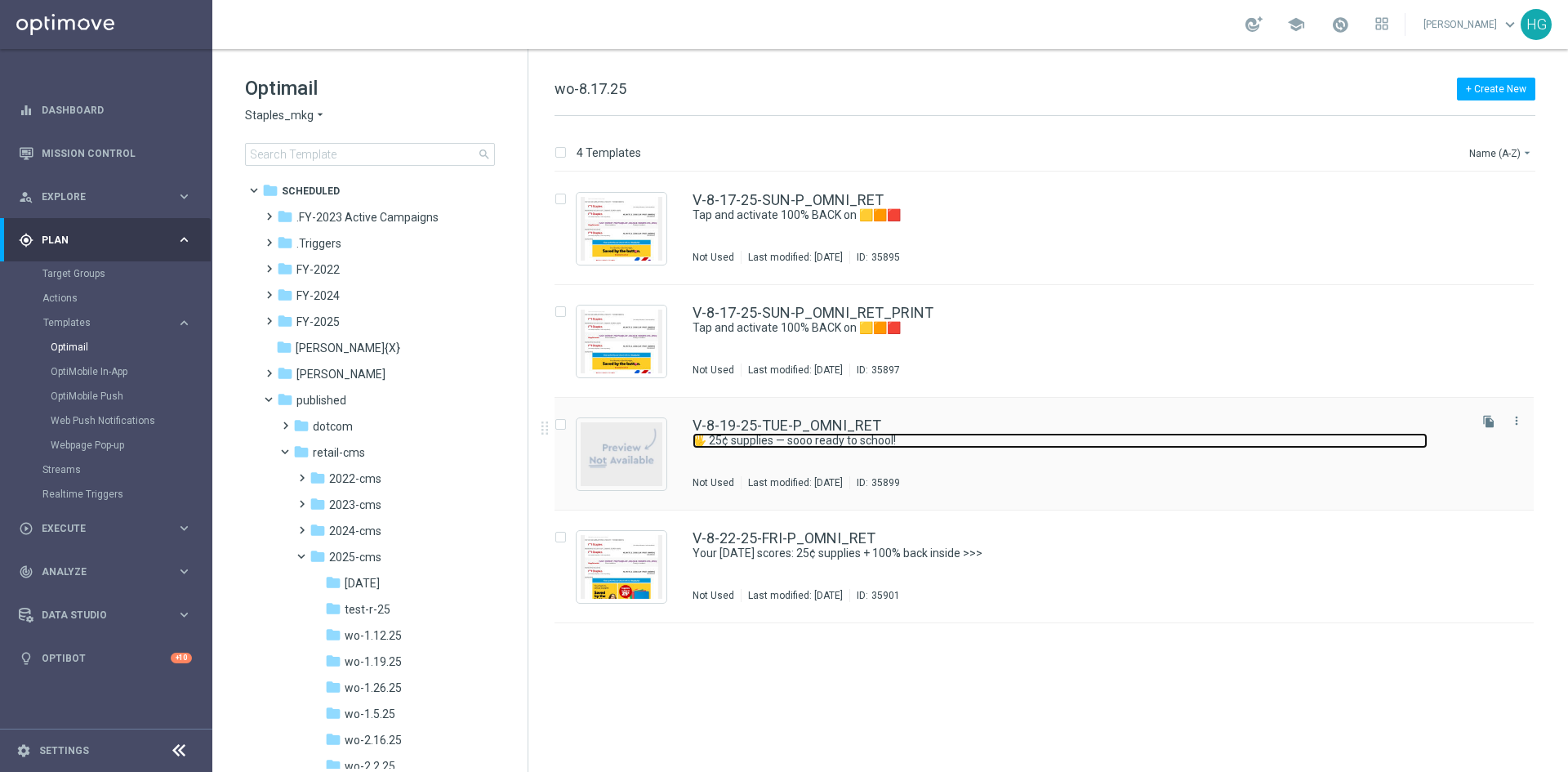
click at [944, 440] on link "🖐️ 25¢ supplies — sooo ready to school!" at bounding box center [1060, 441] width 735 height 16
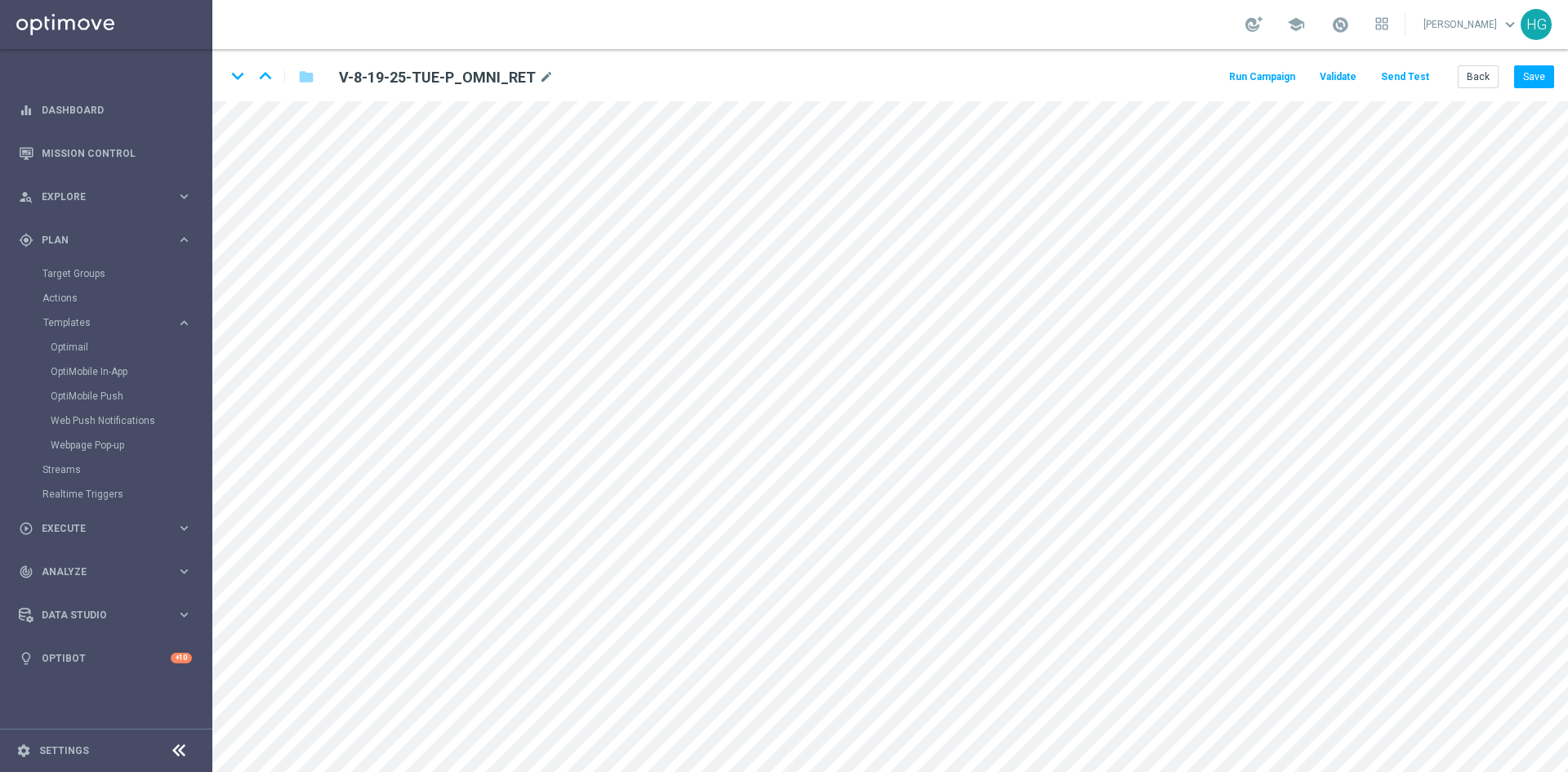
click at [1409, 79] on button "Send Test" at bounding box center [1405, 77] width 53 height 22
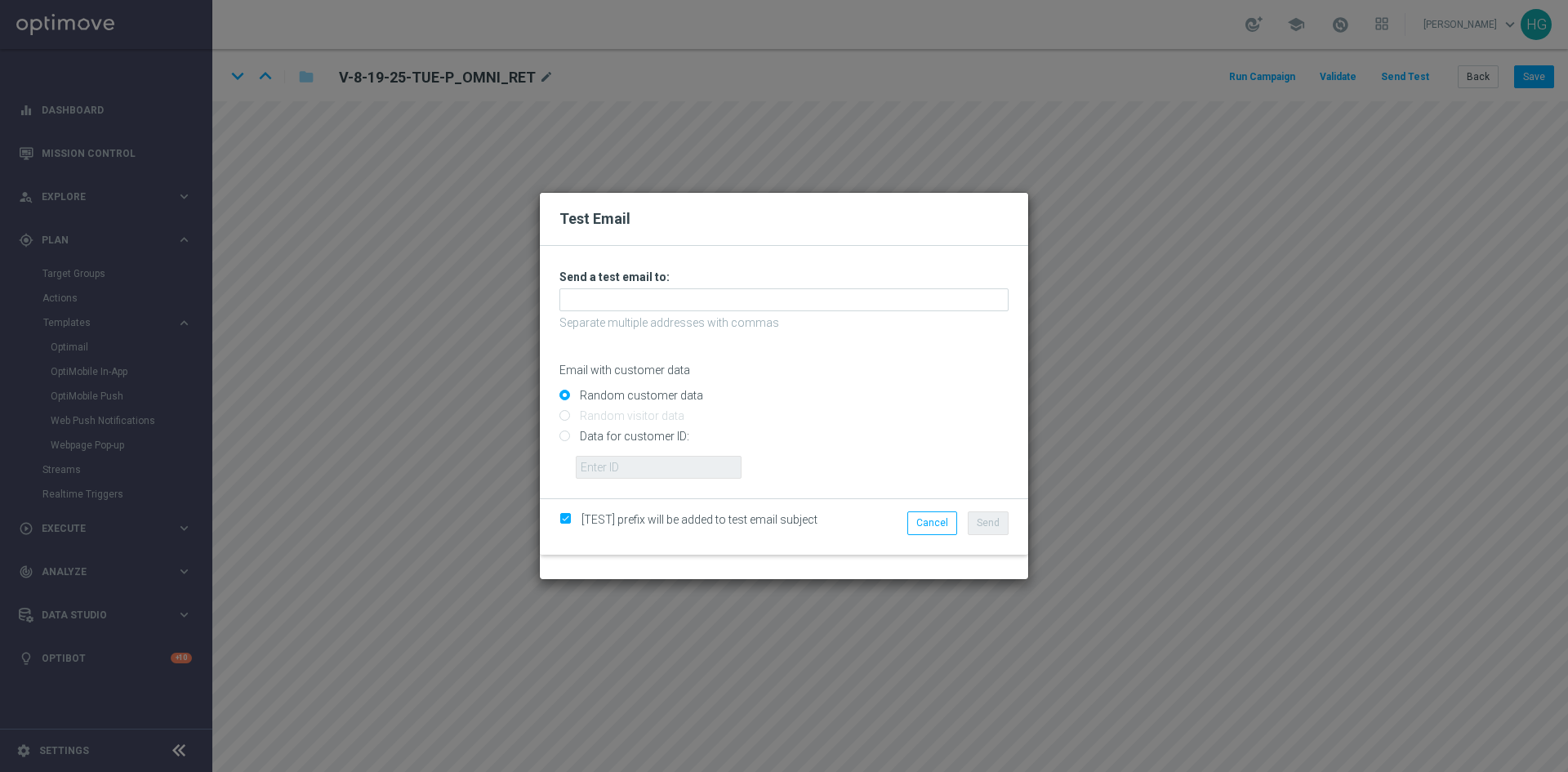
click at [928, 390] on input "Random customer data" at bounding box center [784, 402] width 449 height 23
click at [620, 442] on input "Data for customer ID:" at bounding box center [784, 444] width 449 height 23
radio input "true"
click at [622, 462] on input "text" at bounding box center [658, 467] width 166 height 23
paste input "10002564155"
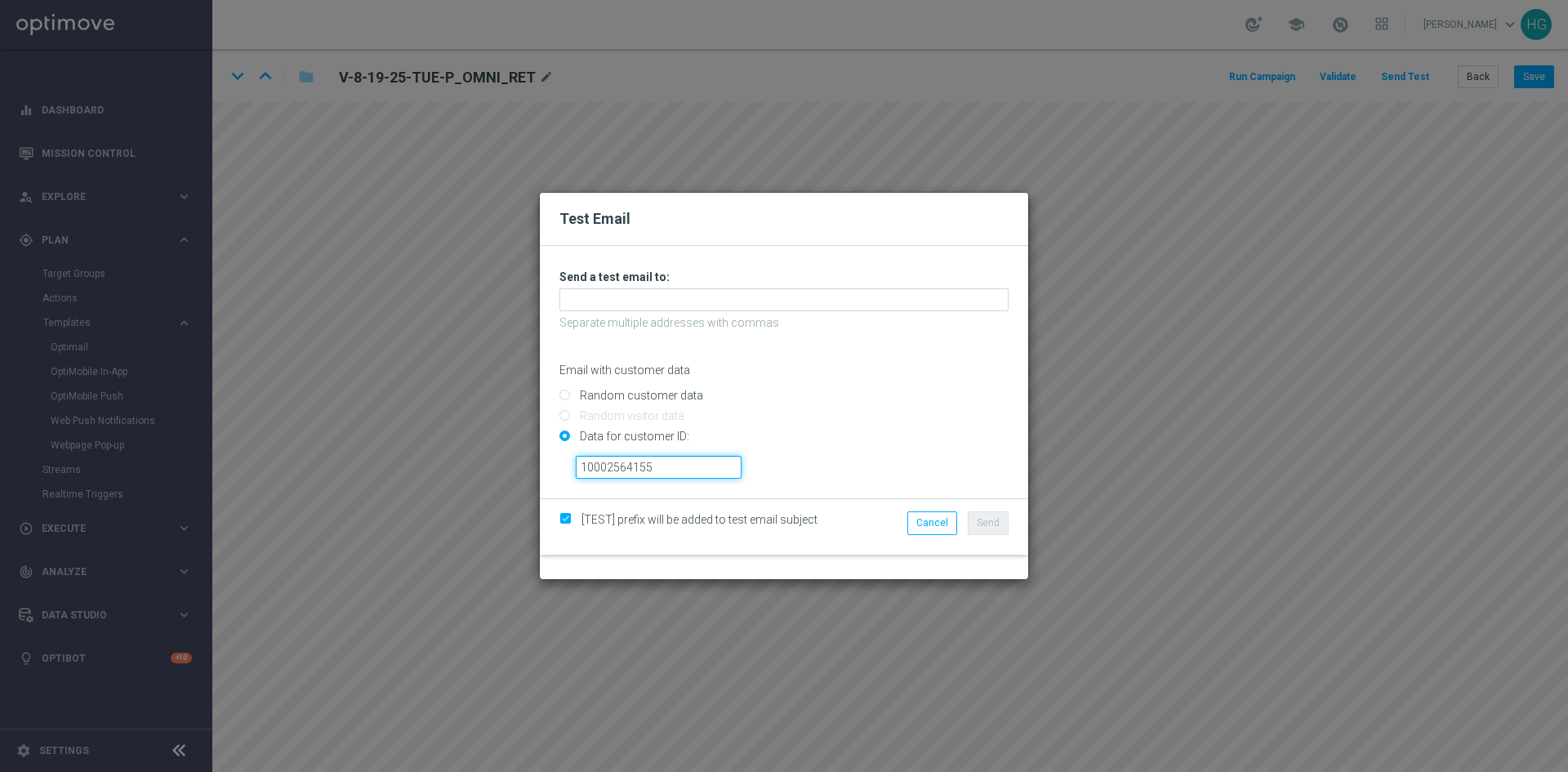
type input "10002564155"
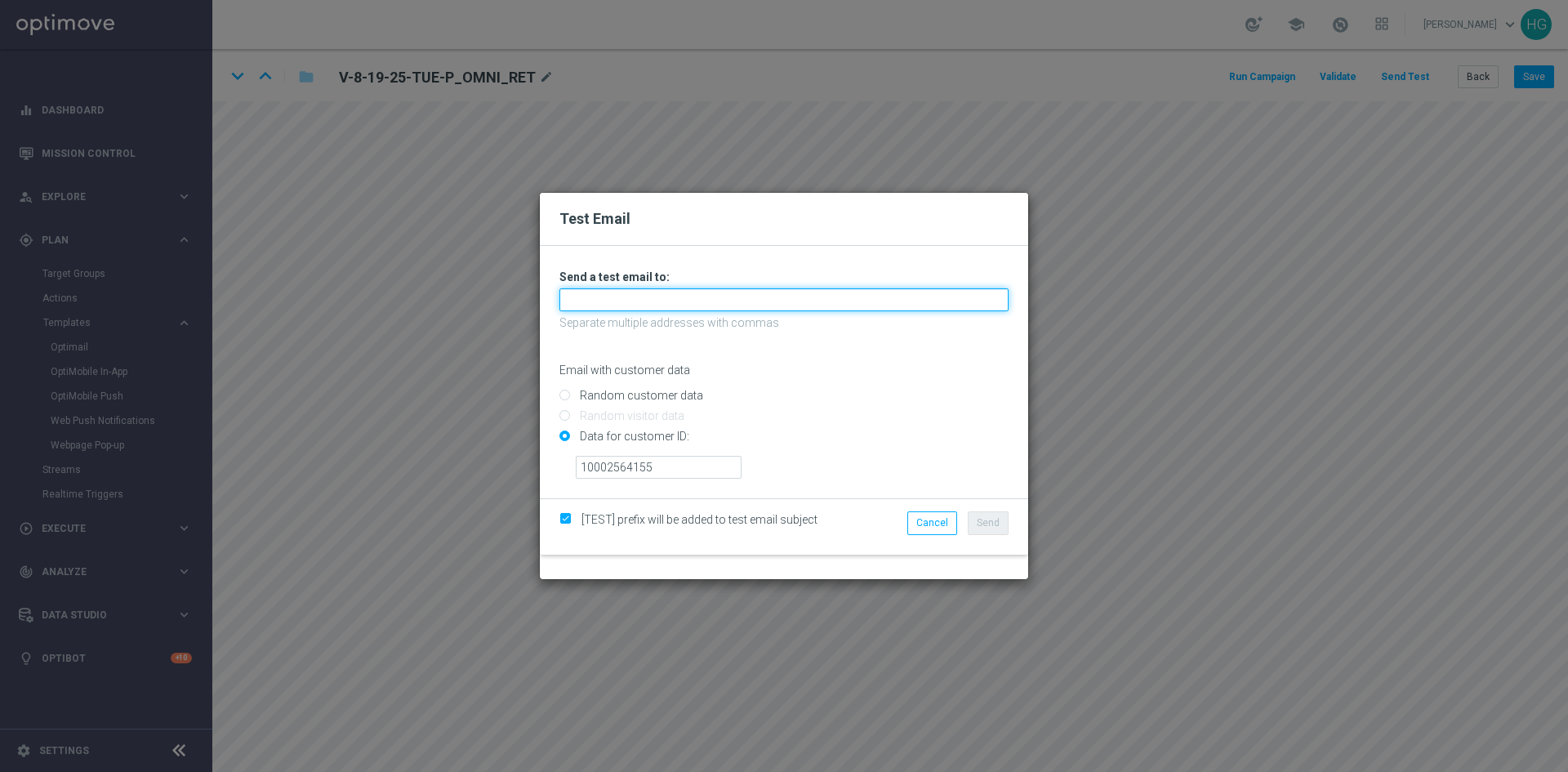
click at [597, 307] on input "text" at bounding box center [784, 300] width 449 height 23
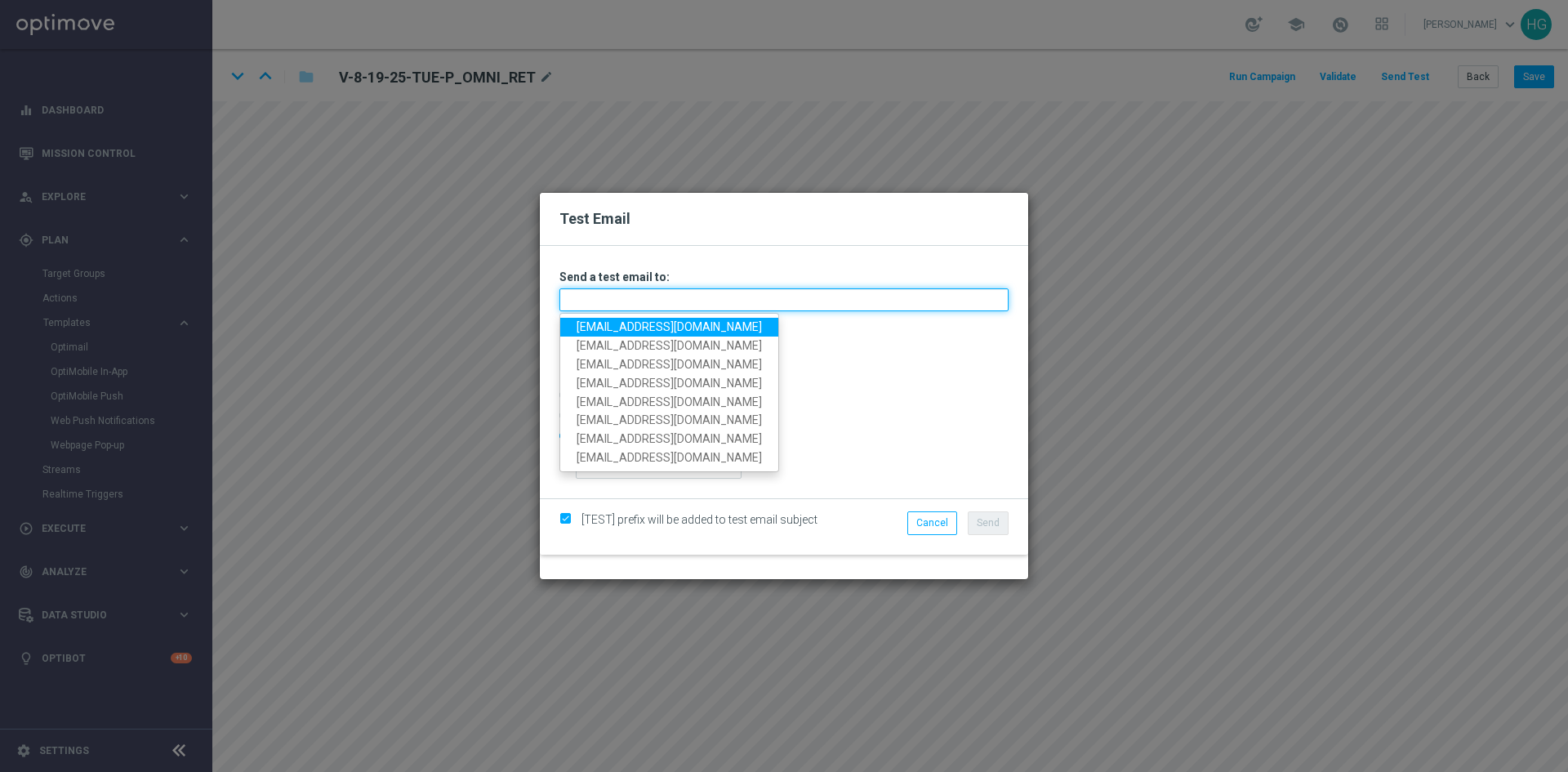
paste input "[EMAIL_ADDRESS][DOMAIN_NAME]"
type input "[EMAIL_ADDRESS][DOMAIN_NAME]"
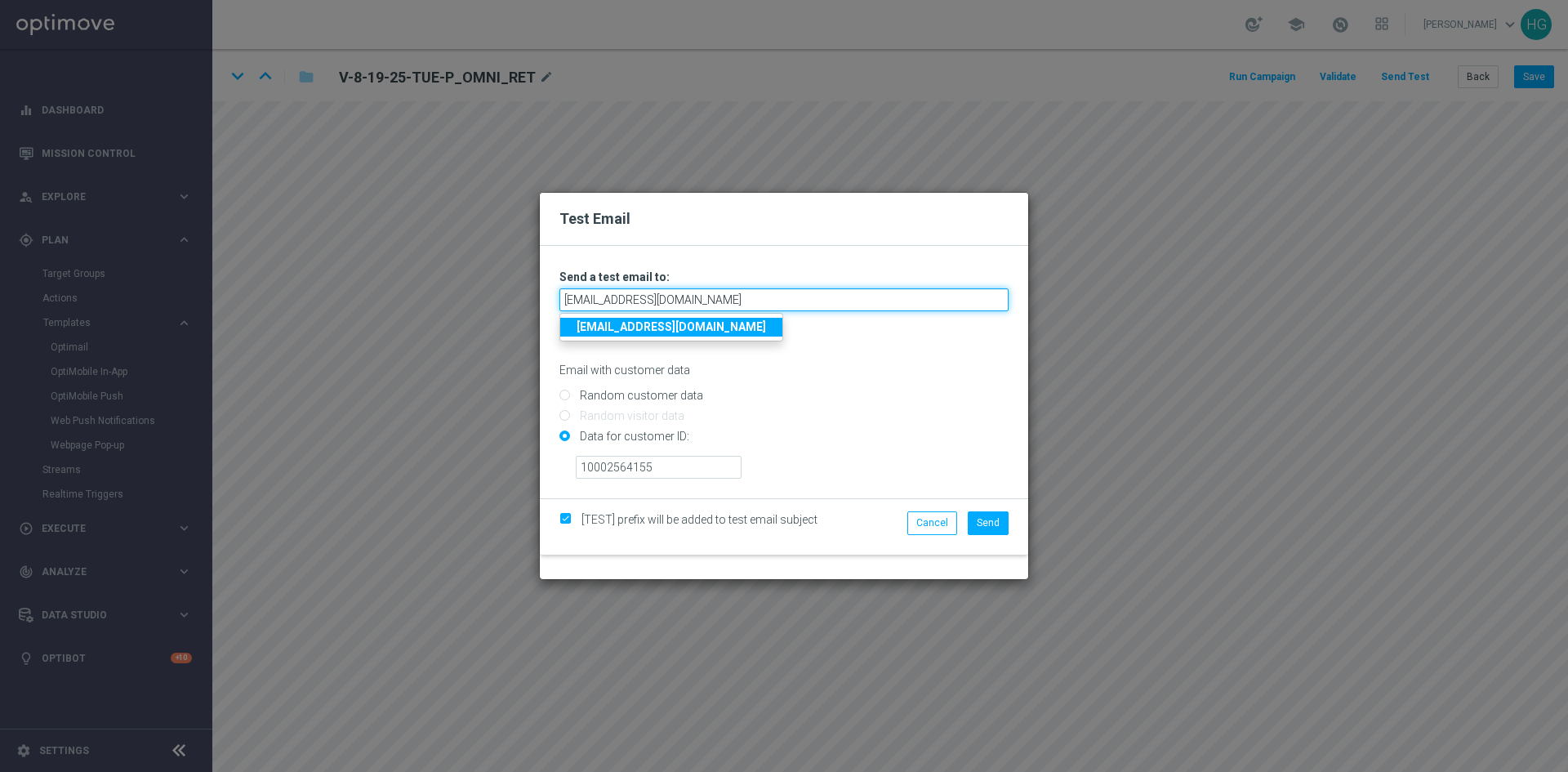
type input "[EMAIL_ADDRESS][DOMAIN_NAME]"
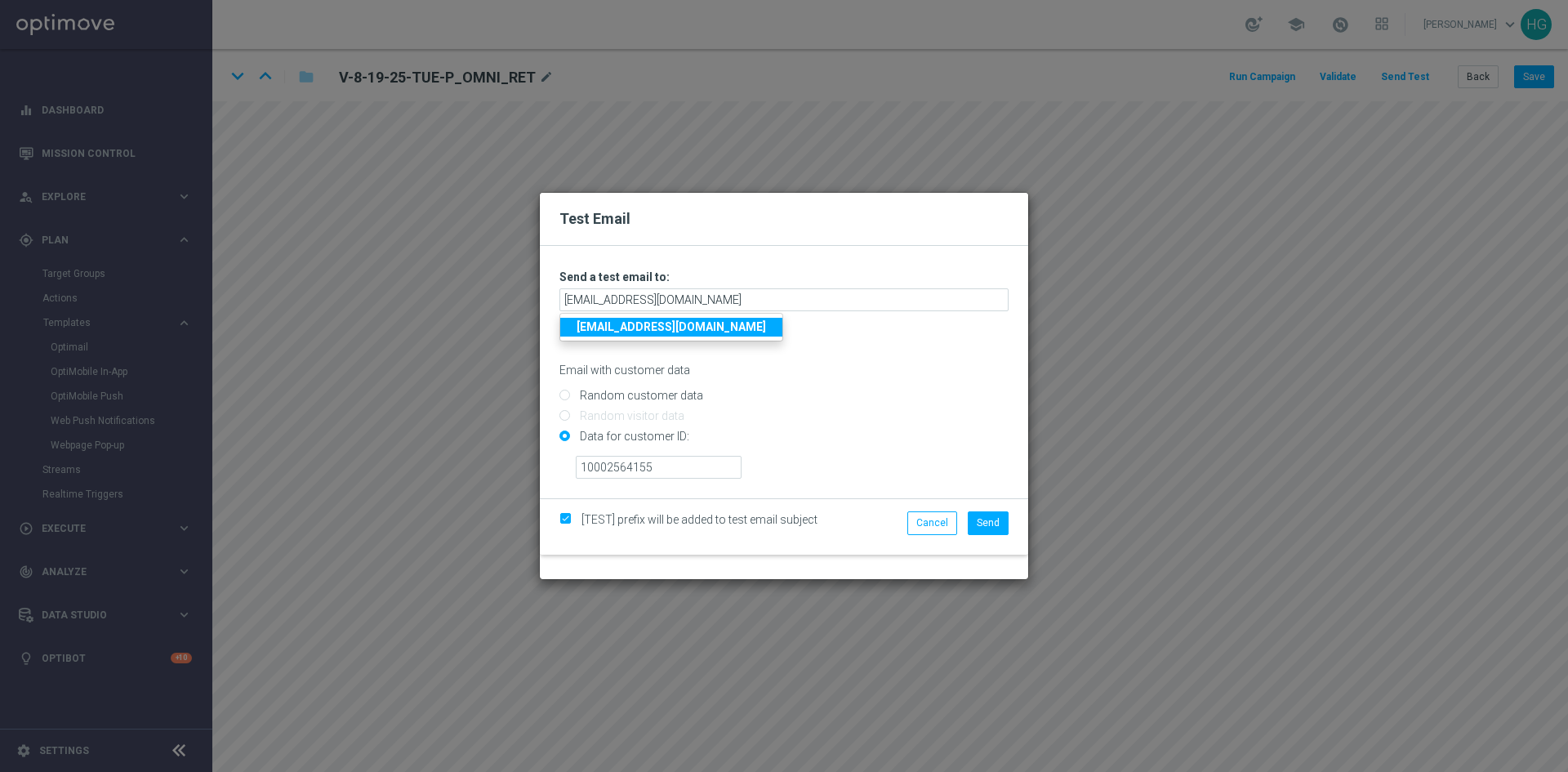
click at [751, 328] on strong "[EMAIL_ADDRESS][DOMAIN_NAME]" at bounding box center [671, 327] width 189 height 13
click at [990, 523] on span "Send" at bounding box center [988, 522] width 23 height 11
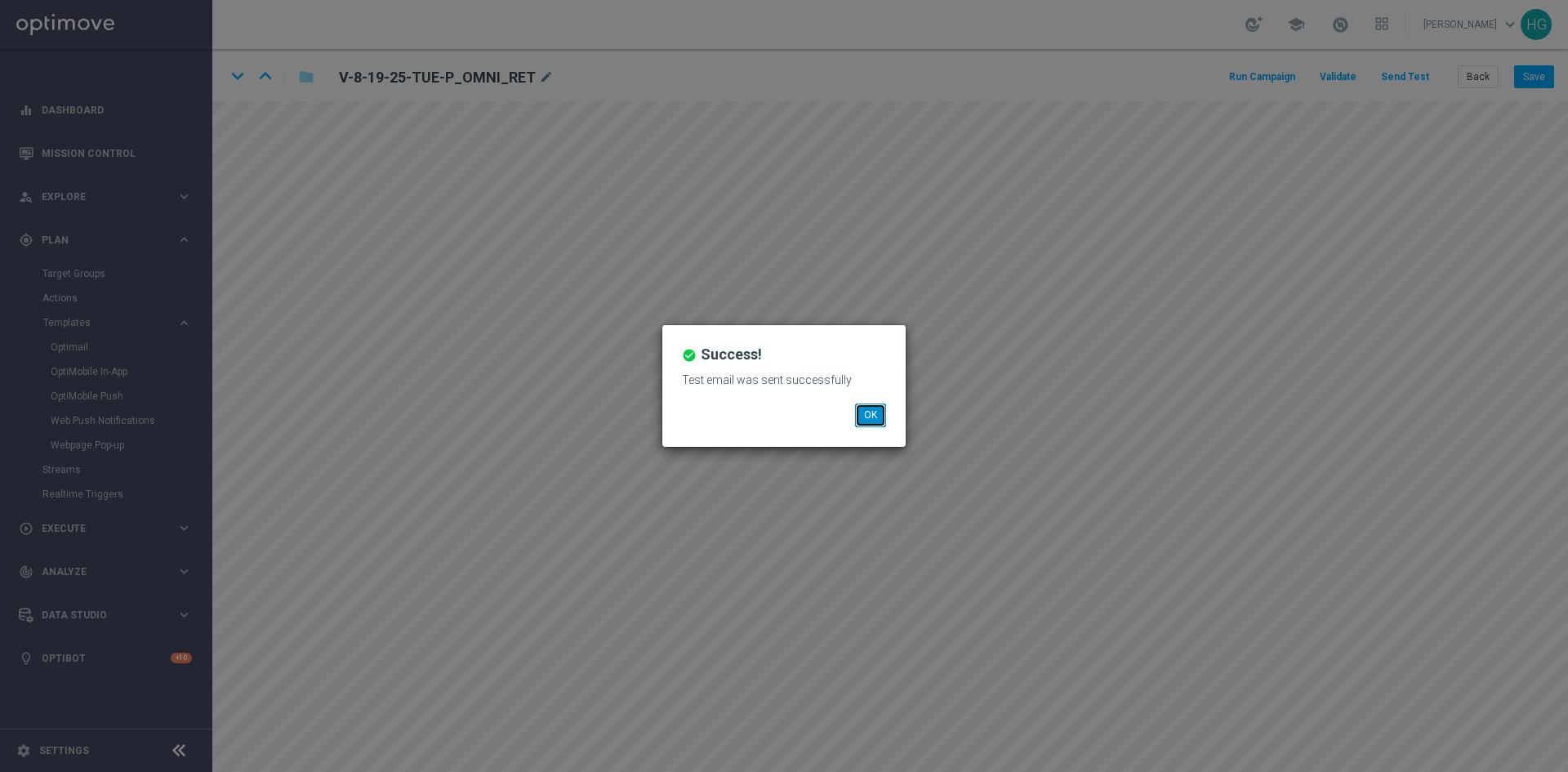
click at [872, 418] on button "OK" at bounding box center [870, 415] width 31 height 23
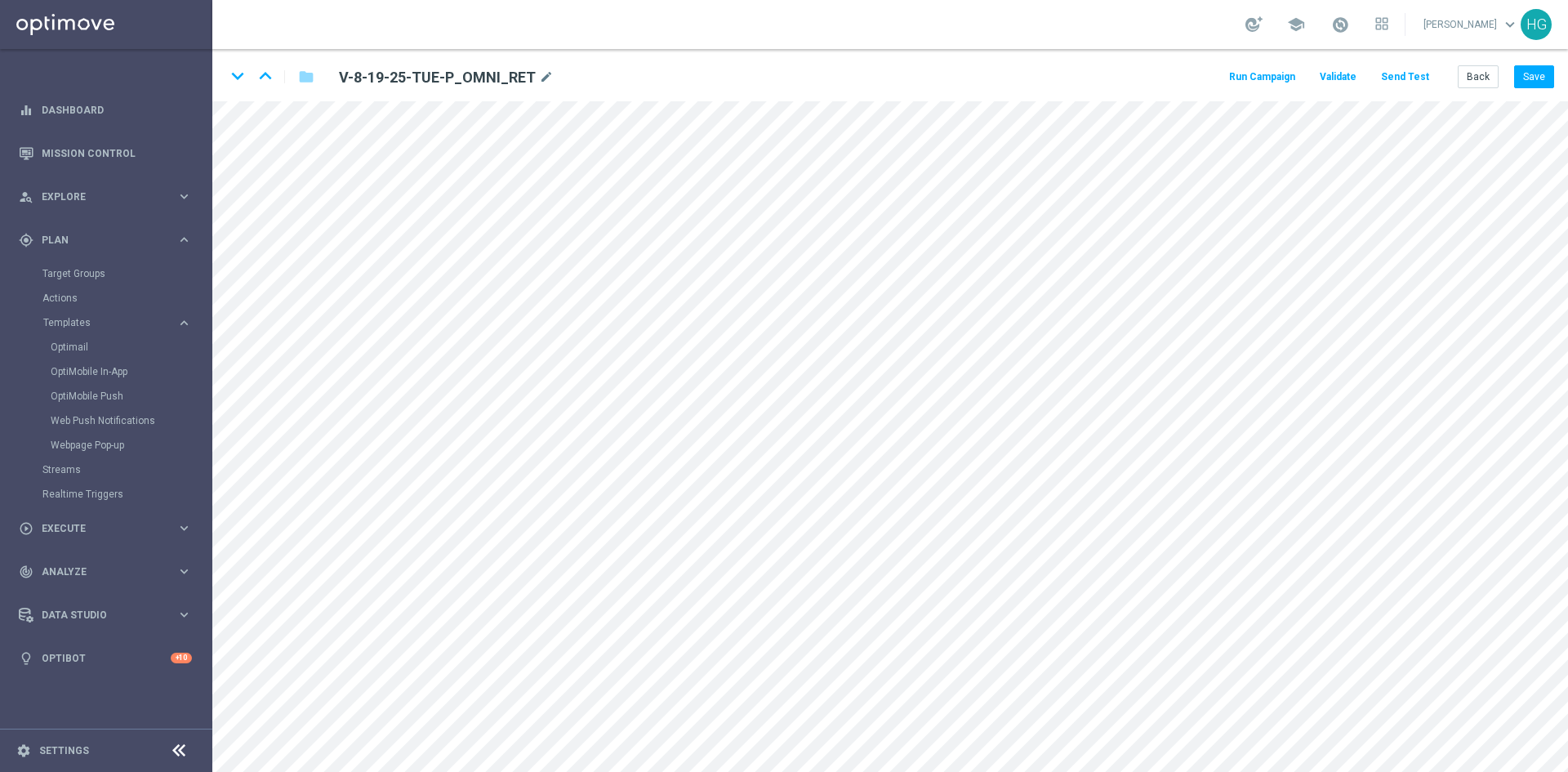
click at [1404, 75] on button "Send Test" at bounding box center [1405, 77] width 53 height 22
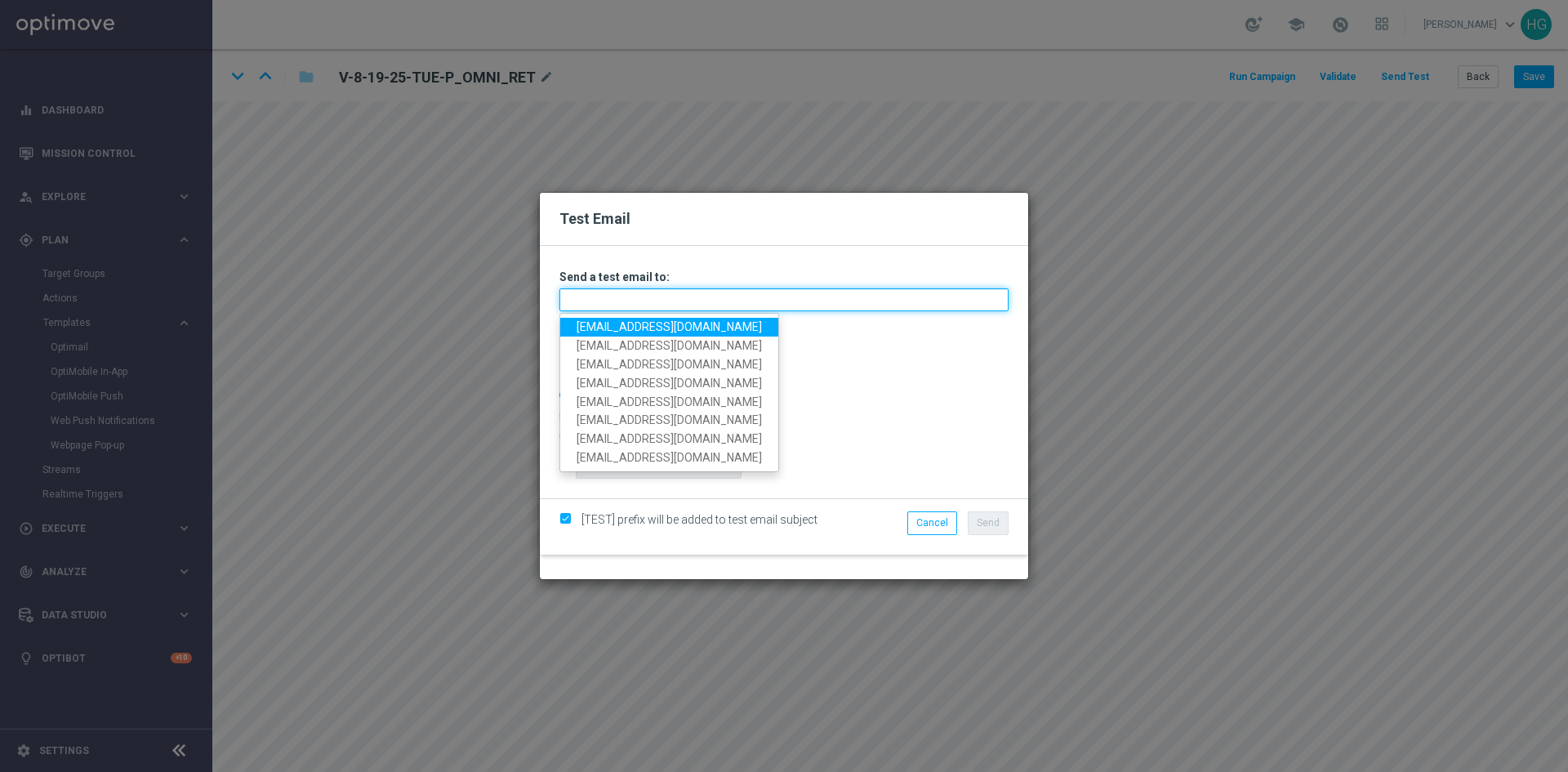
click at [633, 298] on input "text" at bounding box center [784, 300] width 449 height 23
paste input "[EMAIL_ADDRESS][DOMAIN_NAME]"
type input "[EMAIL_ADDRESS][DOMAIN_NAME]"
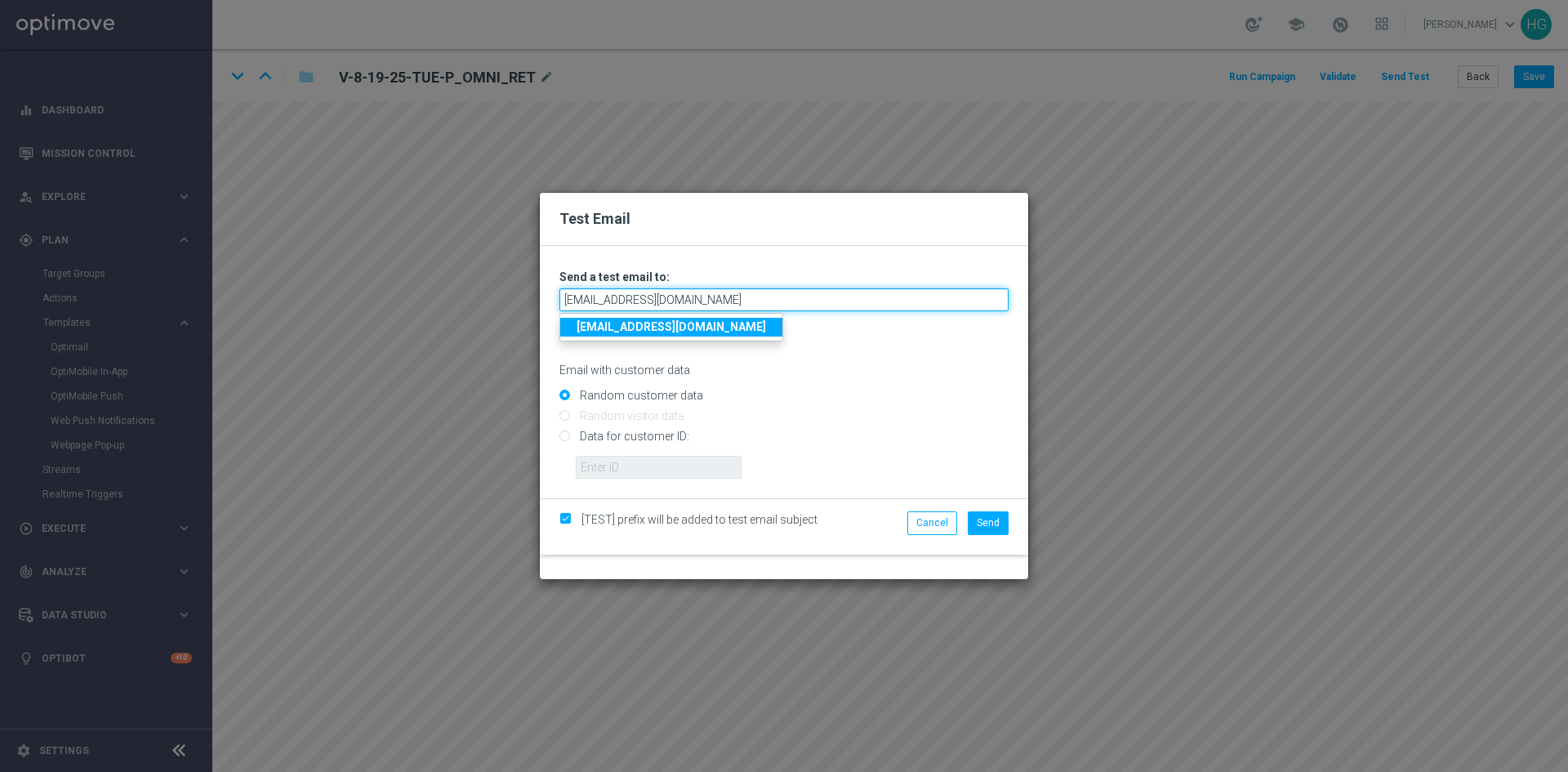
type input "[EMAIL_ADDRESS][DOMAIN_NAME]"
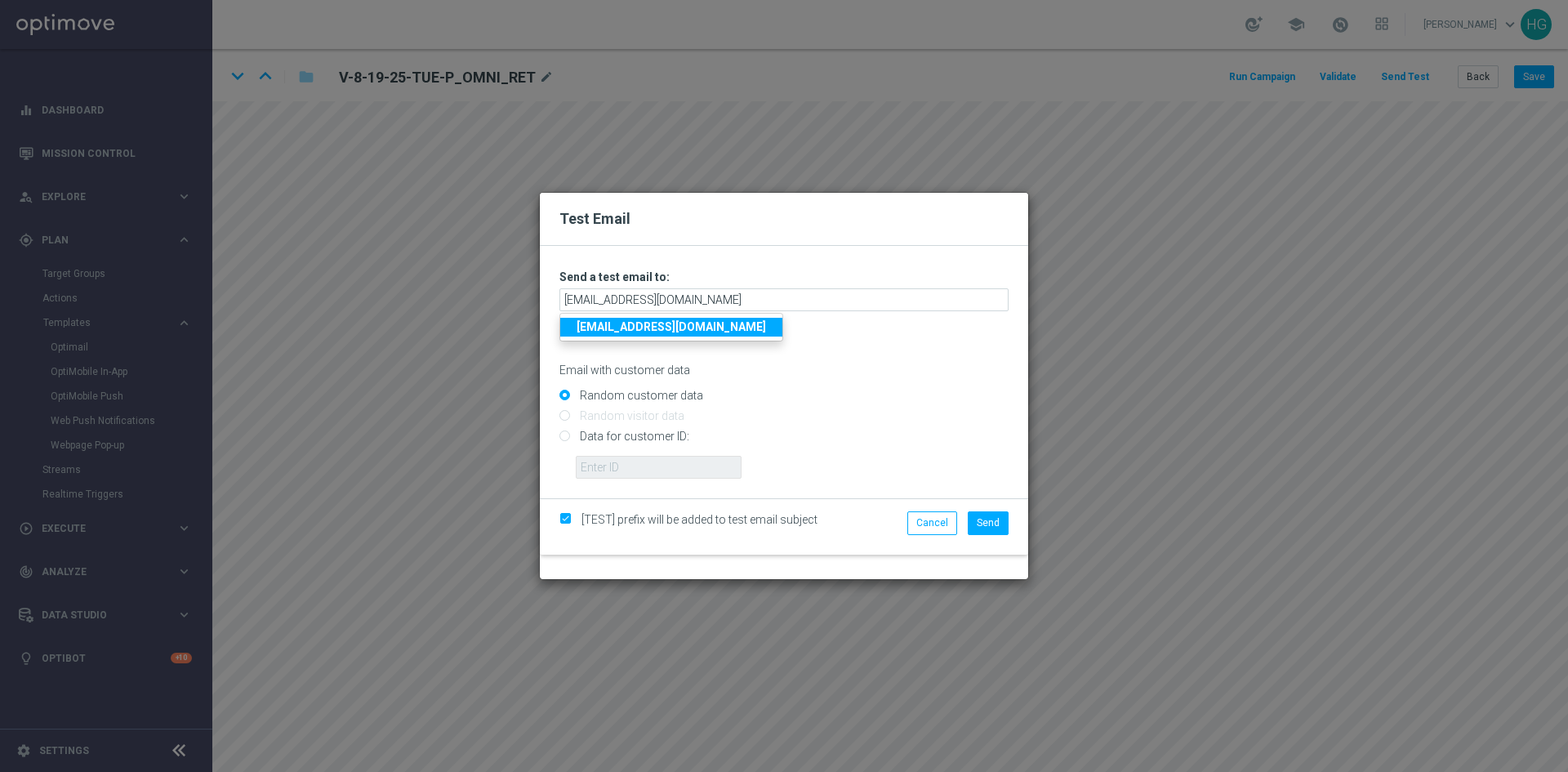
click at [750, 336] on link "[EMAIL_ADDRESS][DOMAIN_NAME]" at bounding box center [671, 327] width 222 height 19
drag, startPoint x: 669, startPoint y: 434, endPoint x: 196, endPoint y: 534, distance: 483.5
click at [668, 434] on input "Data for customer ID:" at bounding box center [784, 444] width 449 height 23
radio input "true"
drag, startPoint x: 957, startPoint y: 439, endPoint x: 931, endPoint y: 440, distance: 26.0
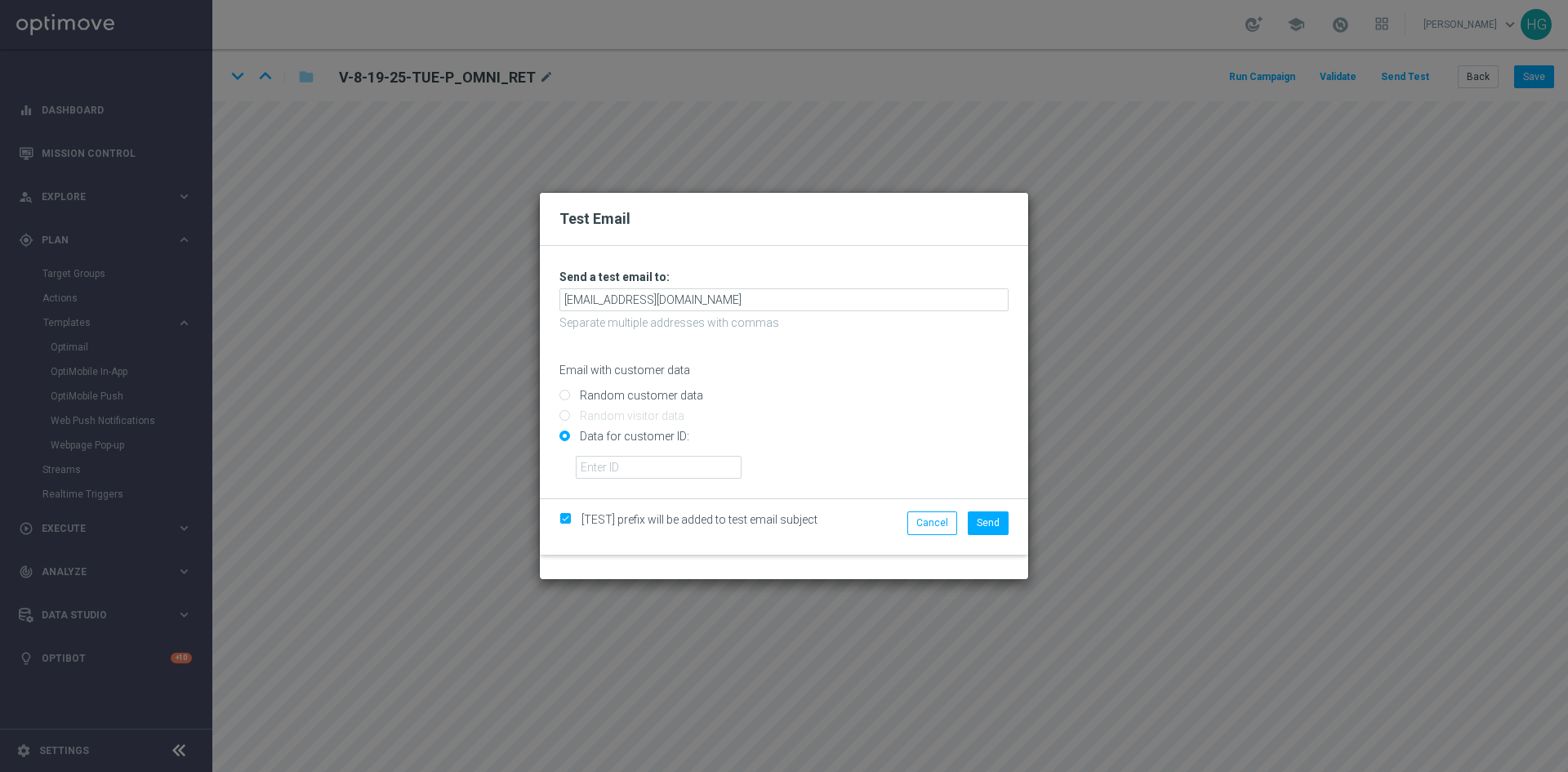
click at [957, 438] on input "Data for customer ID:" at bounding box center [784, 444] width 449 height 23
click at [698, 462] on input "text" at bounding box center [658, 467] width 166 height 23
paste input "10000024919"
type input "10000024919"
click at [991, 520] on span "Send" at bounding box center [988, 522] width 23 height 11
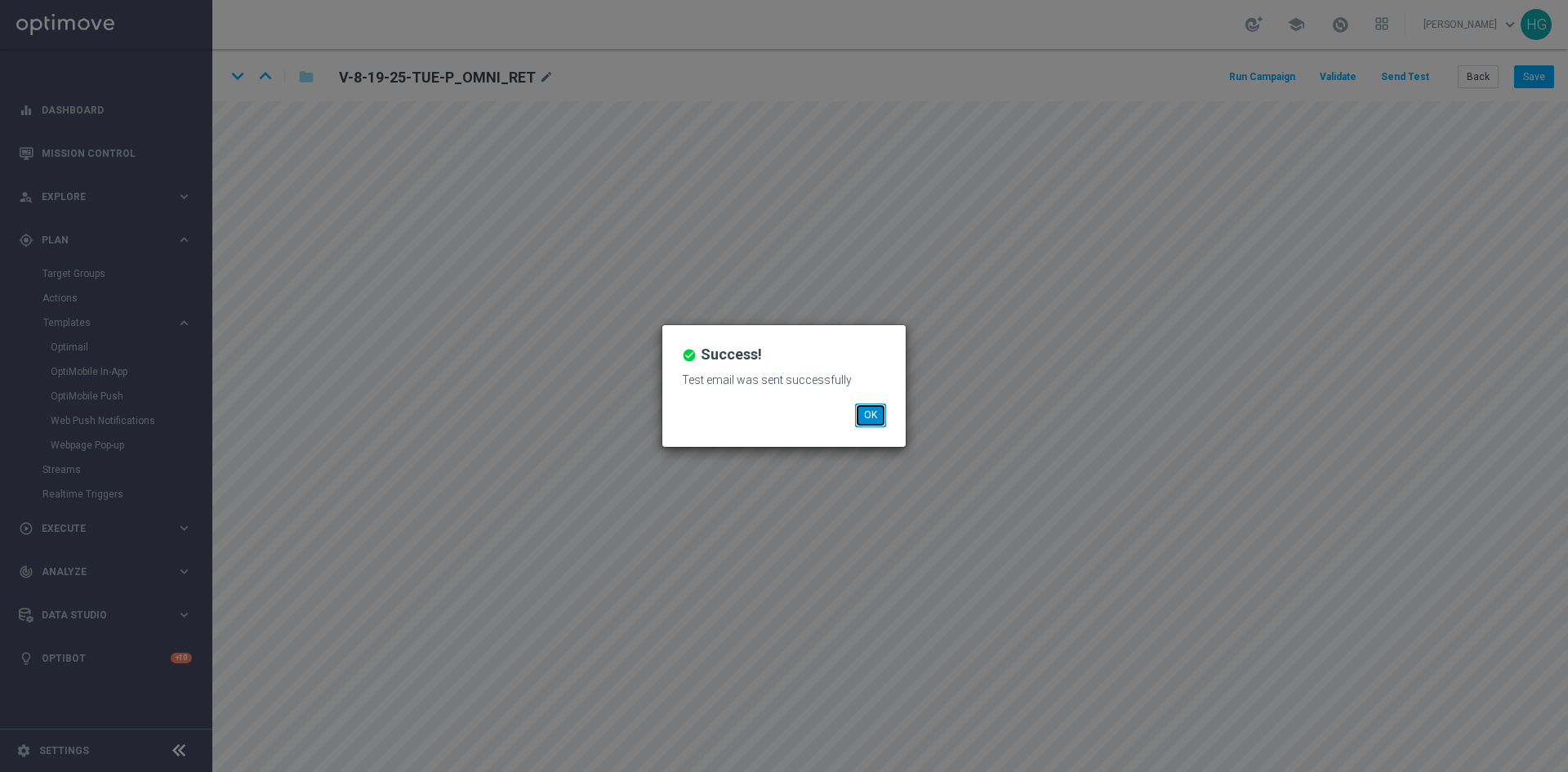
click at [878, 417] on button "OK" at bounding box center [870, 415] width 31 height 23
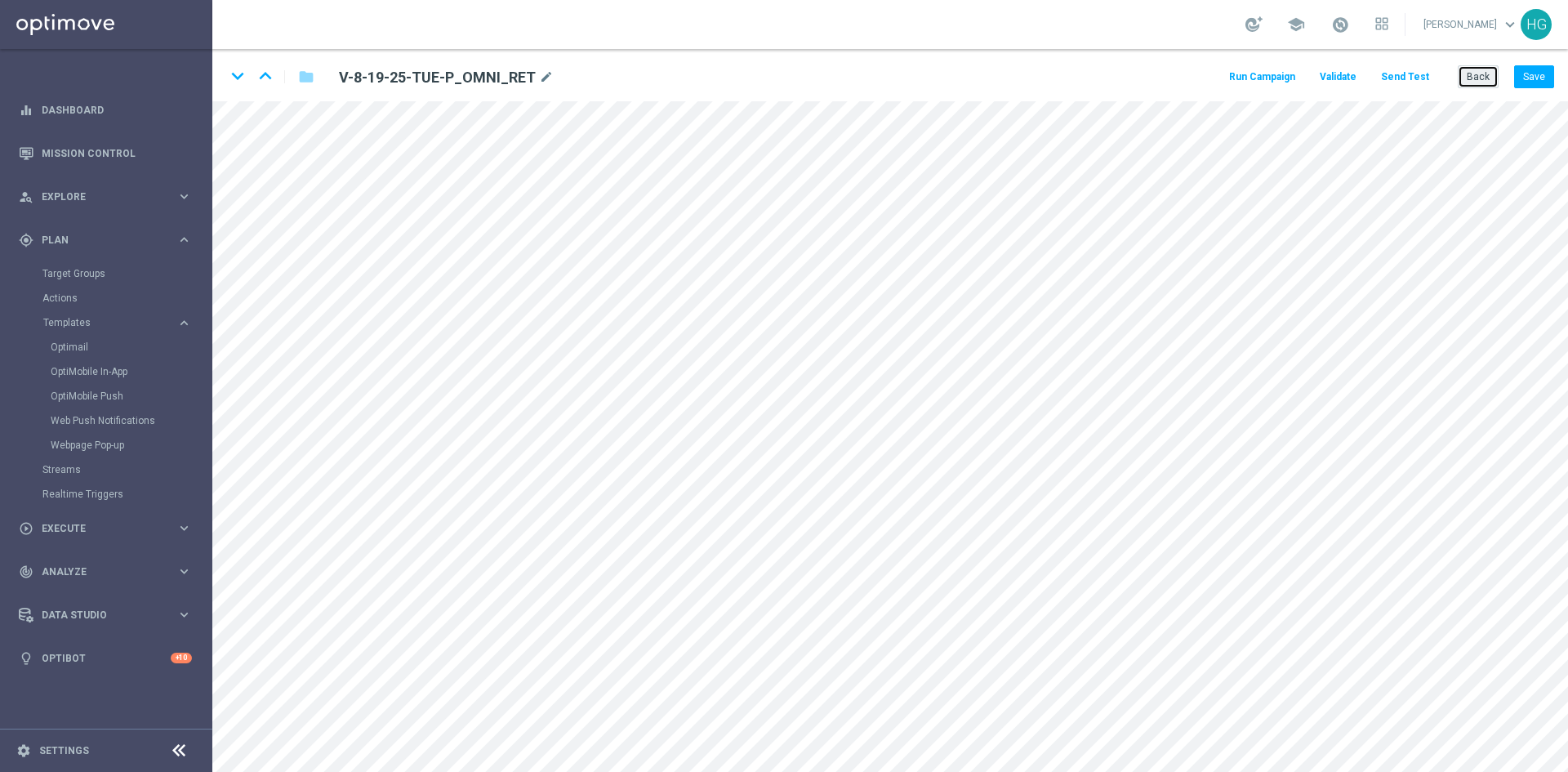
click at [1482, 82] on button "Back" at bounding box center [1478, 77] width 41 height 23
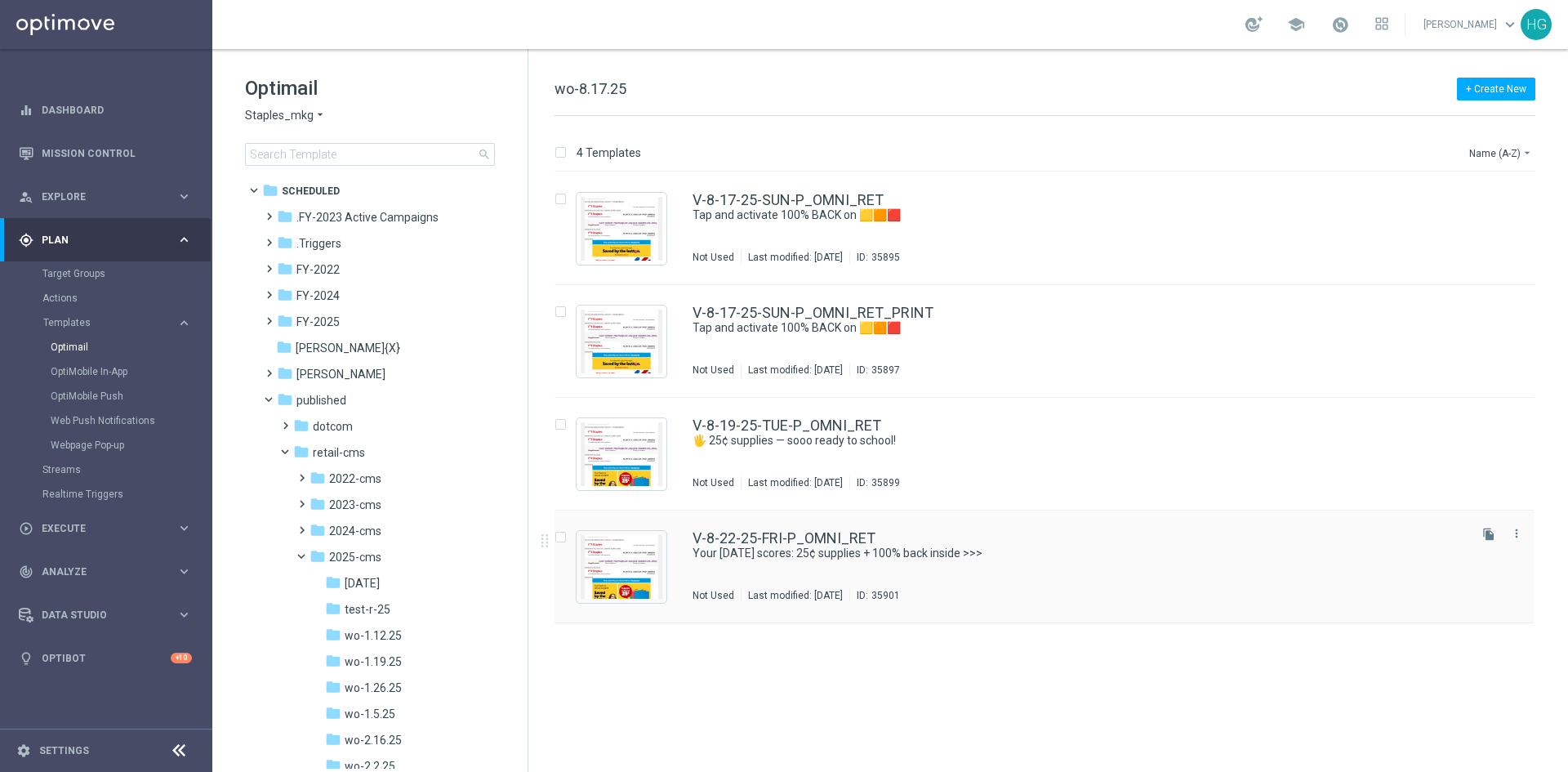
click at [871, 538] on div "V-8-22-25-FRI-P_OMNI_RET" at bounding box center [1078, 538] width 773 height 15
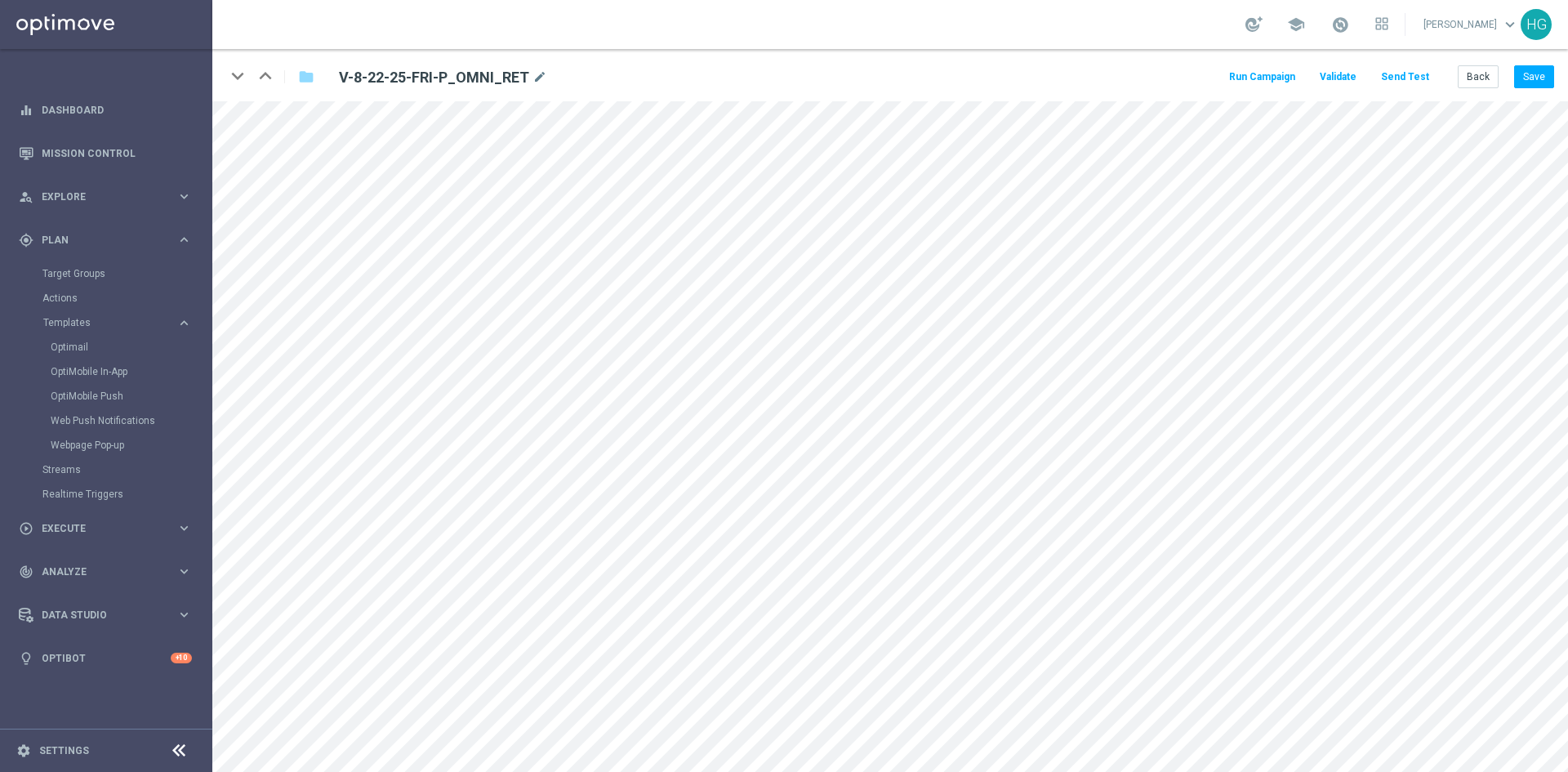
click at [1409, 74] on button "Send Test" at bounding box center [1405, 77] width 53 height 22
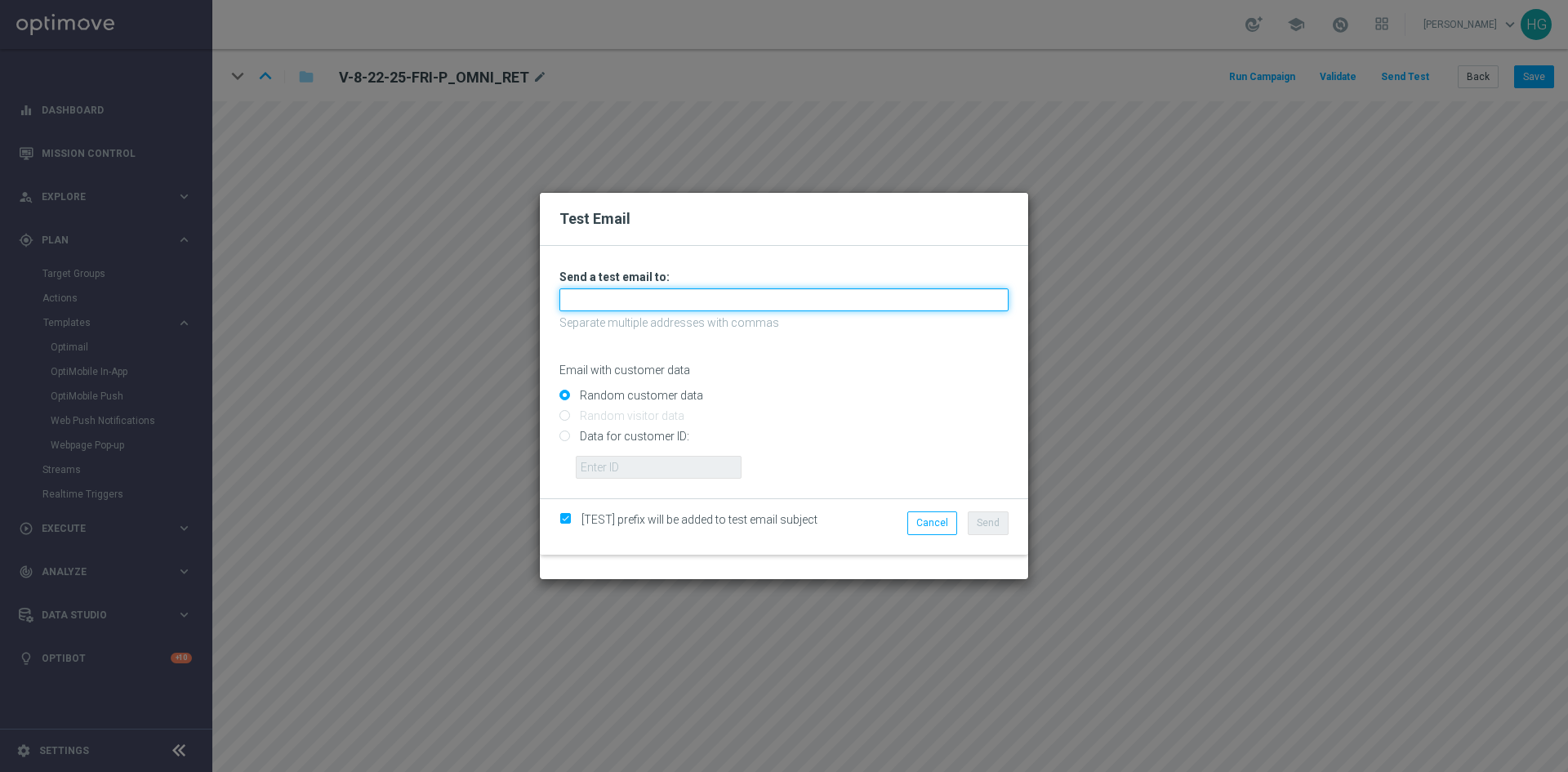
click at [677, 307] on input "text" at bounding box center [784, 300] width 449 height 23
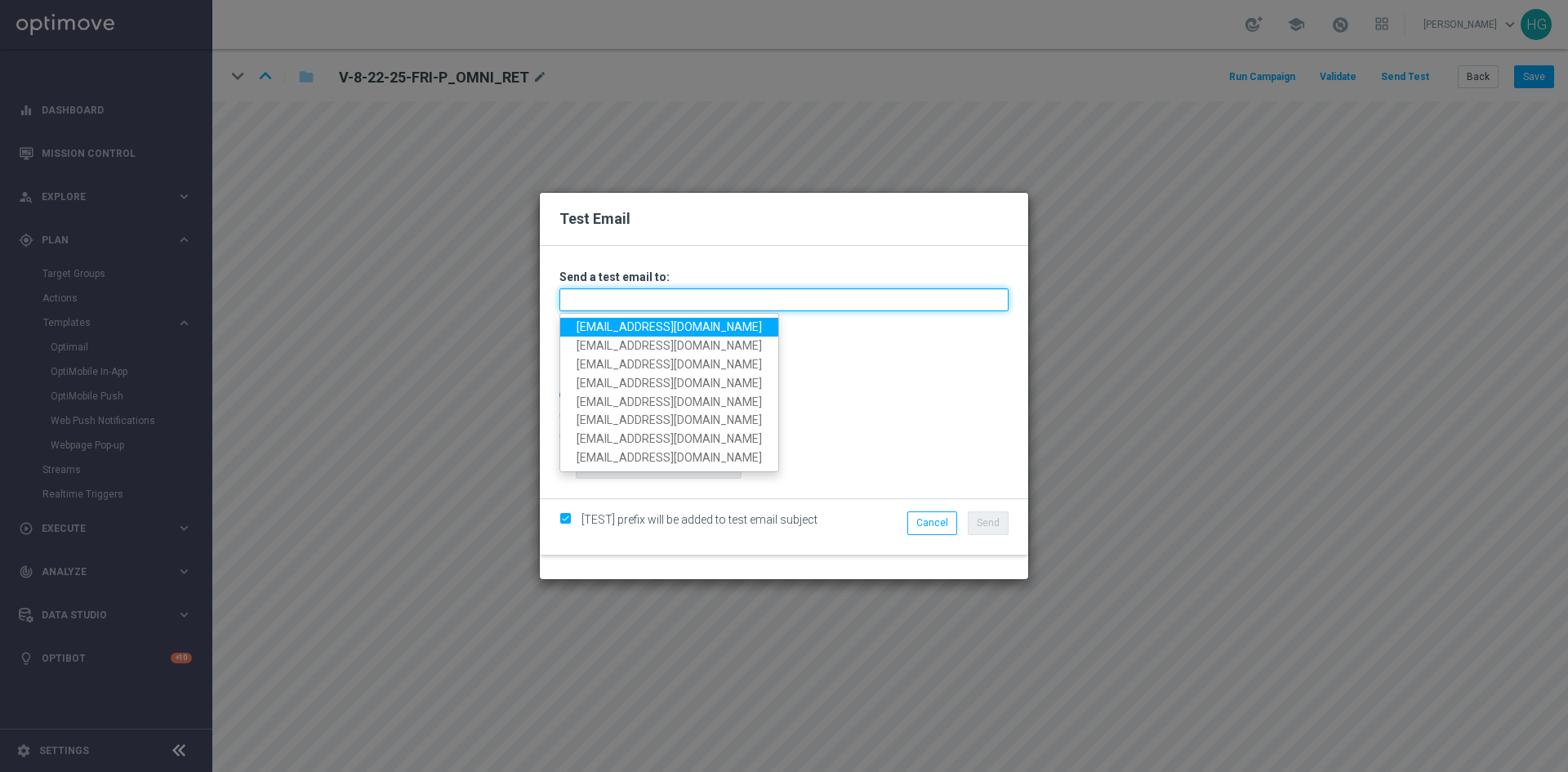
paste input "[EMAIL_ADDRESS][DOMAIN_NAME]"
type input "[EMAIL_ADDRESS][DOMAIN_NAME]"
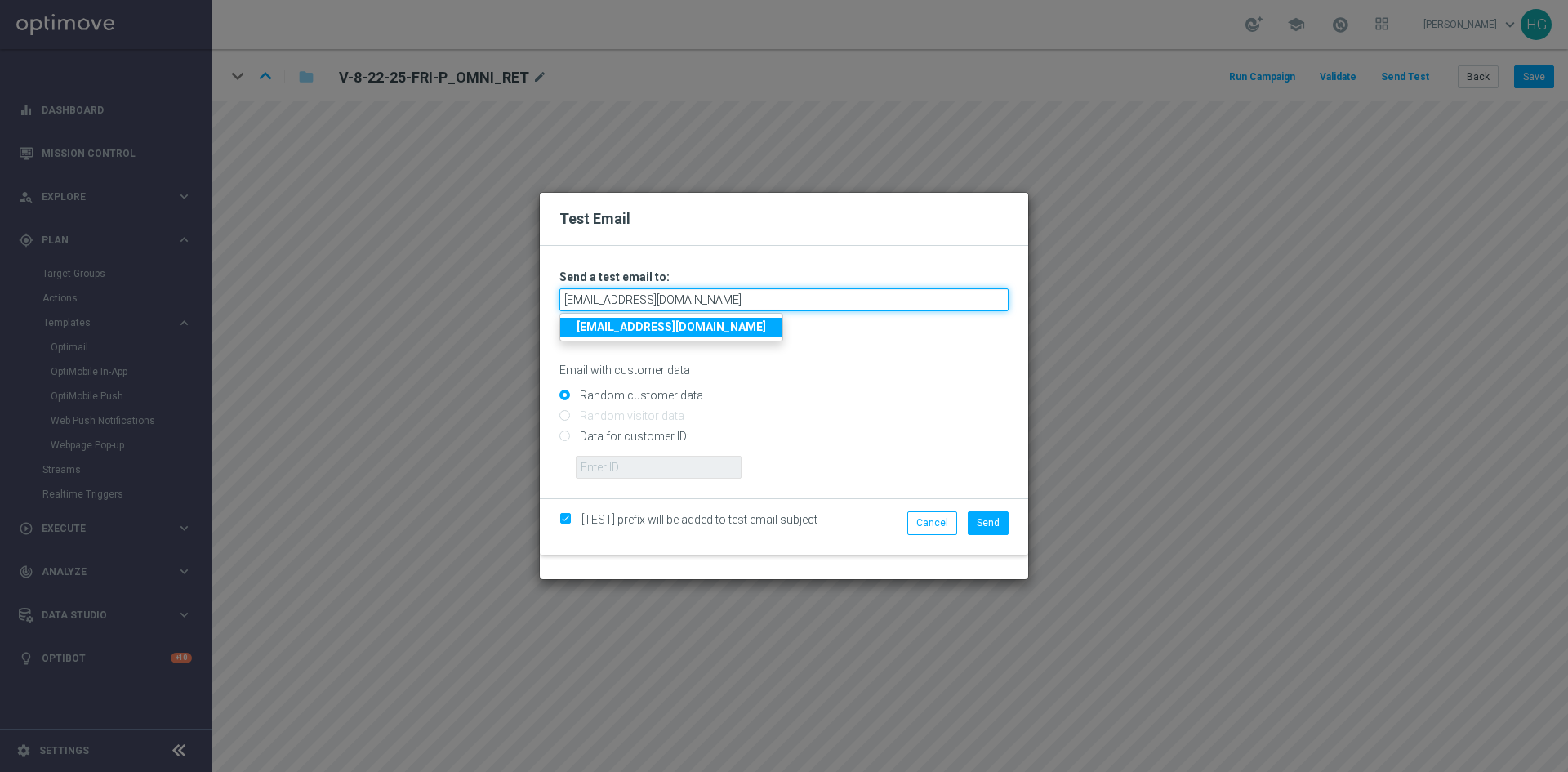
type input "[EMAIL_ADDRESS][DOMAIN_NAME]"
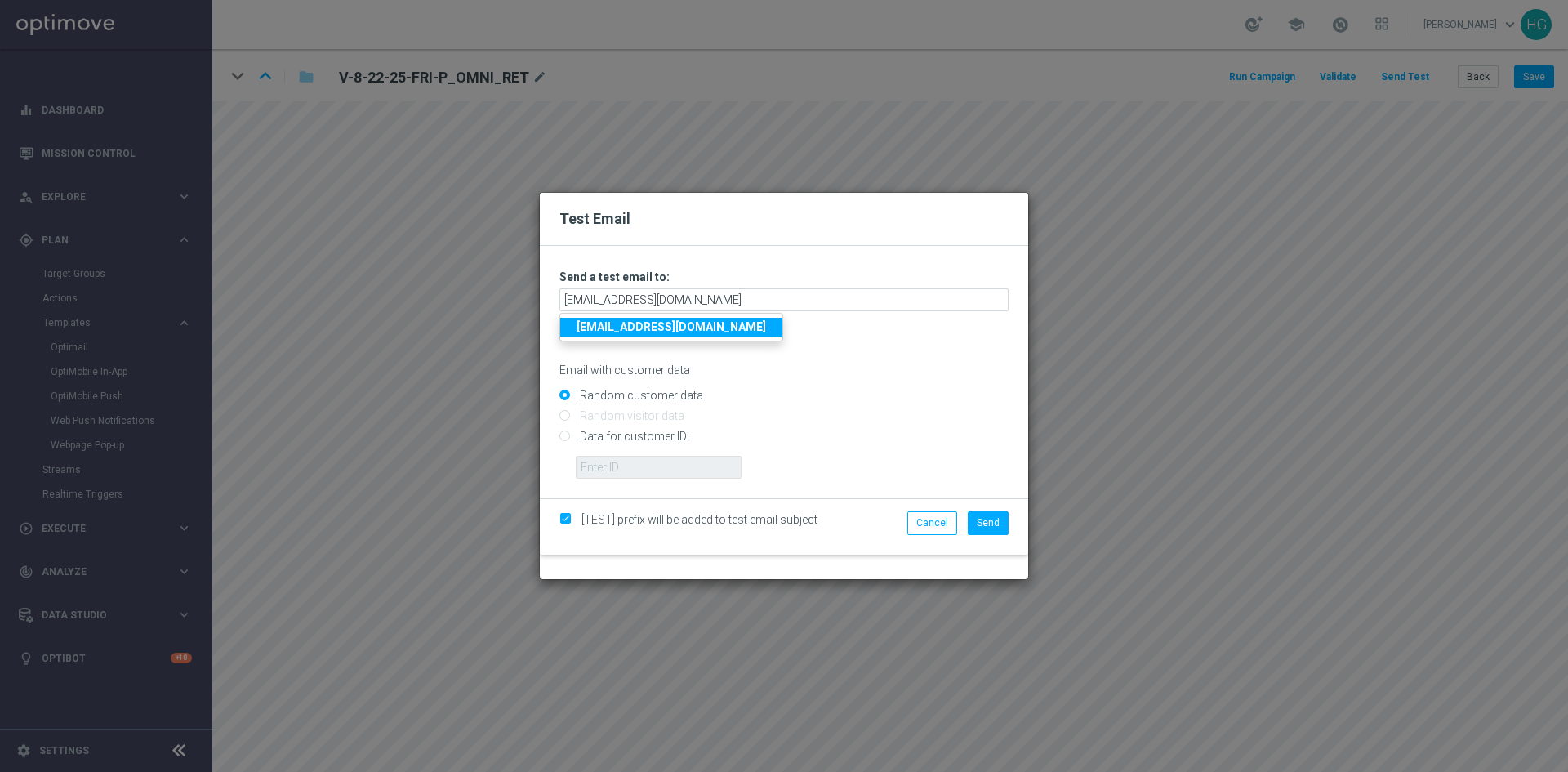
click at [639, 326] on strong "[EMAIL_ADDRESS][DOMAIN_NAME]" at bounding box center [671, 327] width 189 height 13
click at [630, 434] on input "Data for customer ID:" at bounding box center [784, 444] width 449 height 23
radio input "true"
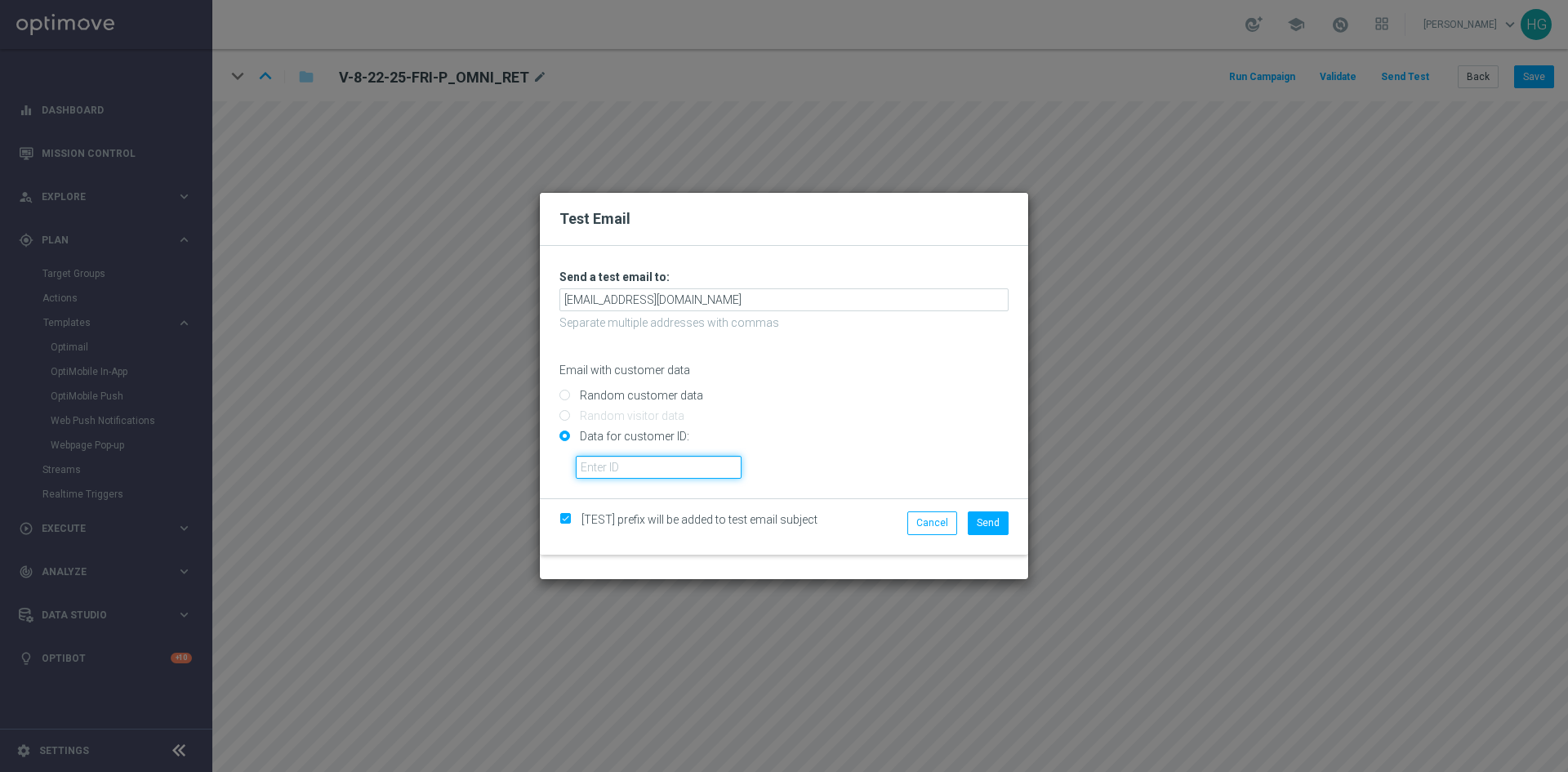
click at [634, 462] on input "text" at bounding box center [658, 467] width 166 height 23
click at [927, 440] on input "Data for customer ID:" at bounding box center [784, 444] width 449 height 23
click at [701, 460] on input "text" at bounding box center [658, 467] width 166 height 23
paste input "10000024919"
type input "10000024919"
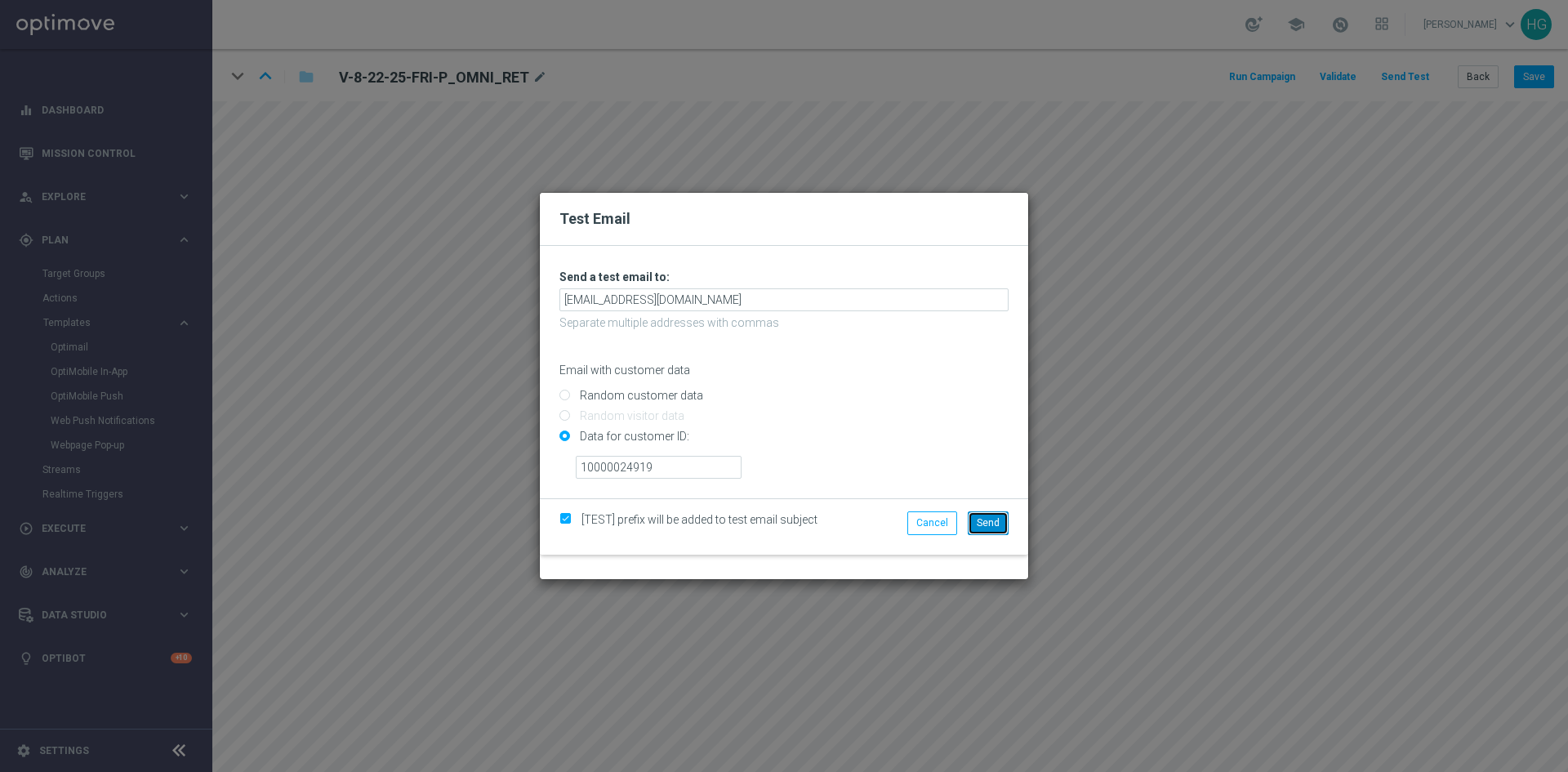
click at [995, 524] on span "Send" at bounding box center [988, 522] width 23 height 11
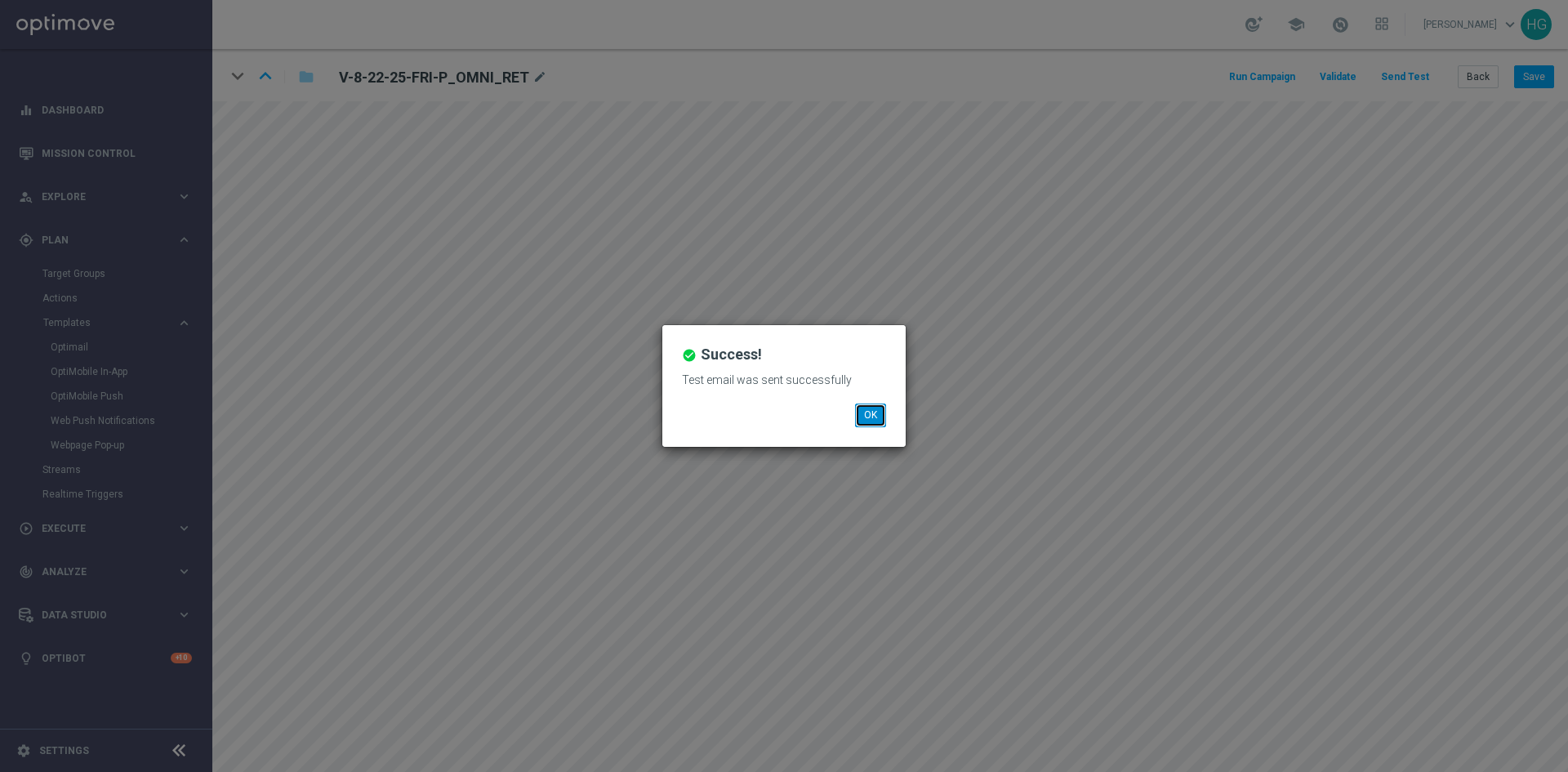
click at [870, 411] on button "OK" at bounding box center [870, 415] width 31 height 23
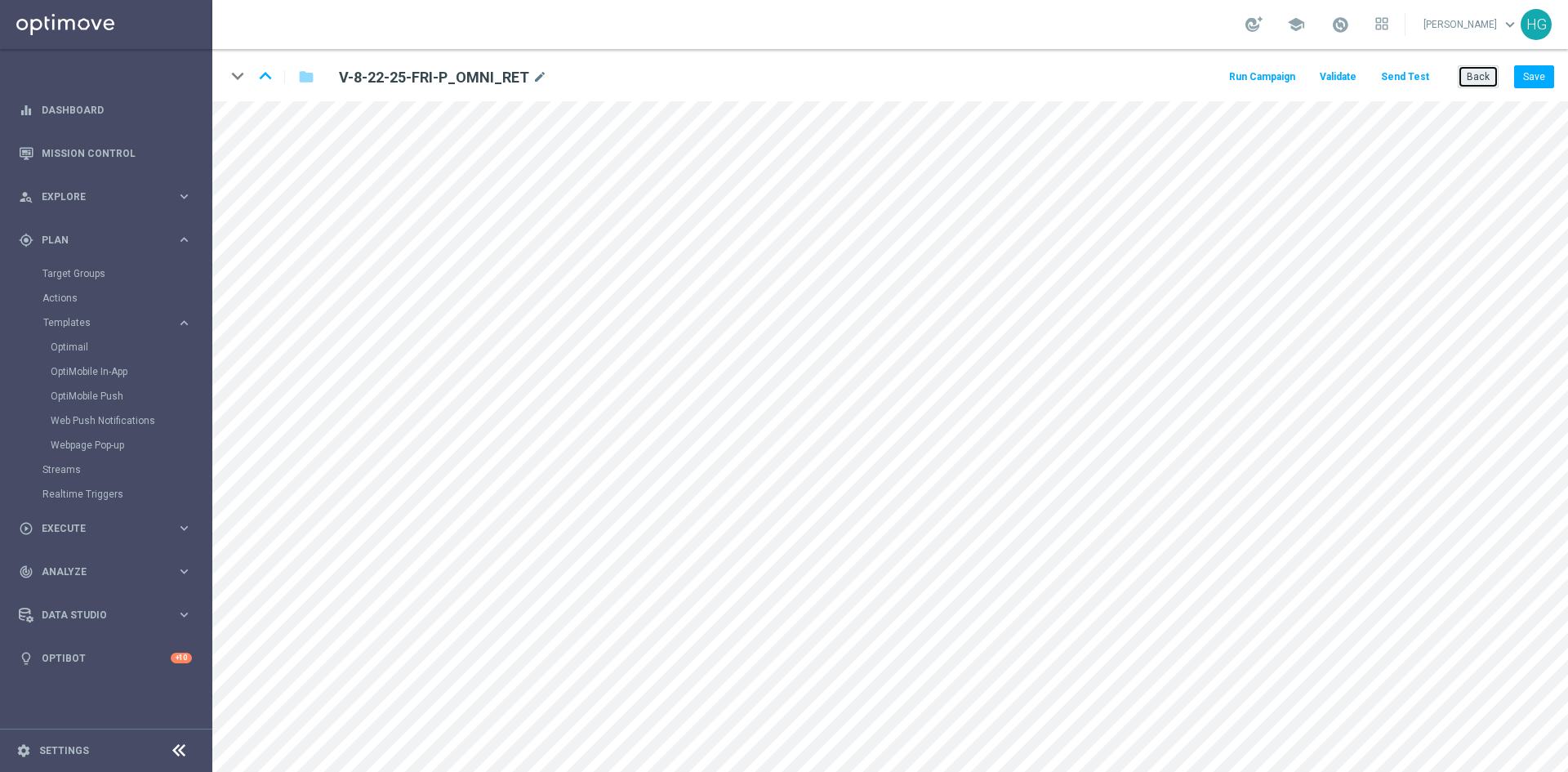
click at [1484, 83] on button "Back" at bounding box center [1478, 77] width 41 height 23
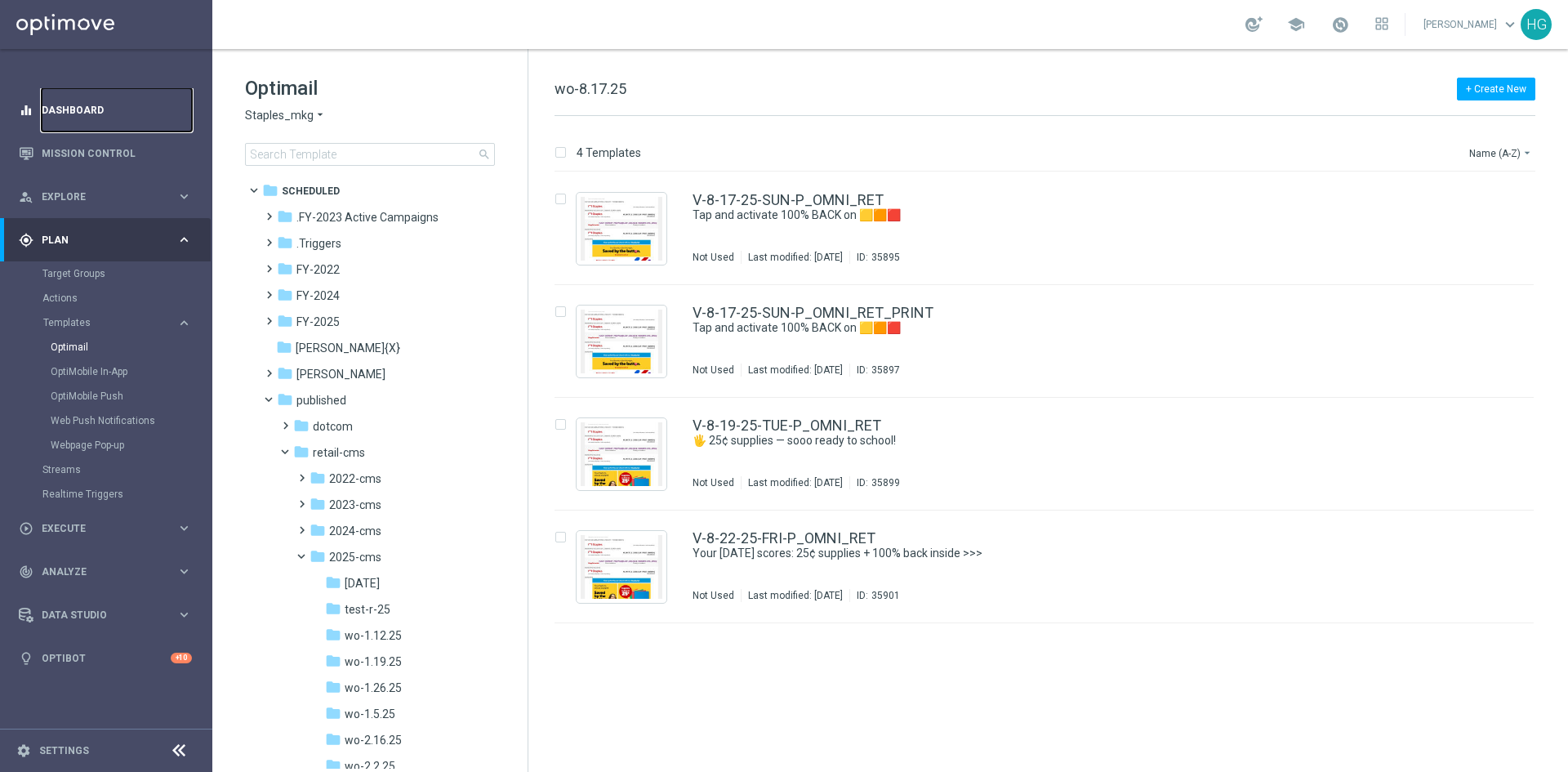
click at [114, 114] on link "Dashboard" at bounding box center [117, 110] width 150 height 44
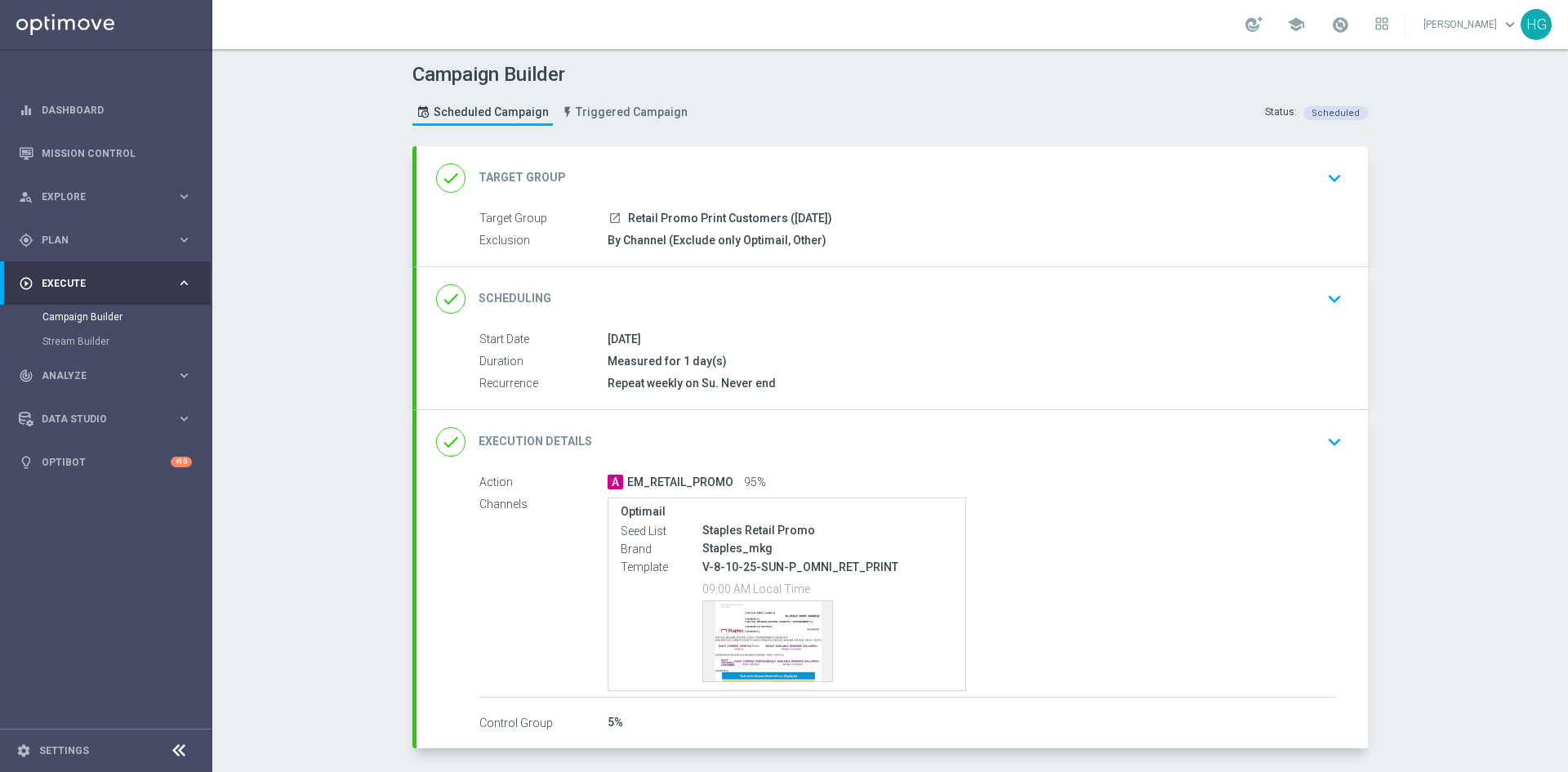
click at [1331, 442] on icon "keyboard_arrow_down" at bounding box center [1334, 442] width 24 height 24
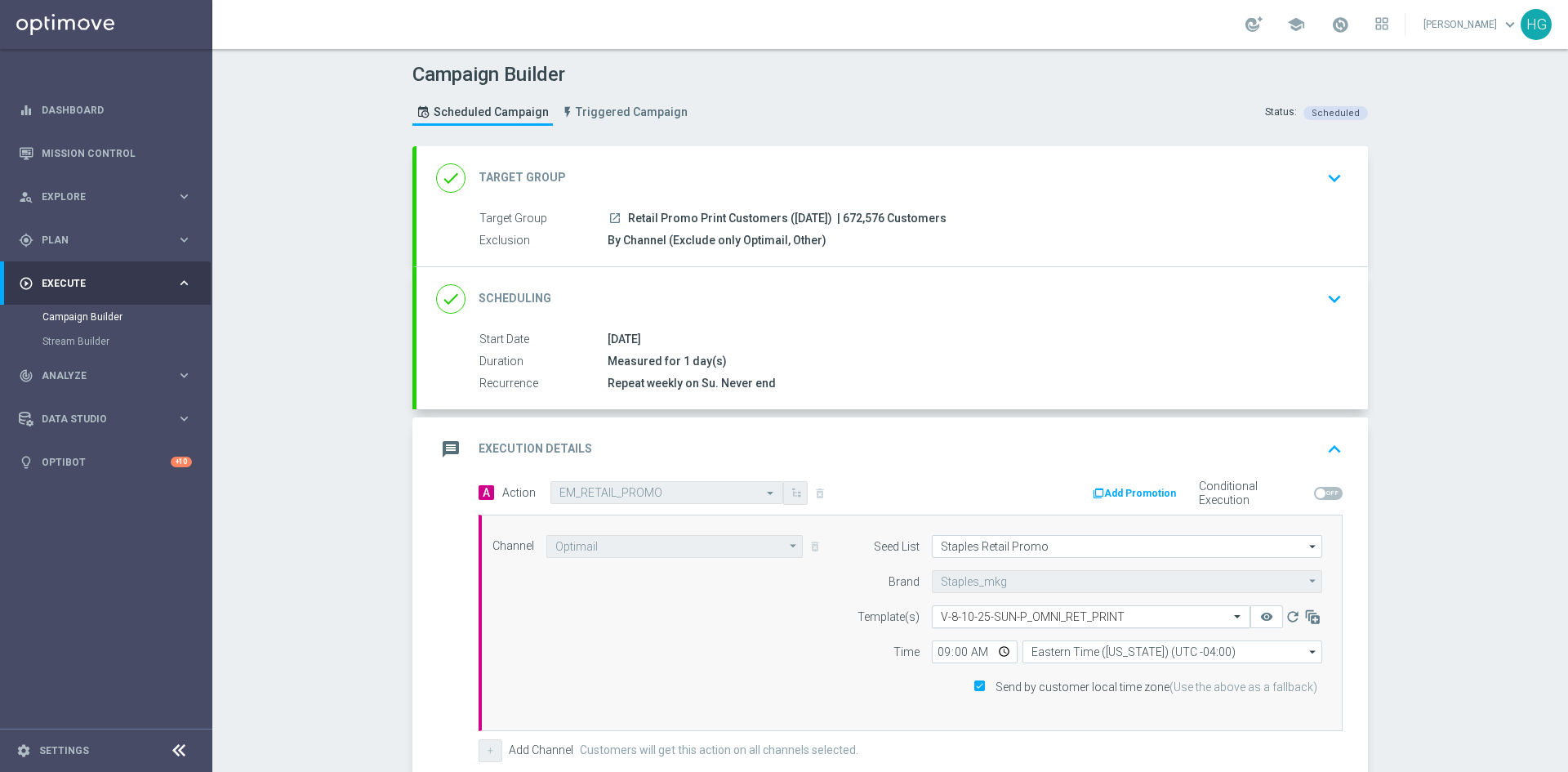
click at [1092, 616] on input "text" at bounding box center [1074, 617] width 268 height 14
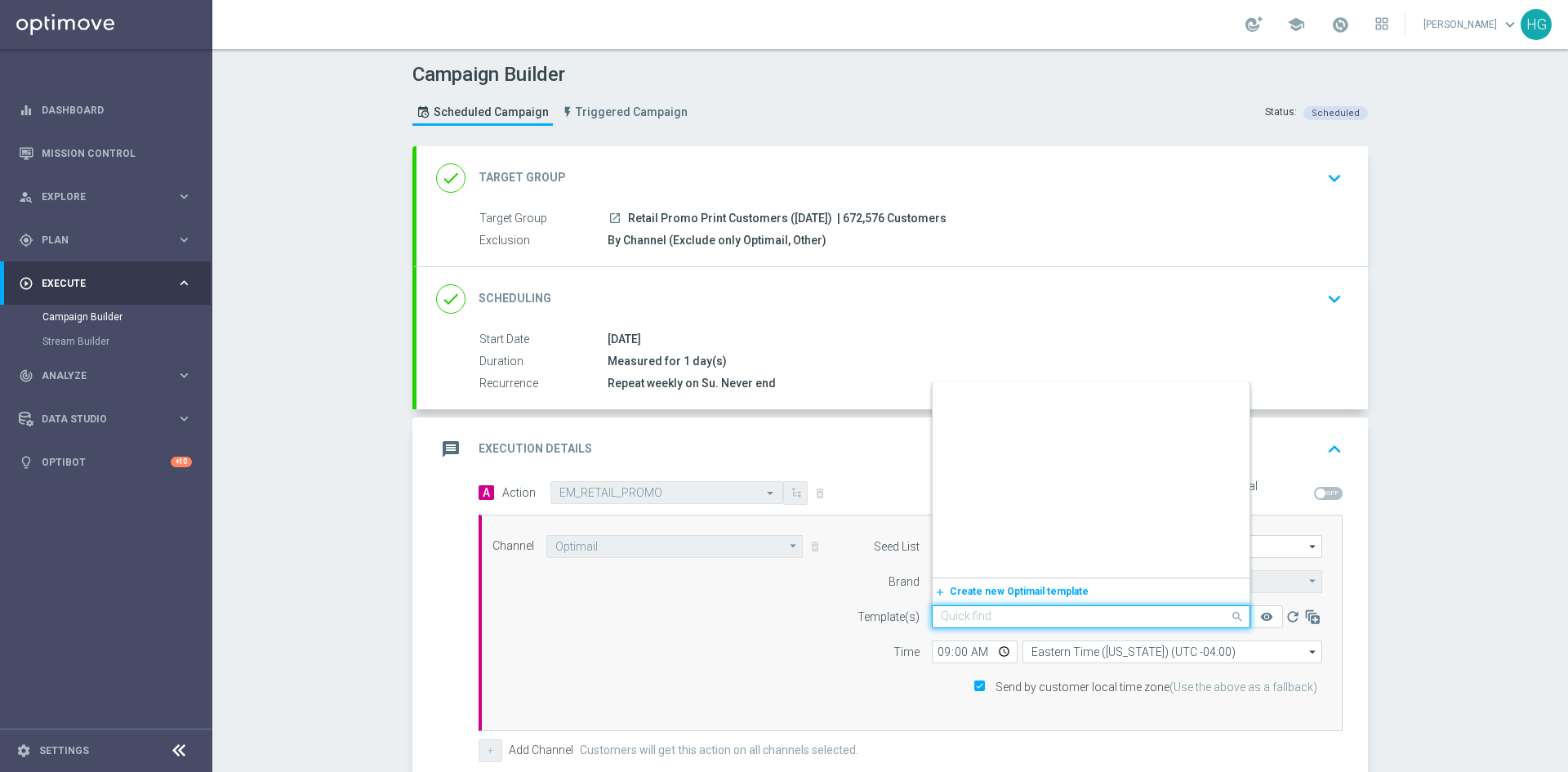
scroll to position [356157, 0]
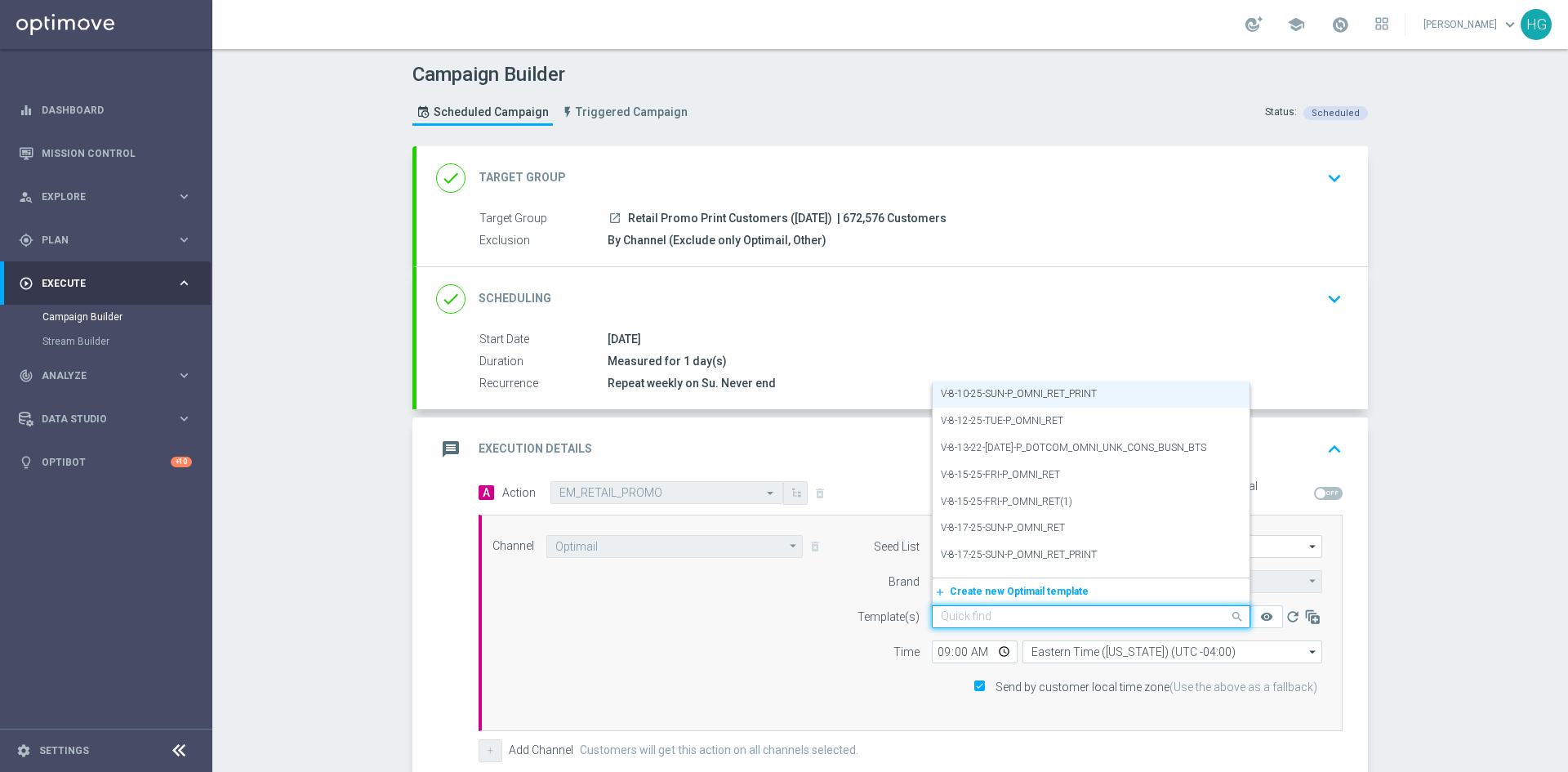
paste input "V-8.17.25-SUN-P_OMNI_RET_PRINT"
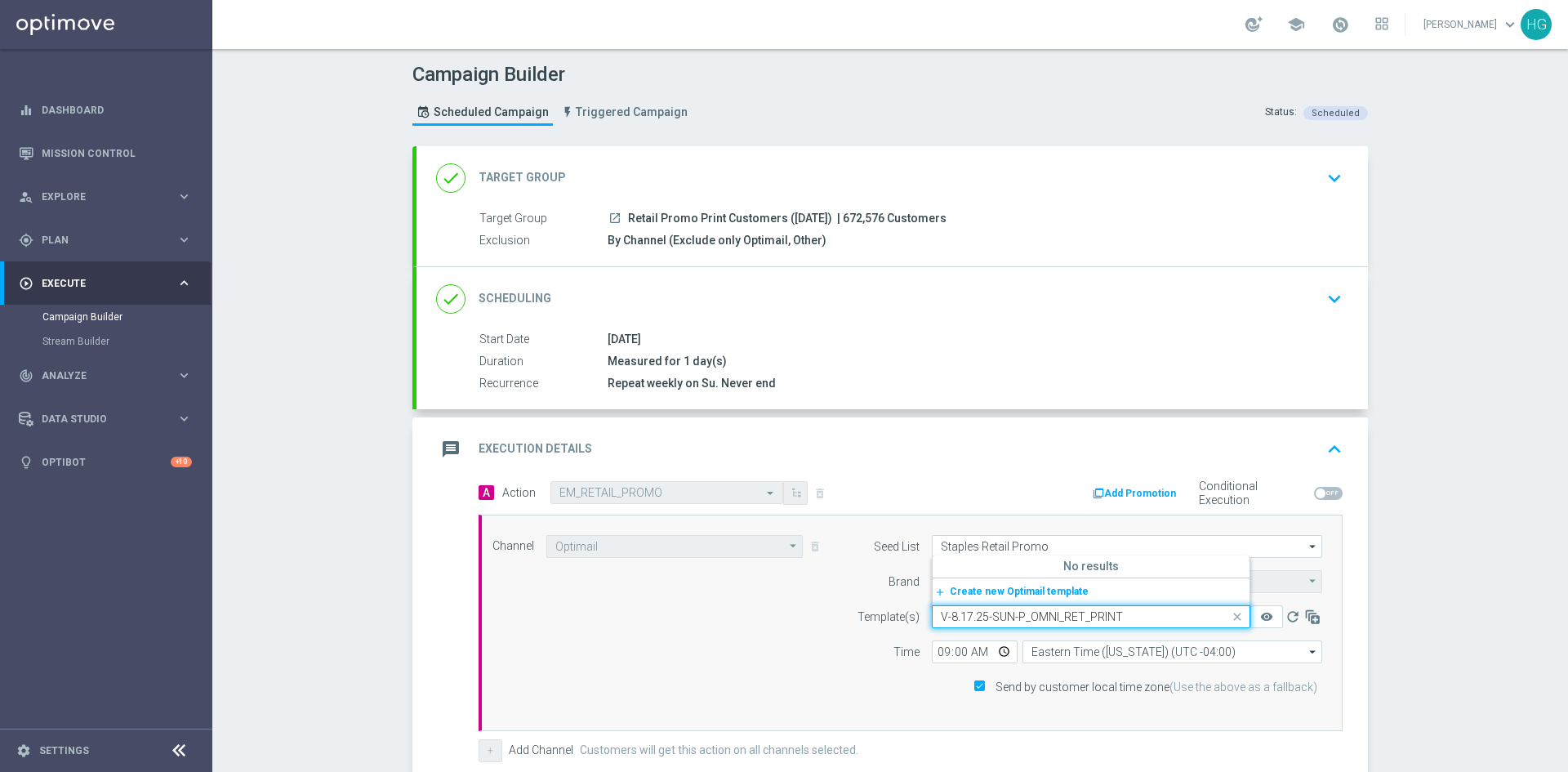
scroll to position [0, 0]
click at [953, 619] on input "V-8.17.25-SUN-P_OMNI_RET_PRINT" at bounding box center [1074, 617] width 268 height 14
click at [959, 564] on label "V-8-17-25-SUN-P_OMNI_RET_PRINT" at bounding box center [1018, 564] width 156 height 14
type input "V-8-17-25-SUN-P_OMNI_RET_PRINT"
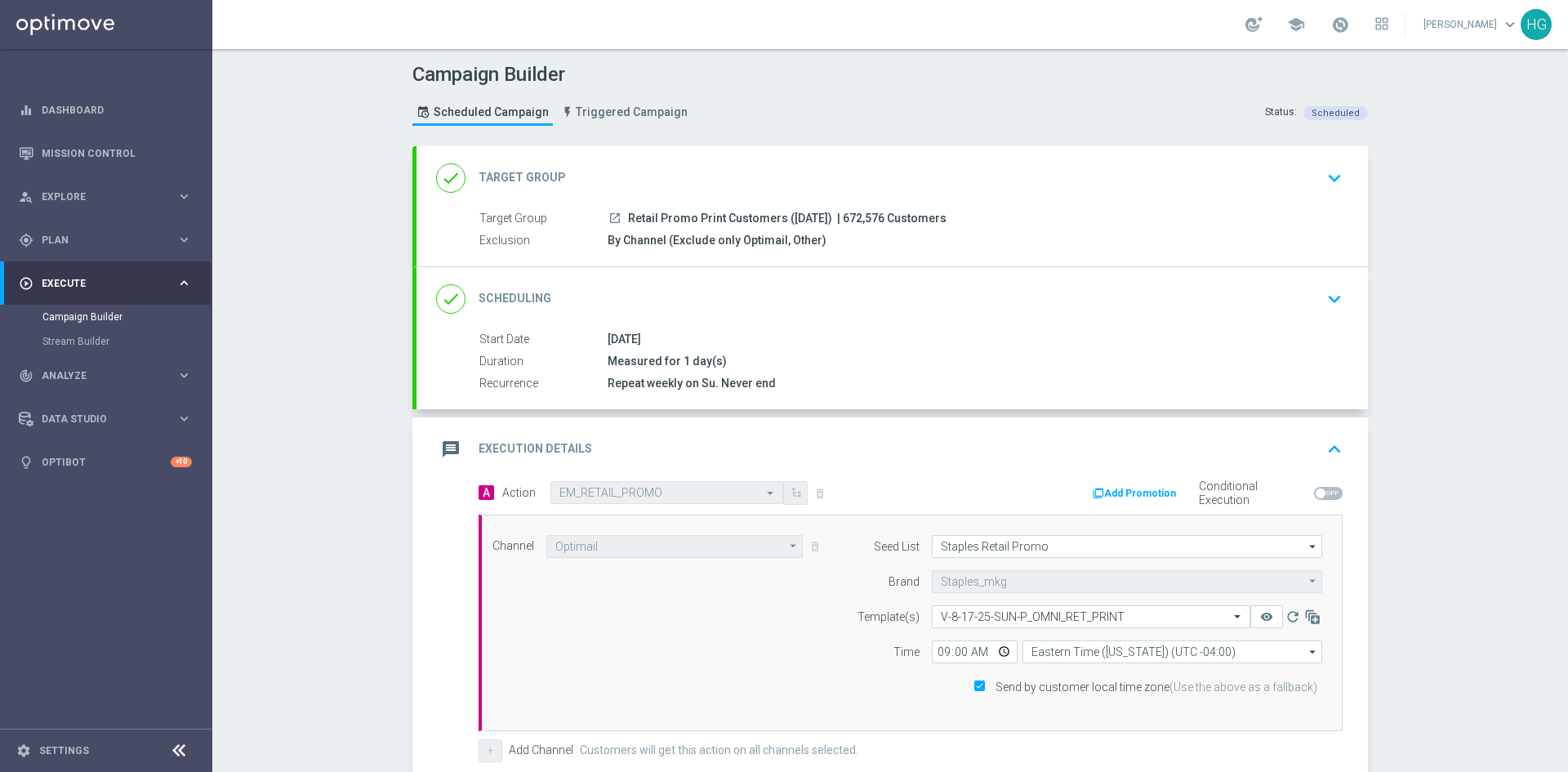
click at [1413, 625] on div "Campaign Builder Scheduled Campaign Triggered Campaign Status: Scheduled done T…" at bounding box center [890, 410] width 1356 height 723
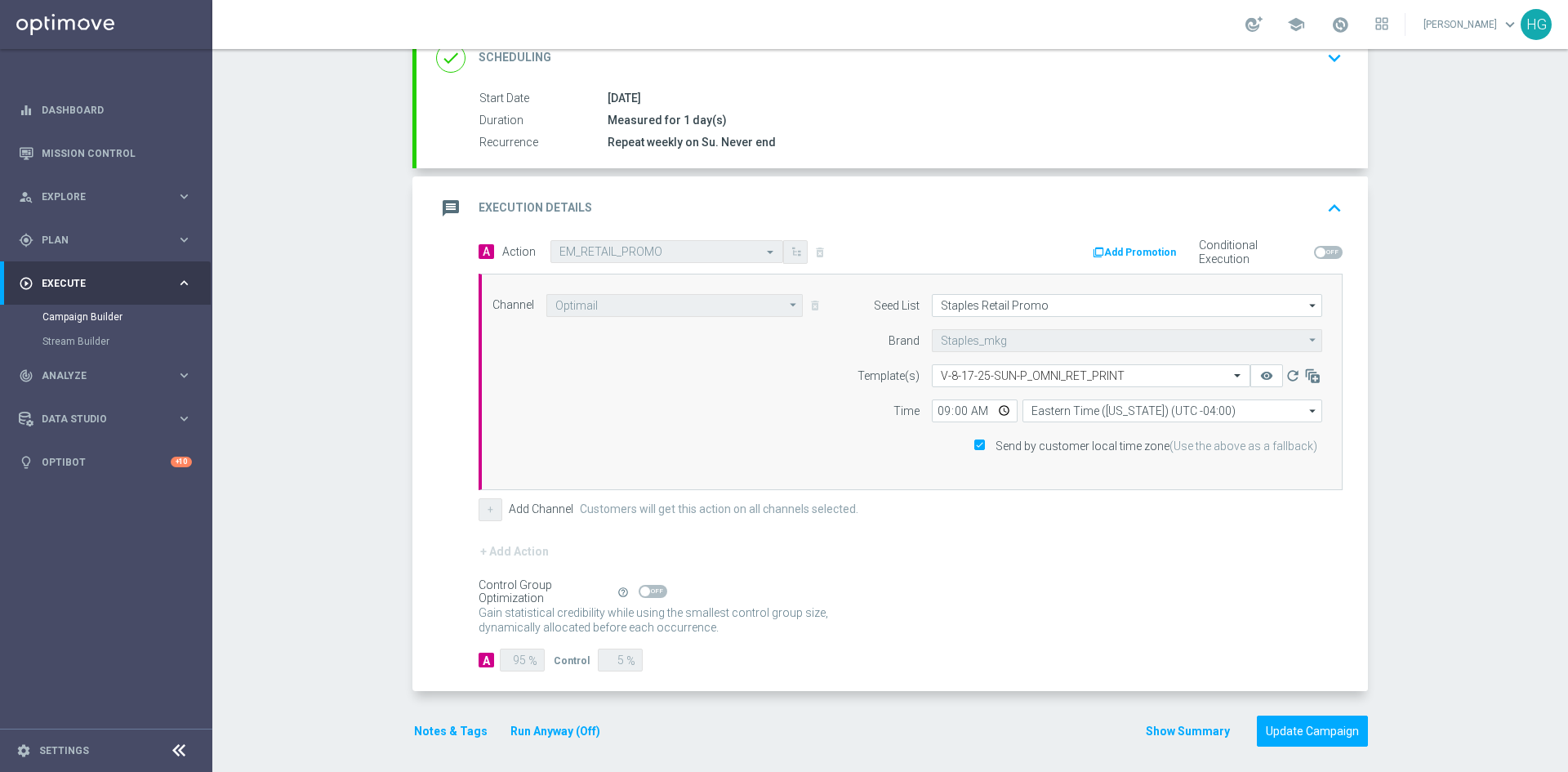
scroll to position [248, 0]
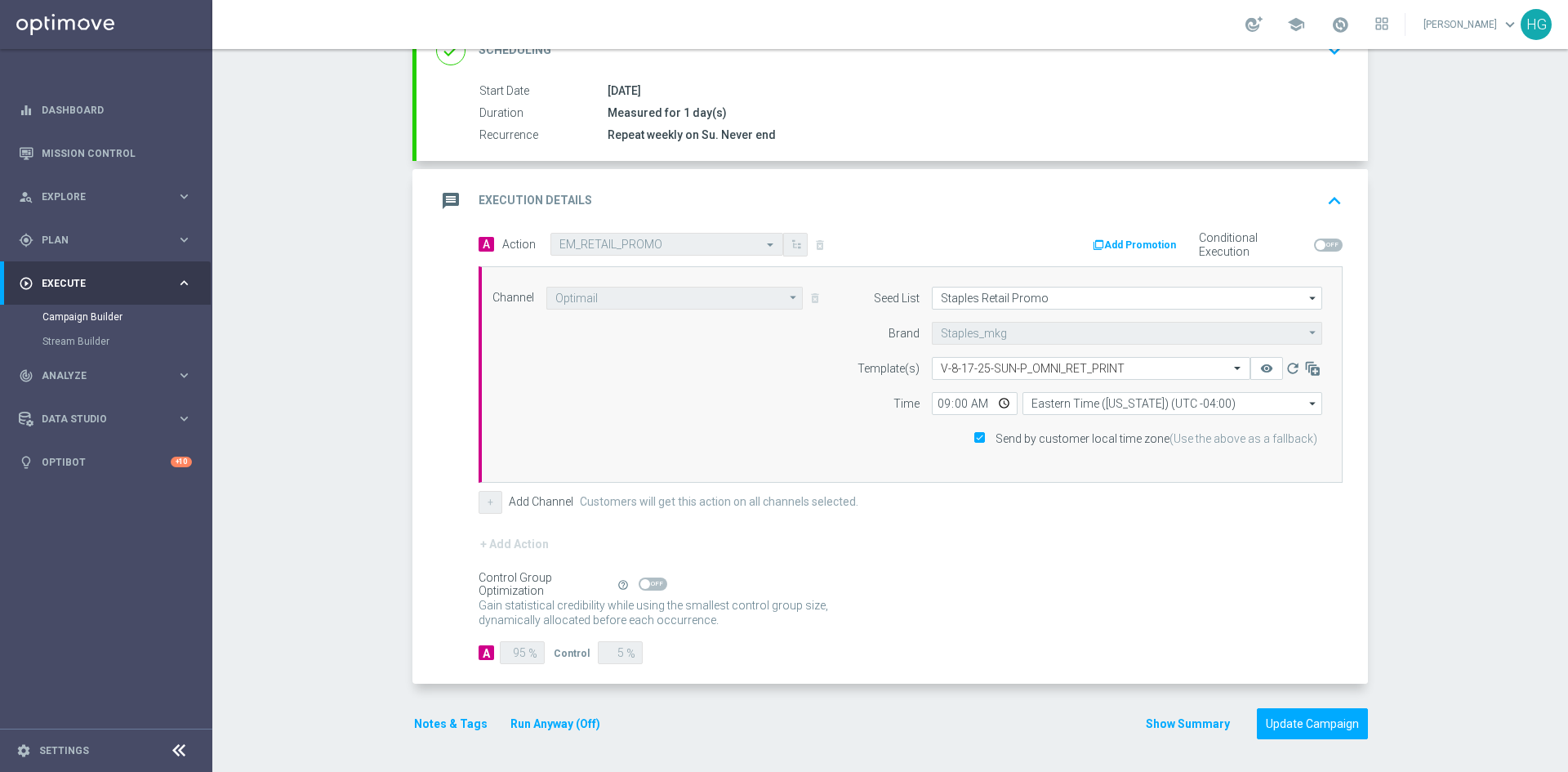
click at [426, 724] on button "Notes & Tags" at bounding box center [450, 723] width 77 height 20
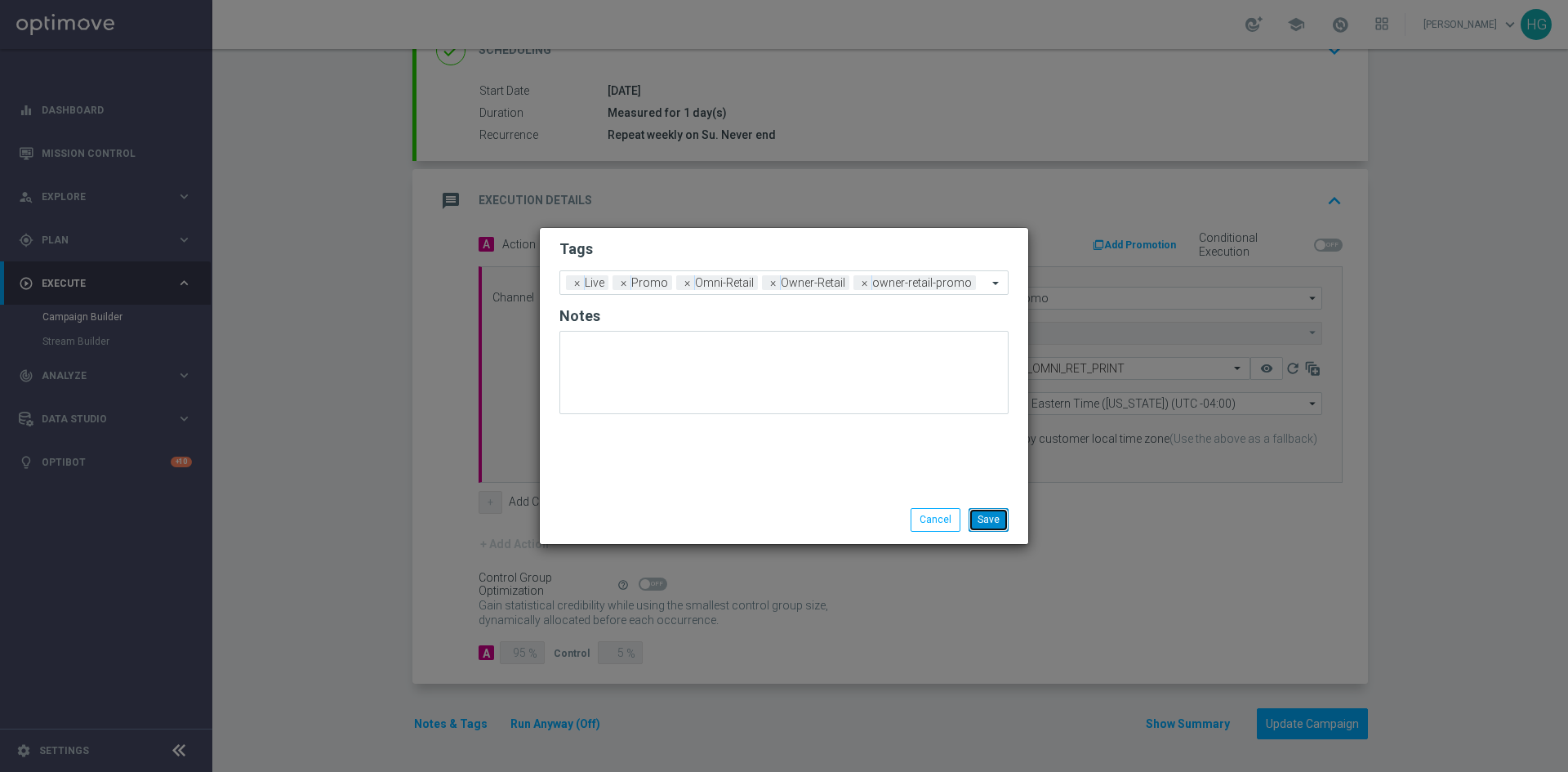
click at [991, 518] on button "Save" at bounding box center [988, 520] width 40 height 23
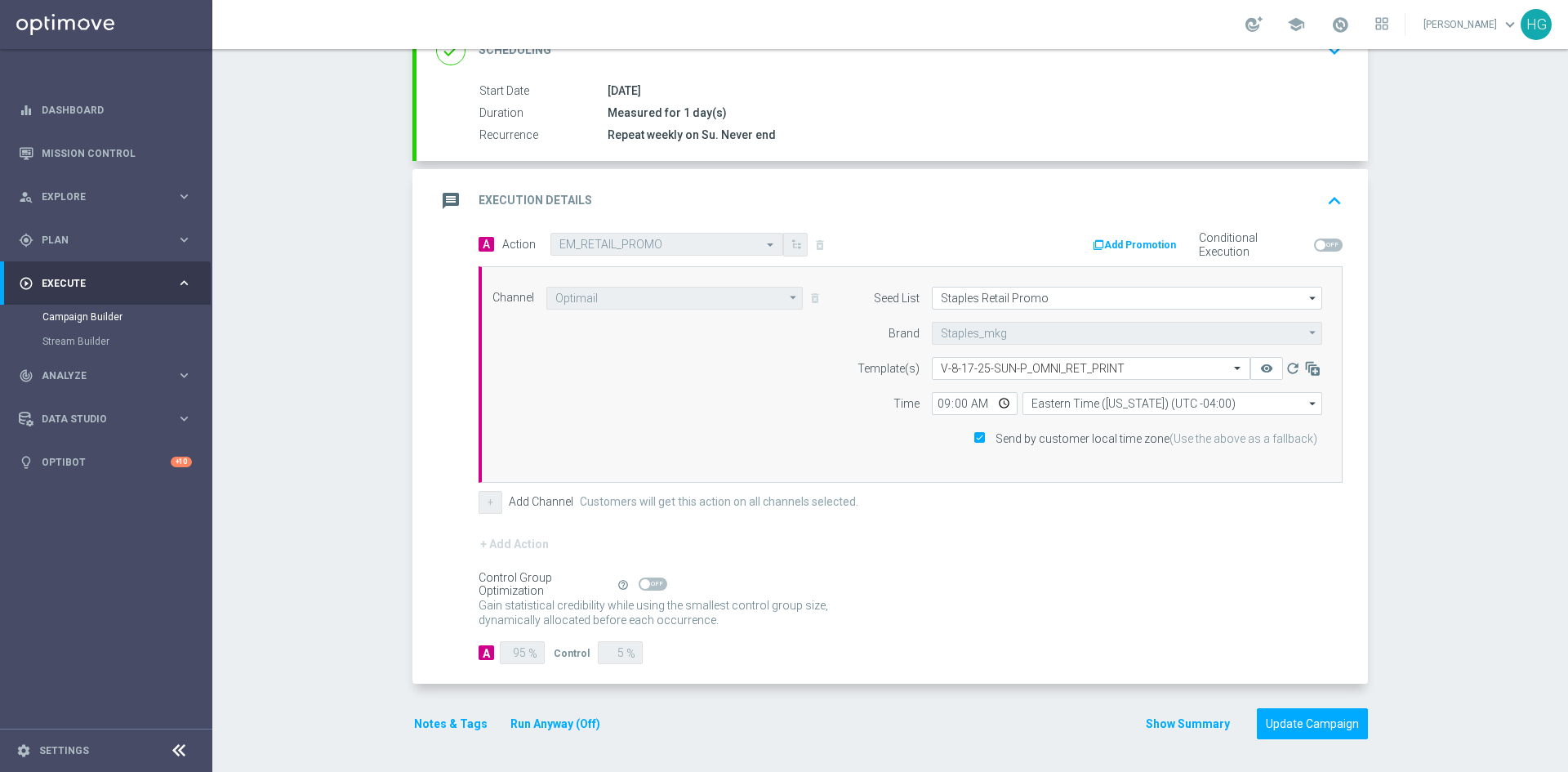
click at [953, 707] on form "done Target Group keyboard_arrow_down Target Group launch Retail Promo Print Cu…" at bounding box center [890, 319] width 955 height 842
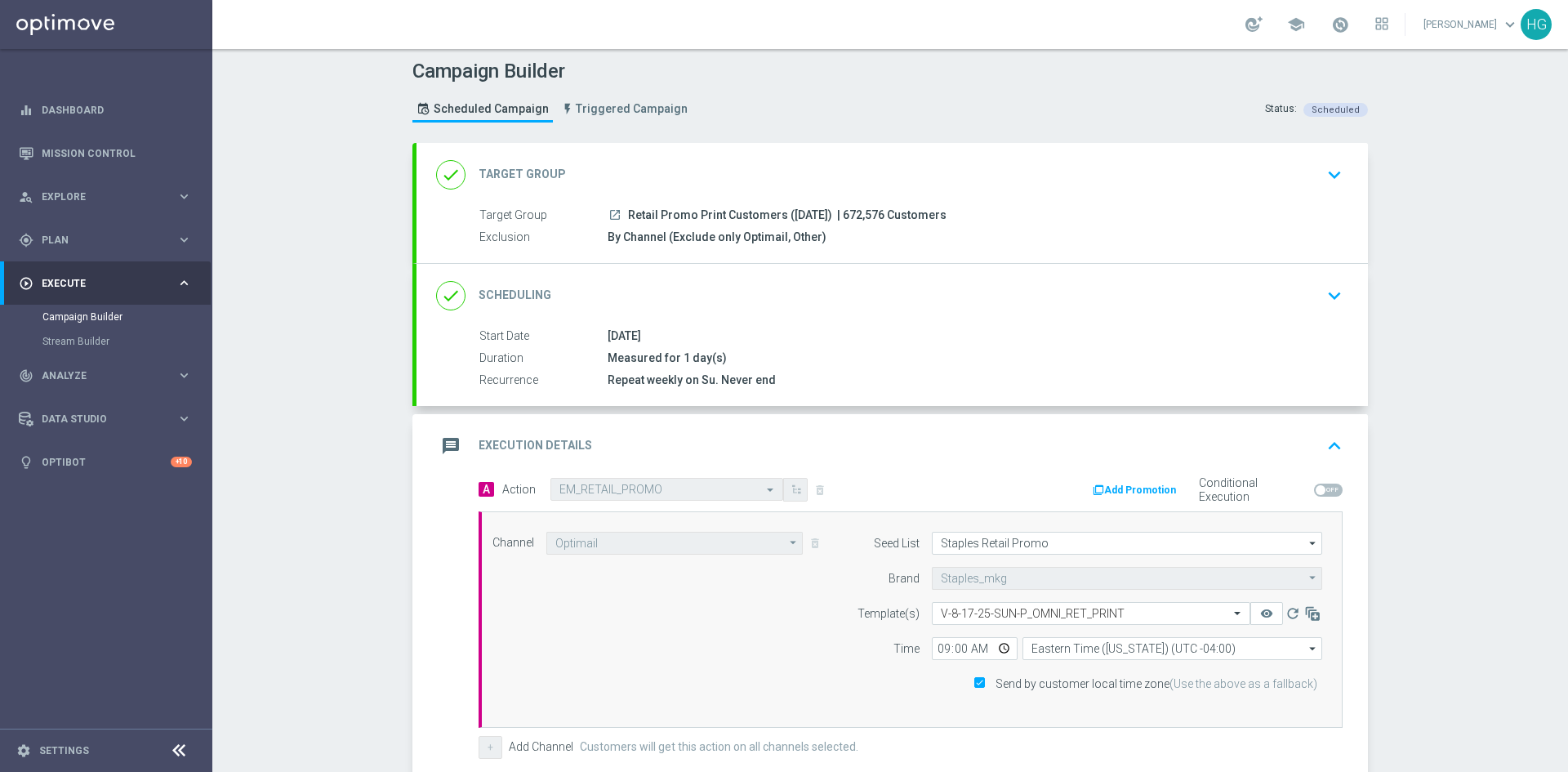
scroll to position [0, 0]
click at [1436, 514] on div "Campaign Builder Scheduled Campaign Triggered Campaign Status: Scheduled done T…" at bounding box center [890, 410] width 1356 height 723
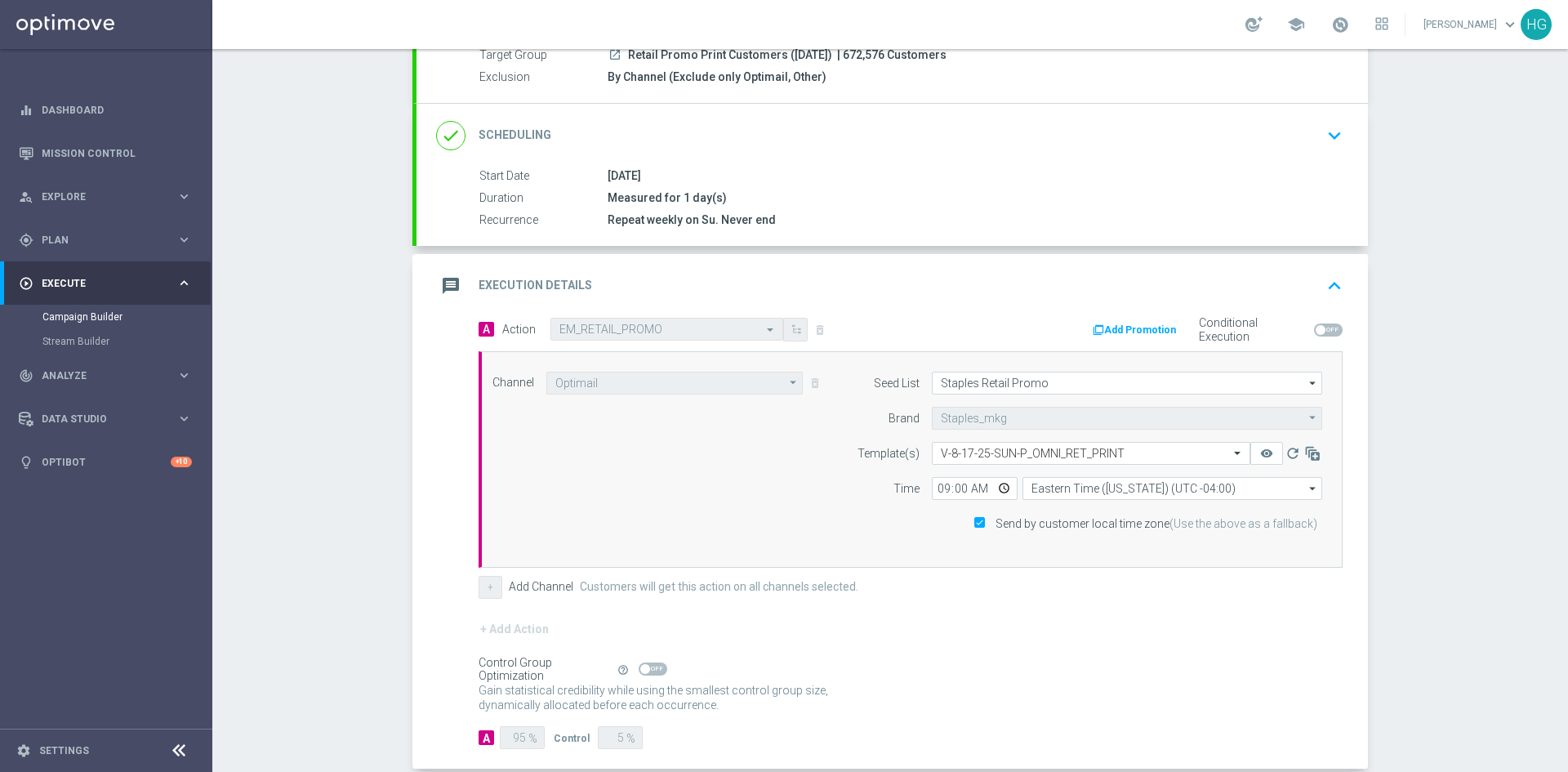
scroll to position [248, 0]
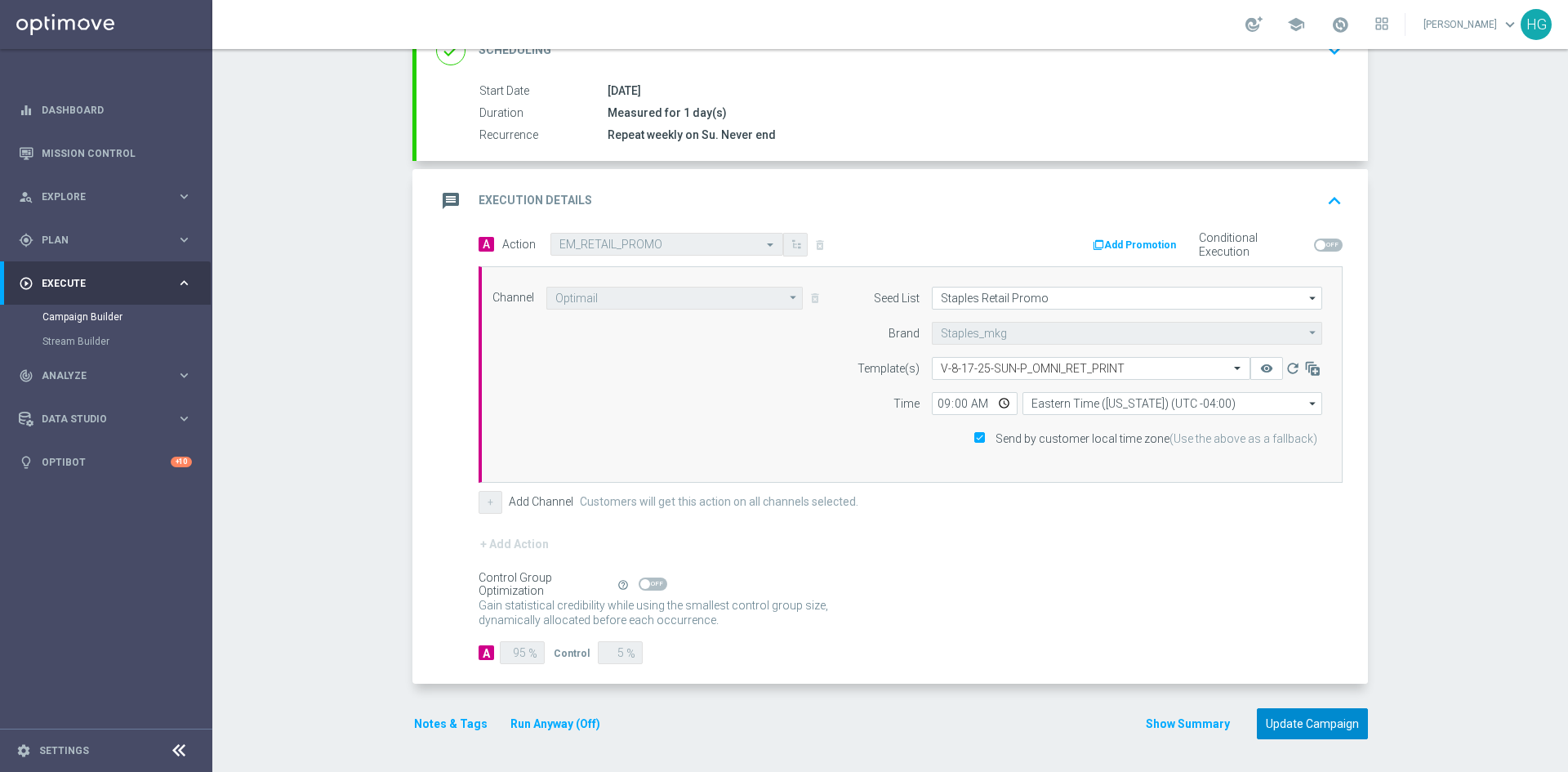
click at [1325, 720] on button "Update Campaign" at bounding box center [1311, 724] width 111 height 31
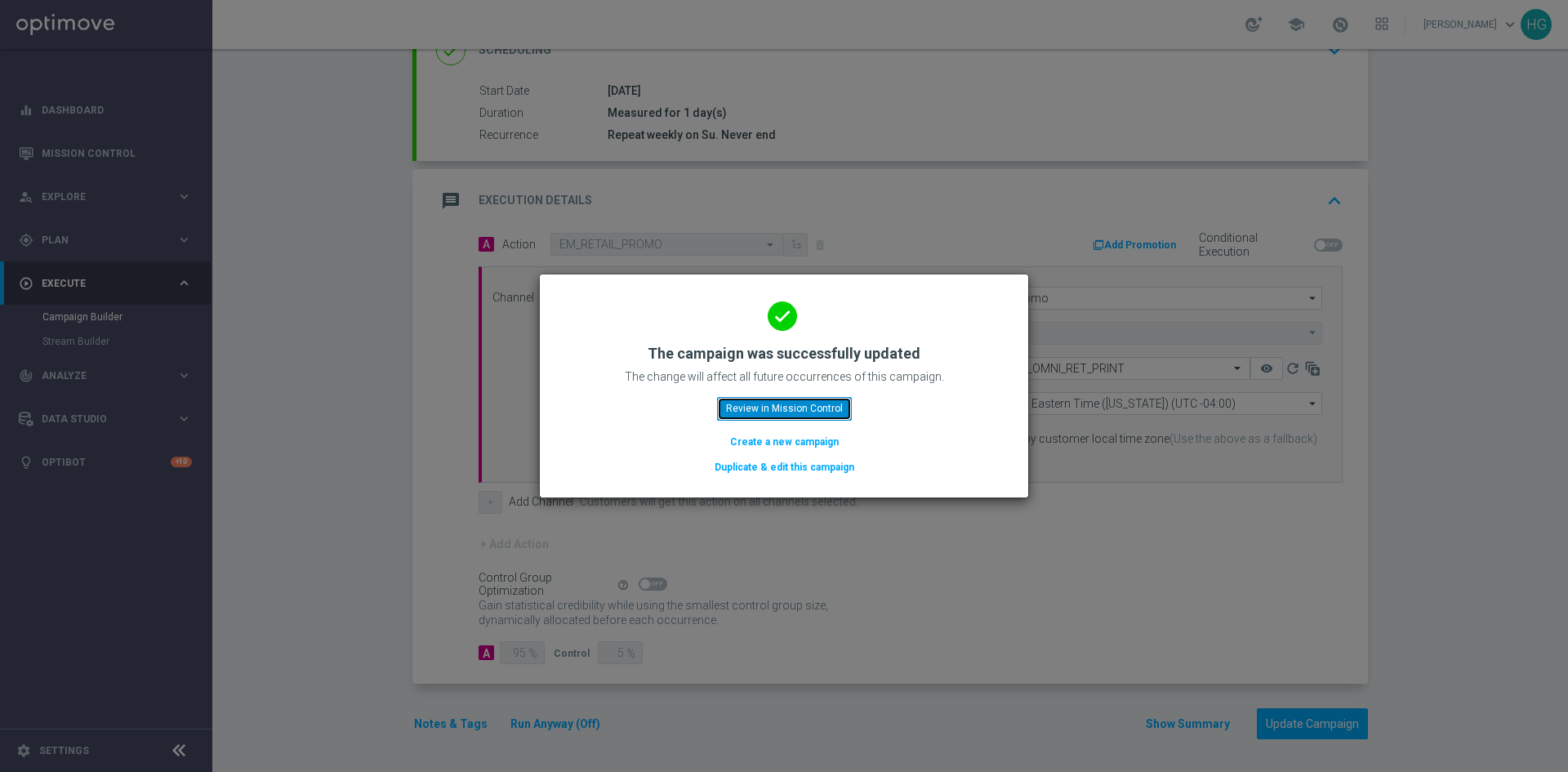
click at [794, 407] on button "Review in Mission Control" at bounding box center [784, 409] width 134 height 23
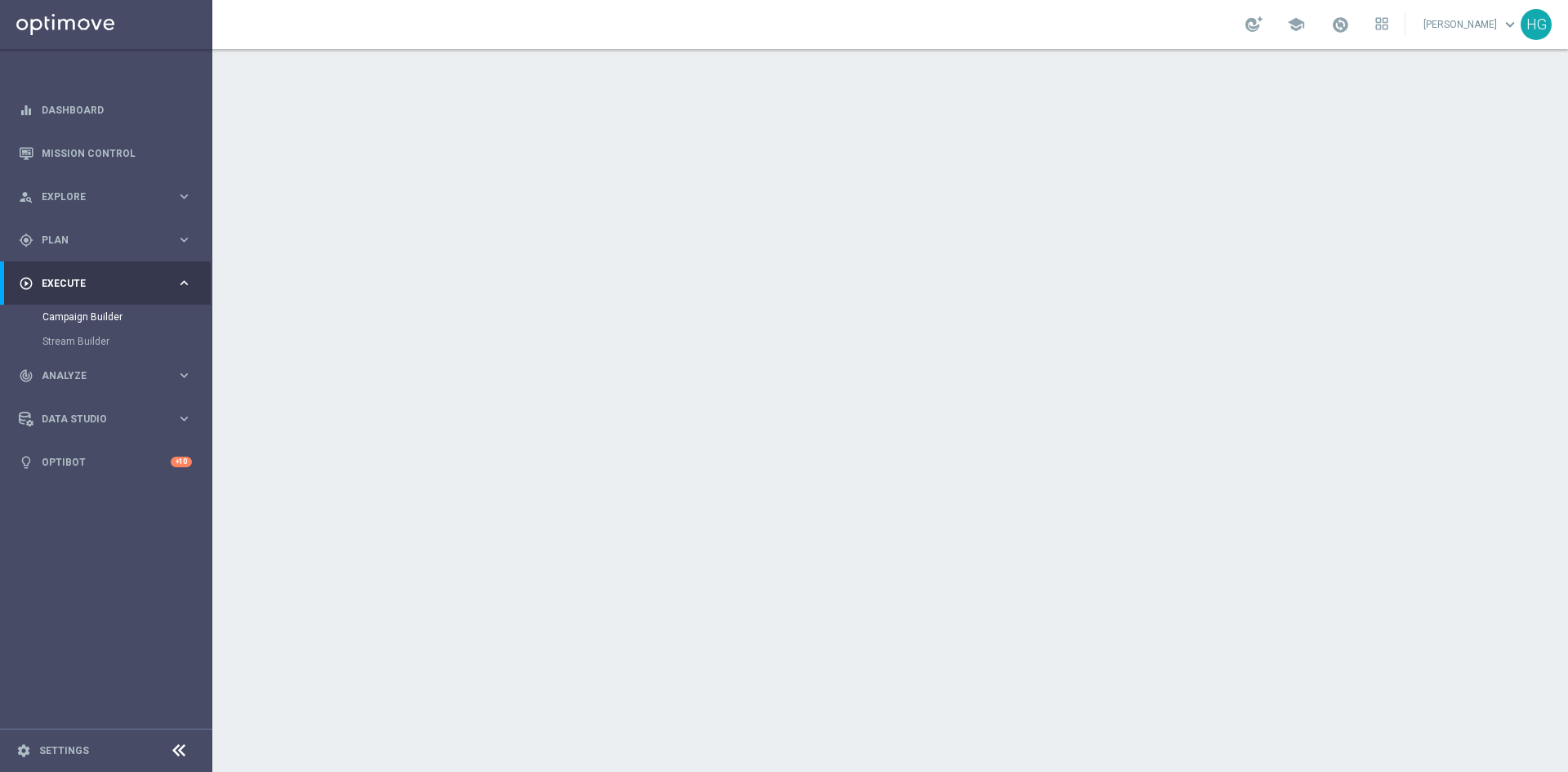
click at [1324, 432] on icon "keyboard_arrow_down" at bounding box center [1334, 442] width 24 height 24
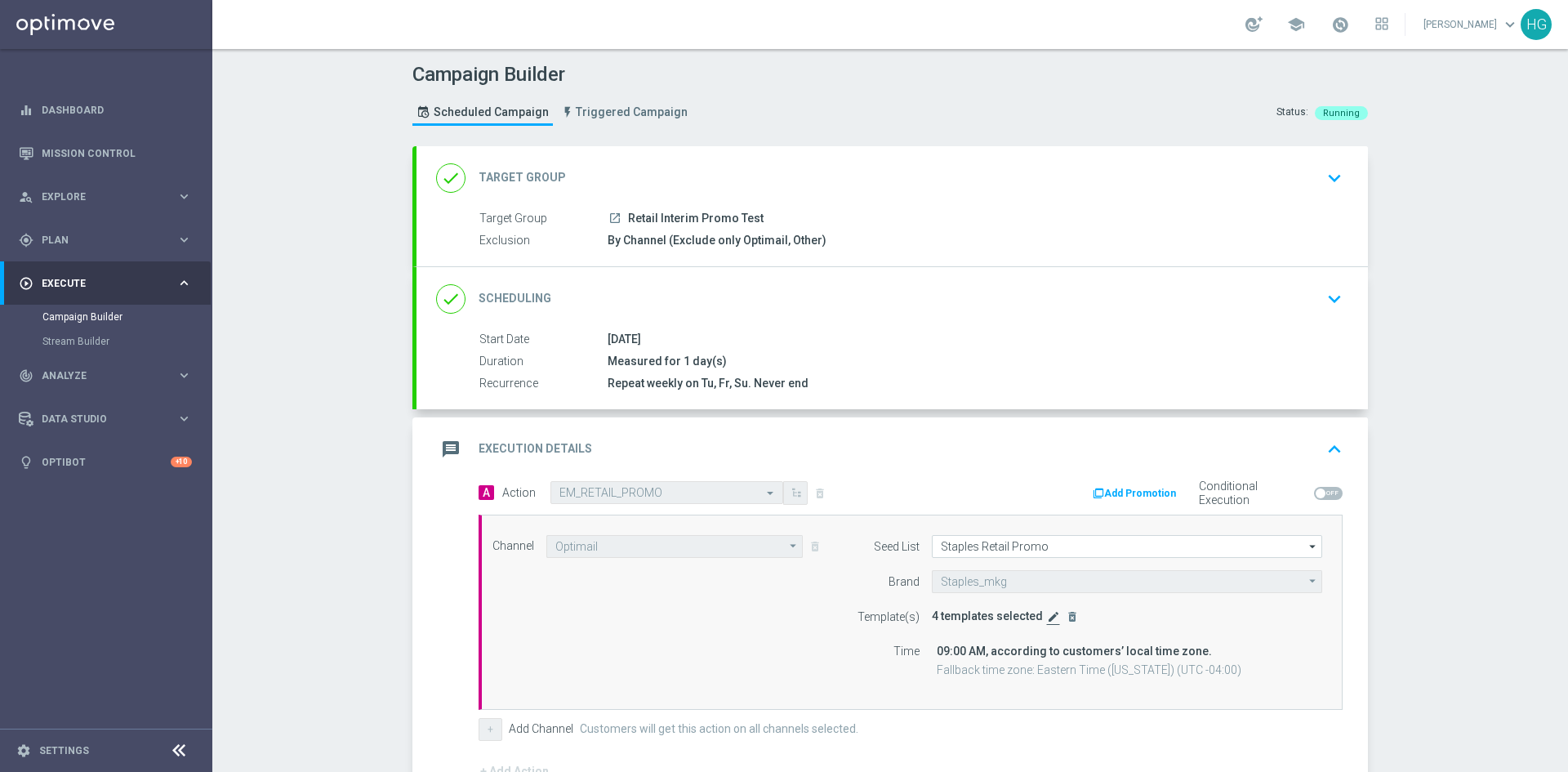
click at [1047, 618] on icon "edit" at bounding box center [1053, 617] width 13 height 13
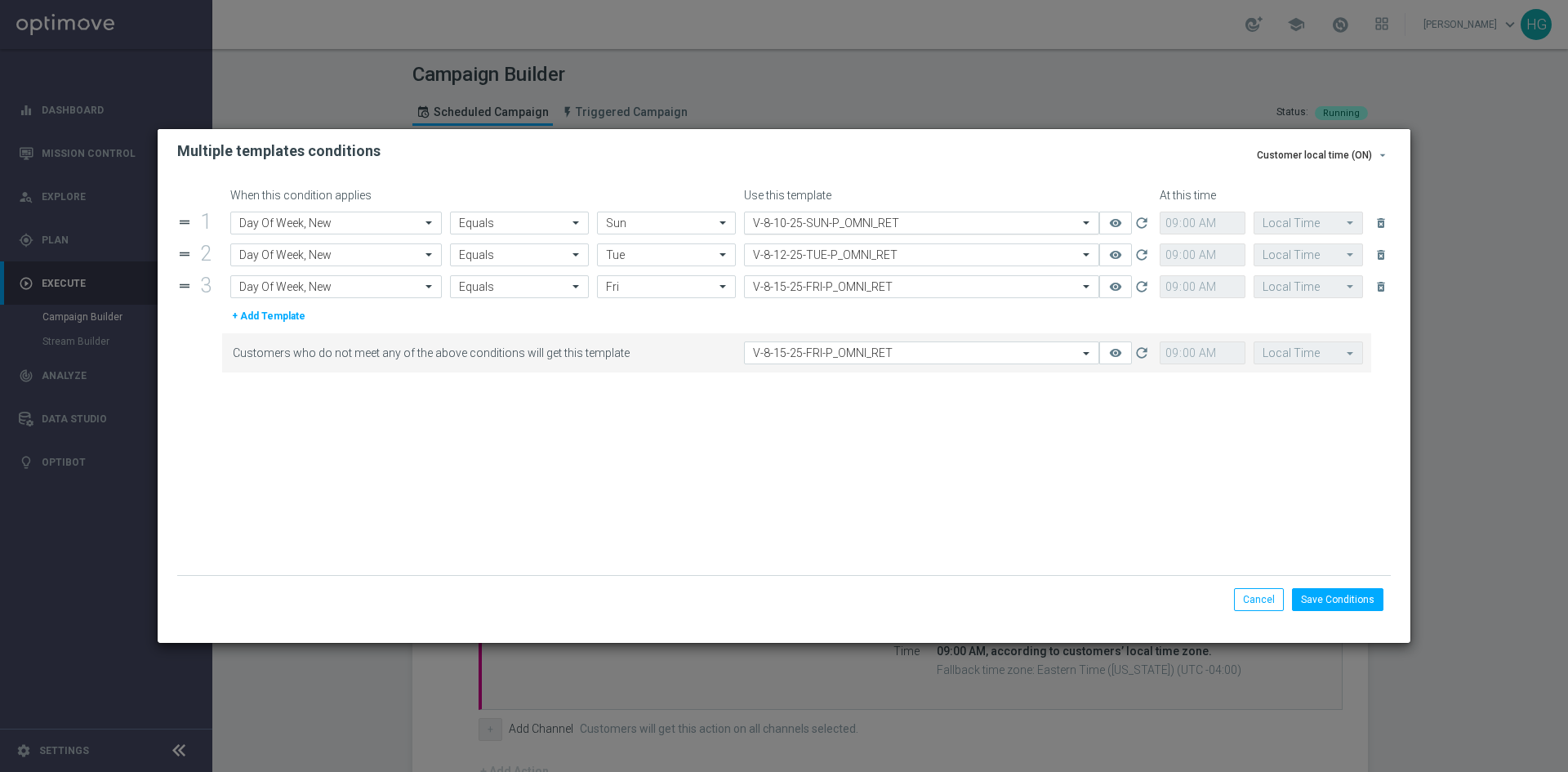
click at [787, 221] on input "text" at bounding box center [904, 224] width 305 height 14
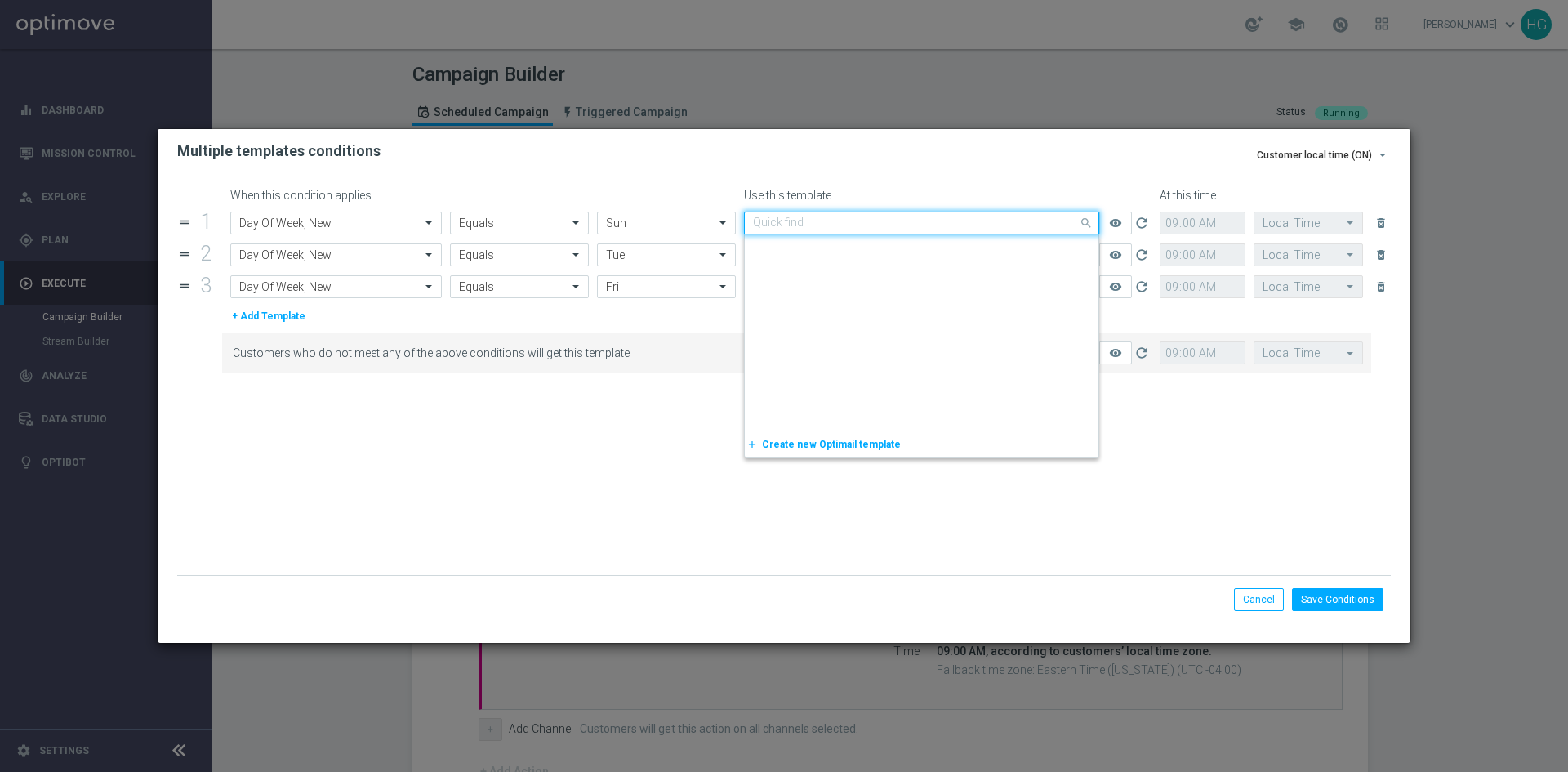
scroll to position [353515, 0]
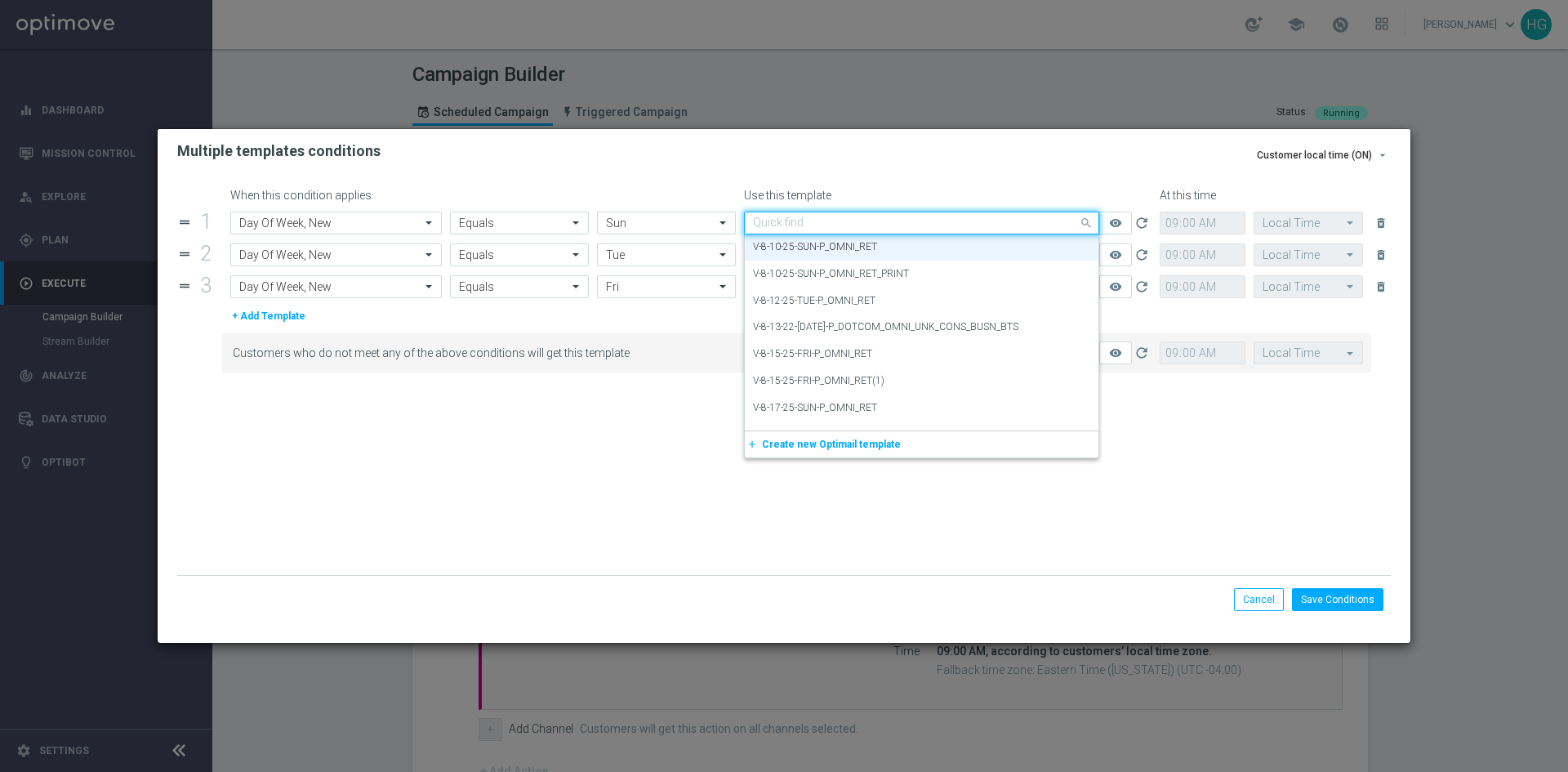
click at [787, 221] on input "text" at bounding box center [904, 224] width 305 height 14
paste input "V-8.17.25-SUN-P_OMNI_RET"
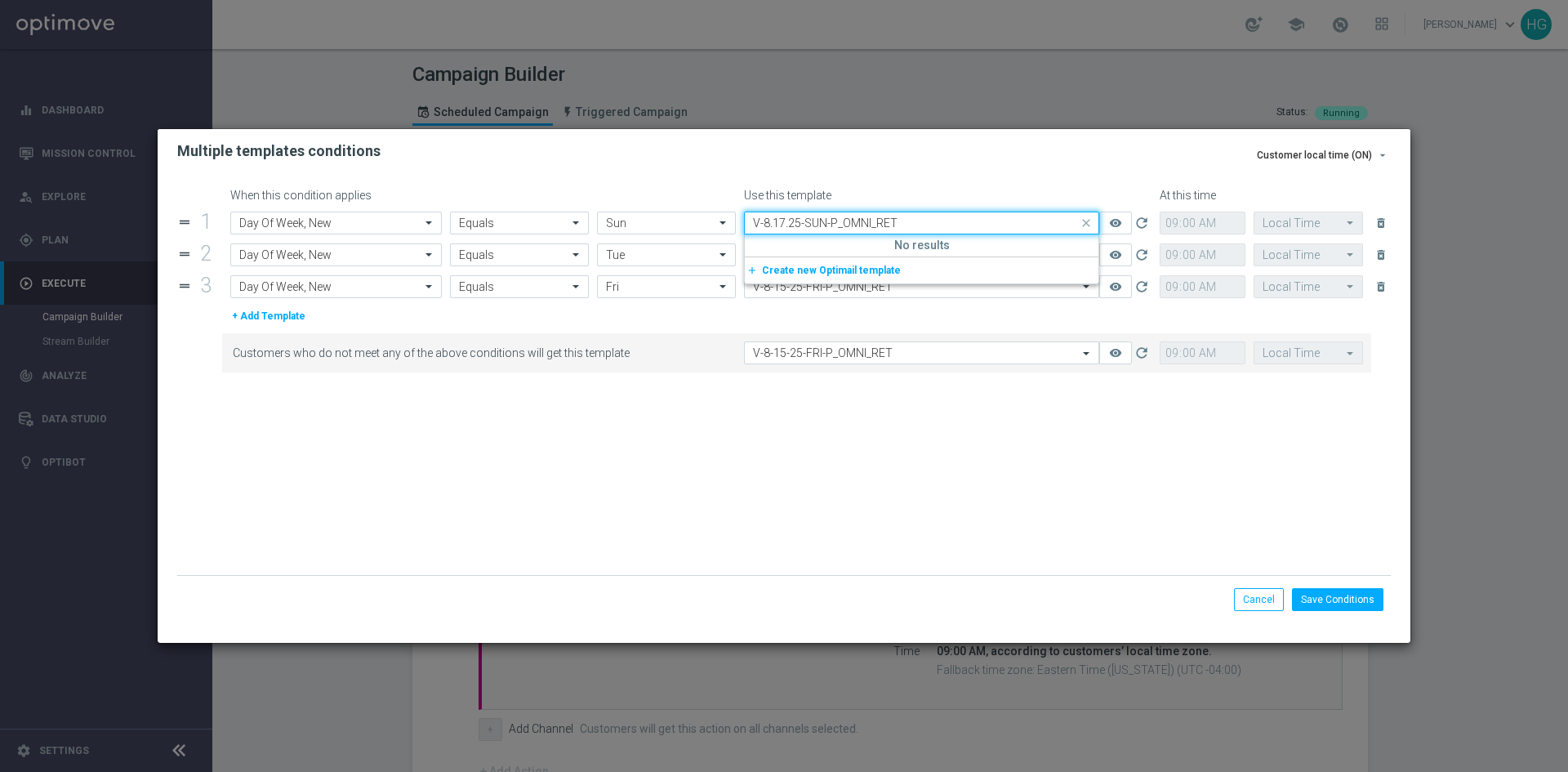
scroll to position [0, 0]
click at [775, 224] on input "V-8.17.25-SUN-P_OMNI_RET" at bounding box center [904, 224] width 305 height 14
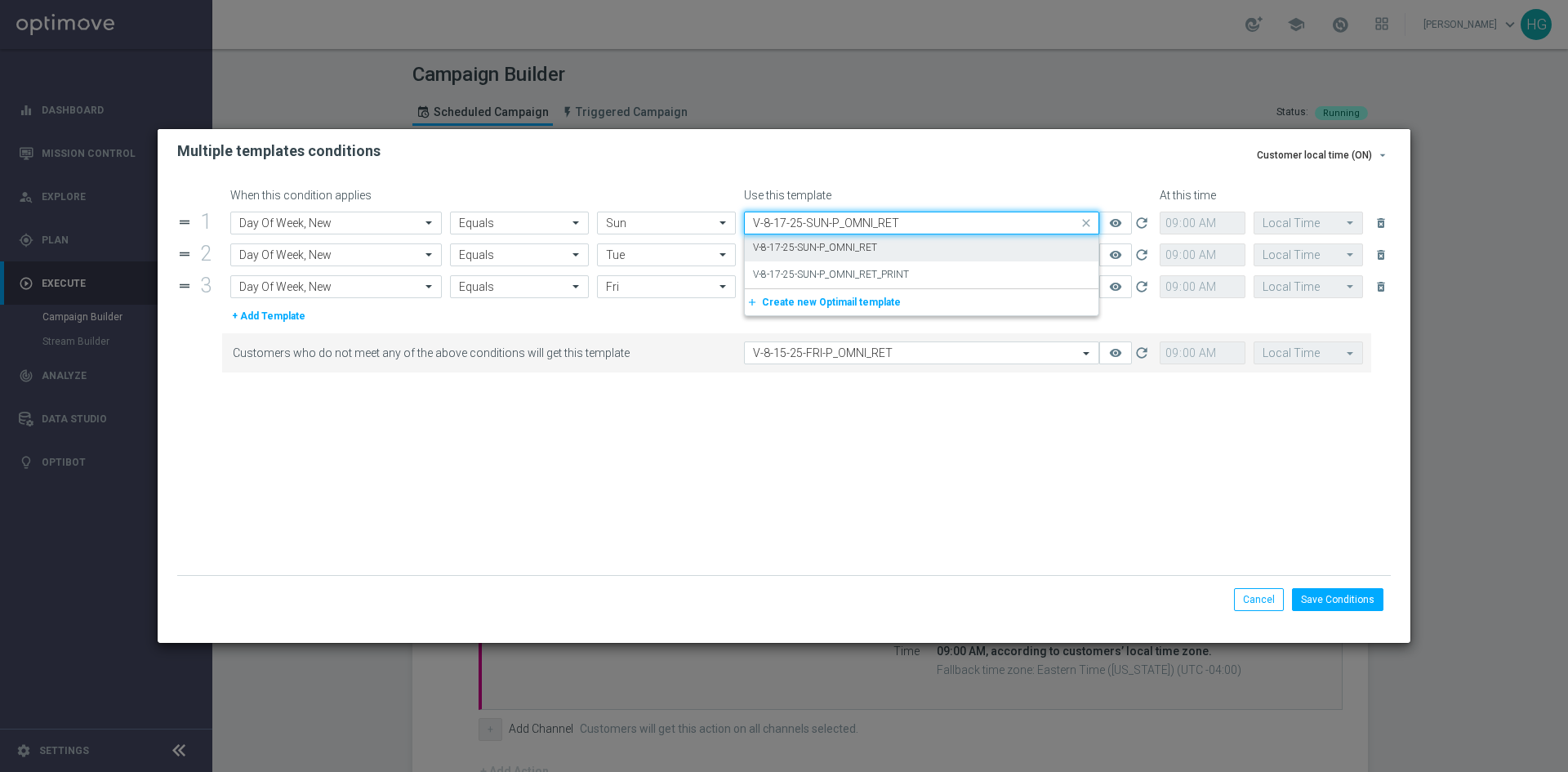
click at [778, 245] on label "V-8-17-25-SUN-P_OMNI_RET" at bounding box center [815, 248] width 124 height 14
type input "V-8-17-25-SUN-P_OMNI_RET"
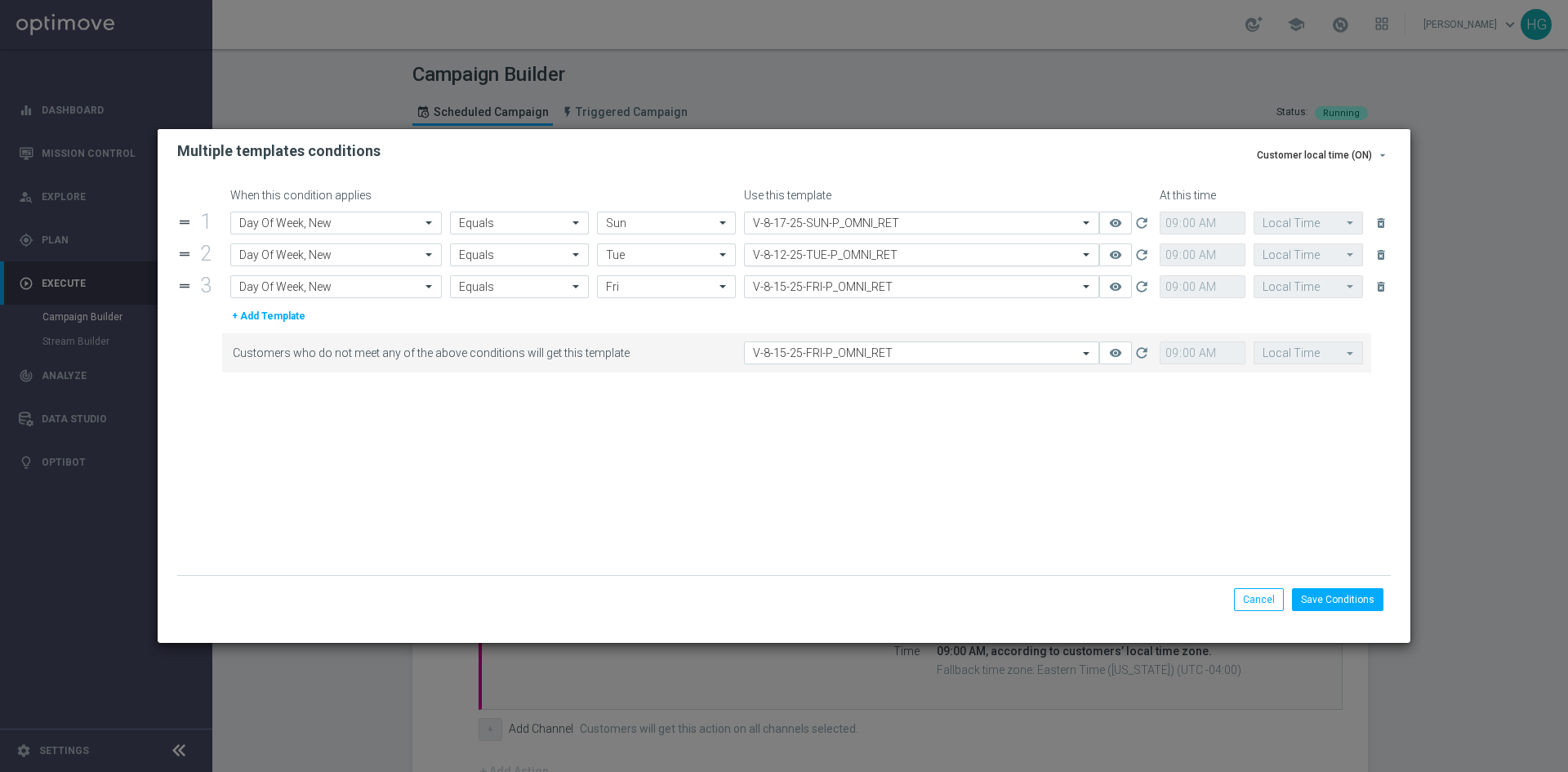
click at [822, 253] on input "text" at bounding box center [904, 255] width 305 height 14
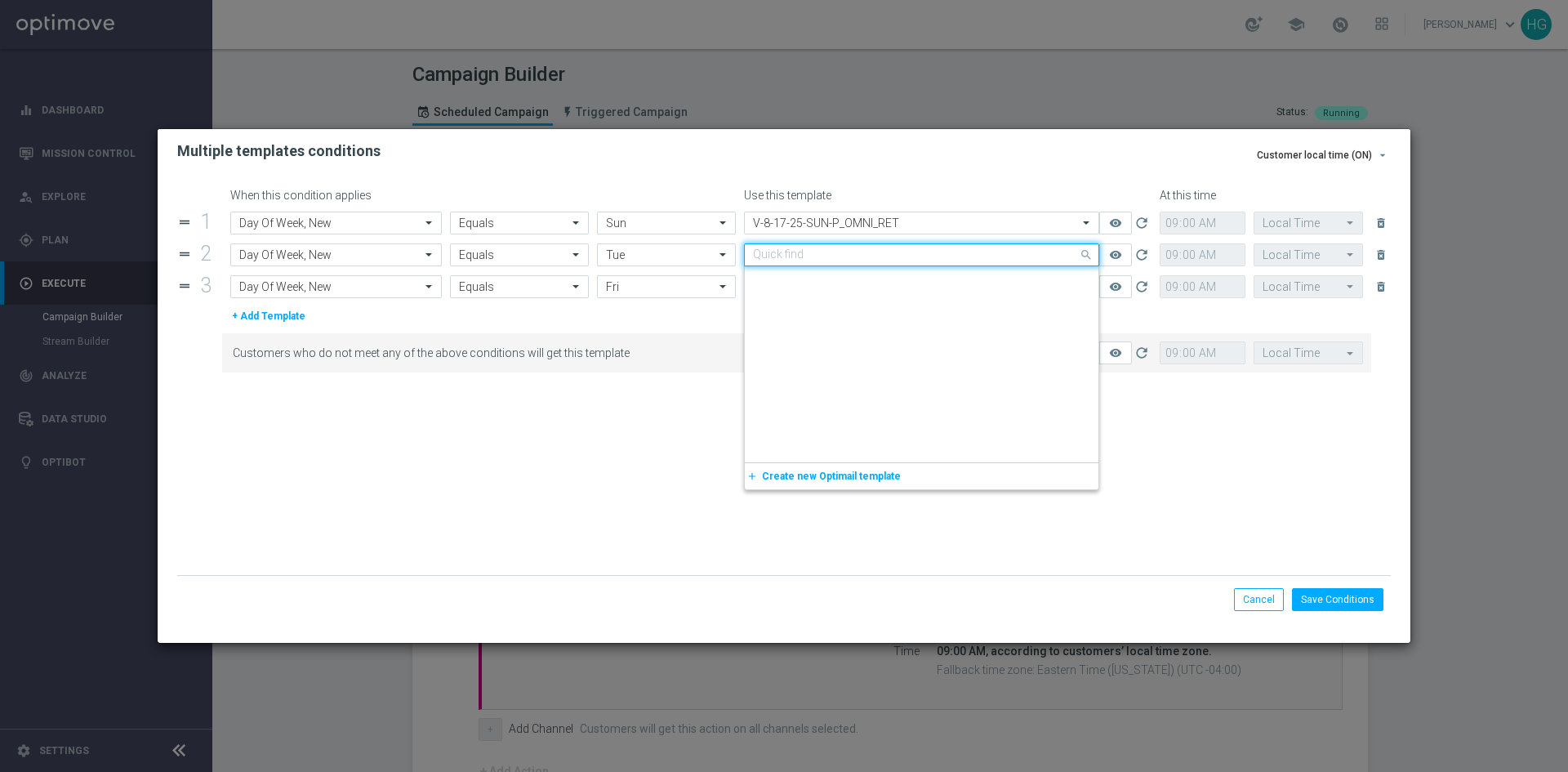
scroll to position [353569, 0]
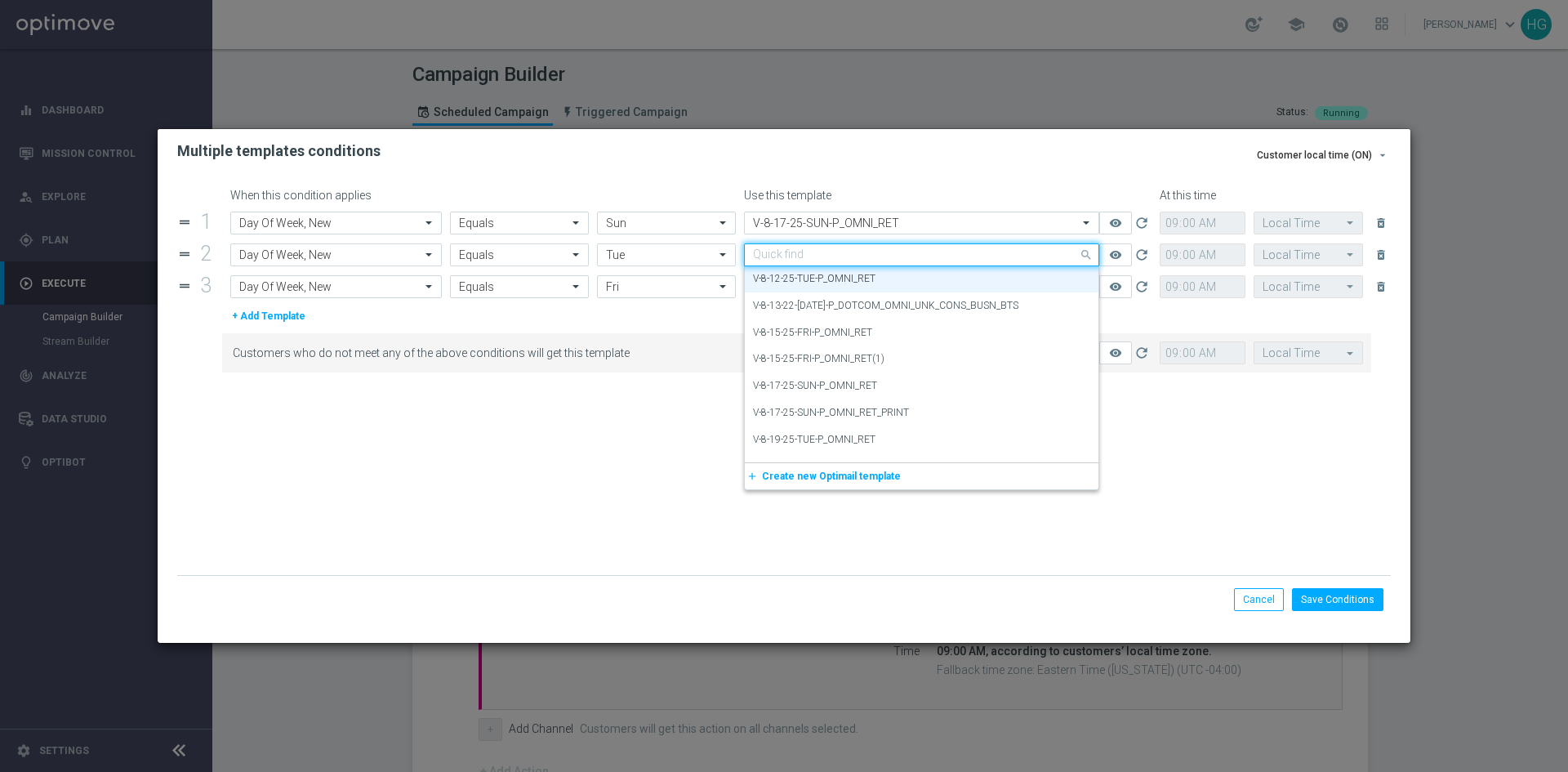
paste input "V-8.19.25-TUE-P_OMNI_RET"
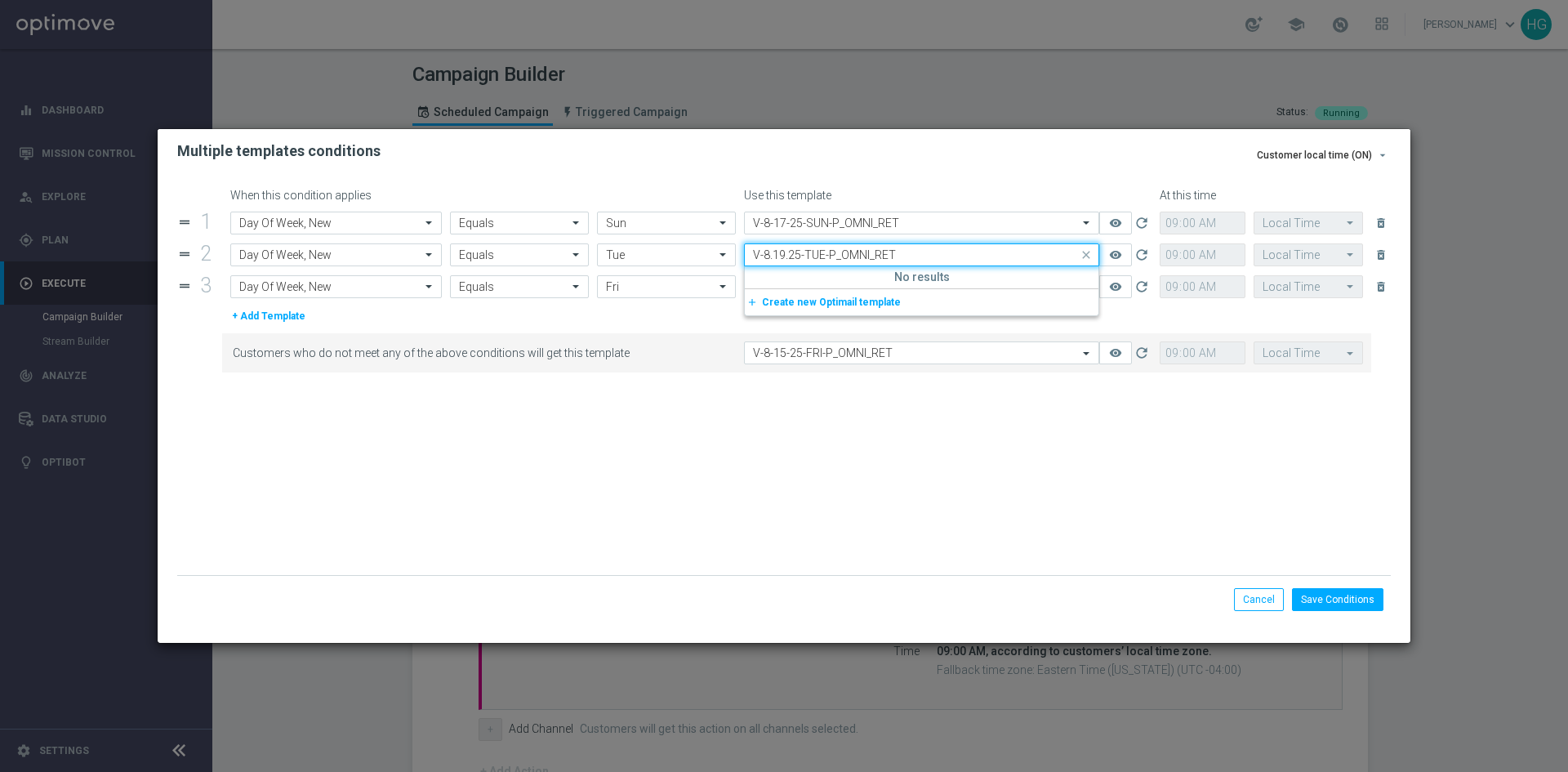
click at [774, 258] on input "V-8.19.25-TUE-P_OMNI_RET" at bounding box center [904, 255] width 305 height 14
click at [789, 277] on label "V-8-19-25-TUE-P_OMNI_RET" at bounding box center [814, 279] width 122 height 14
type input "V-8-19-25-TUE-P_OMNI_RET"
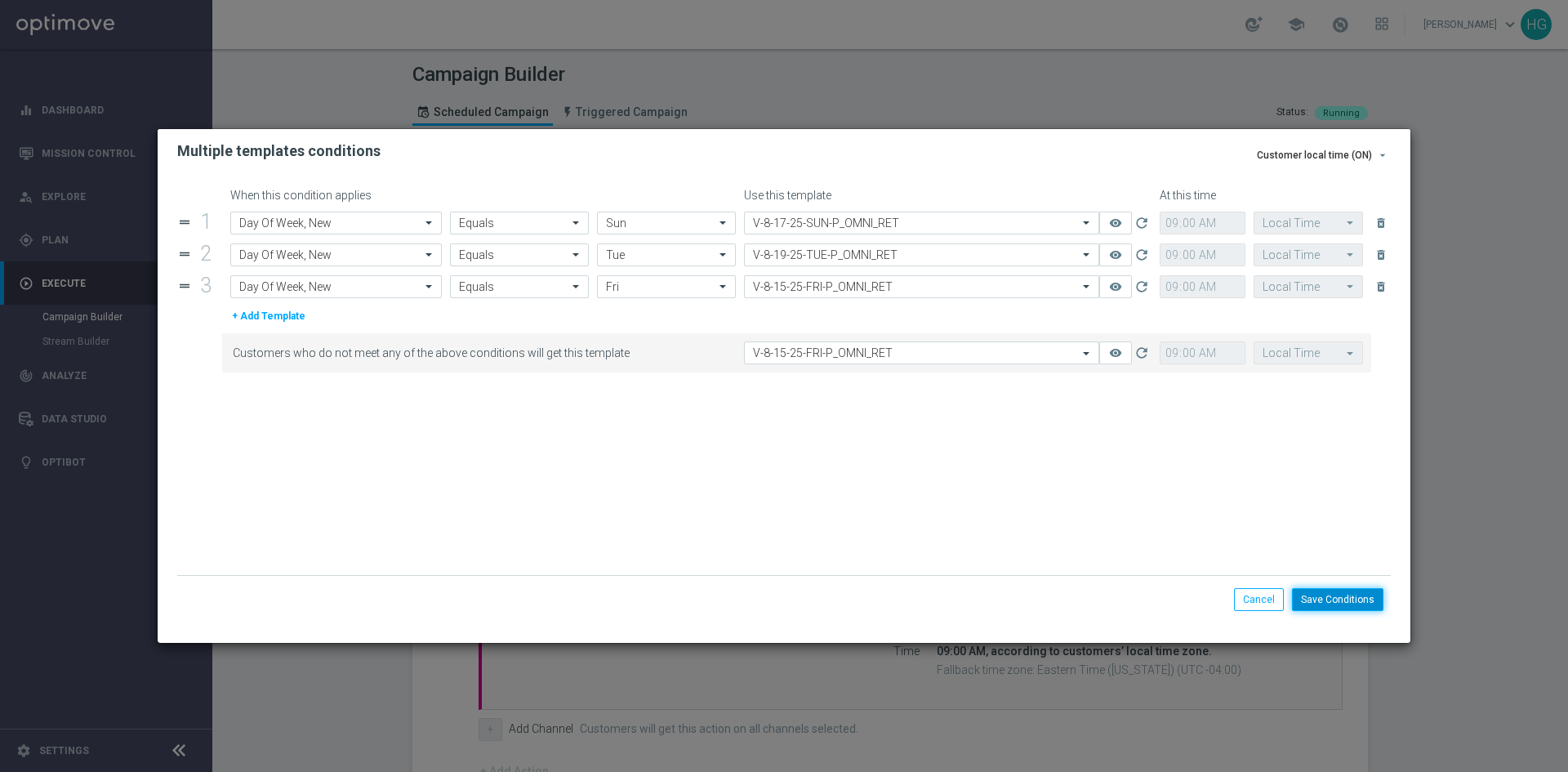
click at [1342, 600] on button "Save Conditions" at bounding box center [1338, 599] width 92 height 23
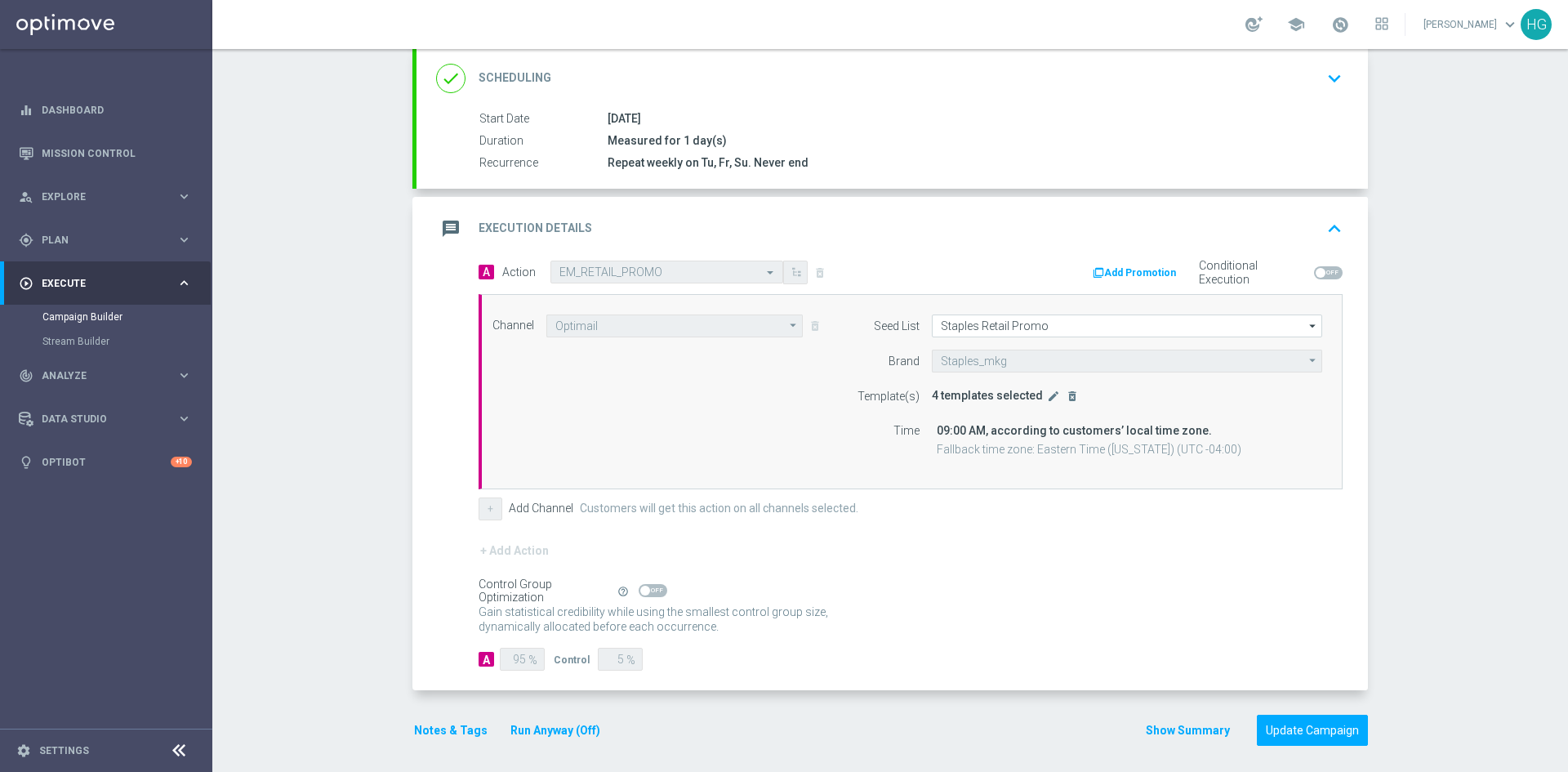
scroll to position [227, 0]
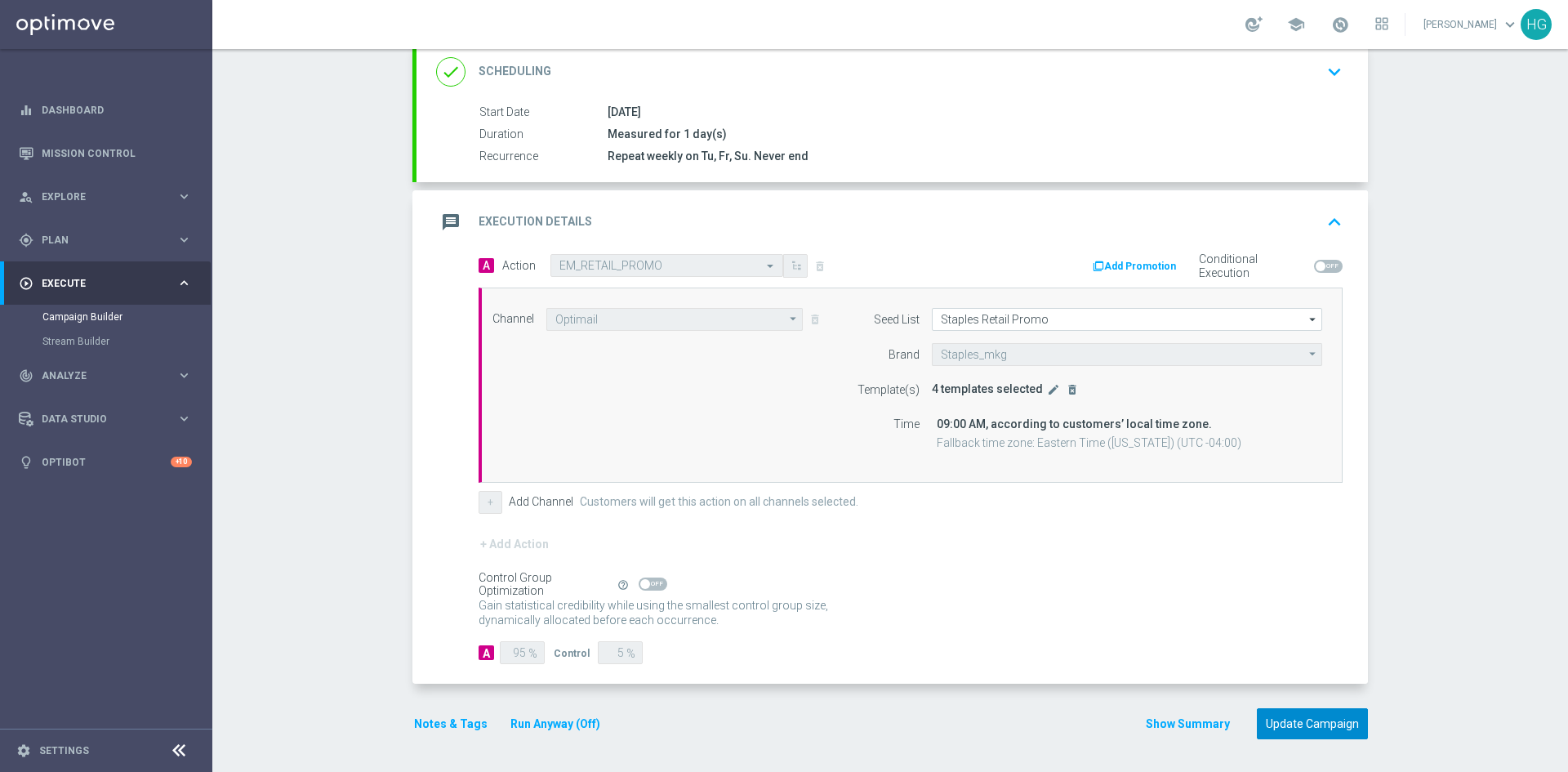
click at [1332, 726] on button "Update Campaign" at bounding box center [1311, 724] width 111 height 31
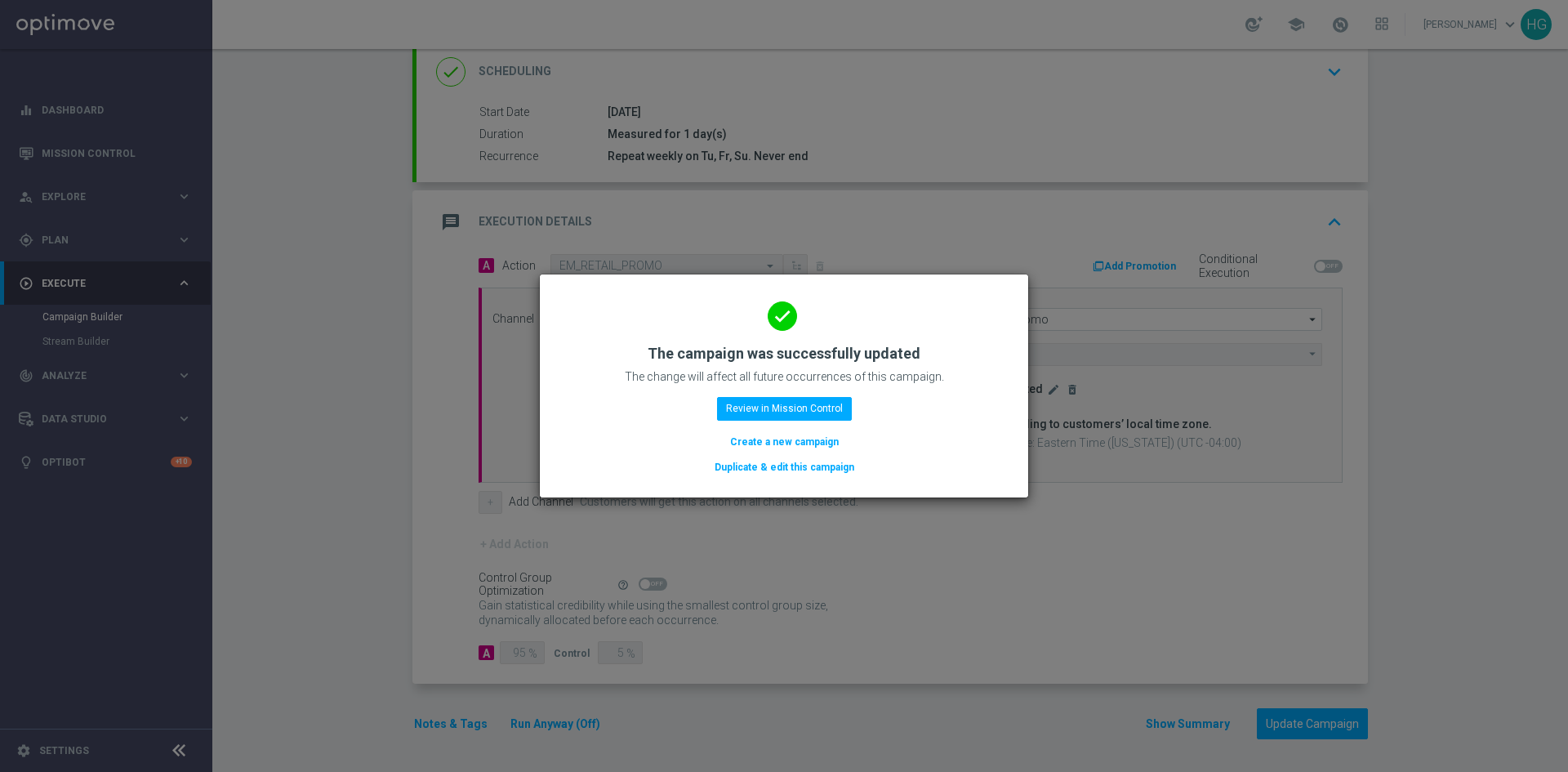
click at [964, 454] on div "done The campaign was successfully updated The change will affect all future oc…" at bounding box center [784, 383] width 449 height 186
click at [811, 413] on button "Review in Mission Control" at bounding box center [784, 409] width 134 height 23
